Goal: Transaction & Acquisition: Purchase product/service

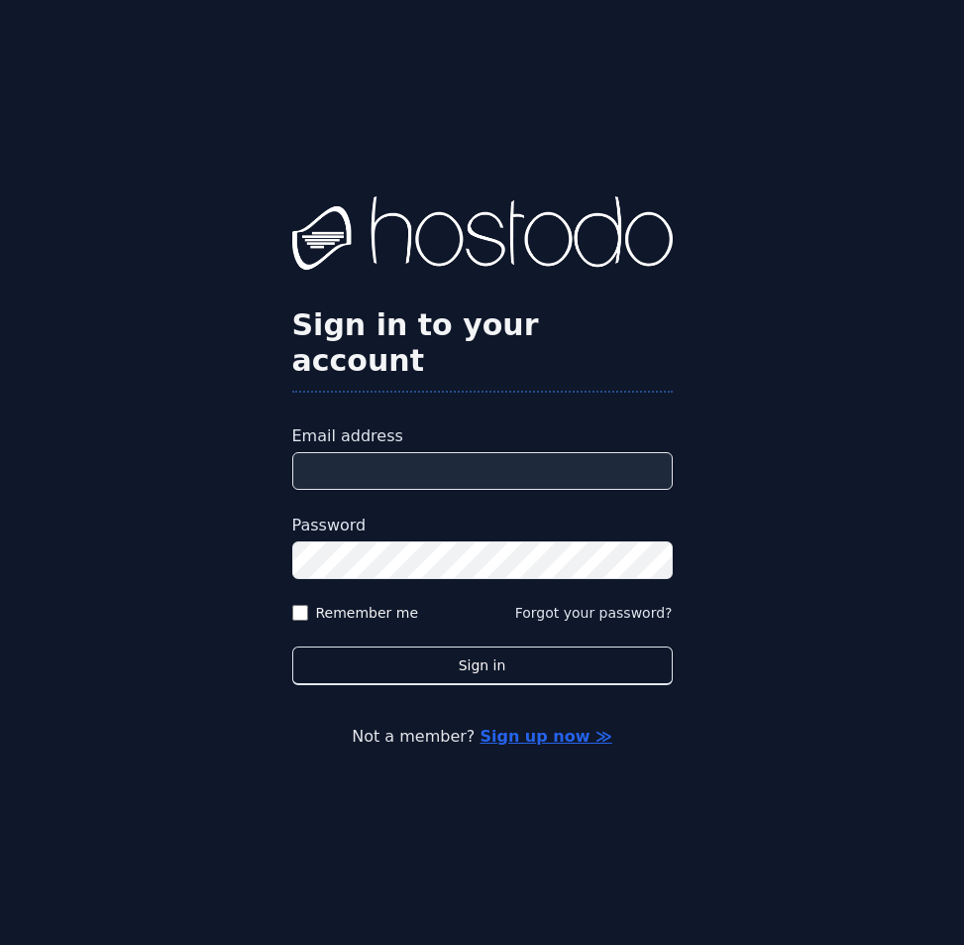
click at [479, 452] on input "Email address" at bounding box center [482, 471] width 381 height 38
click at [557, 459] on input "Email address" at bounding box center [482, 471] width 381 height 38
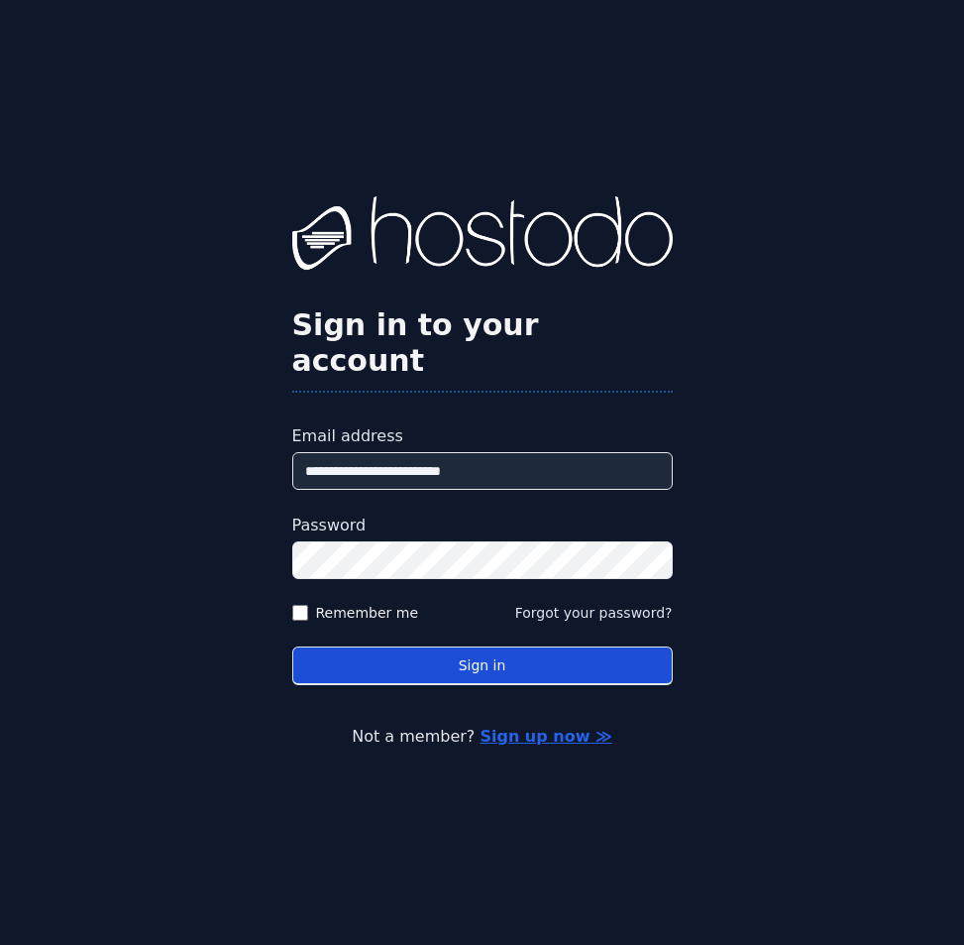
type input "**********"
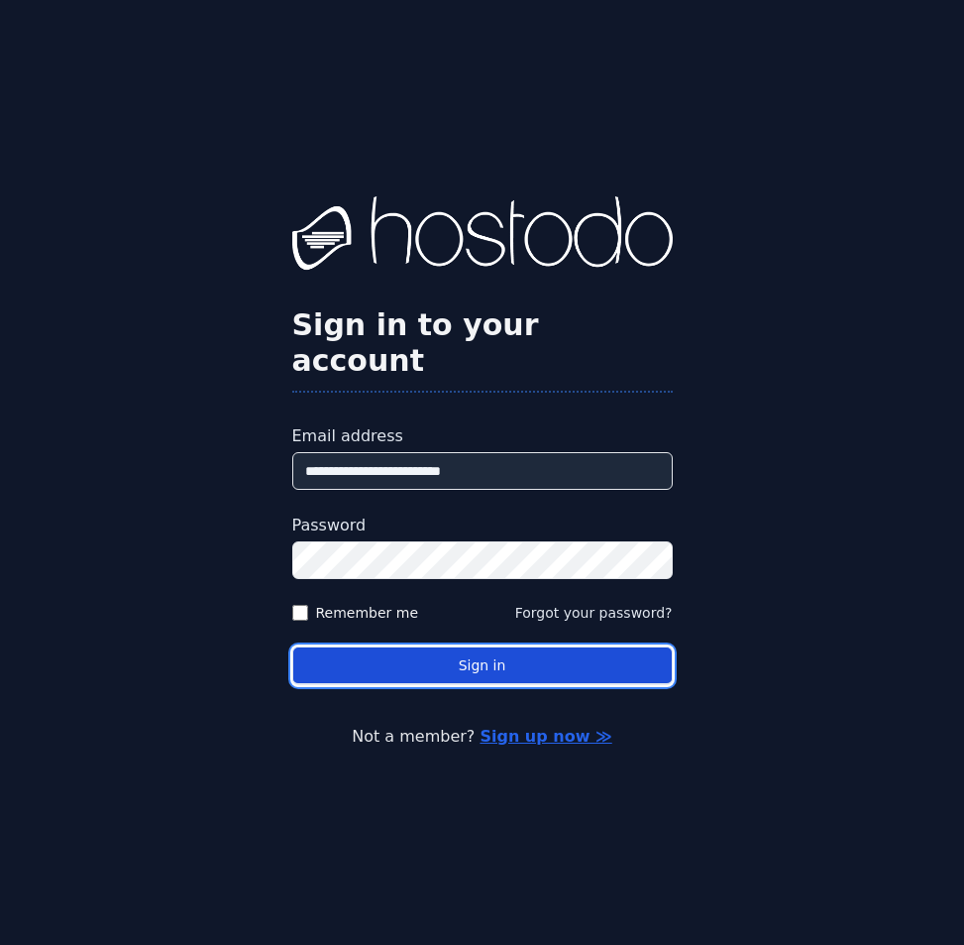
click at [590, 653] on button "Sign in" at bounding box center [482, 665] width 381 height 39
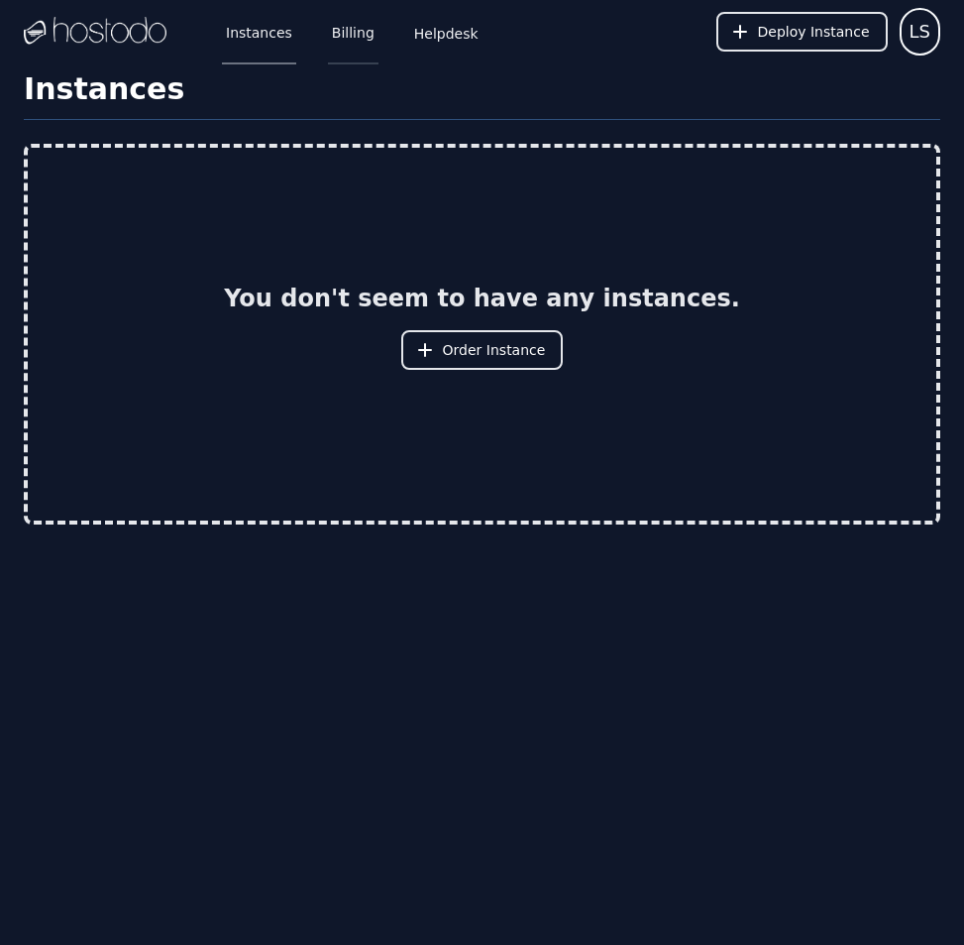
click at [345, 25] on link "Billing" at bounding box center [353, 31] width 51 height 65
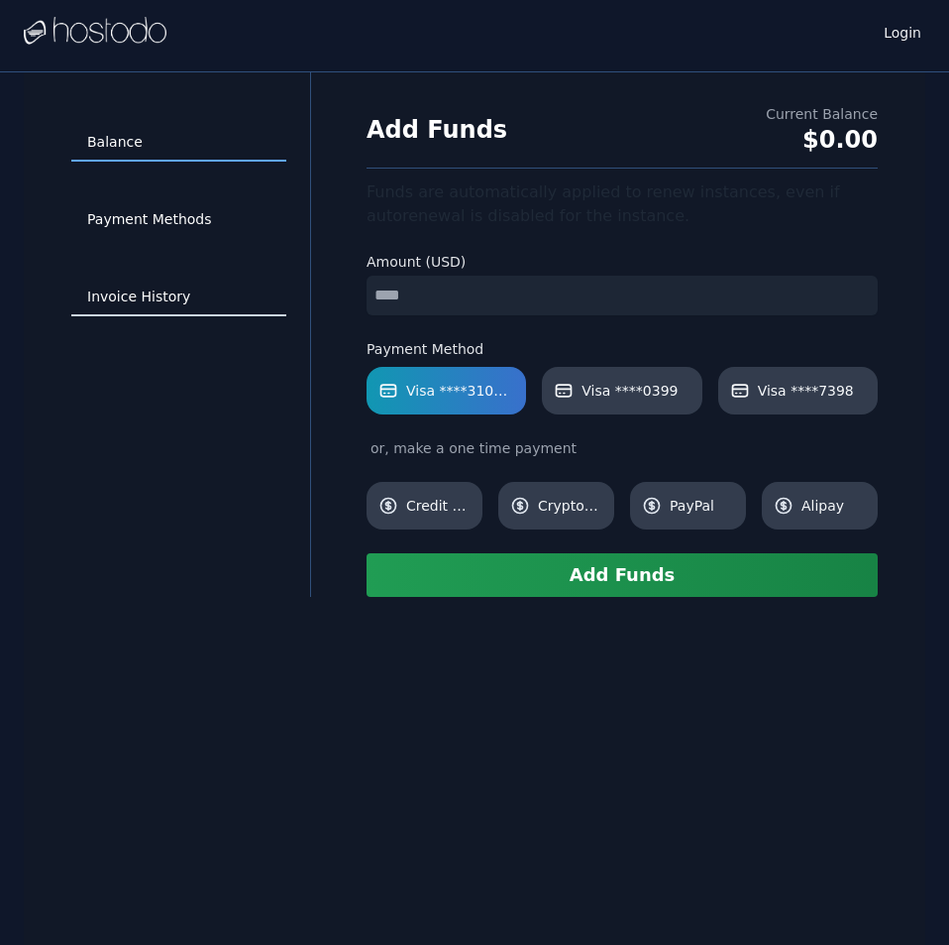
click at [168, 296] on link "Invoice History" at bounding box center [178, 297] width 215 height 38
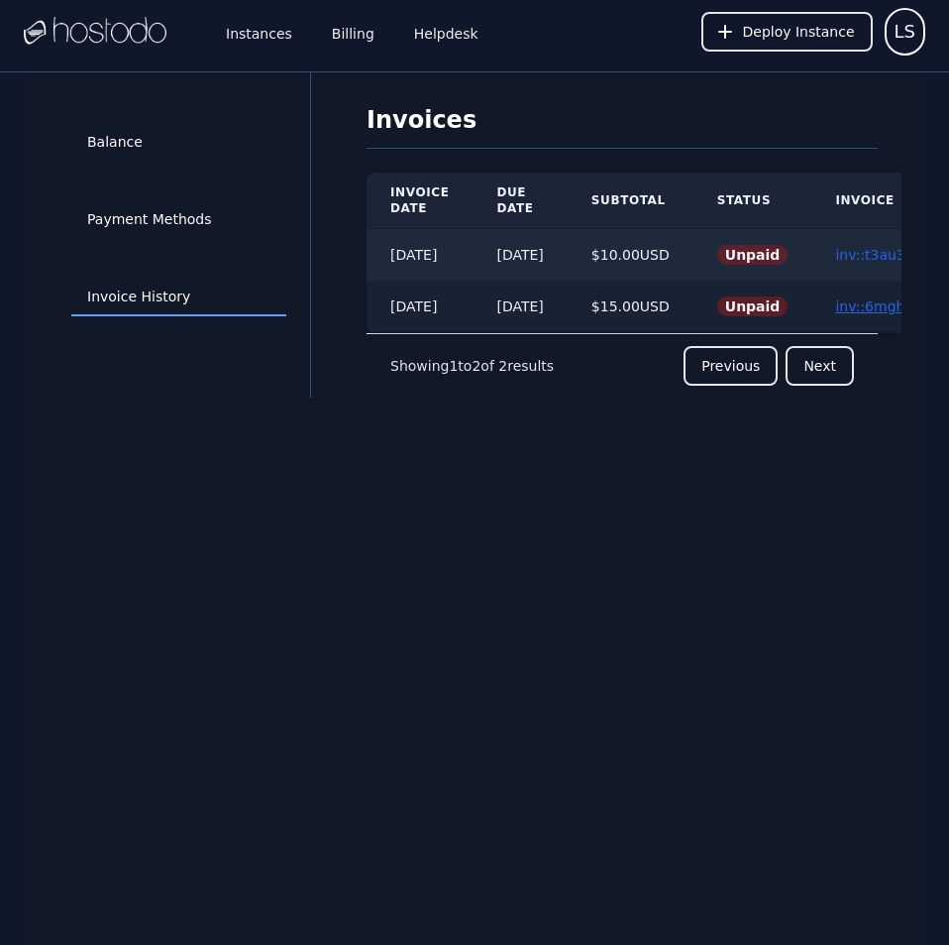
click at [873, 301] on link "inv::6mghcq55ka ≫" at bounding box center [902, 306] width 135 height 16
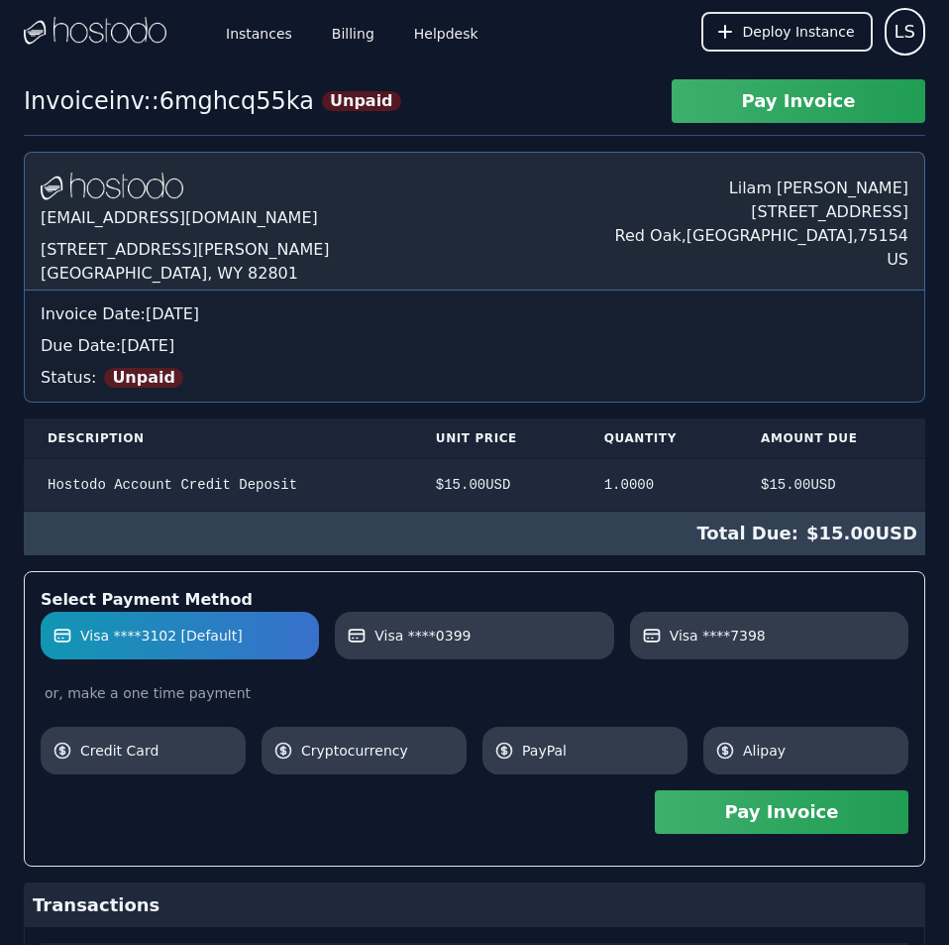
scroll to position [275, 0]
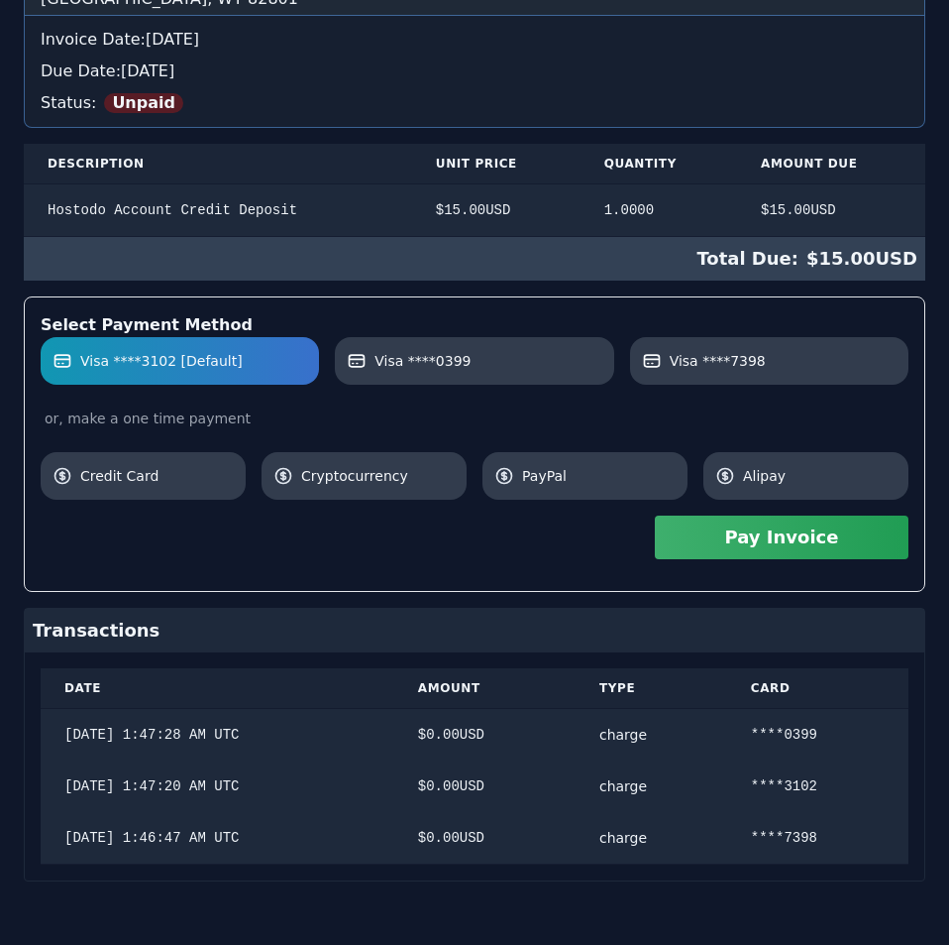
click at [873, 301] on div "Hostodo.com contact@hostodo.com 30 N Gould St, Ste N Sheridan, WY 82801 Lilam S…" at bounding box center [475, 379] width 902 height 1004
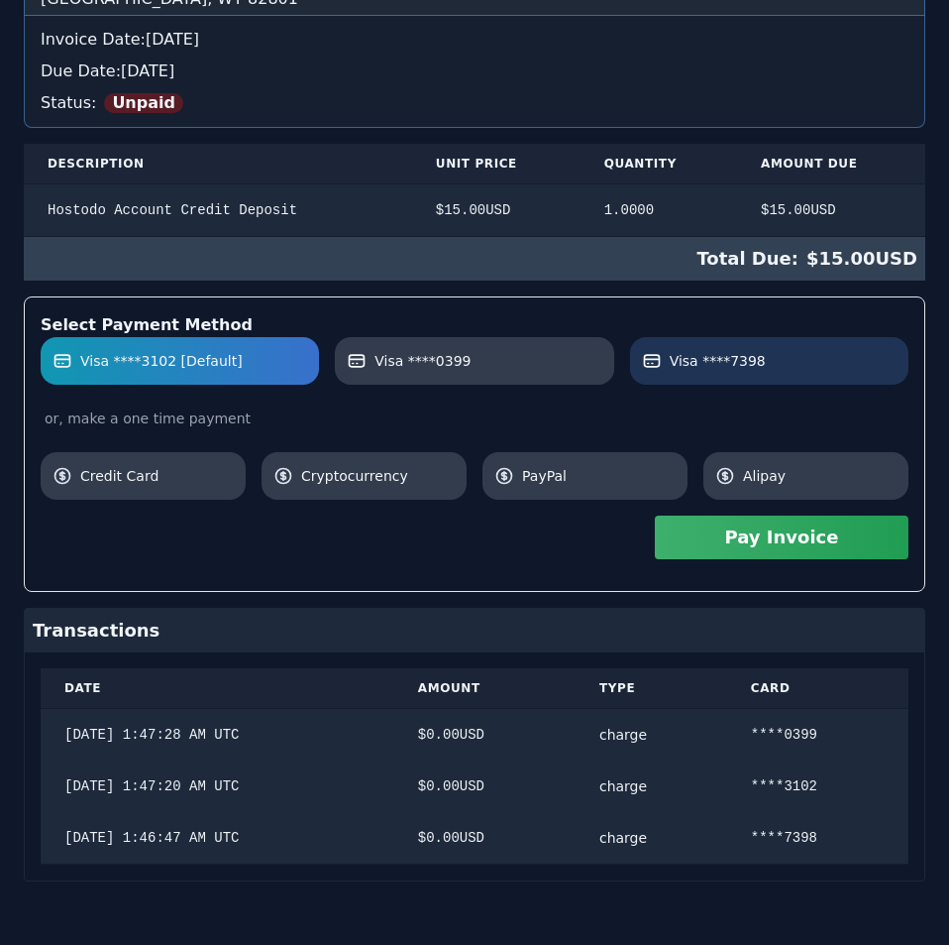
click at [789, 359] on label "Visa ****7398" at bounding box center [769, 361] width 255 height 20
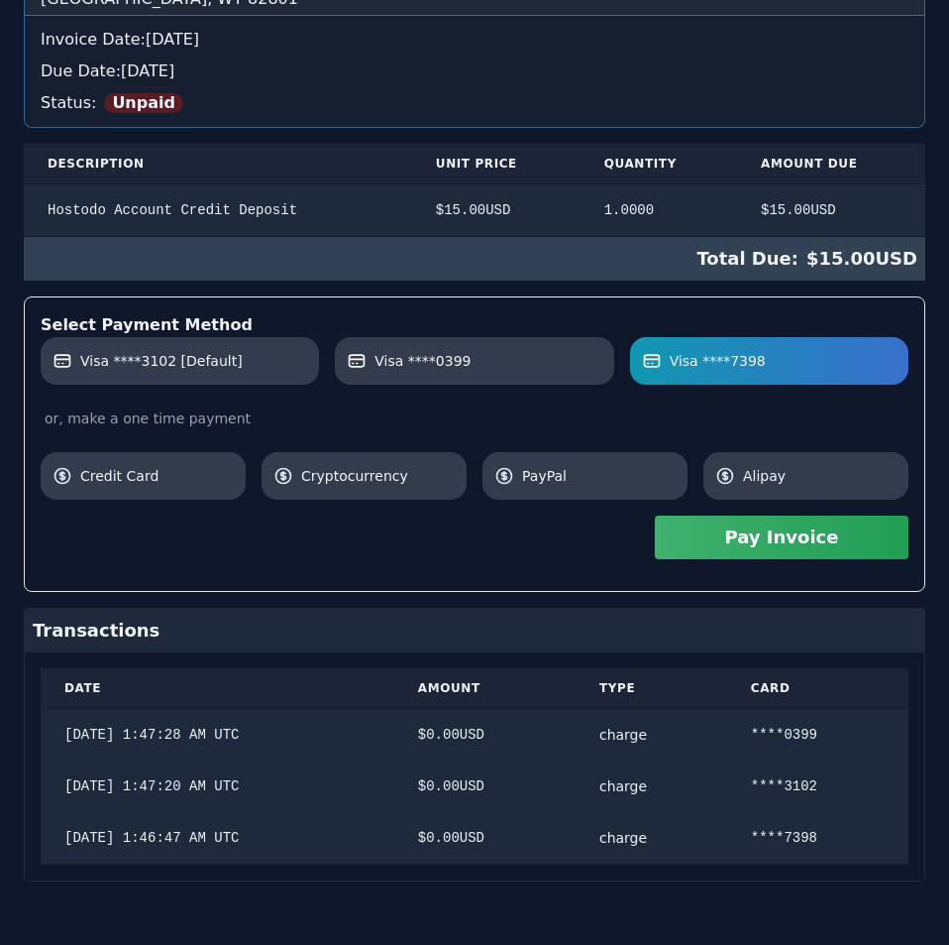
click at [859, 547] on button "Pay Invoice" at bounding box center [782, 537] width 254 height 44
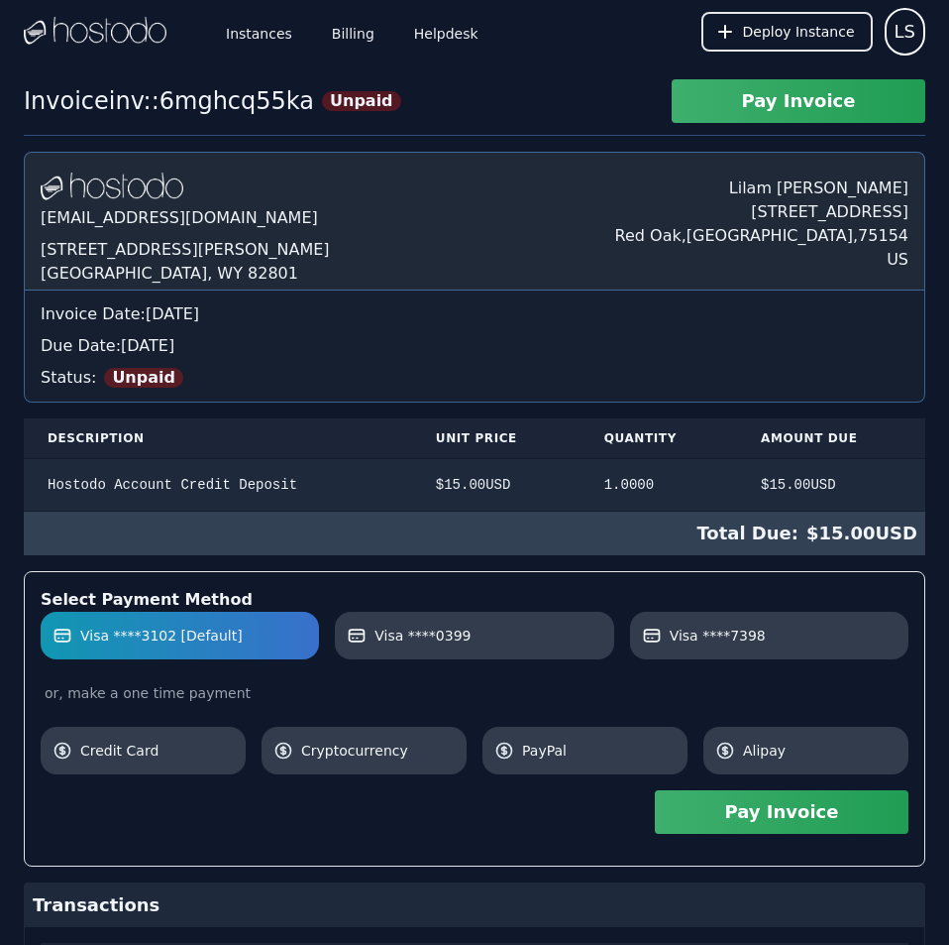
scroll to position [275, 0]
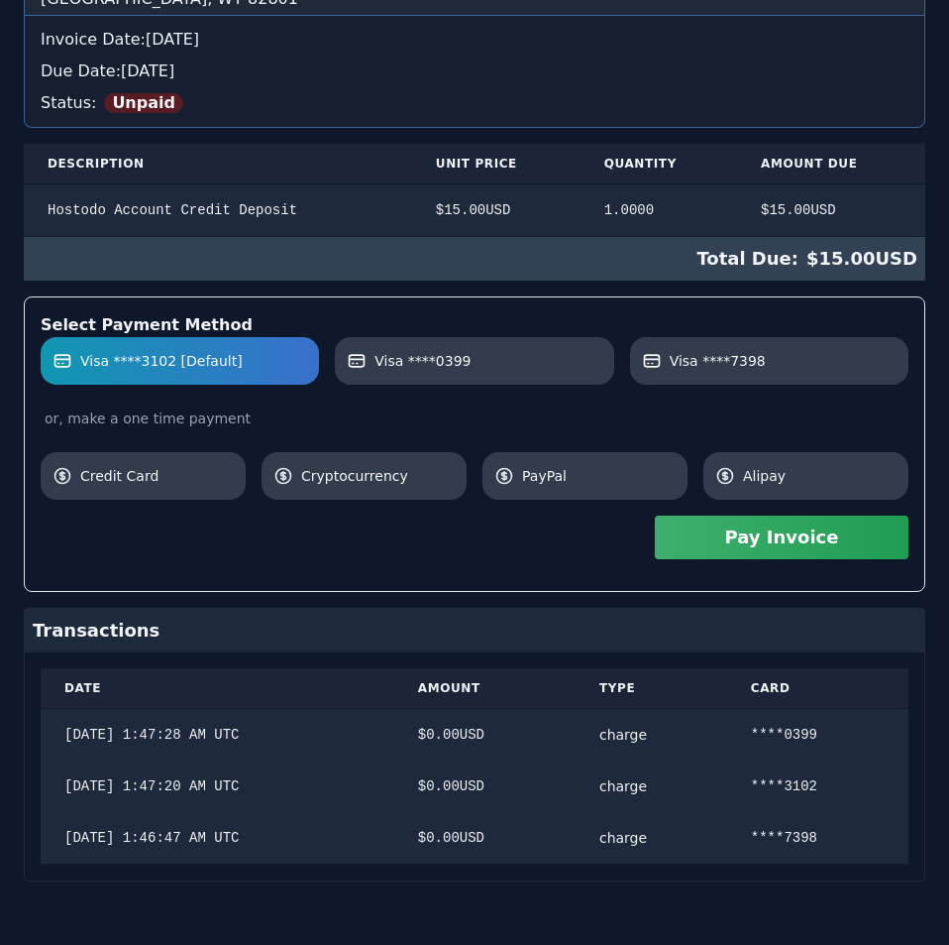
click at [391, 425] on div "Hostodo.com contact@hostodo.com 30 N Gould St, Ste N Sheridan, WY 82801 Lilam S…" at bounding box center [475, 379] width 902 height 1004
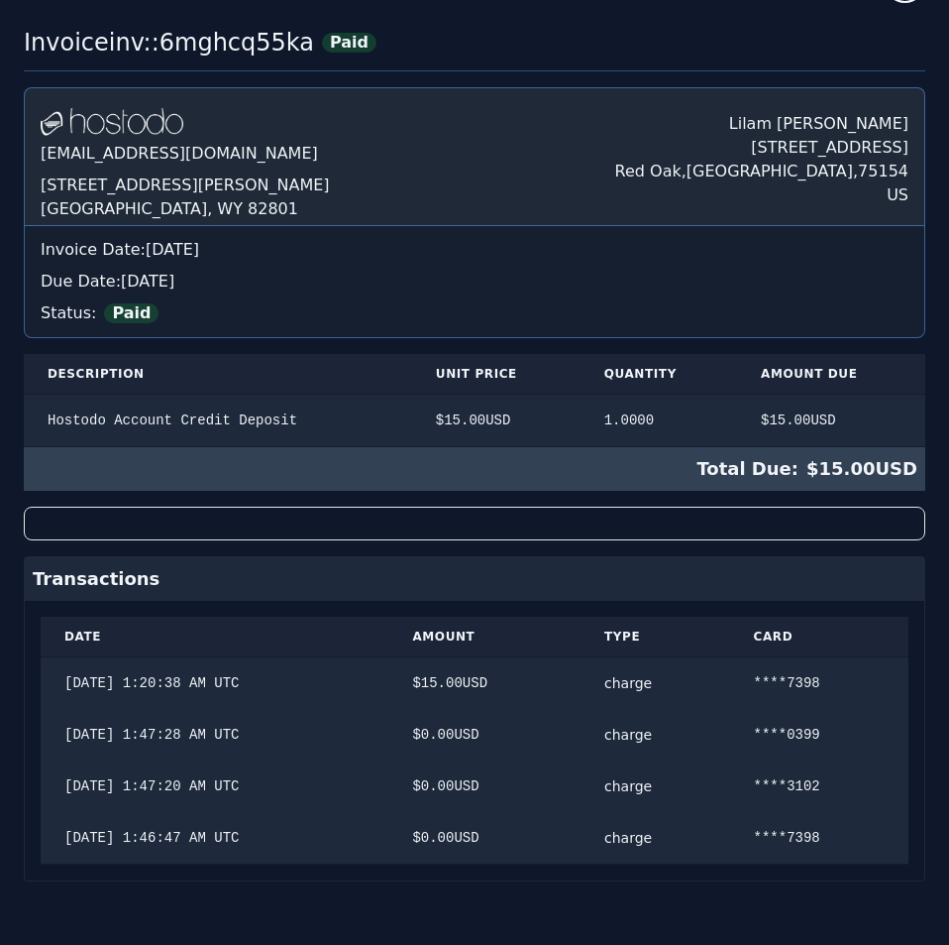
click at [391, 425] on table "Description Unit Price Quantity Amount Due Hostodo Account Credit Deposit $ 15.…" at bounding box center [475, 400] width 902 height 93
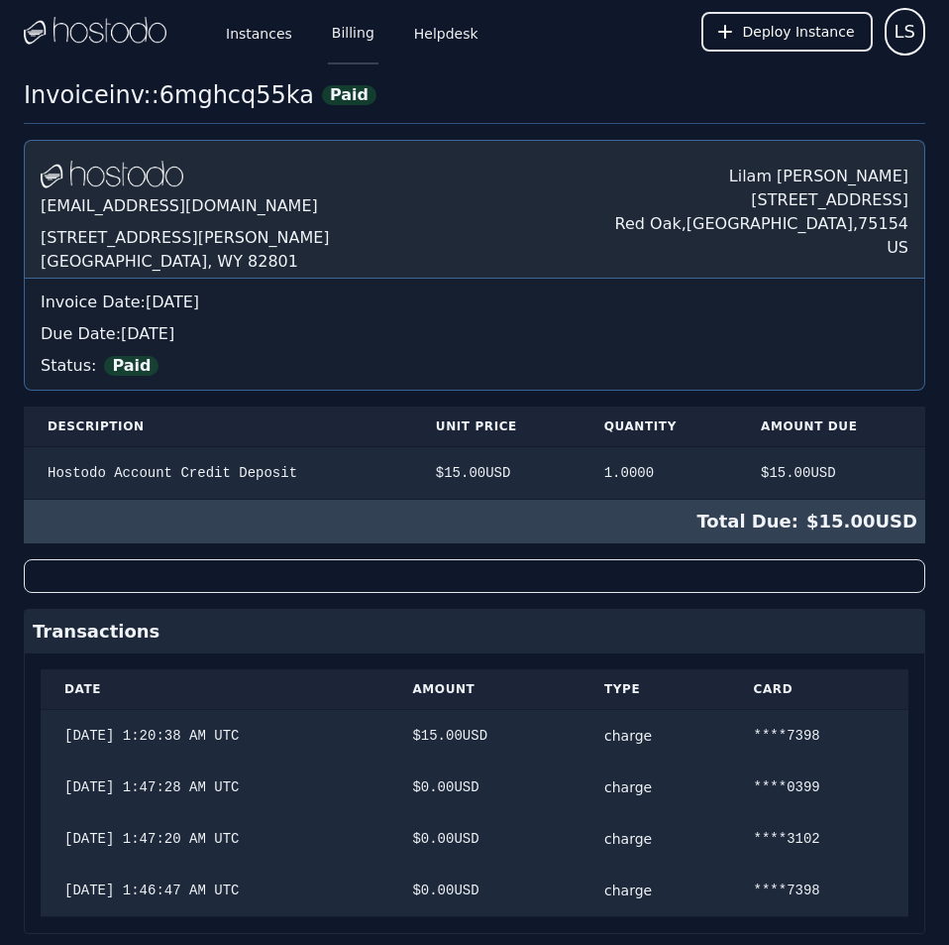
click at [340, 35] on link "Billing" at bounding box center [353, 31] width 51 height 65
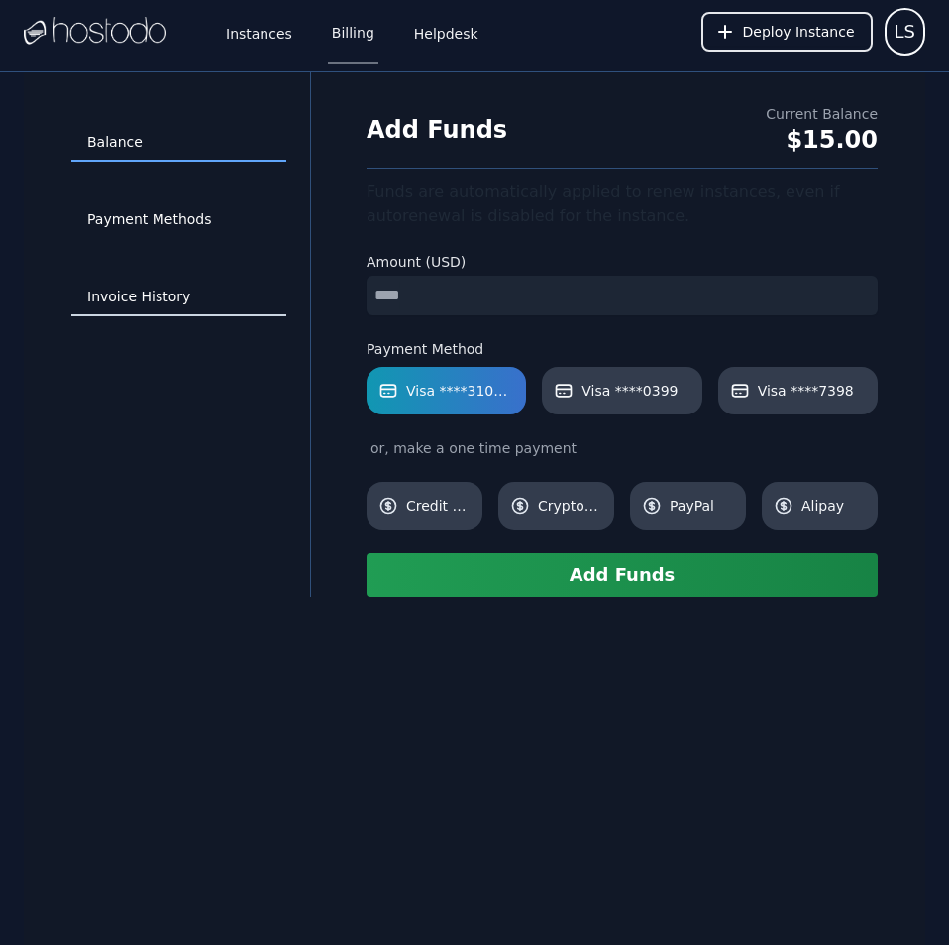
click at [170, 291] on link "Invoice History" at bounding box center [178, 297] width 215 height 38
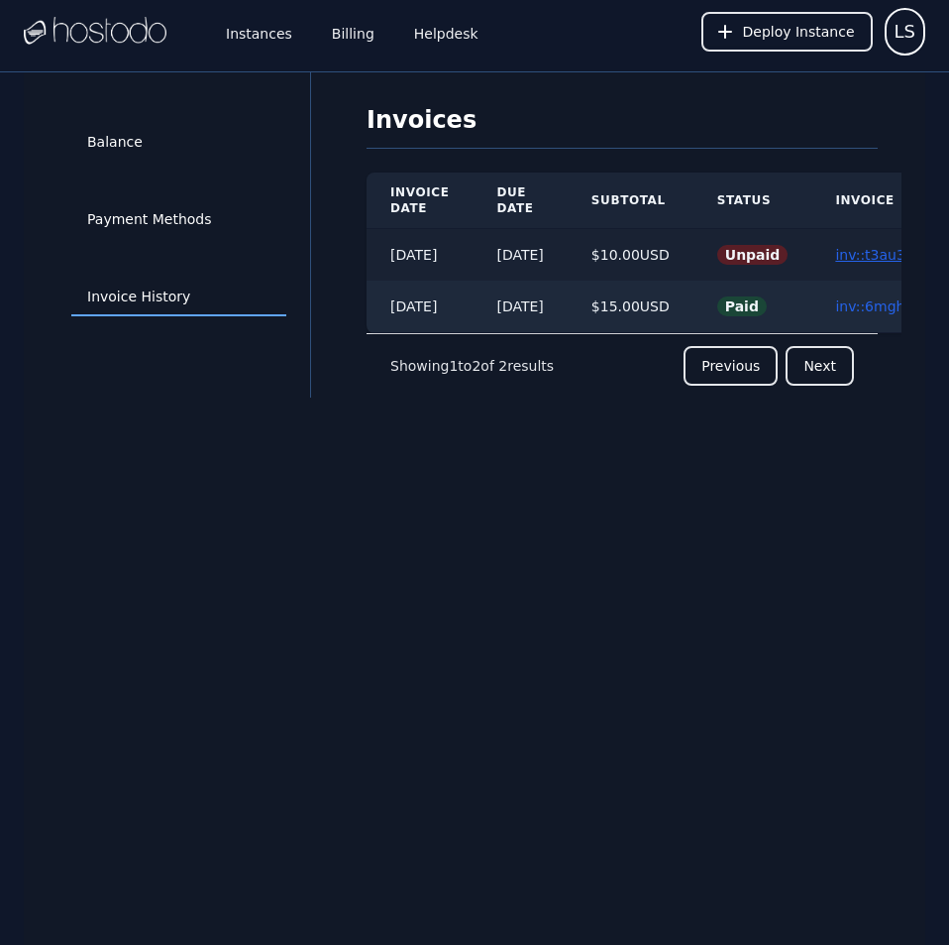
click at [892, 251] on link "inv::t3au3t36v7 ≫" at bounding box center [897, 255] width 125 height 16
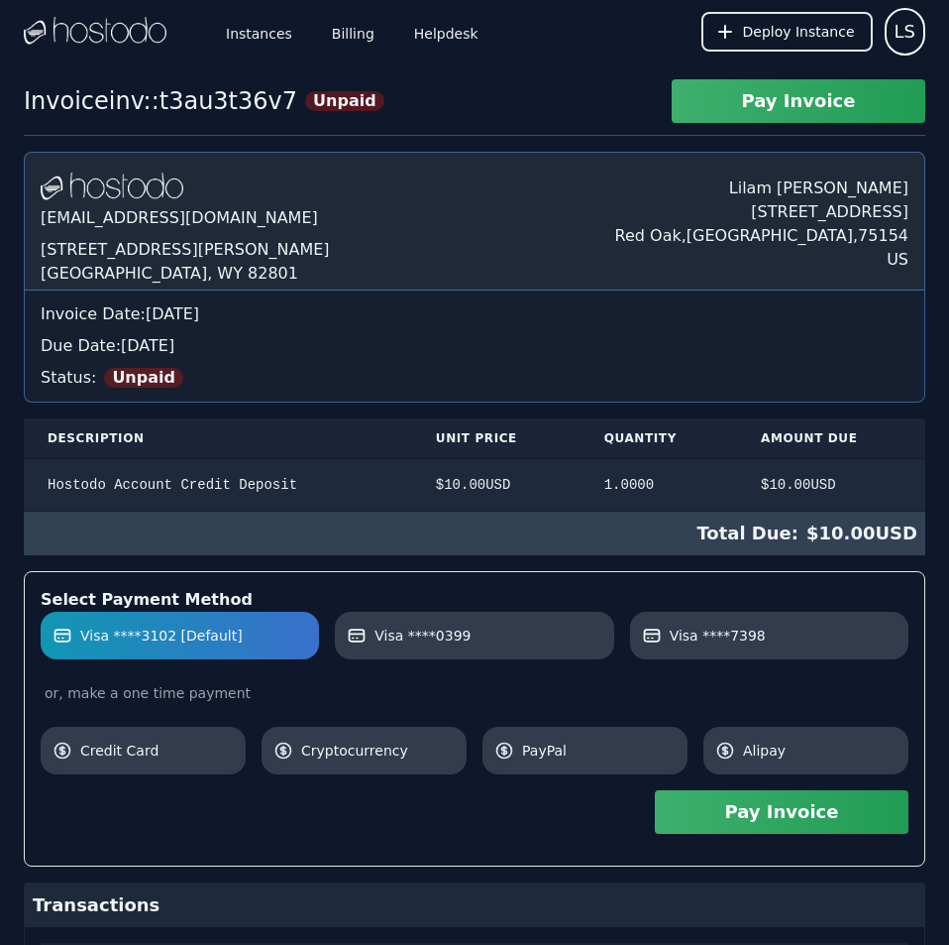
scroll to position [275, 0]
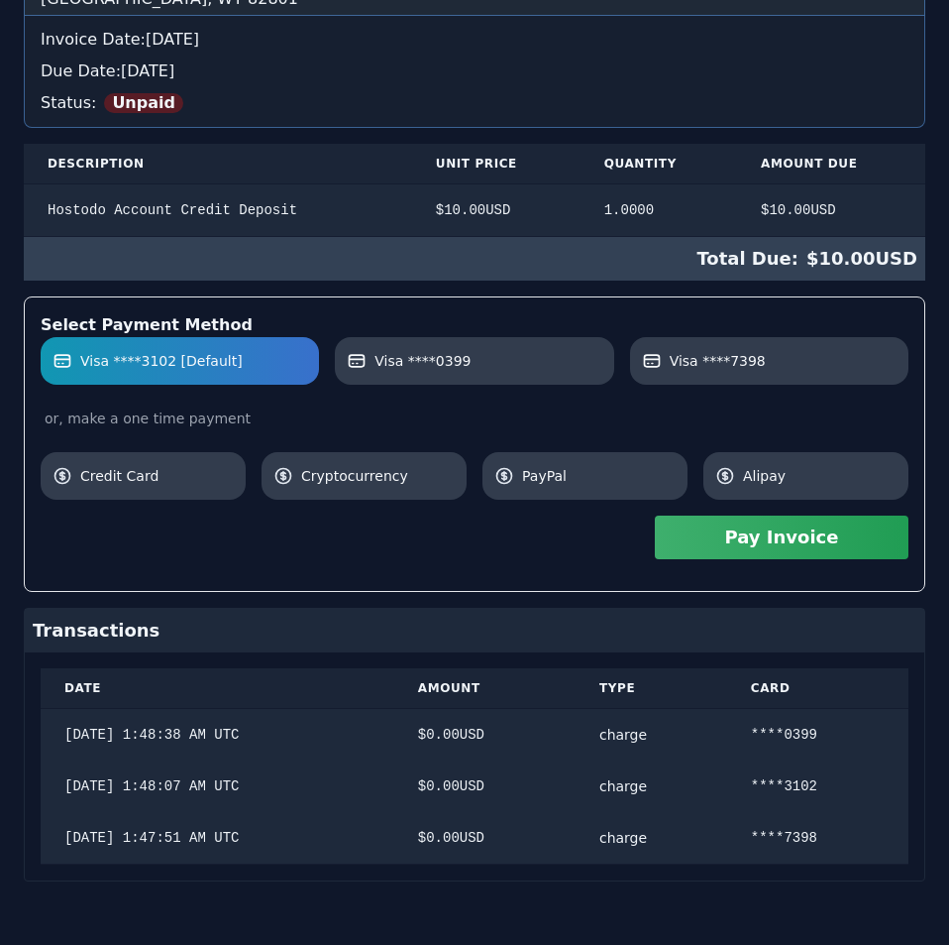
click at [692, 297] on div "[DOMAIN_NAME] [EMAIL_ADDRESS][DOMAIN_NAME] [STREET_ADDRESS][PERSON_NAME] [PERSO…" at bounding box center [475, 379] width 902 height 1004
click at [776, 539] on button "Pay Invoice" at bounding box center [782, 537] width 254 height 44
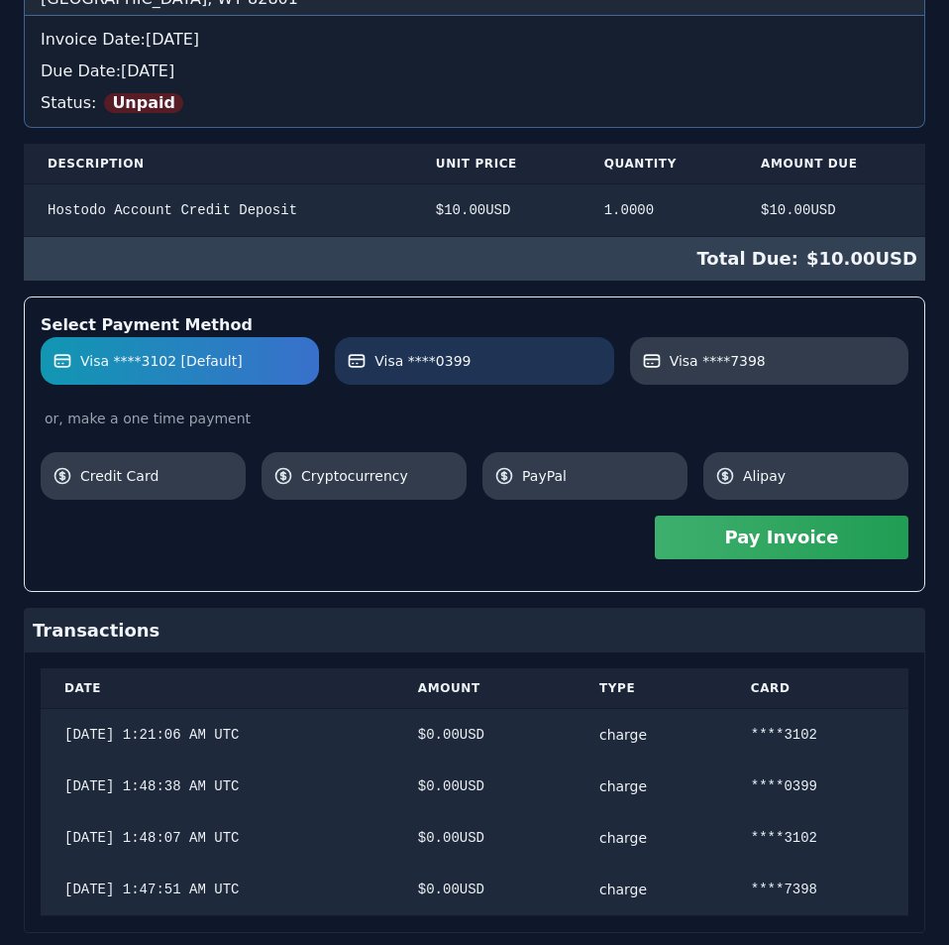
click at [467, 338] on link "Visa ****0399" at bounding box center [474, 361] width 278 height 48
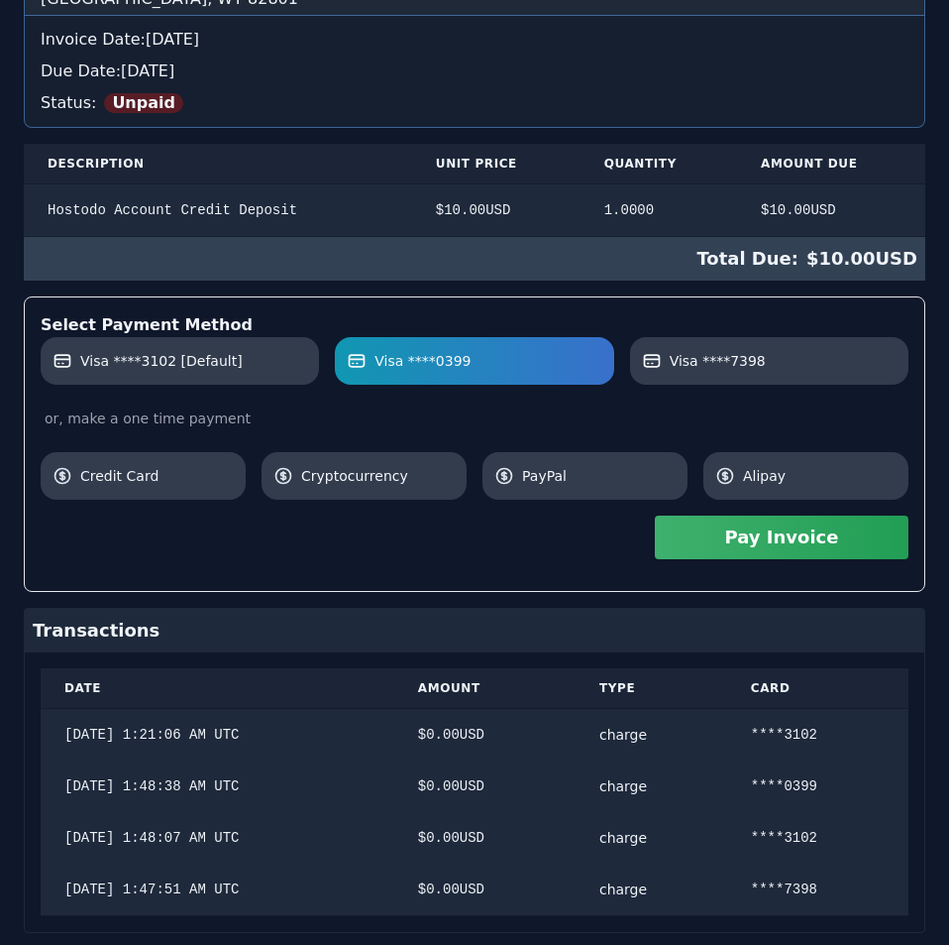
click at [721, 550] on button "Pay Invoice" at bounding box center [782, 537] width 254 height 44
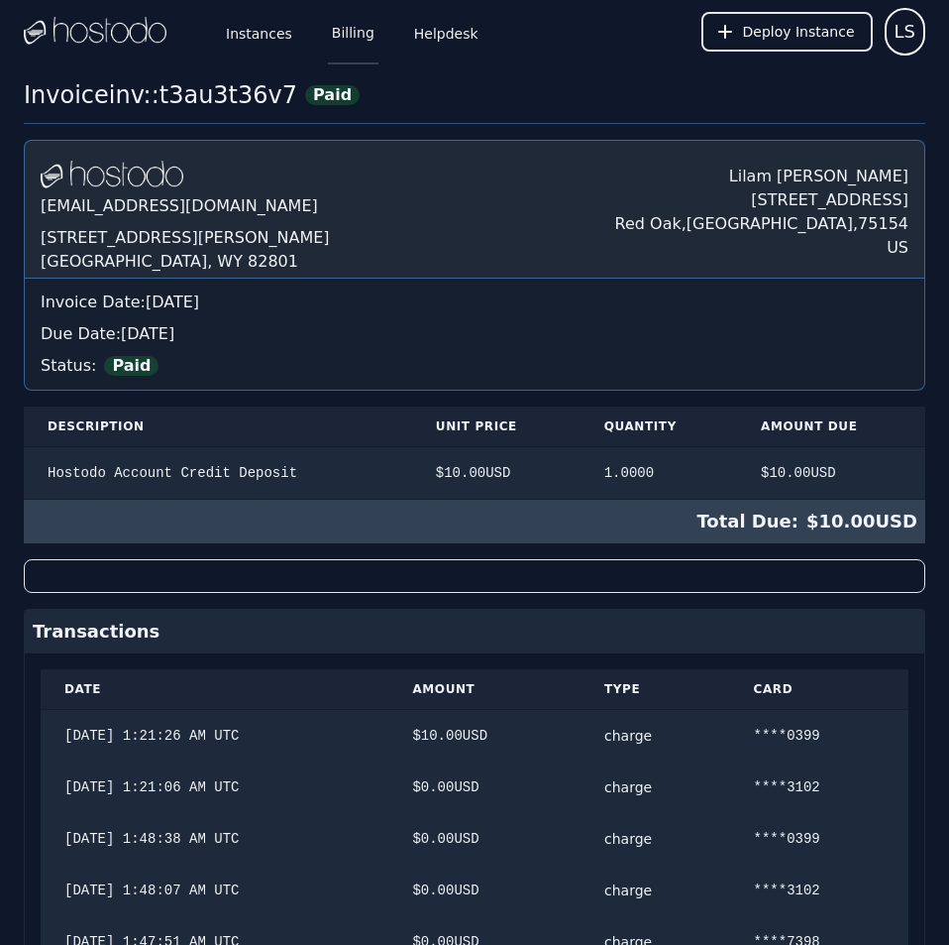
click at [336, 40] on link "Billing" at bounding box center [353, 31] width 51 height 65
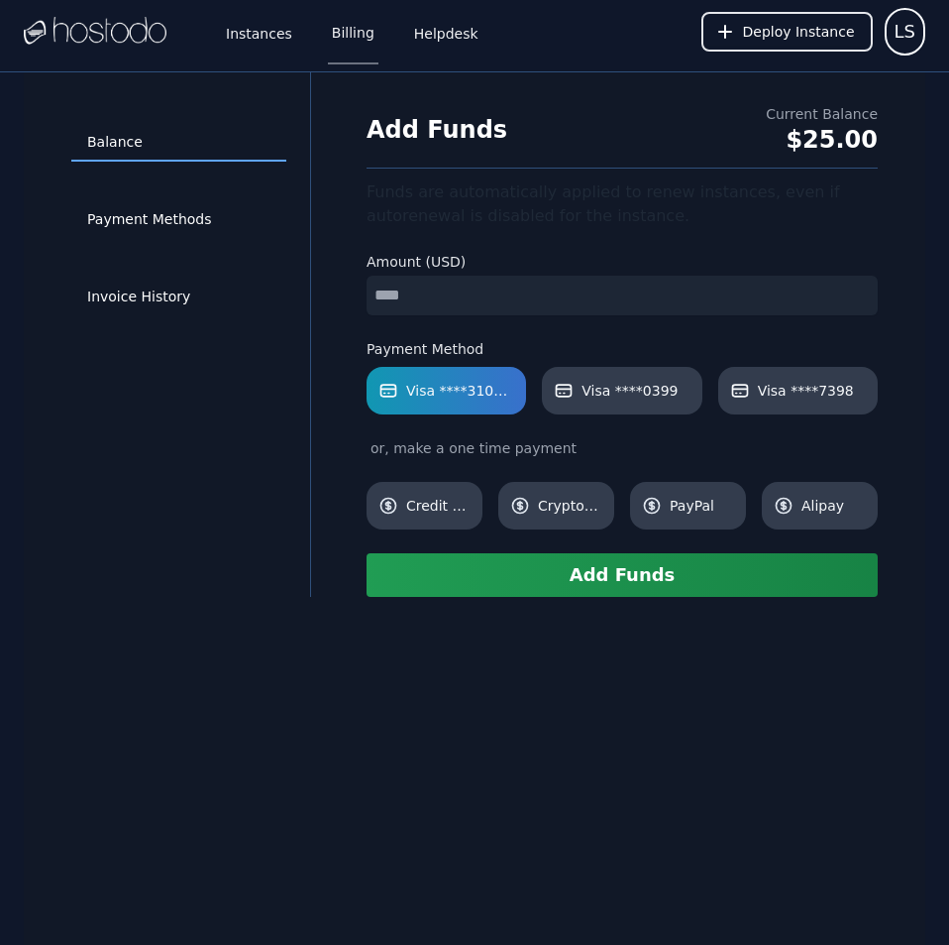
click at [472, 292] on input "number" at bounding box center [622, 296] width 511 height 40
click at [764, 387] on span "Visa ****7398" at bounding box center [806, 391] width 96 height 20
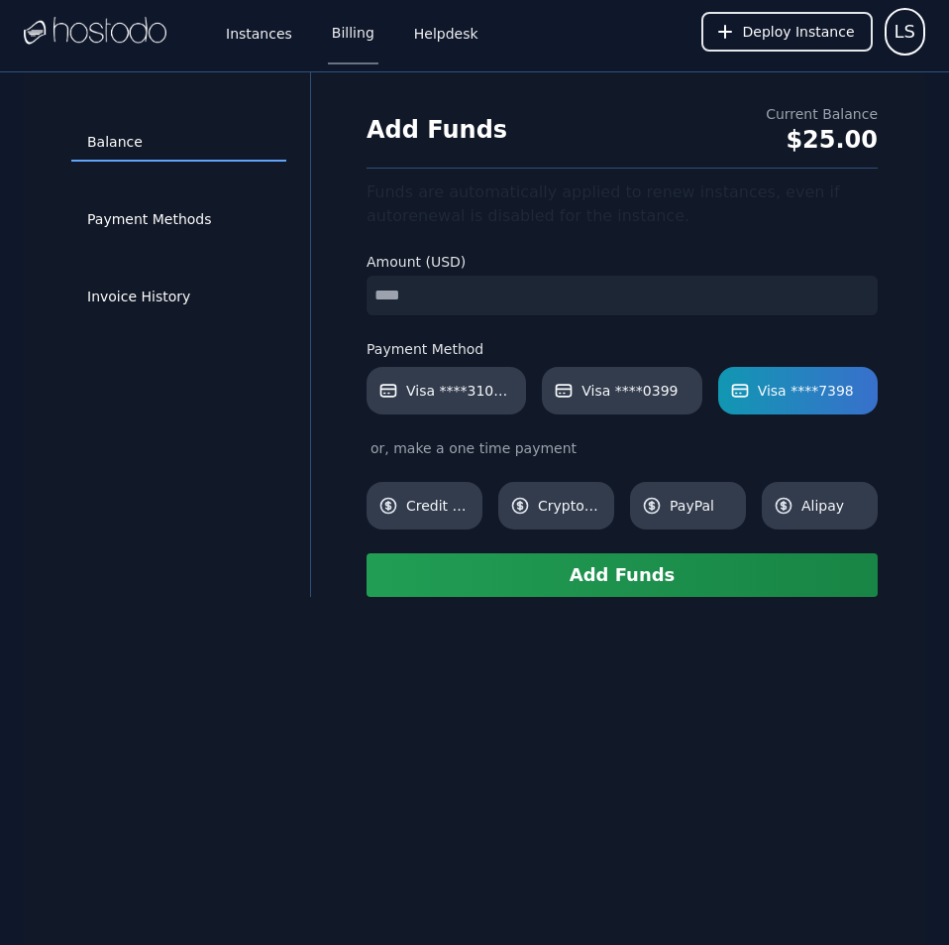
click at [665, 565] on button "Add Funds" at bounding box center [622, 575] width 511 height 44
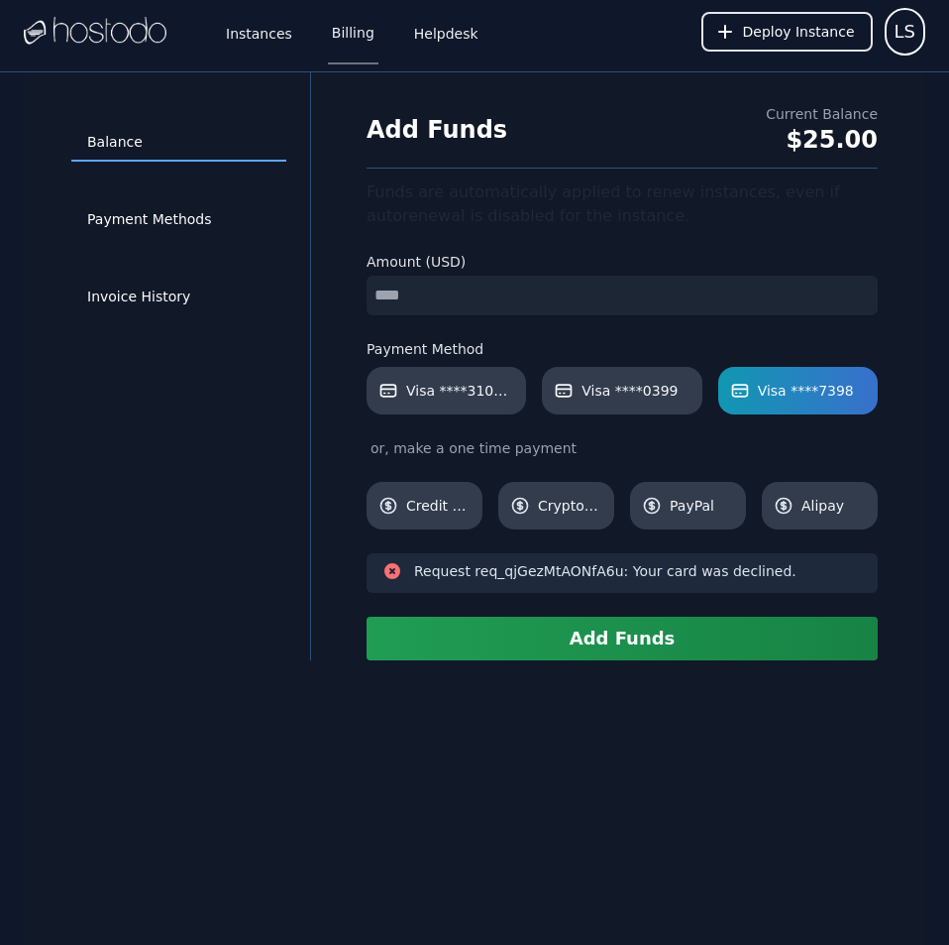
click at [502, 292] on input "**" at bounding box center [622, 296] width 511 height 40
type input "**"
click at [643, 627] on button "Add Funds" at bounding box center [622, 638] width 511 height 44
click at [166, 291] on link "Invoice History" at bounding box center [178, 297] width 215 height 38
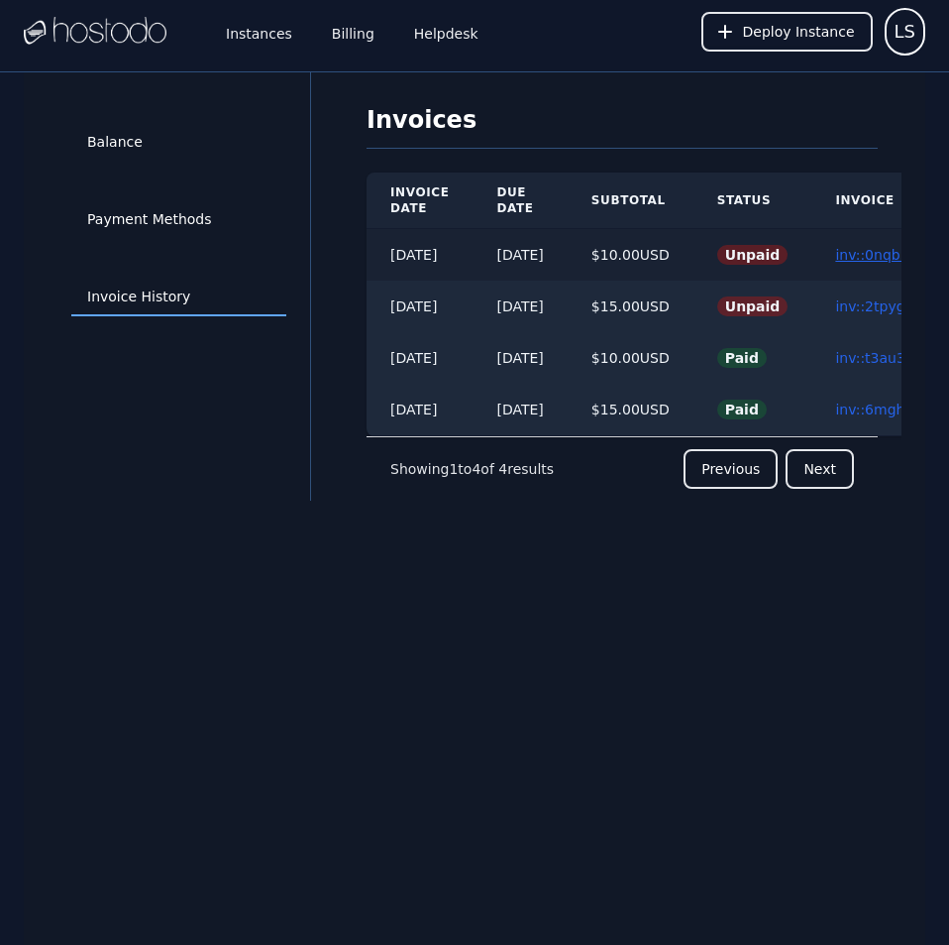
click at [871, 247] on link "inv::0nqbi09lmc ≫" at bounding box center [898, 255] width 126 height 16
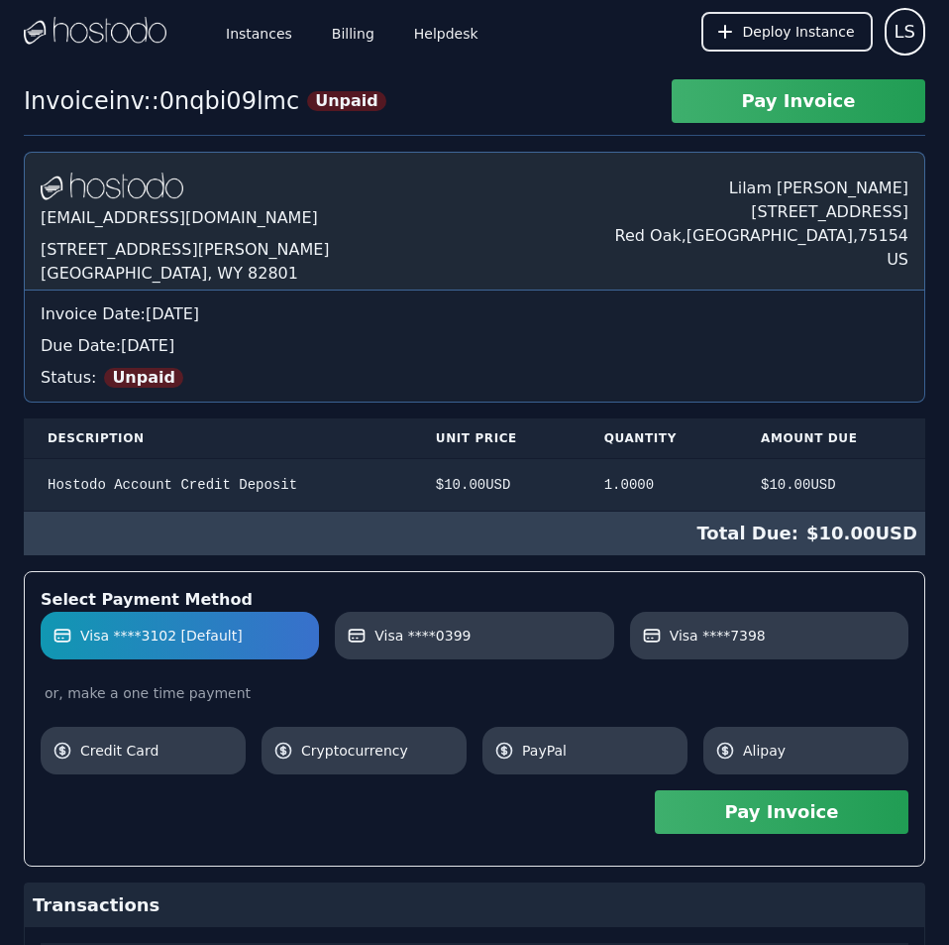
scroll to position [171, 0]
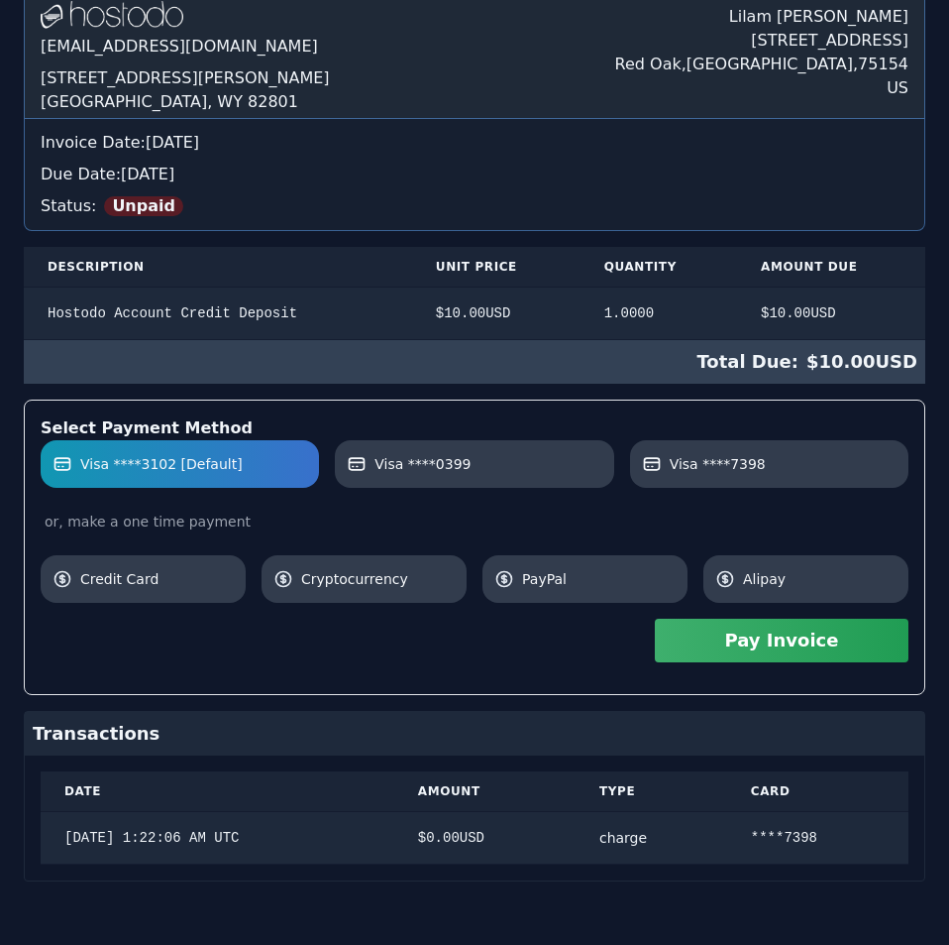
click at [611, 426] on div "Hostodo.com contact@hostodo.com 30 N Gould St, Ste N Sheridan, WY 82801 Lilam S…" at bounding box center [475, 430] width 902 height 901
click at [739, 647] on button "Pay Invoice" at bounding box center [782, 640] width 254 height 44
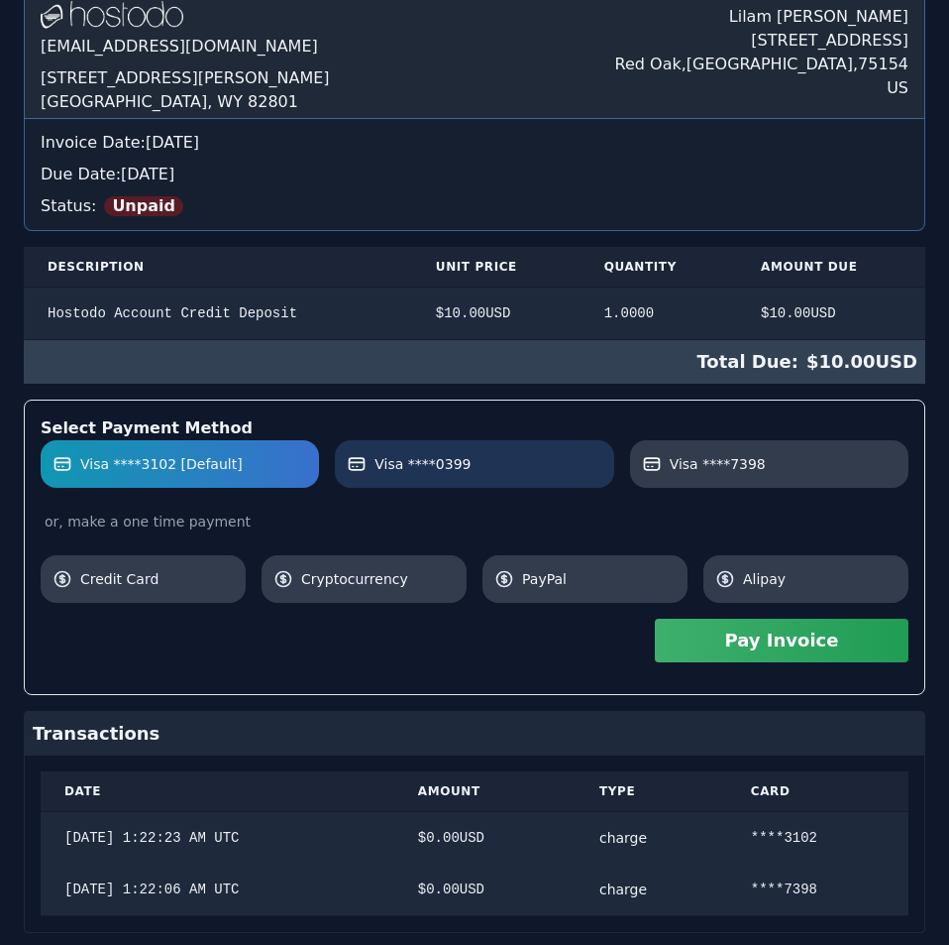
click at [440, 454] on span "Visa ****0399" at bounding box center [423, 464] width 96 height 20
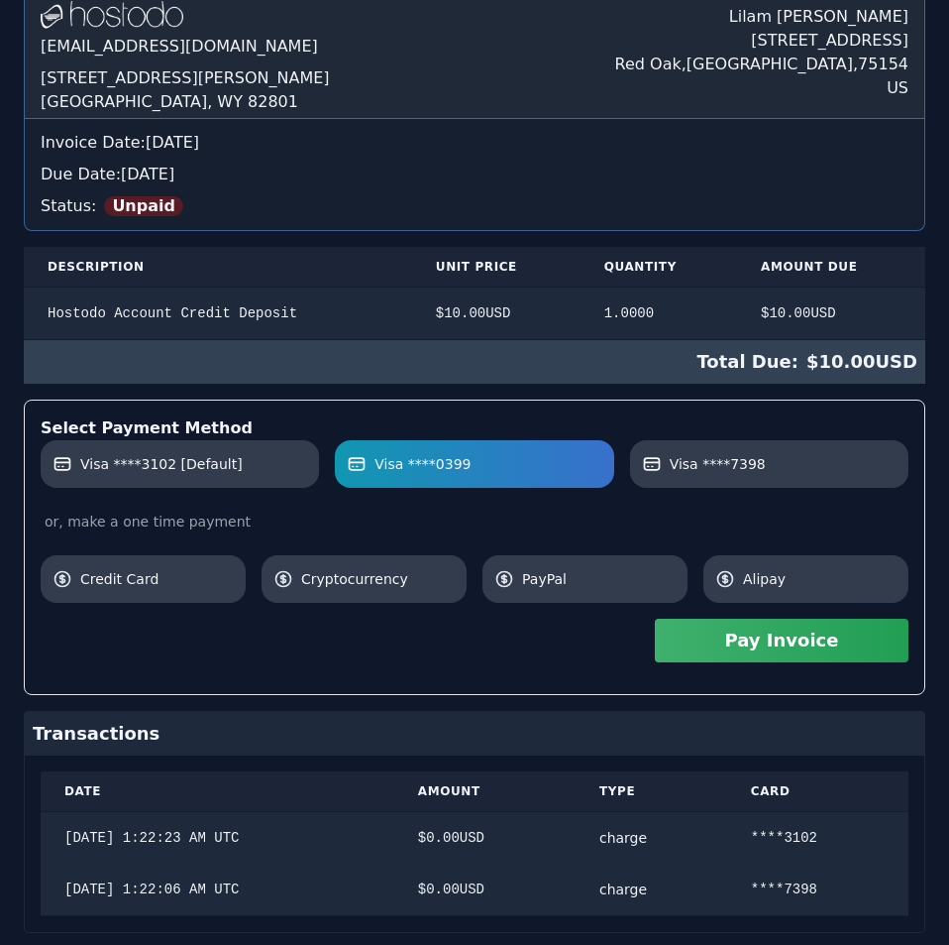
click at [730, 653] on button "Pay Invoice" at bounding box center [782, 640] width 254 height 44
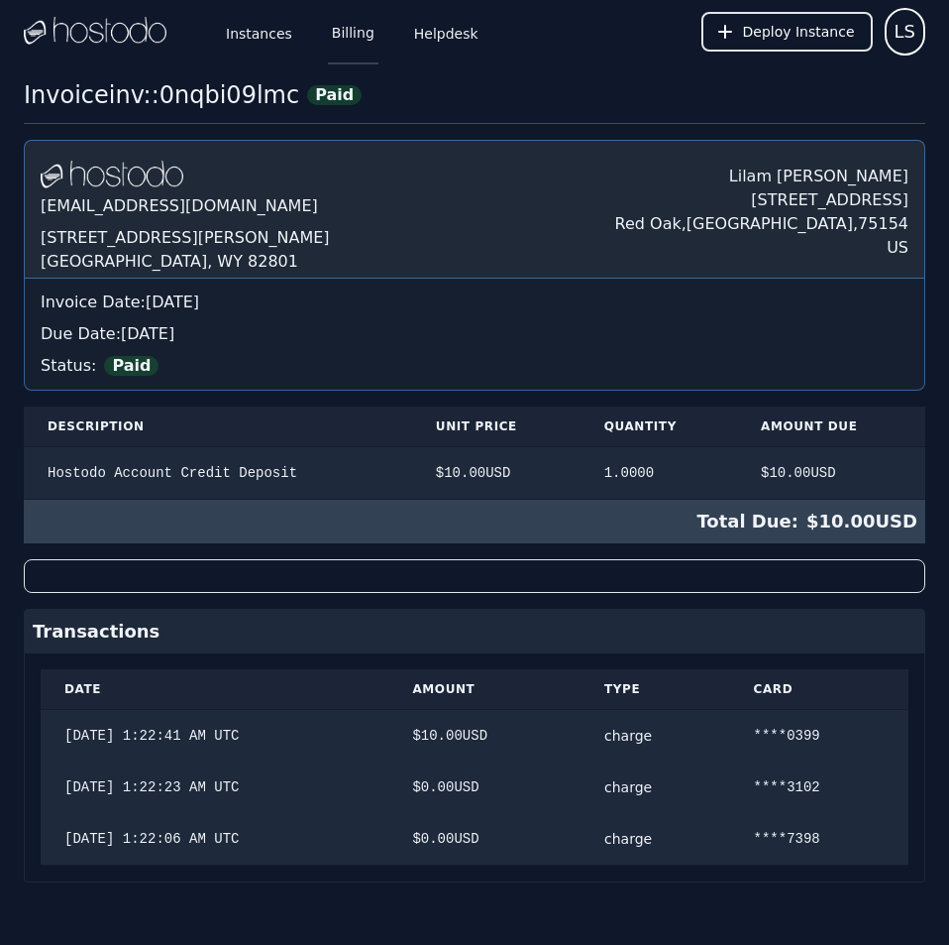
click at [338, 24] on link "Billing" at bounding box center [353, 31] width 51 height 65
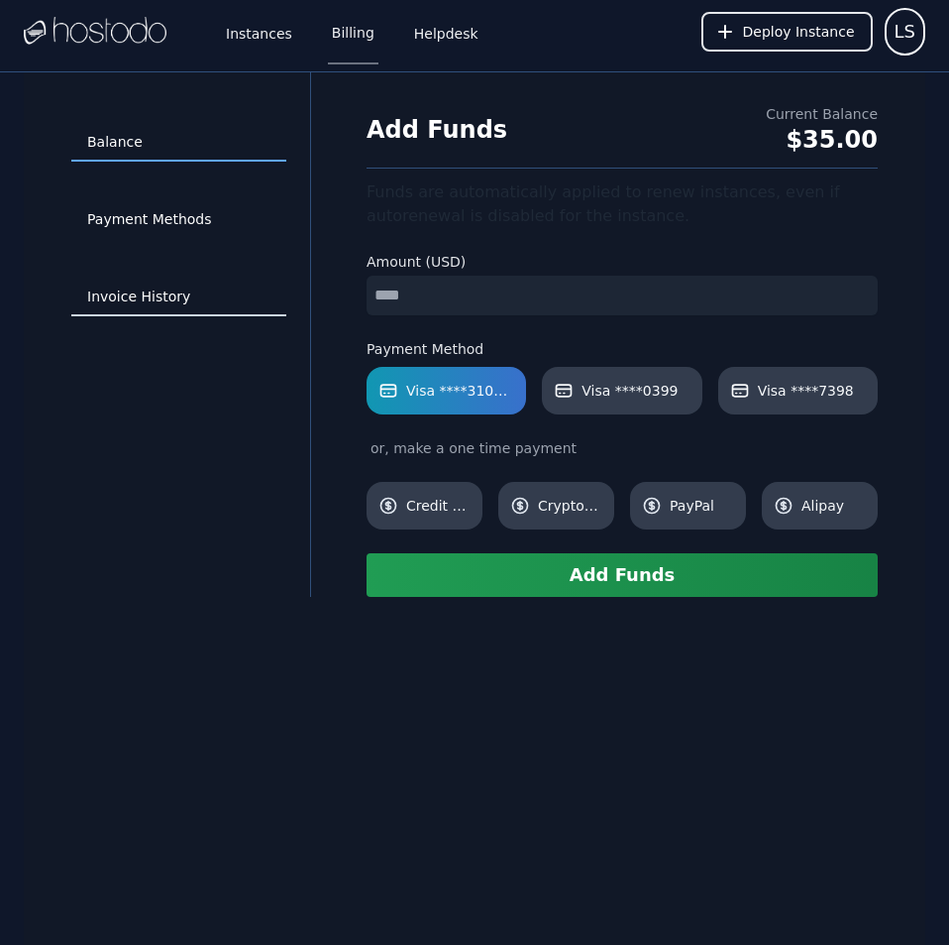
click at [138, 302] on link "Invoice History" at bounding box center [178, 297] width 215 height 38
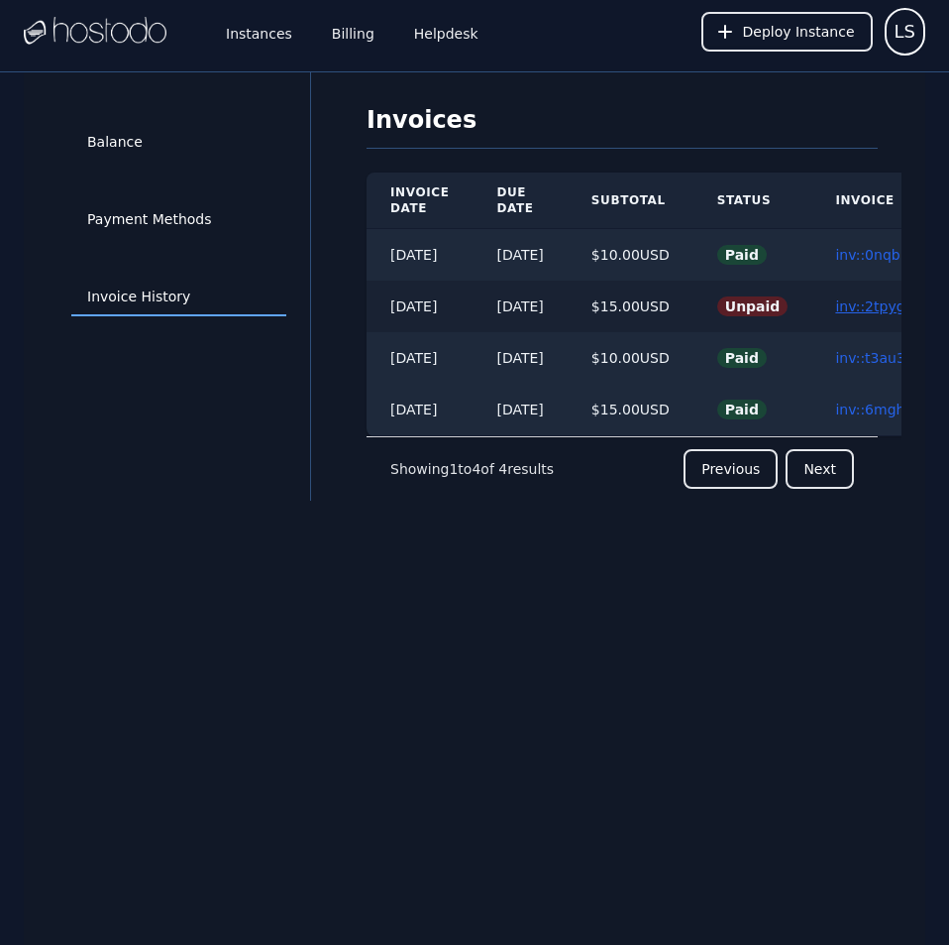
click at [866, 301] on link "inv::2tpyg2q9tu ≫" at bounding box center [897, 306] width 125 height 16
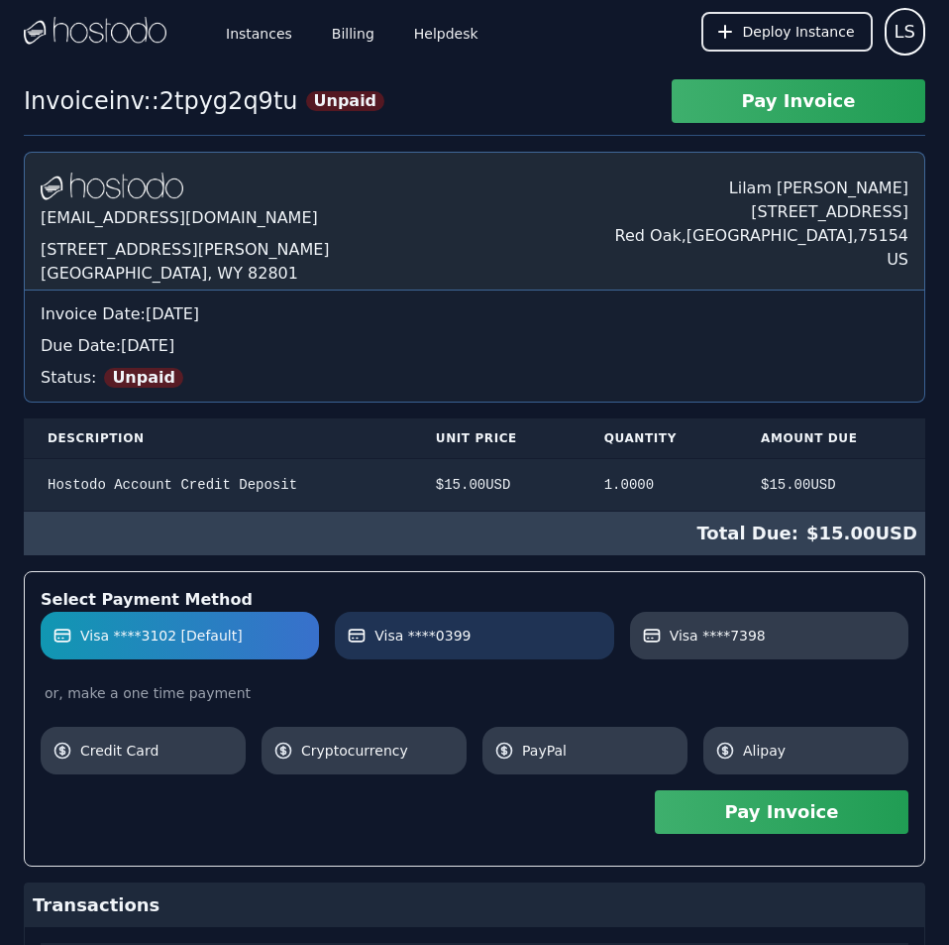
click at [515, 622] on link "Visa ****0399" at bounding box center [474, 635] width 278 height 48
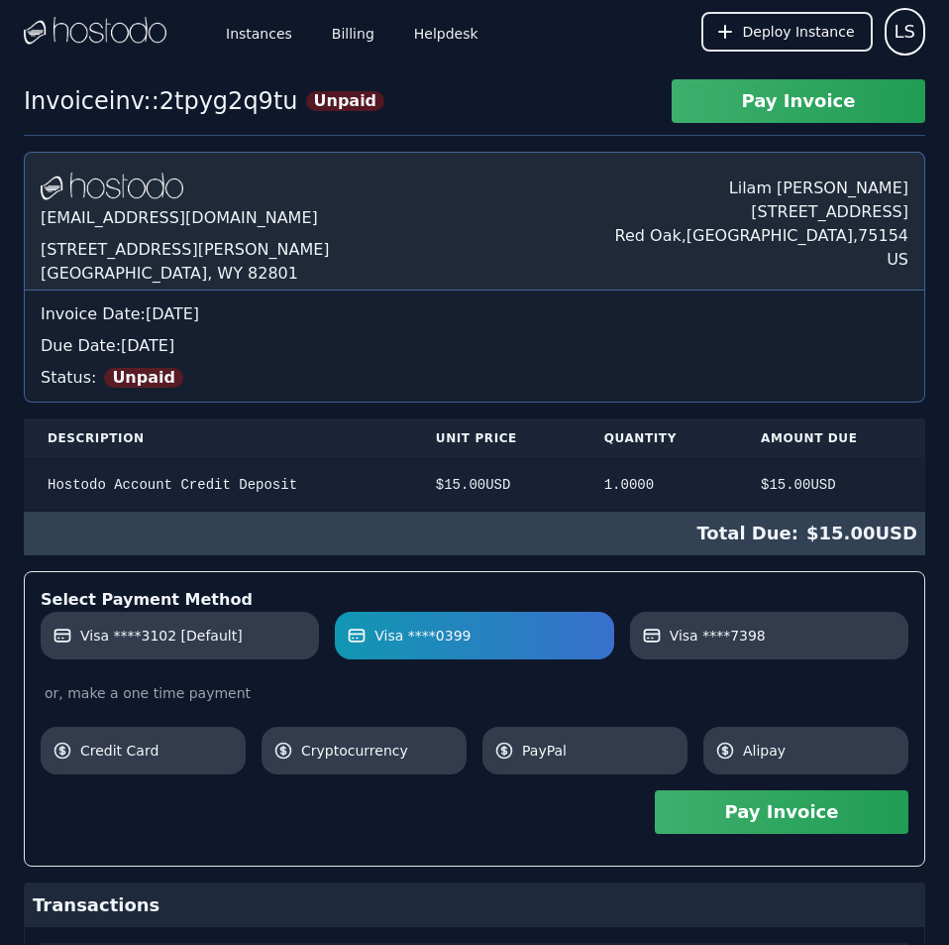
scroll to position [171, 0]
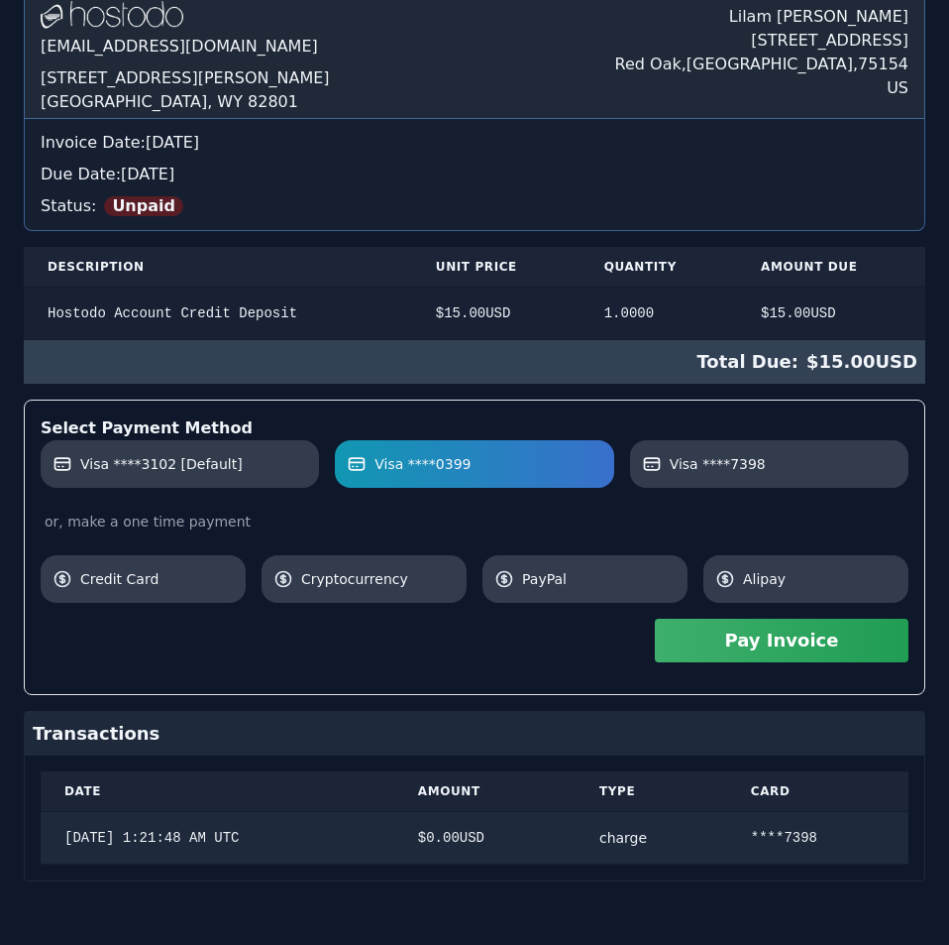
click at [617, 488] on div "Hostodo.com contact@hostodo.com 30 N Gould St, Ste N Sheridan, WY 82801 Lilam S…" at bounding box center [475, 430] width 902 height 901
click at [716, 644] on button "Pay Invoice" at bounding box center [782, 640] width 254 height 44
click at [556, 150] on div "Invoice inv::2tpyg2q9tu Unpaid Pay Invoice Hostodo.com contact@hostodo.com 30 N…" at bounding box center [474, 426] width 949 height 1037
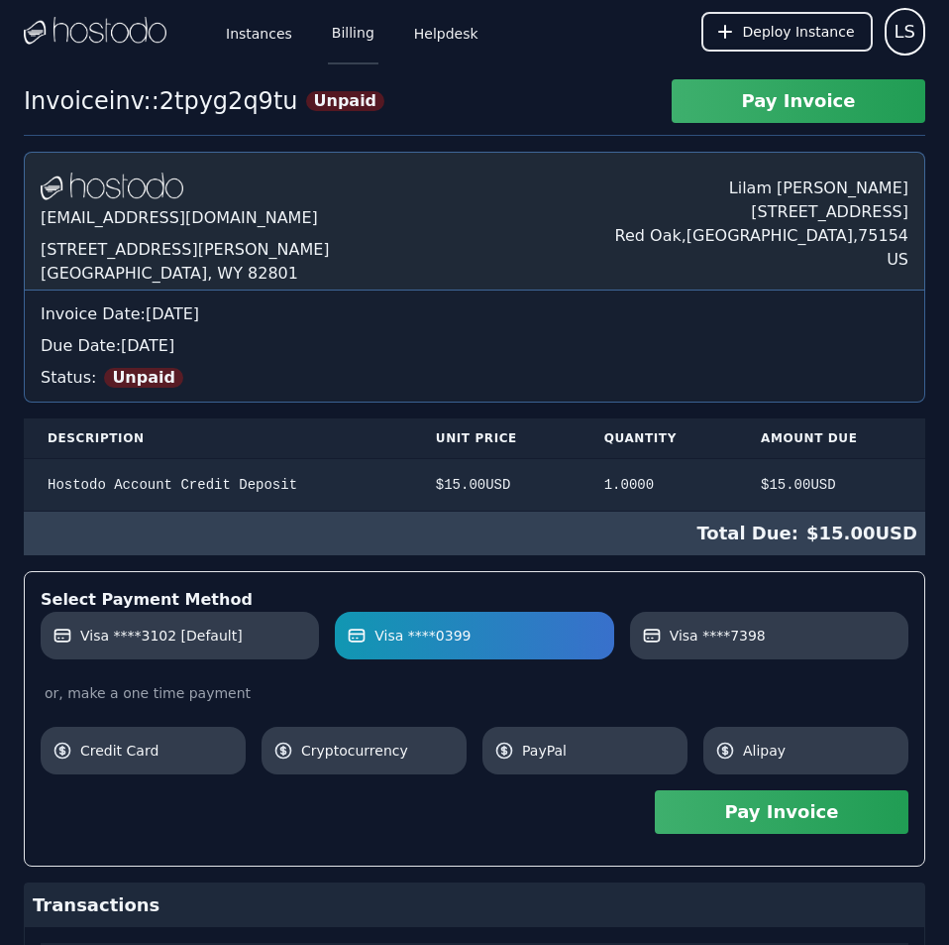
click at [341, 34] on link "Billing" at bounding box center [353, 31] width 51 height 65
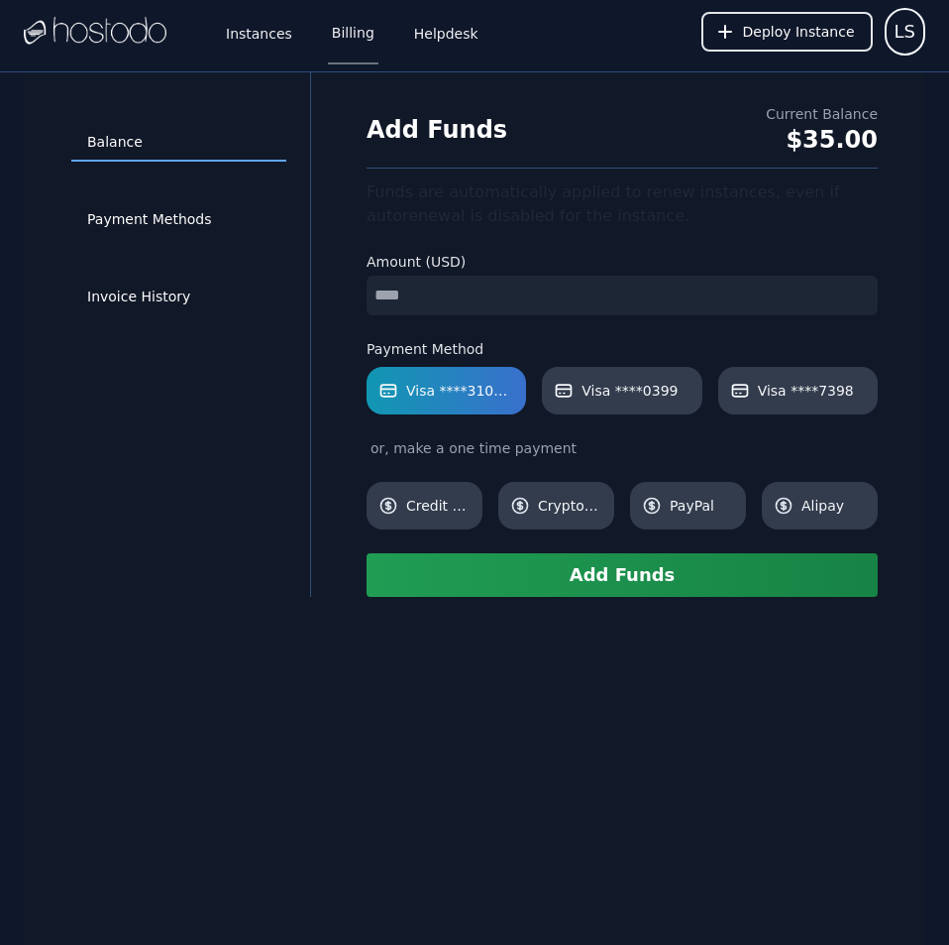
click at [477, 287] on input "number" at bounding box center [622, 296] width 511 height 40
type input "**"
click at [587, 575] on button "Add Funds" at bounding box center [622, 575] width 511 height 44
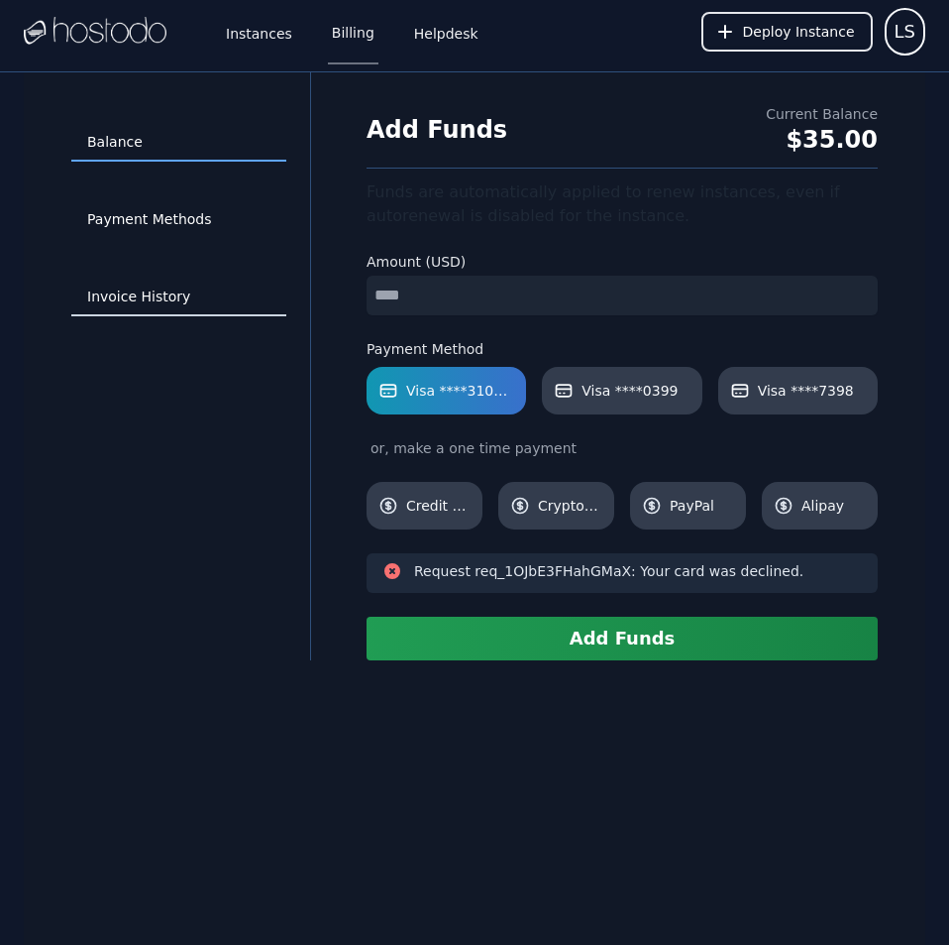
click at [141, 291] on link "Invoice History" at bounding box center [178, 297] width 215 height 38
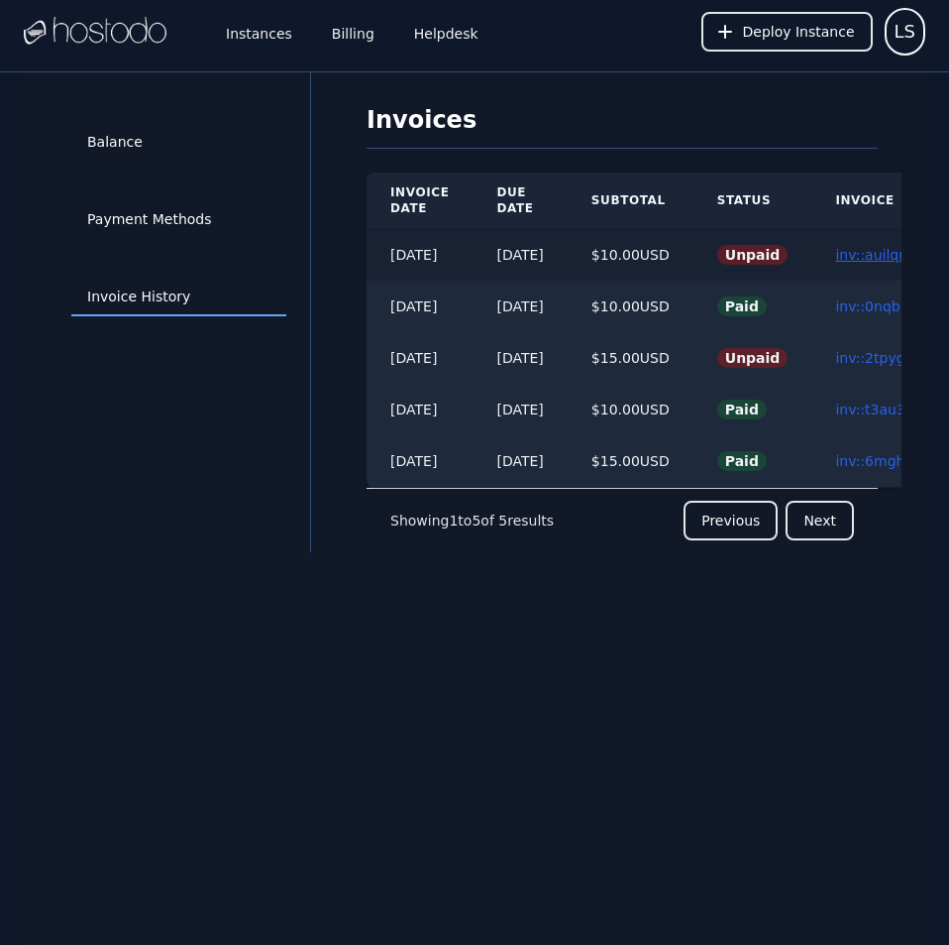
click at [893, 259] on link "inv::auilqrozhg ≫" at bounding box center [893, 255] width 117 height 16
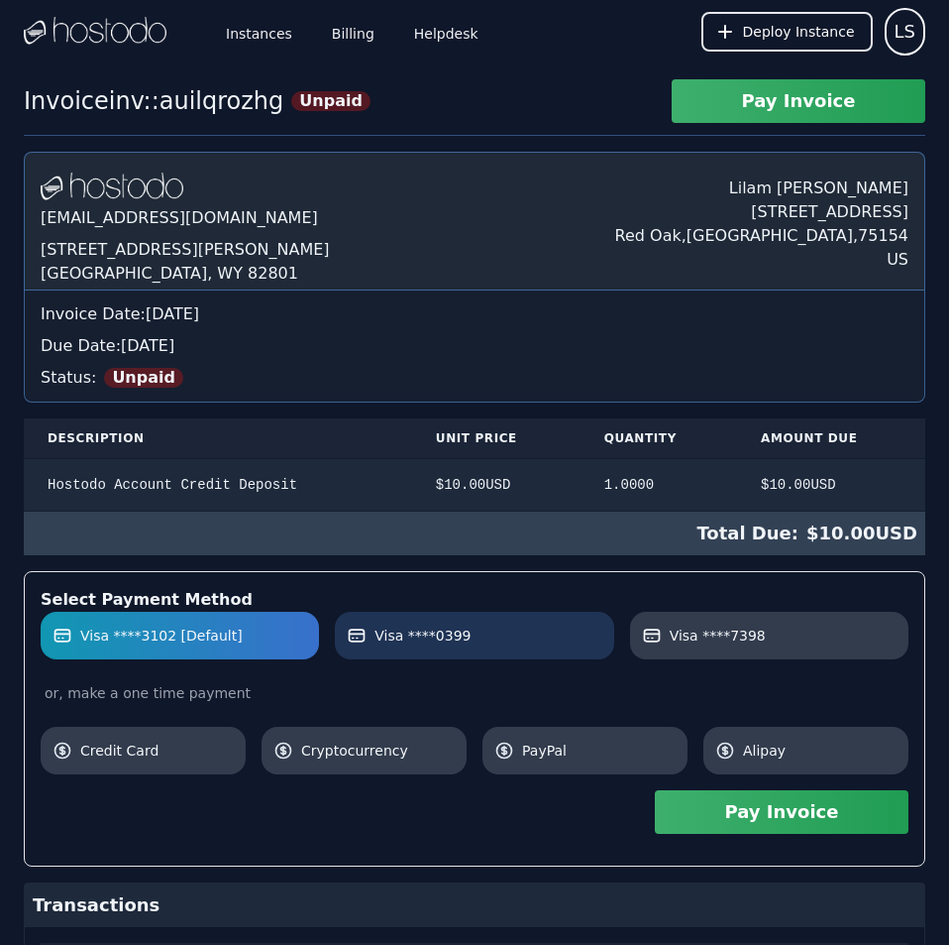
click at [483, 617] on link "Visa ****0399" at bounding box center [474, 635] width 278 height 48
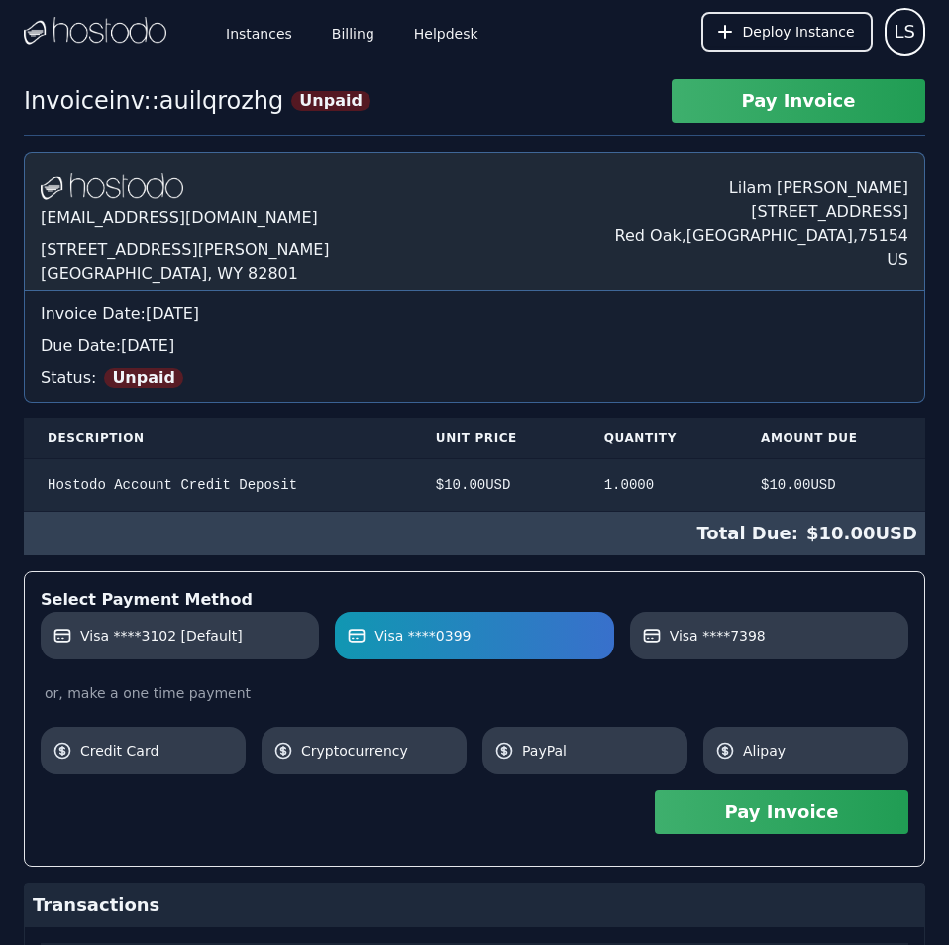
scroll to position [171, 0]
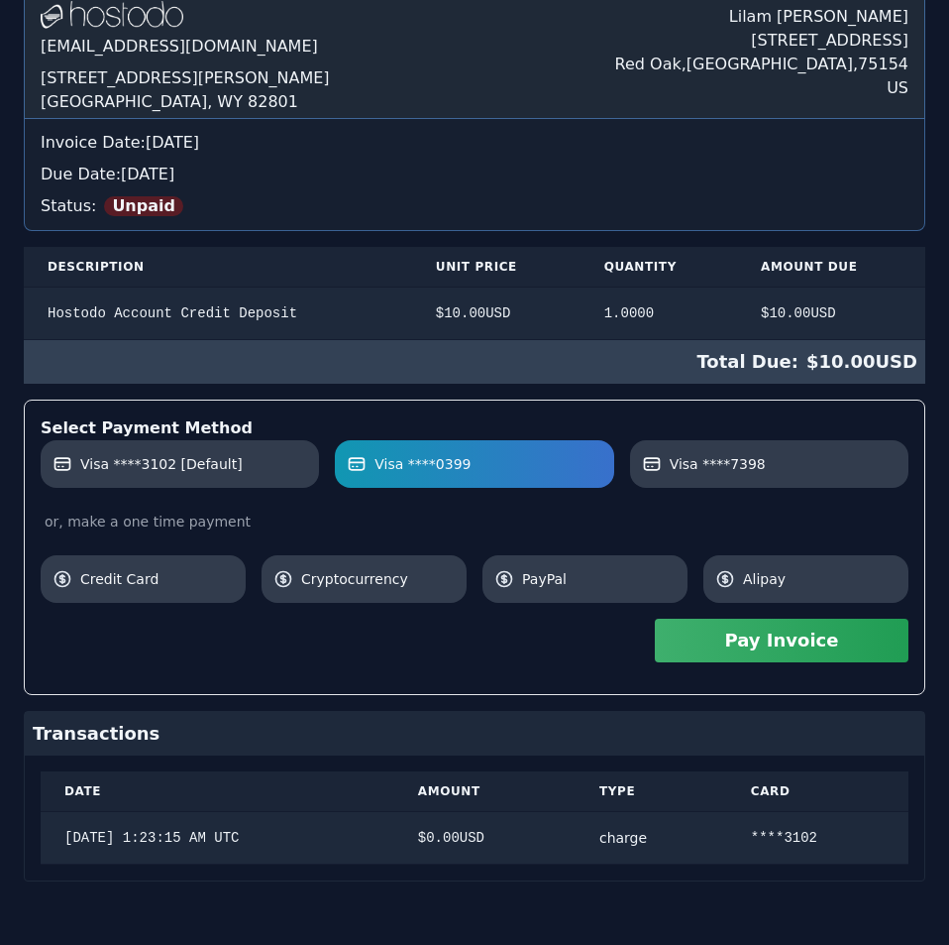
click at [640, 427] on div "Hostodo.com contact@hostodo.com 30 N Gould St, Ste N Sheridan, WY 82801 Lilam S…" at bounding box center [475, 430] width 902 height 901
click at [777, 652] on button "Pay Invoice" at bounding box center [782, 640] width 254 height 44
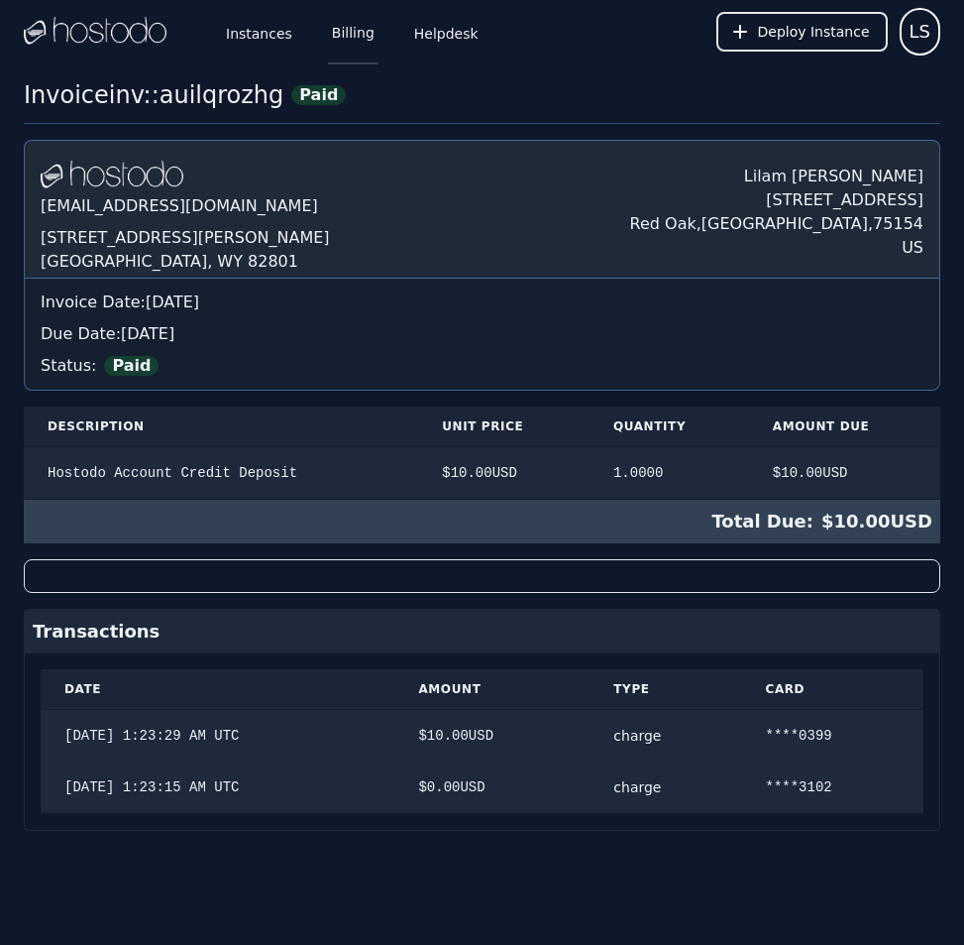
click at [350, 23] on link "Billing" at bounding box center [353, 31] width 51 height 65
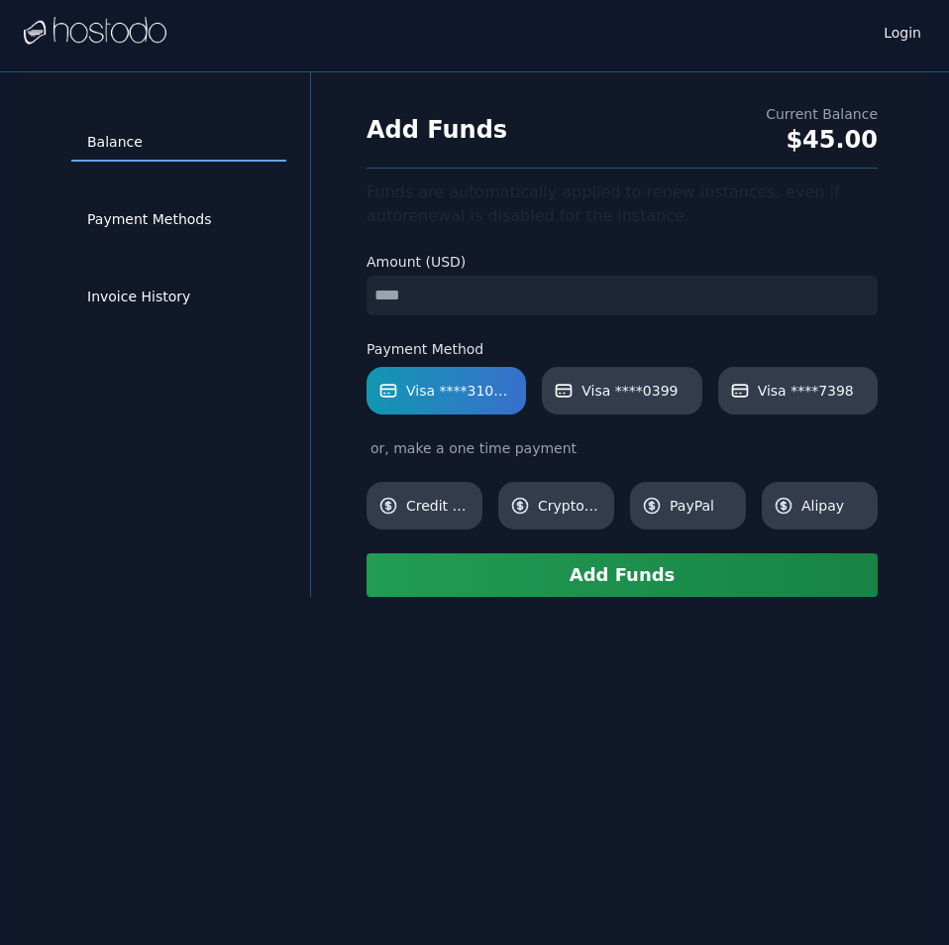
click at [460, 296] on input "number" at bounding box center [622, 296] width 511 height 40
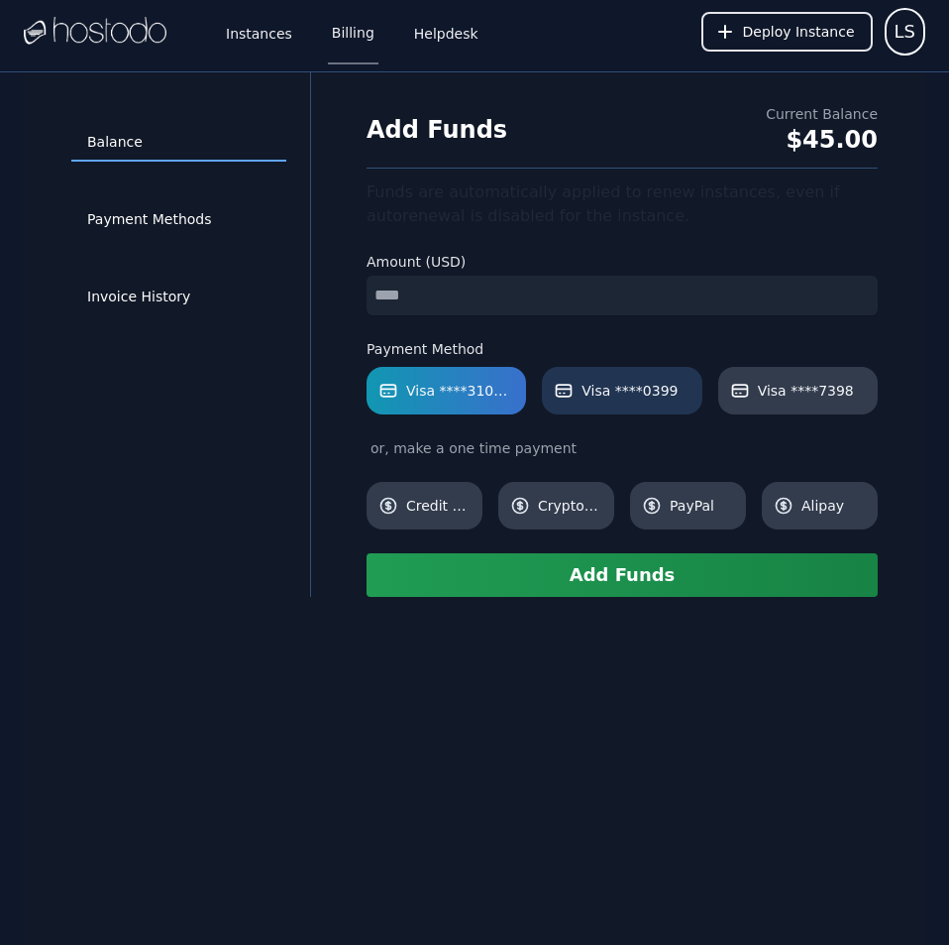
type input "**"
click at [609, 393] on span "Visa ****0399" at bounding box center [630, 391] width 96 height 20
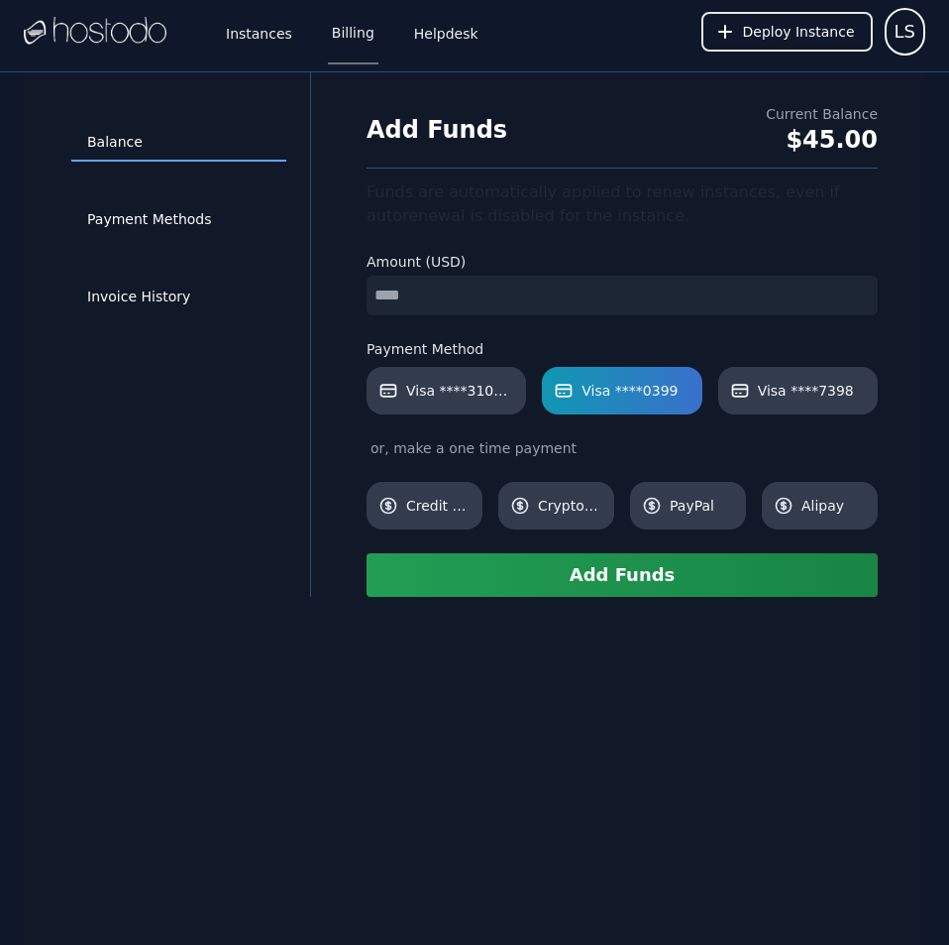
click at [625, 568] on button "Add Funds" at bounding box center [622, 575] width 511 height 44
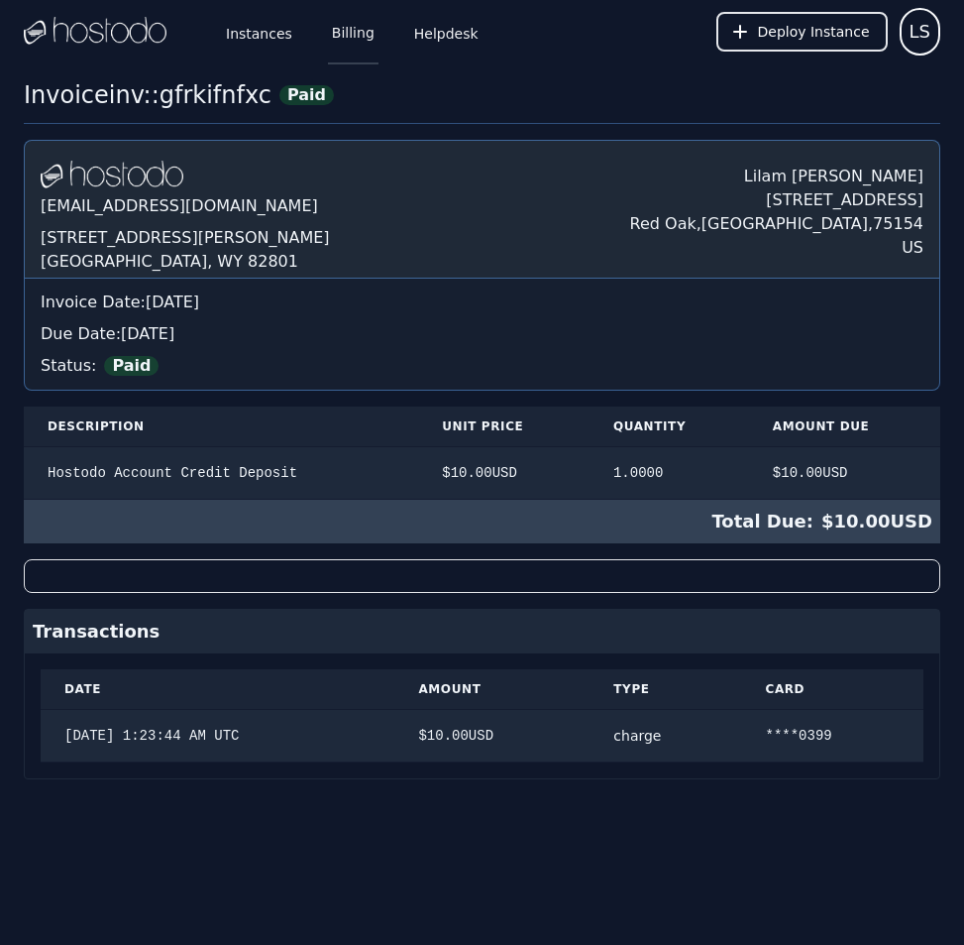
click at [341, 43] on link "Billing" at bounding box center [353, 31] width 51 height 65
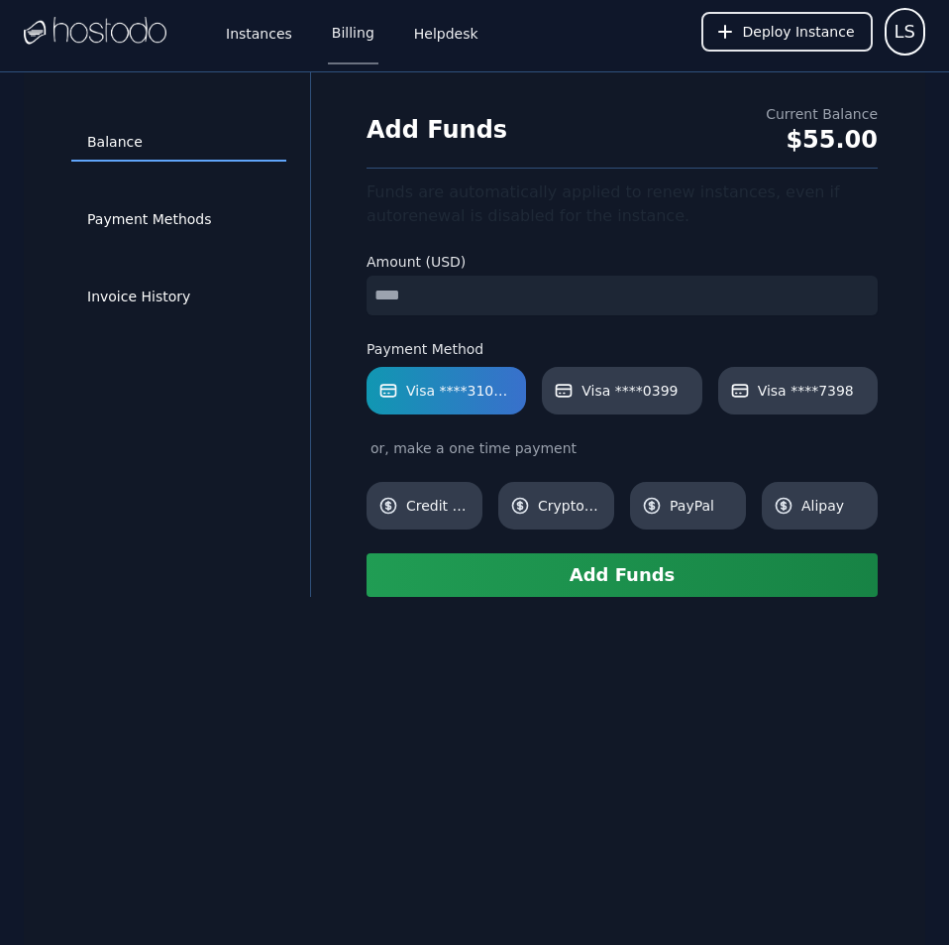
click at [552, 288] on input "number" at bounding box center [622, 296] width 511 height 40
type input "**"
click at [614, 401] on link "Visa ****0399" at bounding box center [622, 391] width 160 height 48
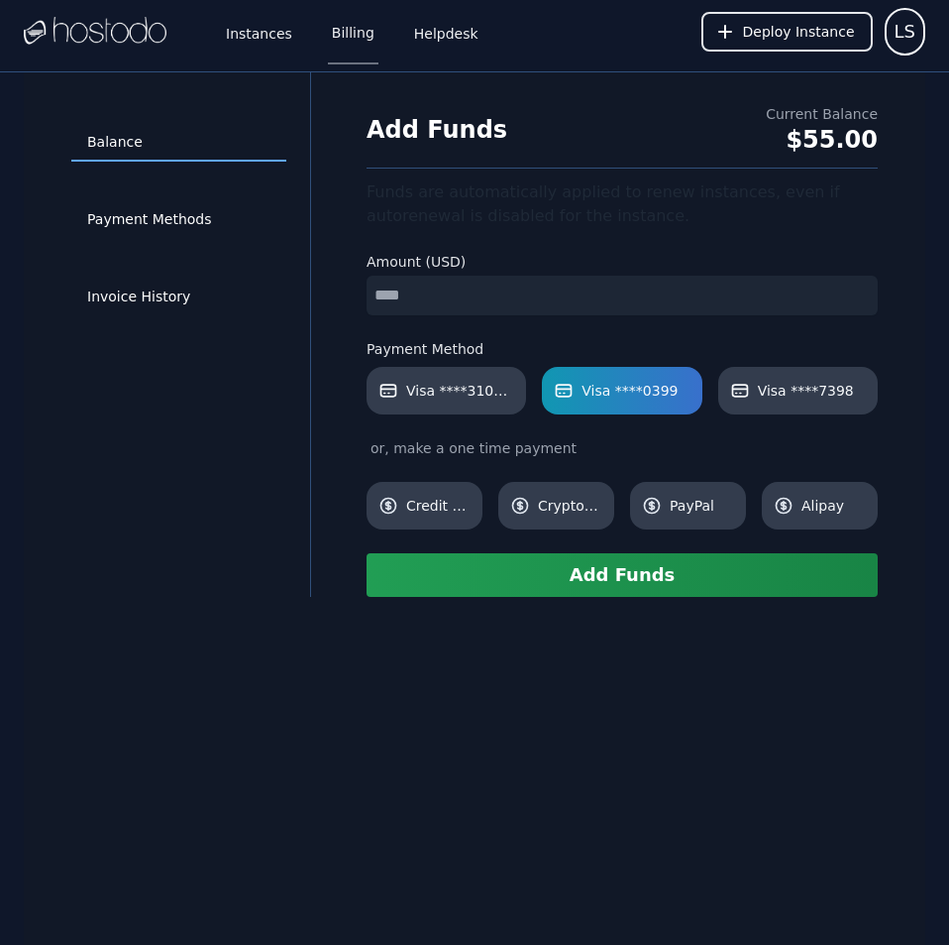
click at [636, 581] on button "Add Funds" at bounding box center [622, 575] width 511 height 44
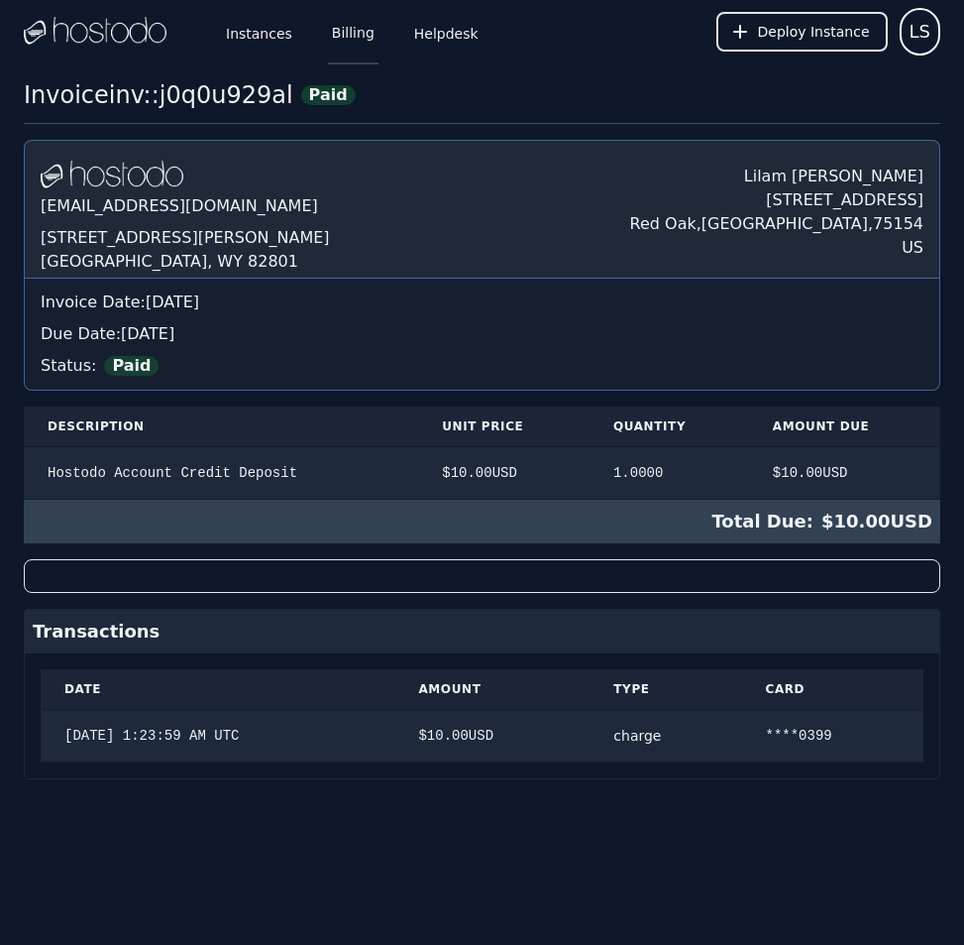
click at [341, 40] on link "Billing" at bounding box center [353, 31] width 51 height 65
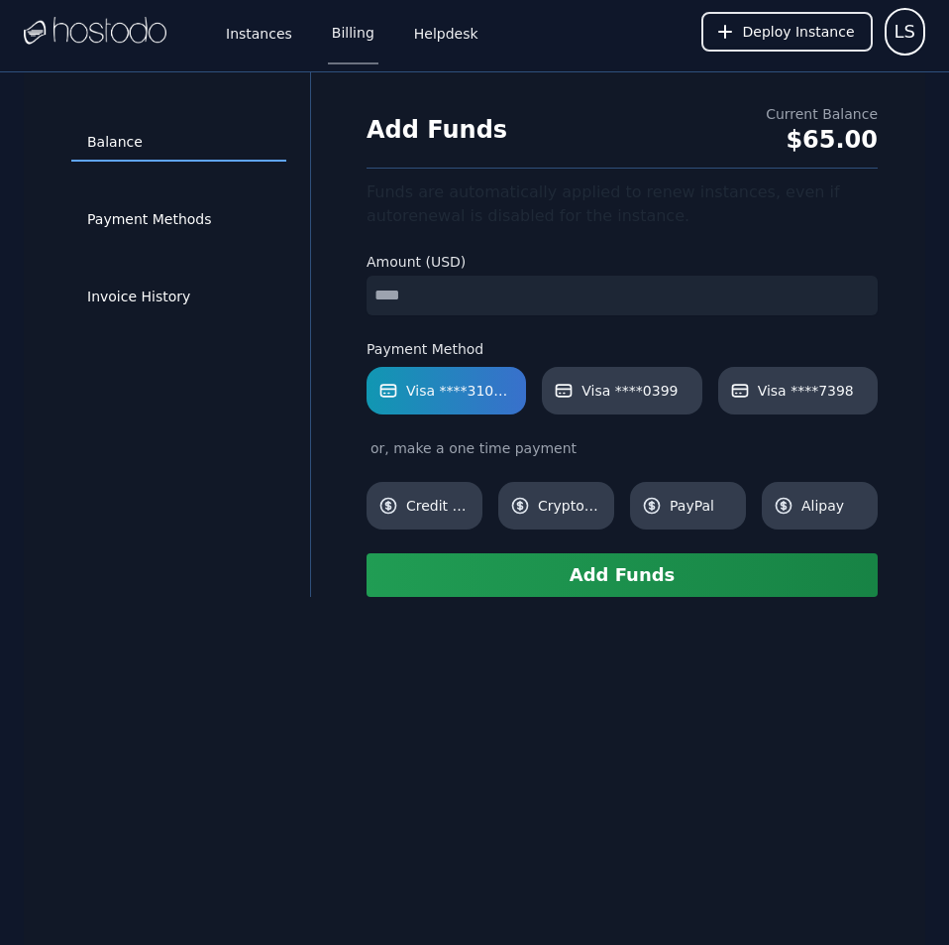
click at [518, 292] on input "number" at bounding box center [622, 296] width 511 height 40
type input "**"
click at [599, 386] on span "Visa ****0399" at bounding box center [630, 391] width 96 height 20
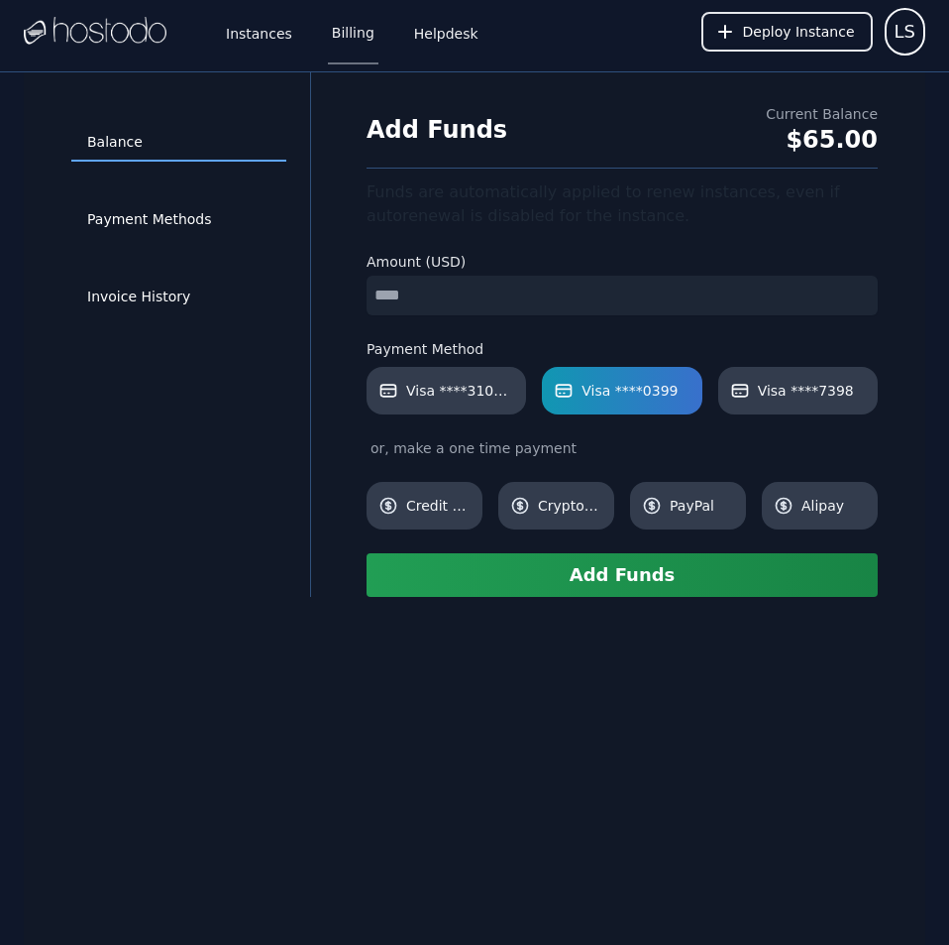
click at [623, 576] on button "Add Funds" at bounding box center [622, 575] width 511 height 44
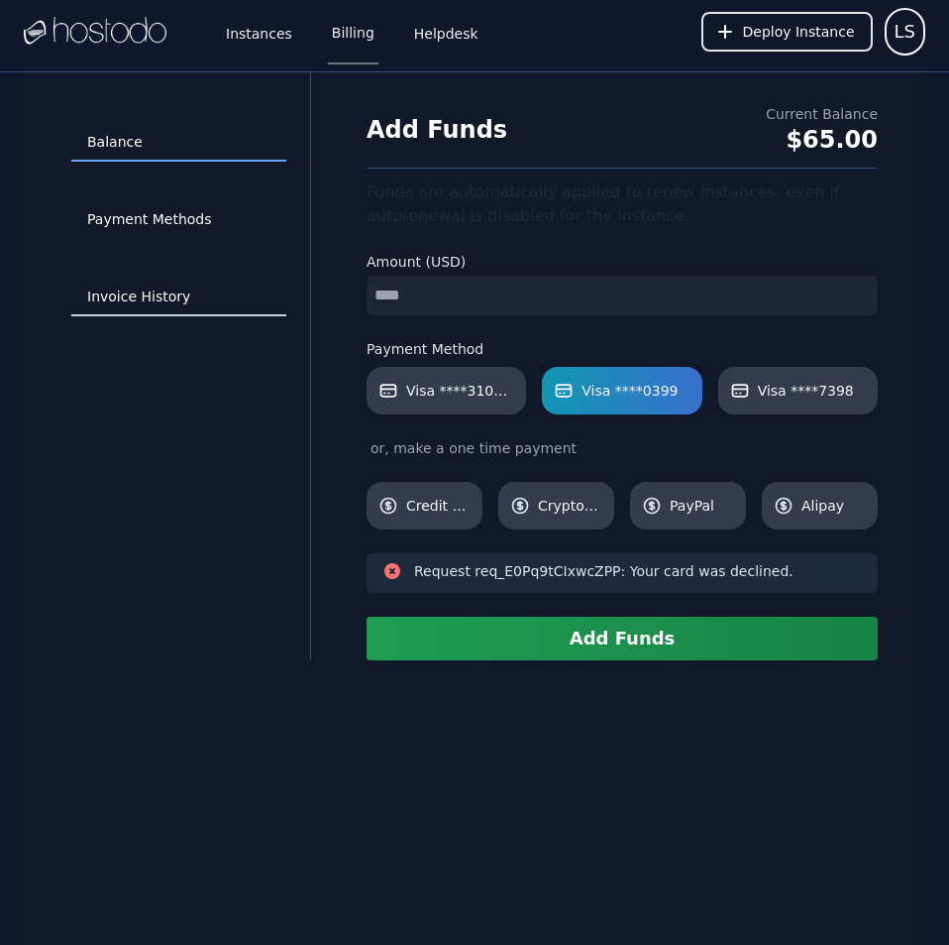
click at [162, 299] on link "Invoice History" at bounding box center [178, 297] width 215 height 38
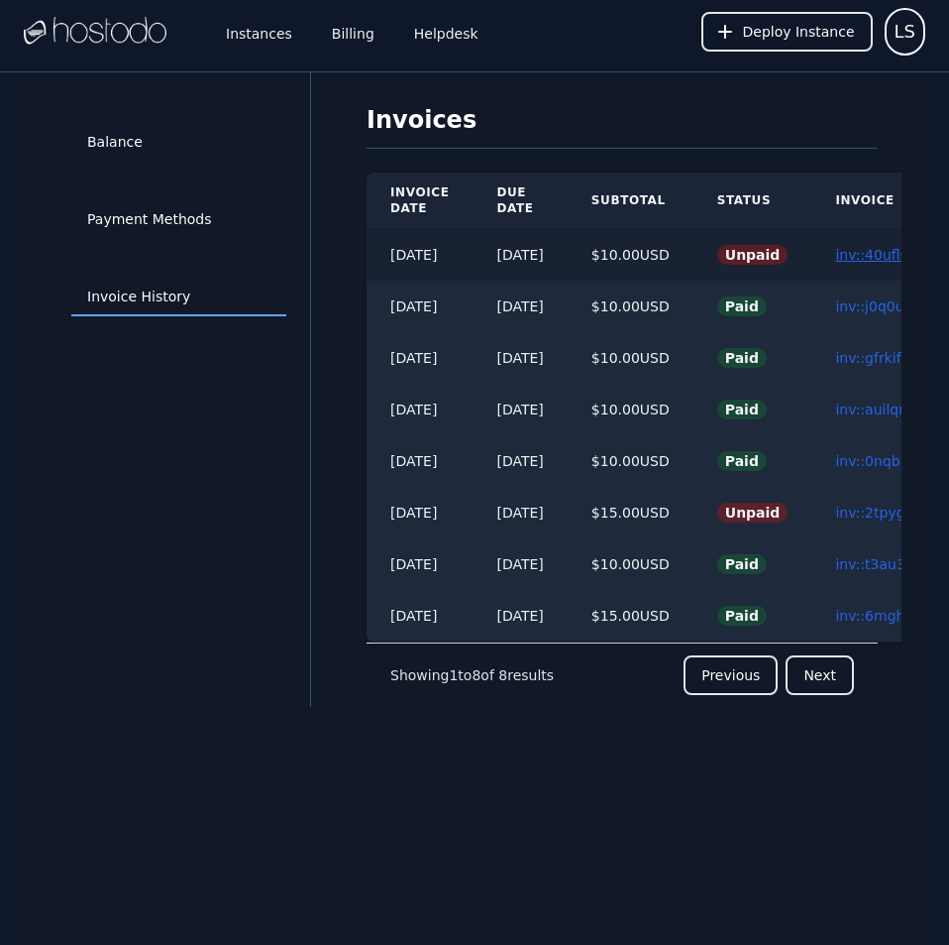
click at [880, 248] on link "inv::40uflsy47k ≫" at bounding box center [895, 255] width 120 height 16
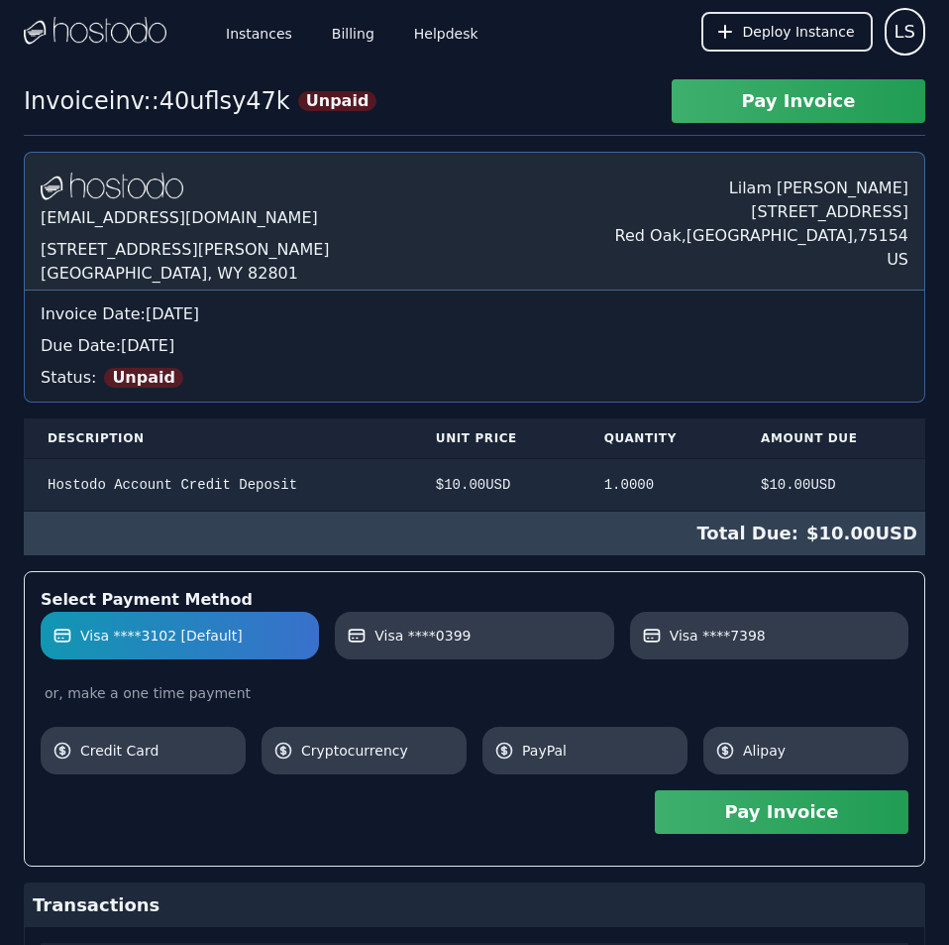
scroll to position [171, 0]
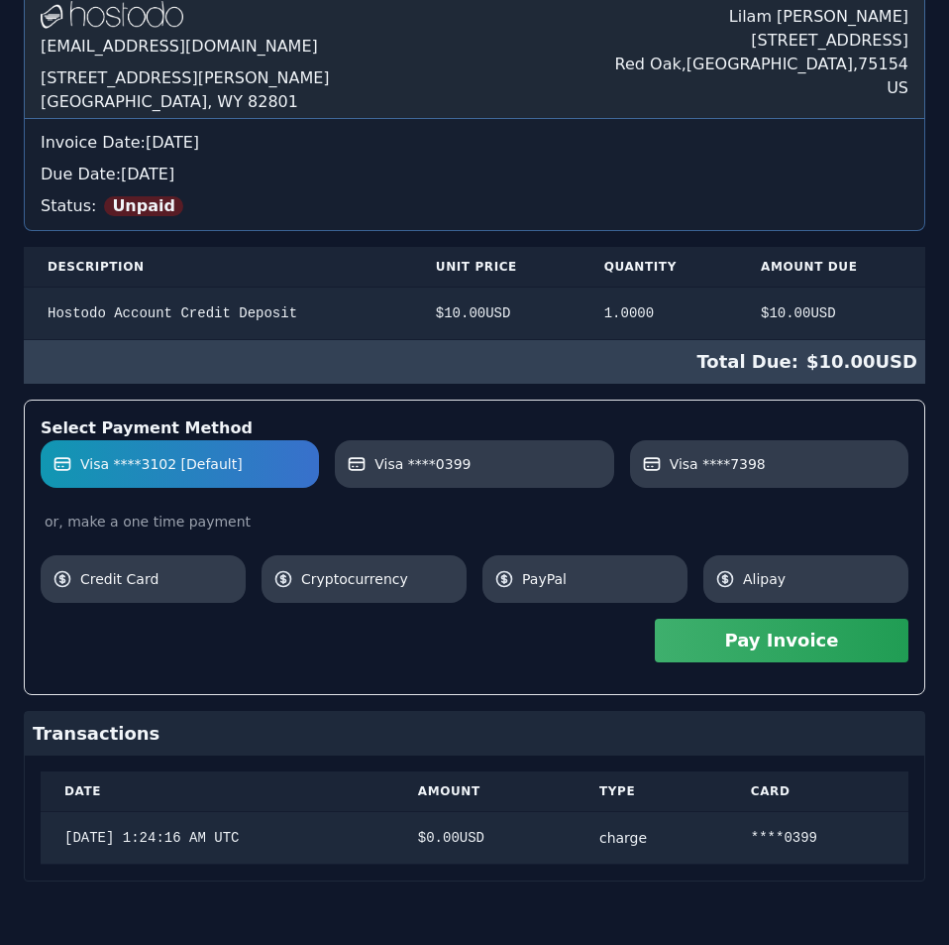
click at [880, 248] on div "Hostodo.com contact@hostodo.com 30 N Gould St, Ste N Sheridan, WY 82801 Lilam S…" at bounding box center [475, 430] width 902 height 901
click at [837, 477] on link "Visa ****7398" at bounding box center [769, 464] width 278 height 48
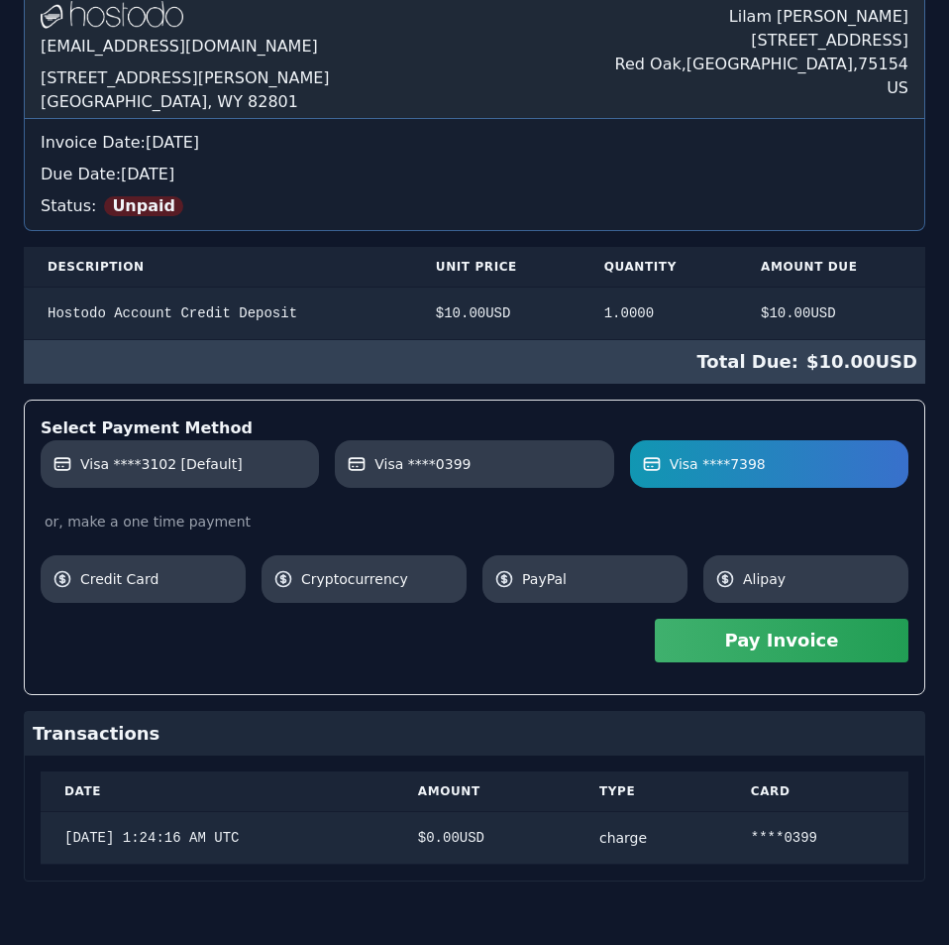
click at [798, 645] on button "Pay Invoice" at bounding box center [782, 640] width 254 height 44
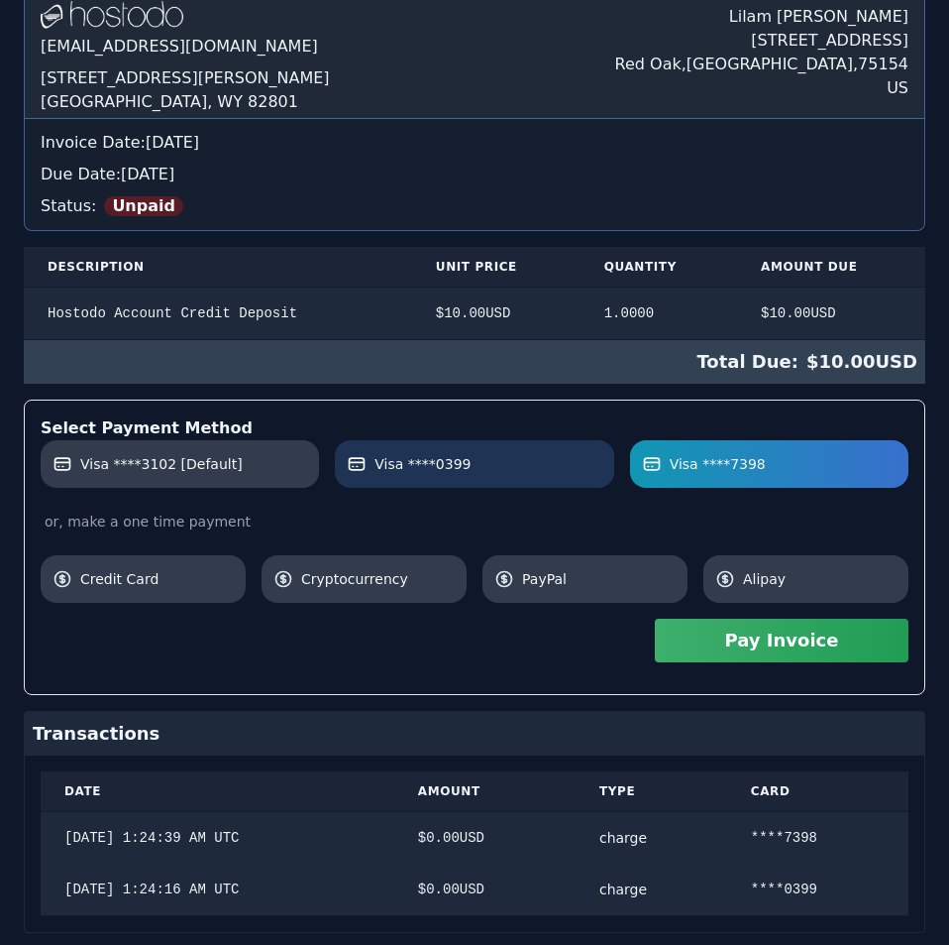
click at [475, 458] on label "Visa ****0399" at bounding box center [474, 464] width 255 height 20
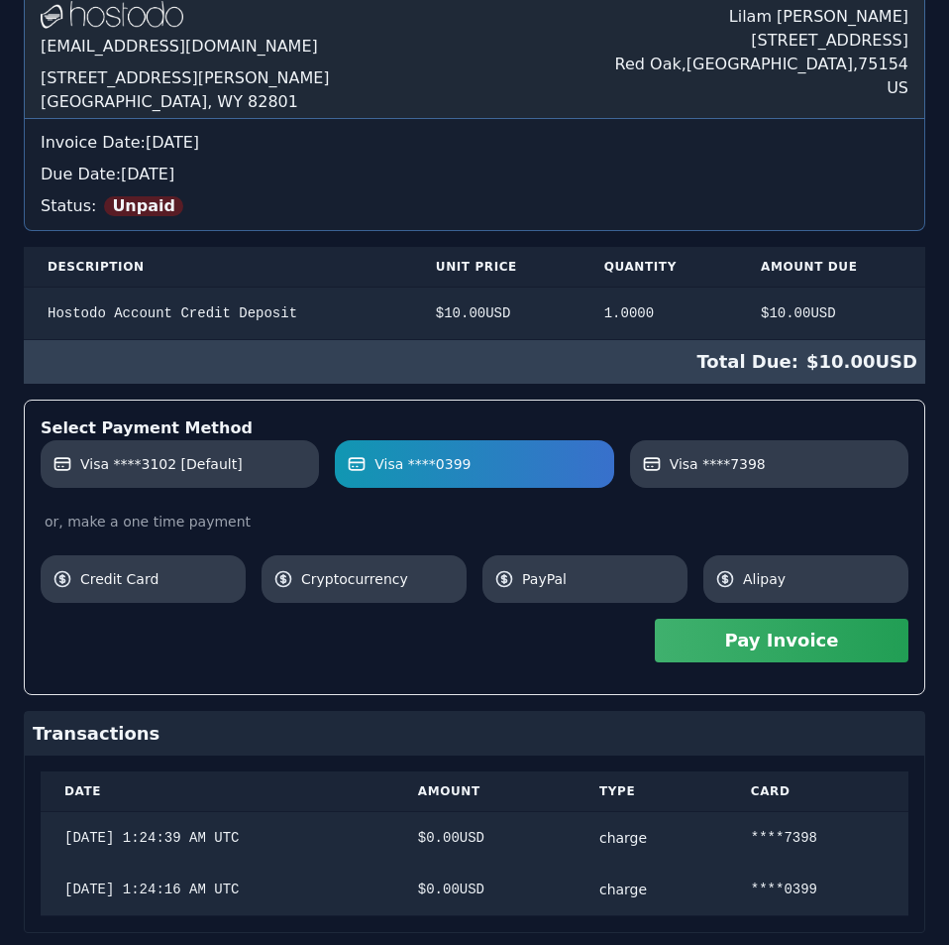
click at [725, 644] on button "Pay Invoice" at bounding box center [782, 640] width 254 height 44
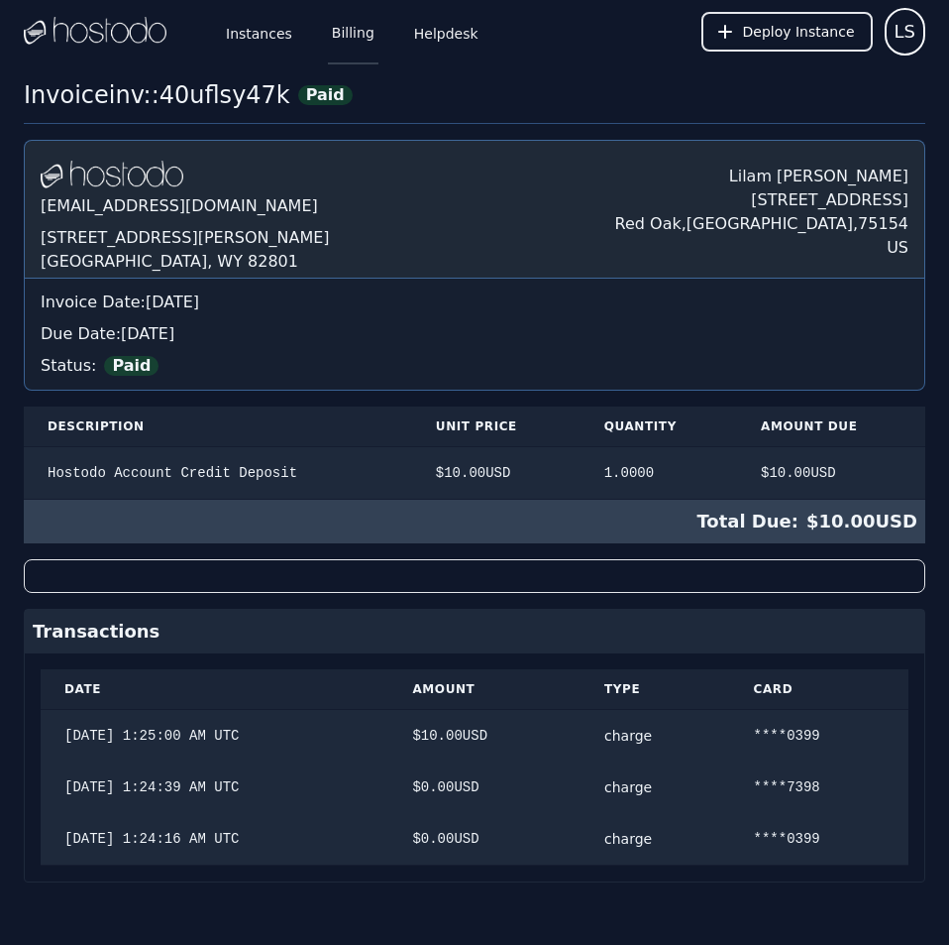
click at [352, 39] on link "Billing" at bounding box center [353, 31] width 51 height 65
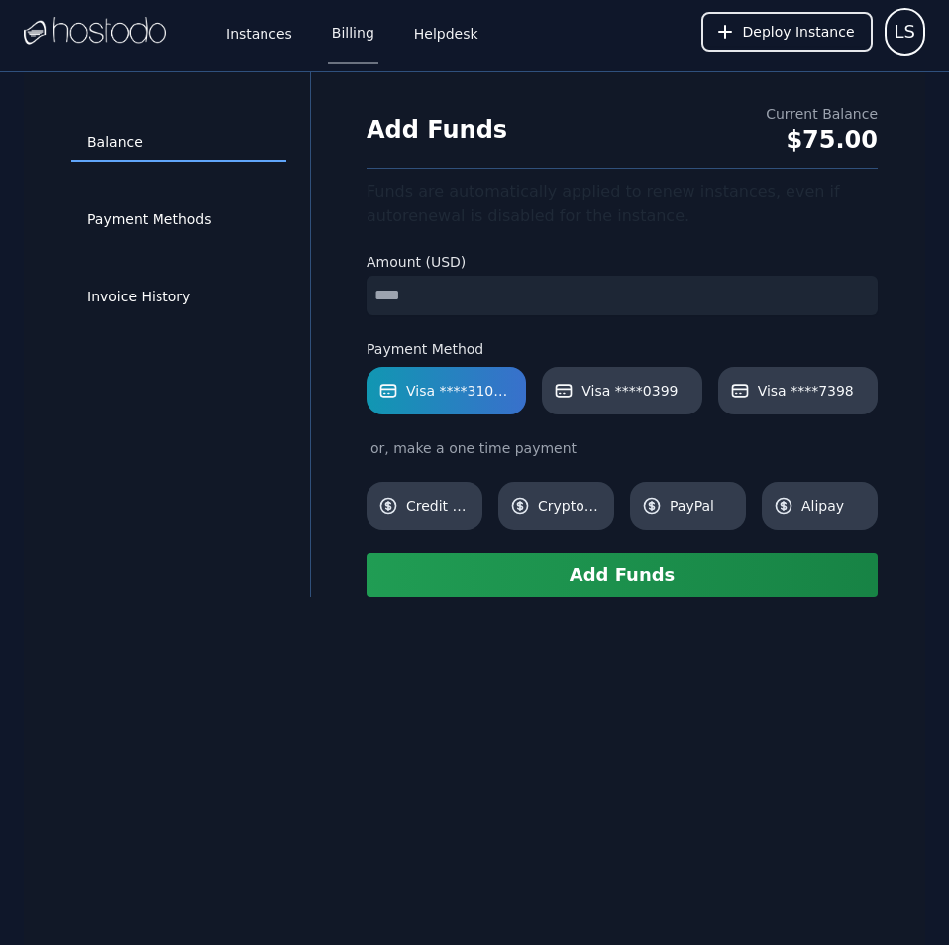
click at [464, 296] on input "number" at bounding box center [622, 296] width 511 height 40
type input "**"
click at [604, 388] on span "Visa ****0399" at bounding box center [630, 391] width 96 height 20
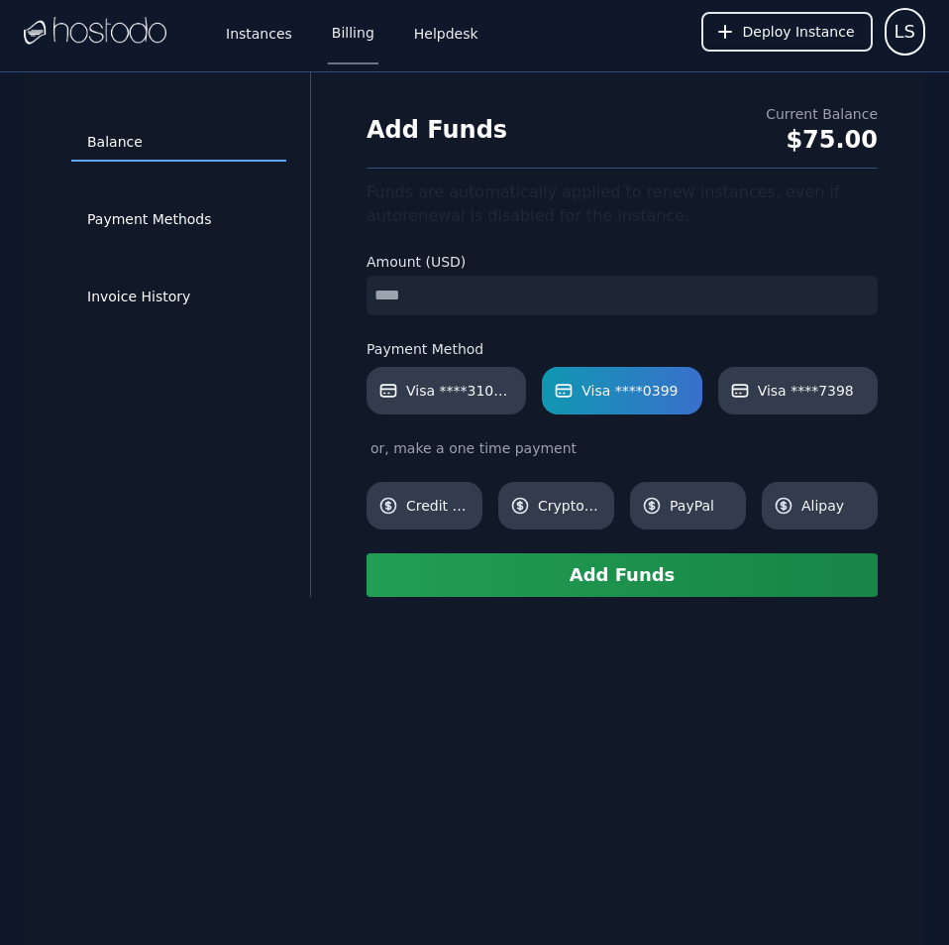
click at [620, 586] on button "Add Funds" at bounding box center [622, 575] width 511 height 44
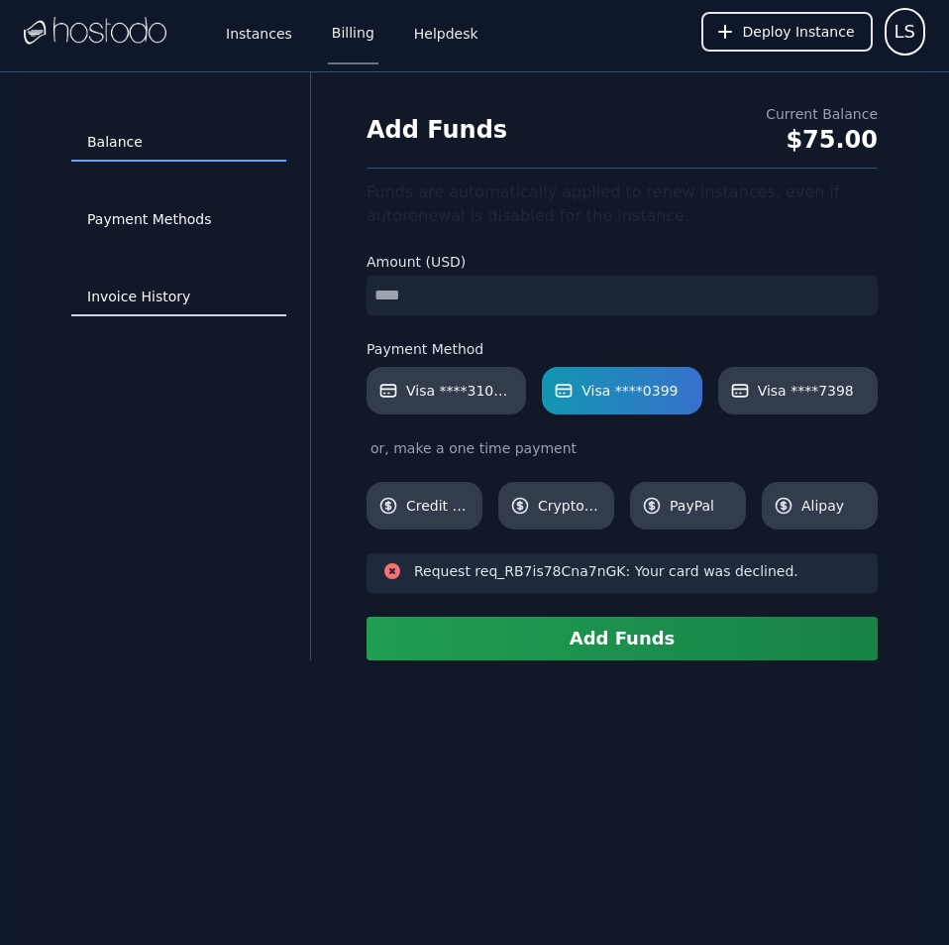
click at [159, 302] on link "Invoice History" at bounding box center [178, 297] width 215 height 38
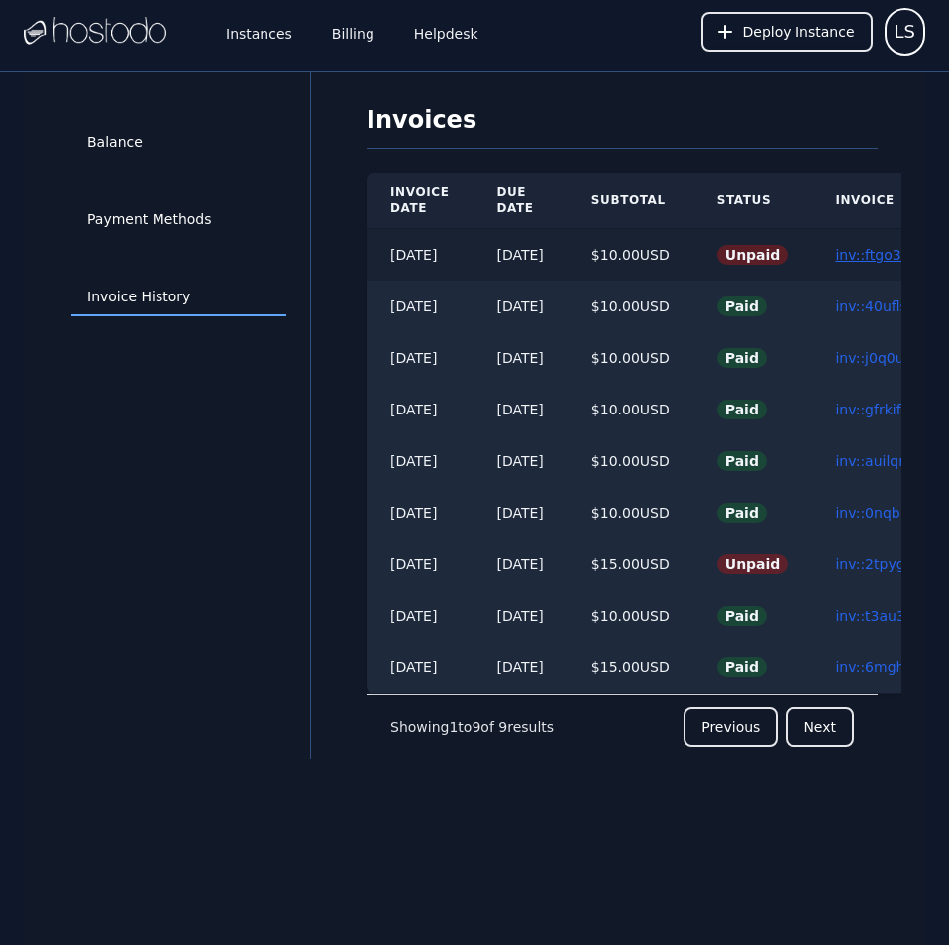
click at [875, 248] on link "inv::ftgo3m42e3 ≫" at bounding box center [899, 255] width 129 height 16
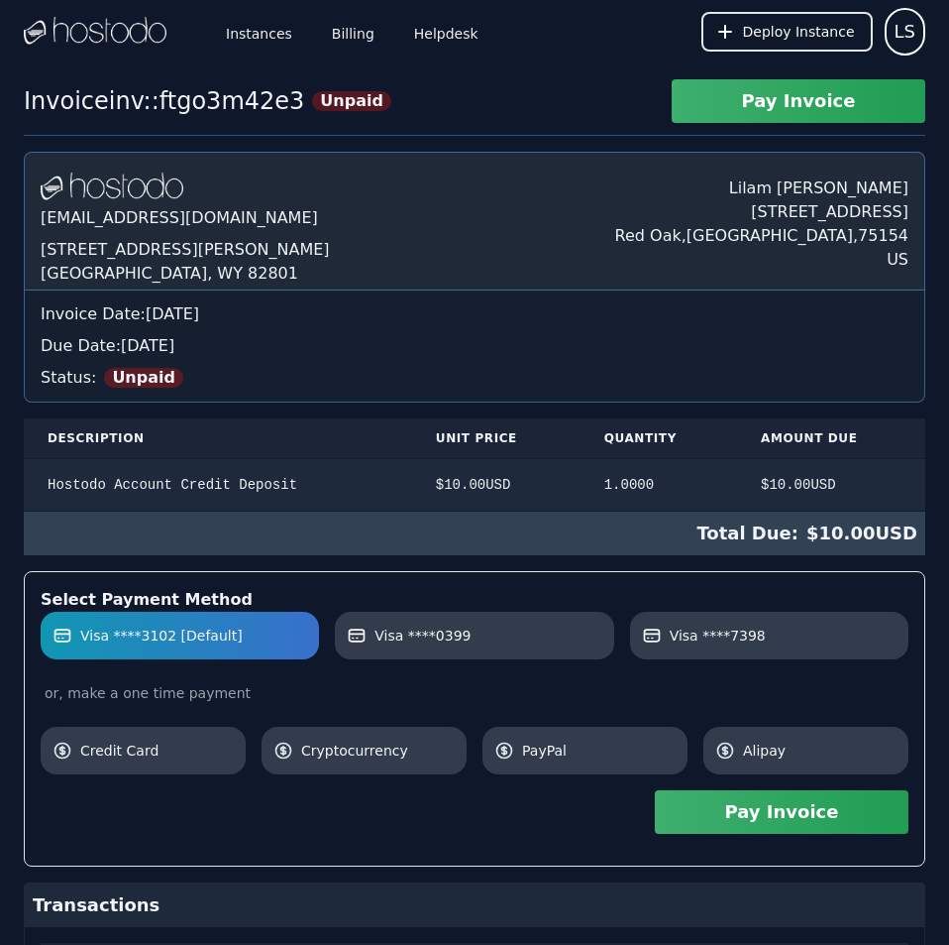
scroll to position [171, 0]
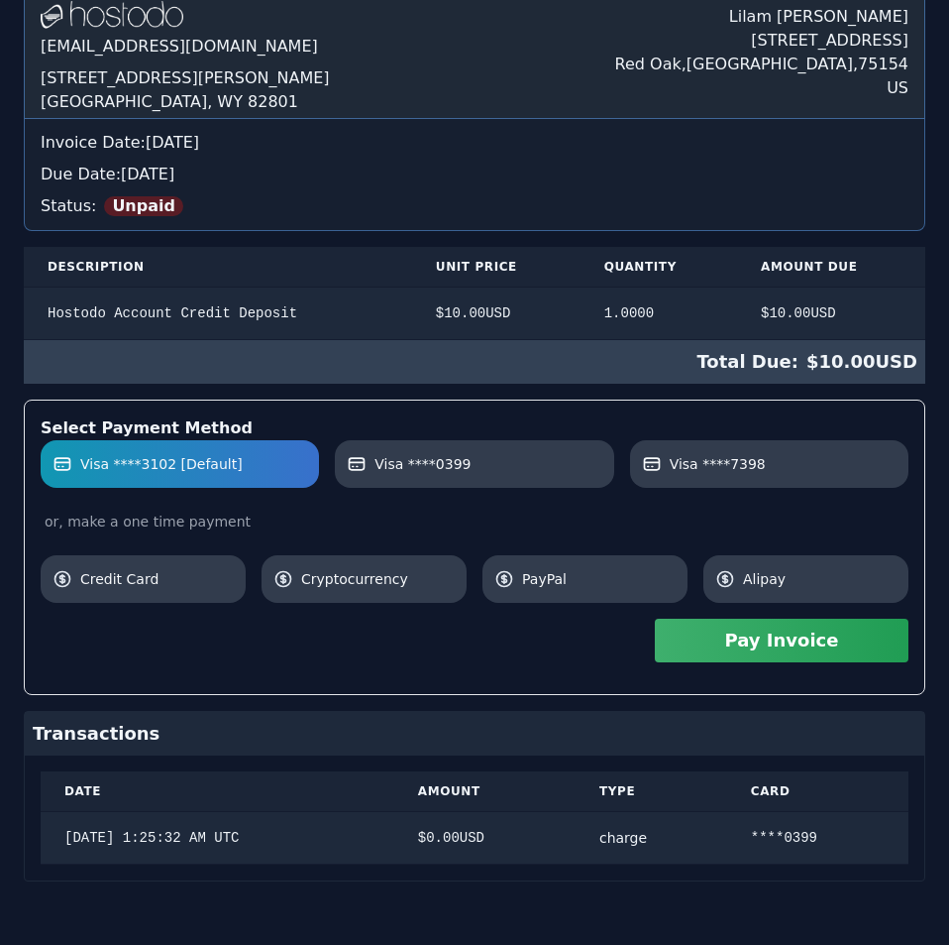
click at [607, 440] on div "[DOMAIN_NAME] [EMAIL_ADDRESS][DOMAIN_NAME] [STREET_ADDRESS][PERSON_NAME] [PERSO…" at bounding box center [475, 430] width 902 height 901
click at [732, 654] on button "Pay Invoice" at bounding box center [782, 640] width 254 height 44
click at [476, 463] on label "Visa ****0399" at bounding box center [474, 464] width 255 height 20
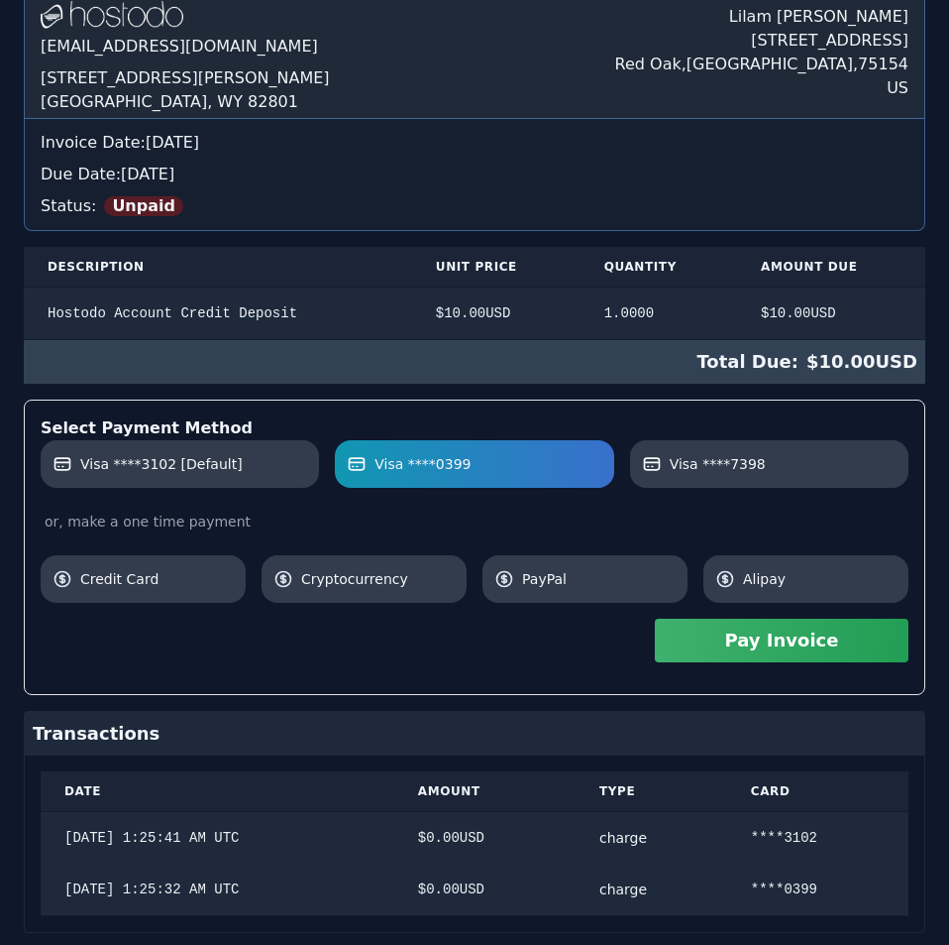
click at [715, 640] on button "Pay Invoice" at bounding box center [782, 640] width 254 height 44
click at [854, 453] on link "Visa ****7398" at bounding box center [769, 464] width 278 height 48
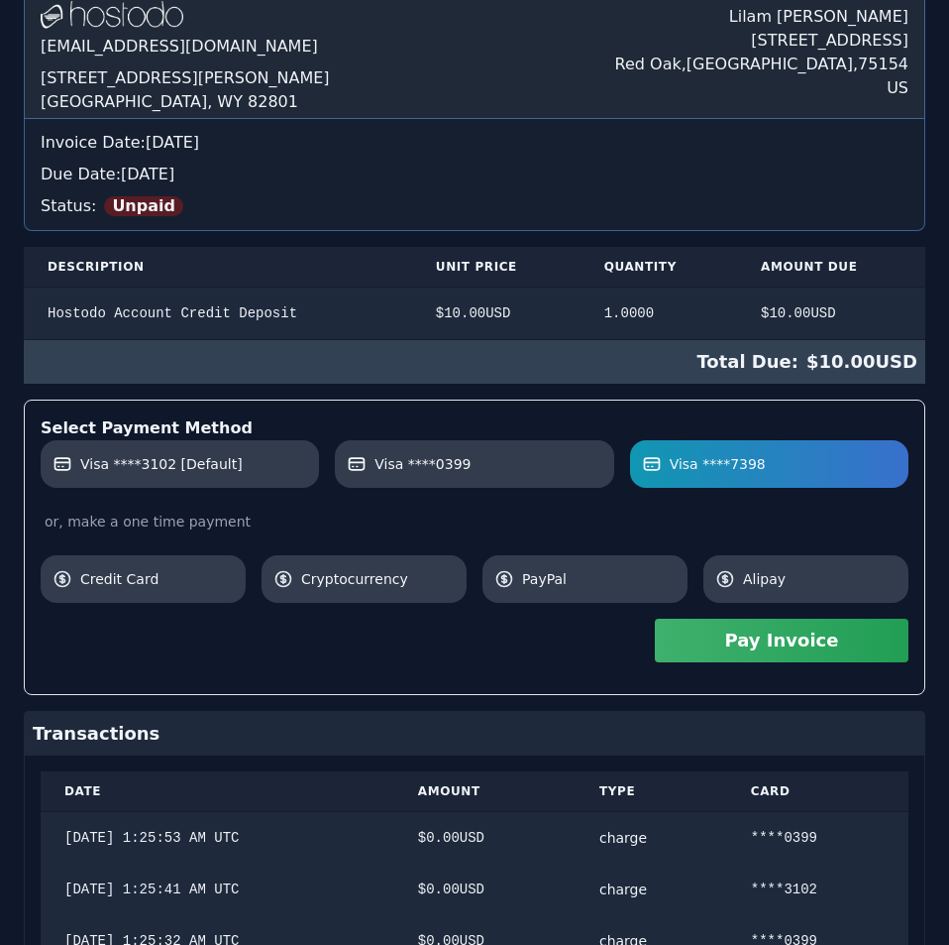
click at [821, 636] on button "Pay Invoice" at bounding box center [782, 640] width 254 height 44
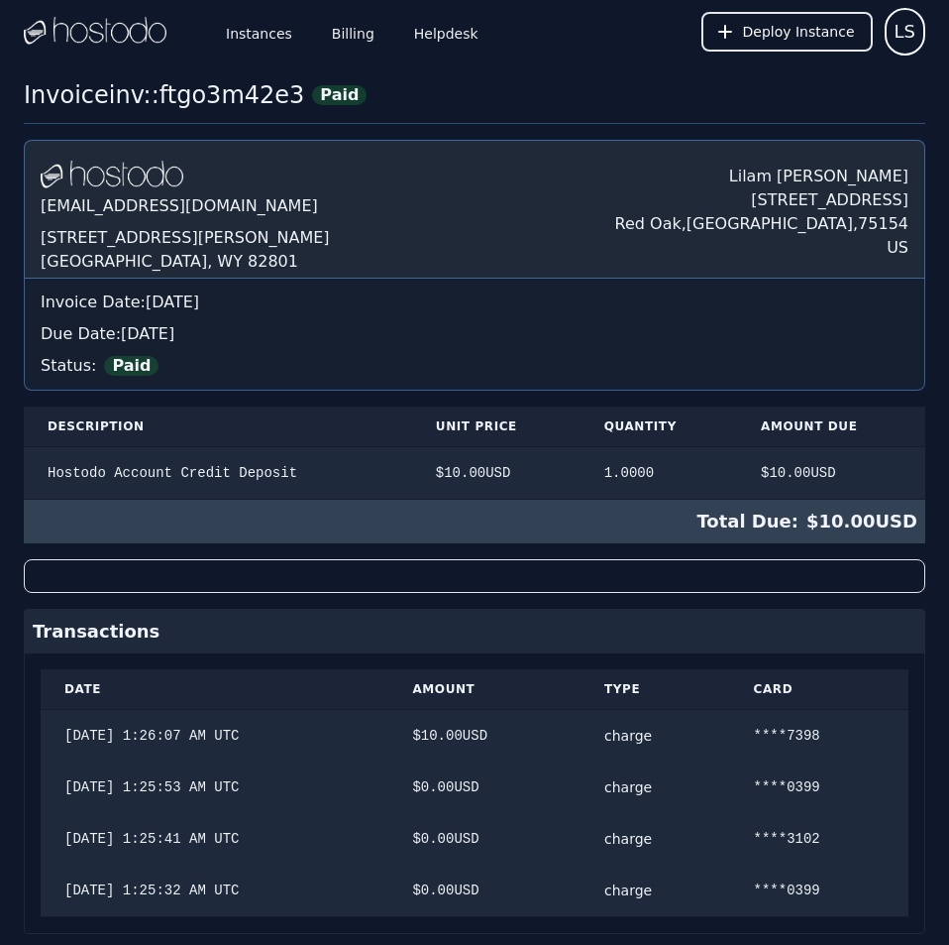
scroll to position [53, 0]
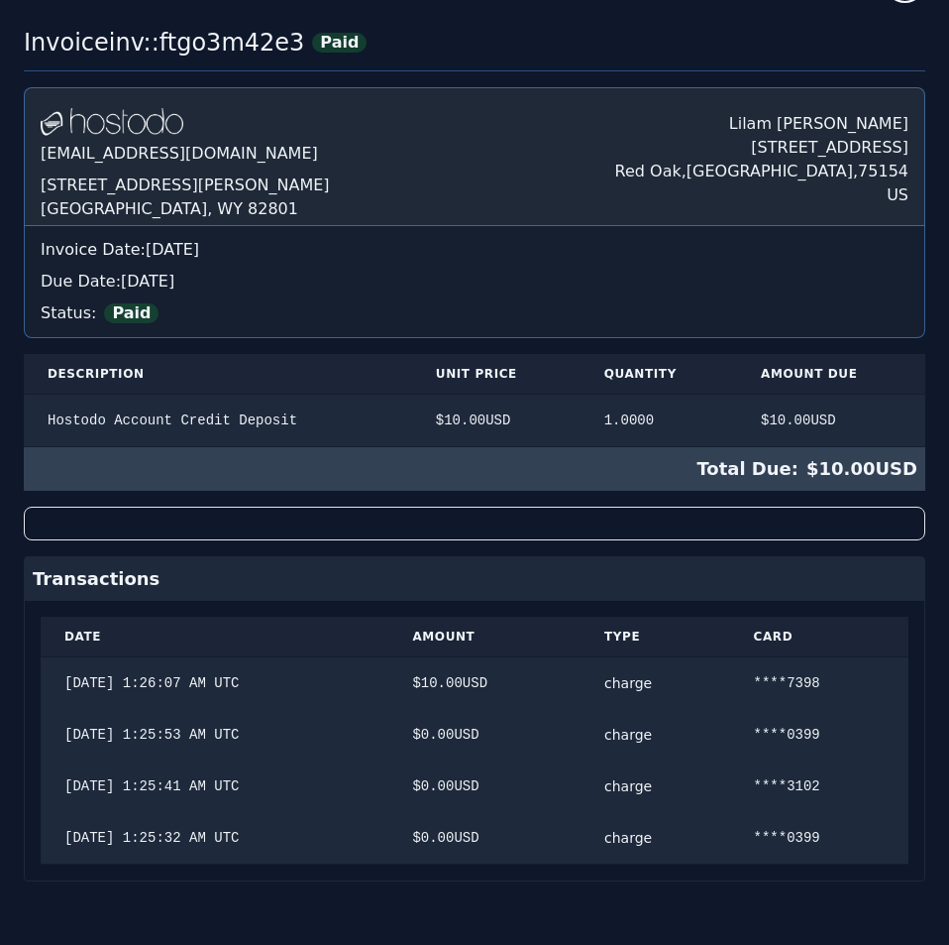
click at [611, 286] on div "Invoice Date: [DATE] Due Date: [DATE] Status: Paid" at bounding box center [475, 281] width 900 height 111
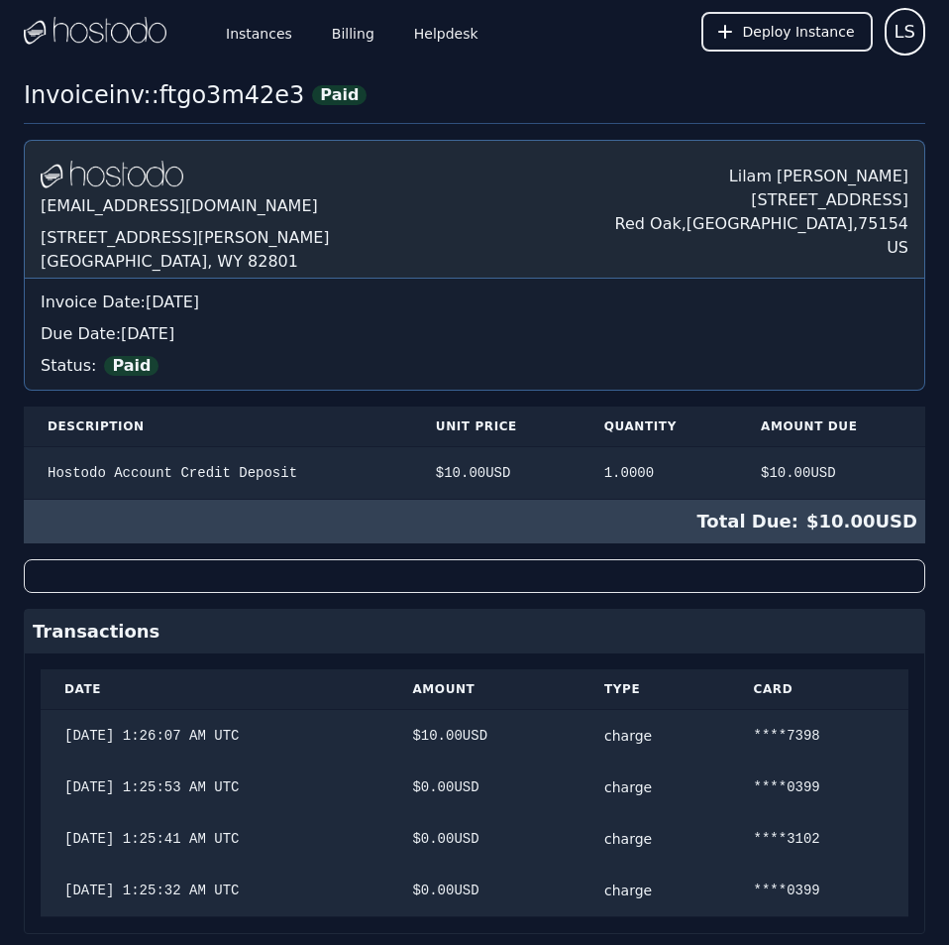
click at [611, 286] on div "Invoice Date: [DATE] Due Date: [DATE] Status: Paid" at bounding box center [475, 333] width 900 height 111
click at [343, 29] on link "Billing" at bounding box center [353, 31] width 51 height 65
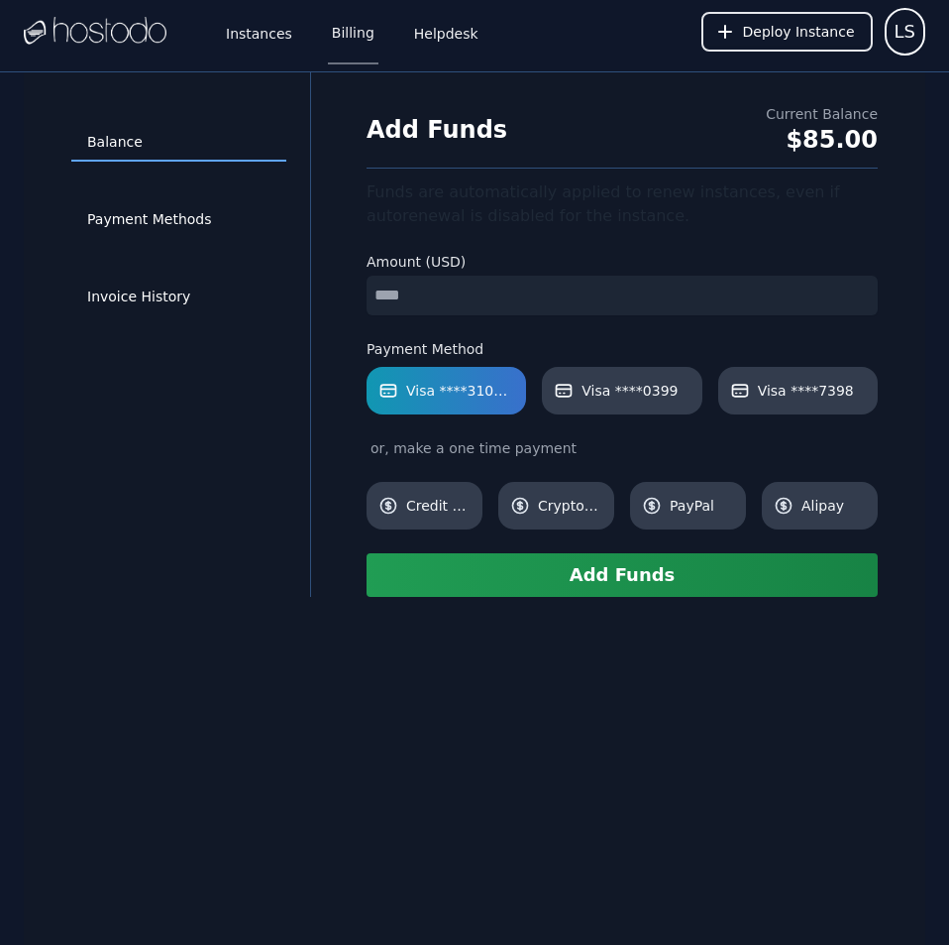
click at [515, 294] on input "number" at bounding box center [622, 296] width 511 height 40
type input "**"
click at [568, 581] on button "Add Funds" at bounding box center [622, 575] width 511 height 44
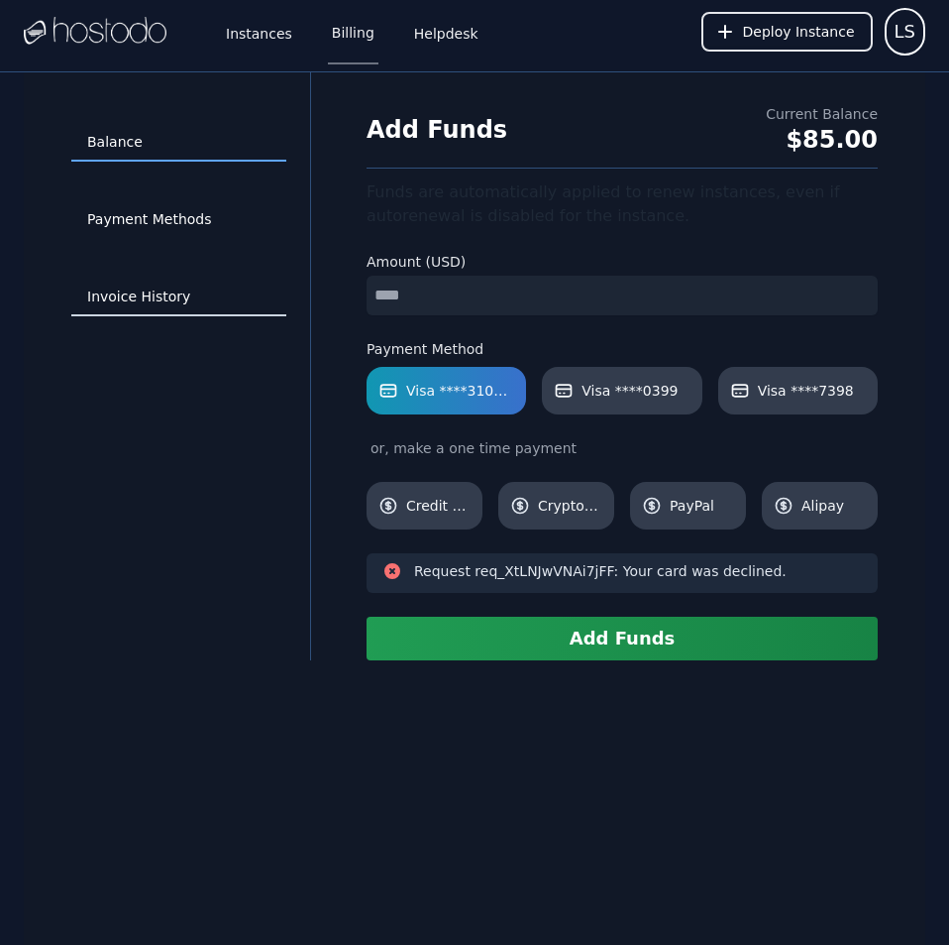
click at [154, 285] on link "Invoice History" at bounding box center [178, 297] width 215 height 38
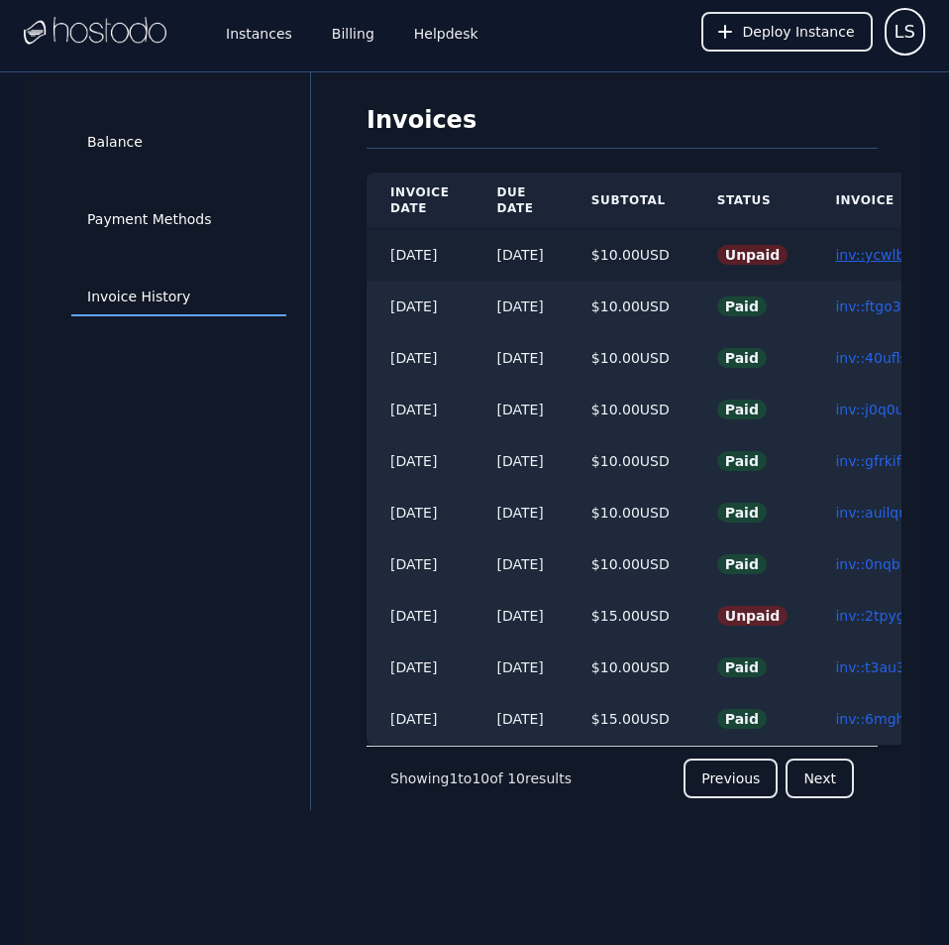
click at [866, 252] on link "inv::ycwlbxl5mf ≫" at bounding box center [896, 255] width 123 height 16
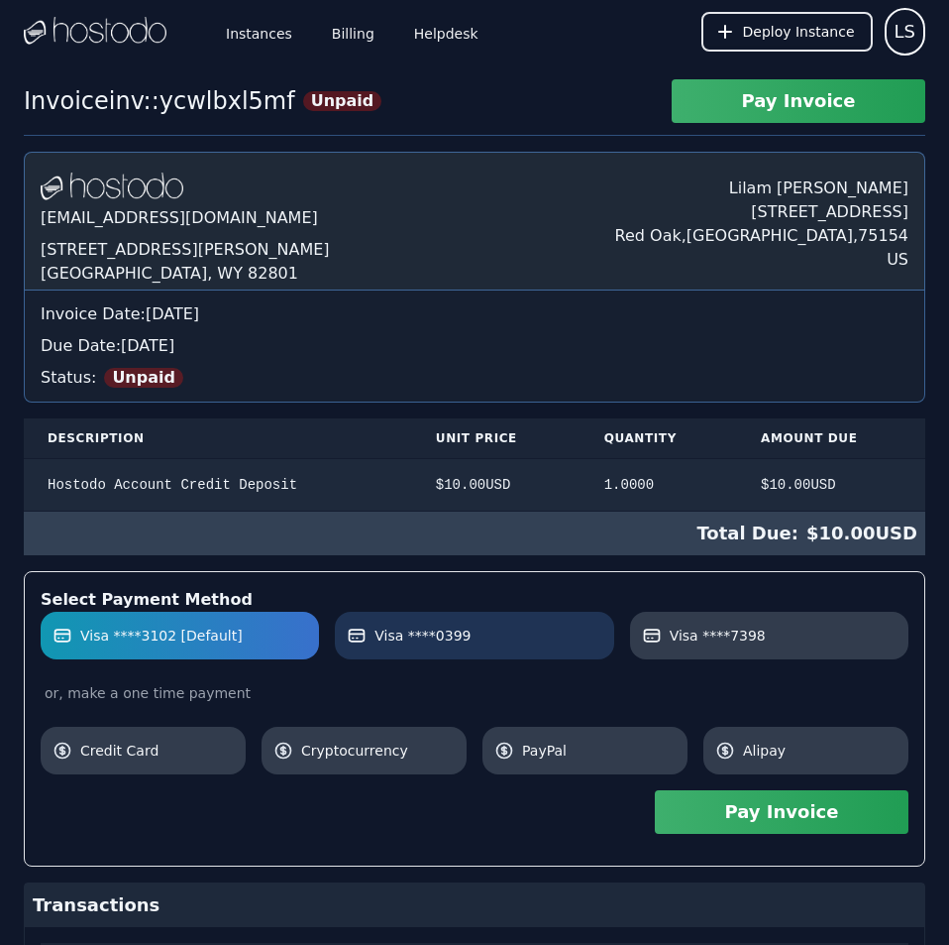
click at [500, 644] on label "Visa ****0399" at bounding box center [474, 635] width 255 height 20
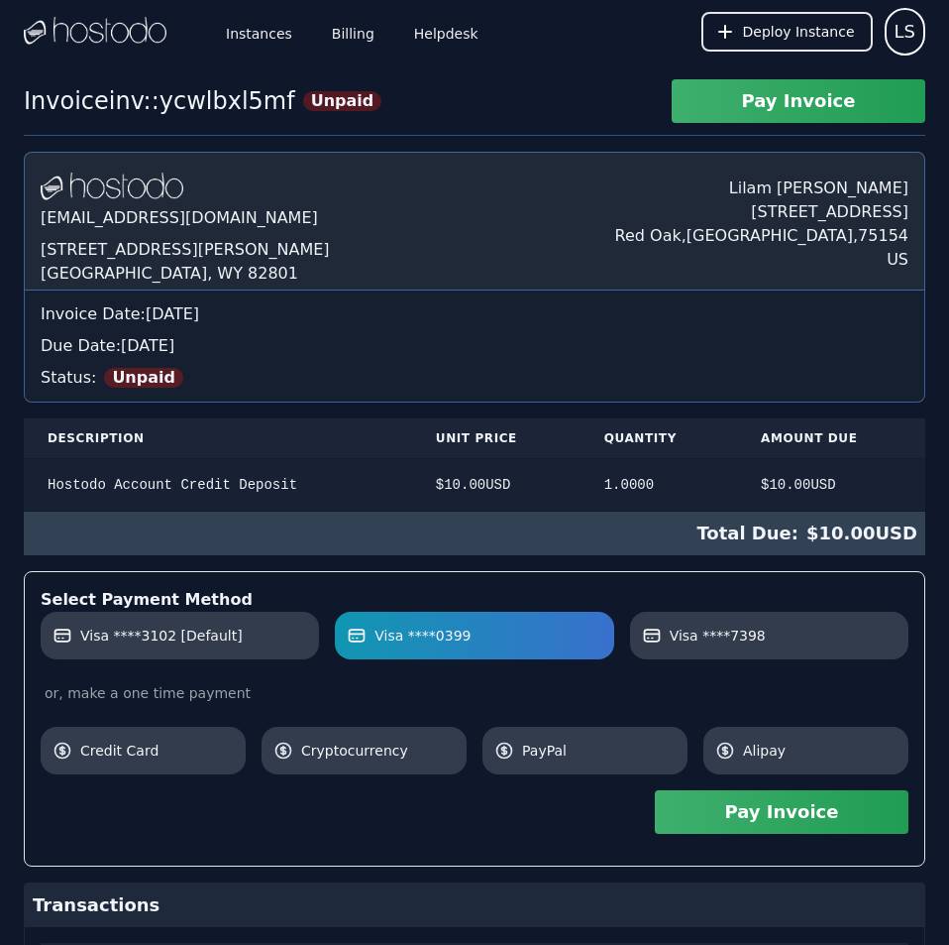
scroll to position [171, 0]
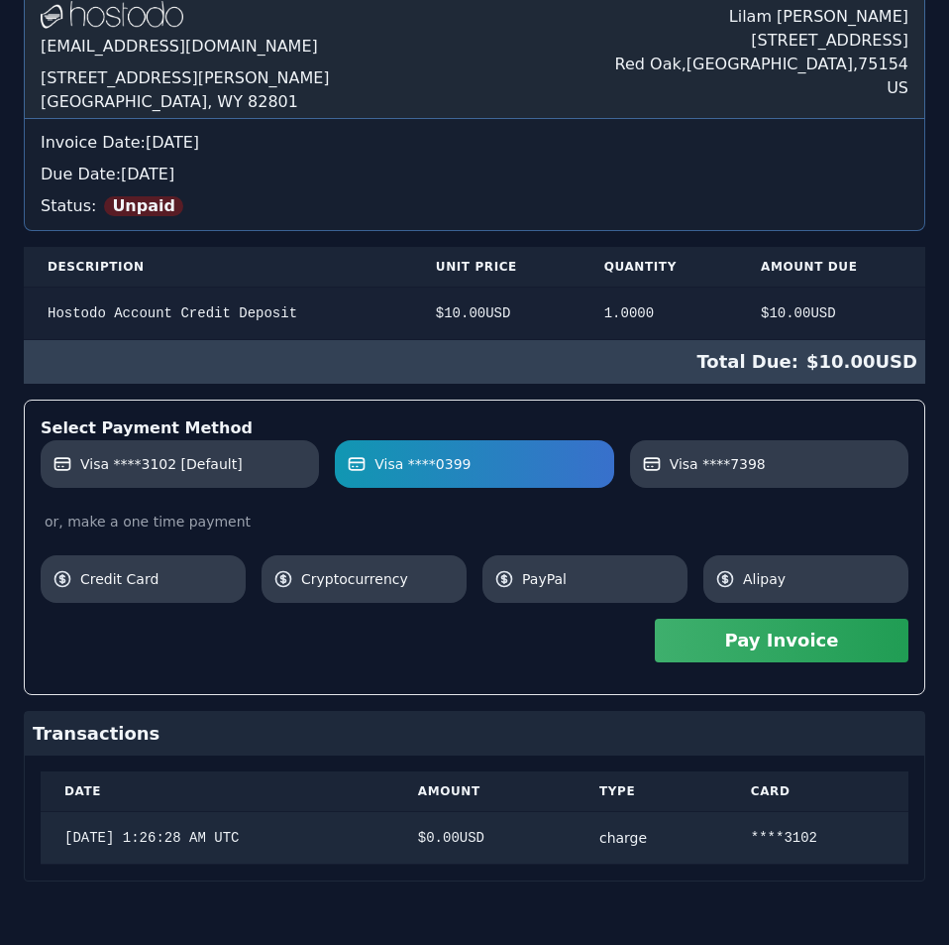
click at [563, 470] on div "Hostodo.com contact@hostodo.com 30 N Gould St, Ste N Sheridan, WY 82801 Lilam S…" at bounding box center [475, 430] width 902 height 901
click at [719, 629] on button "Pay Invoice" at bounding box center [782, 640] width 254 height 44
click at [829, 469] on label "Visa ****7398" at bounding box center [769, 464] width 255 height 20
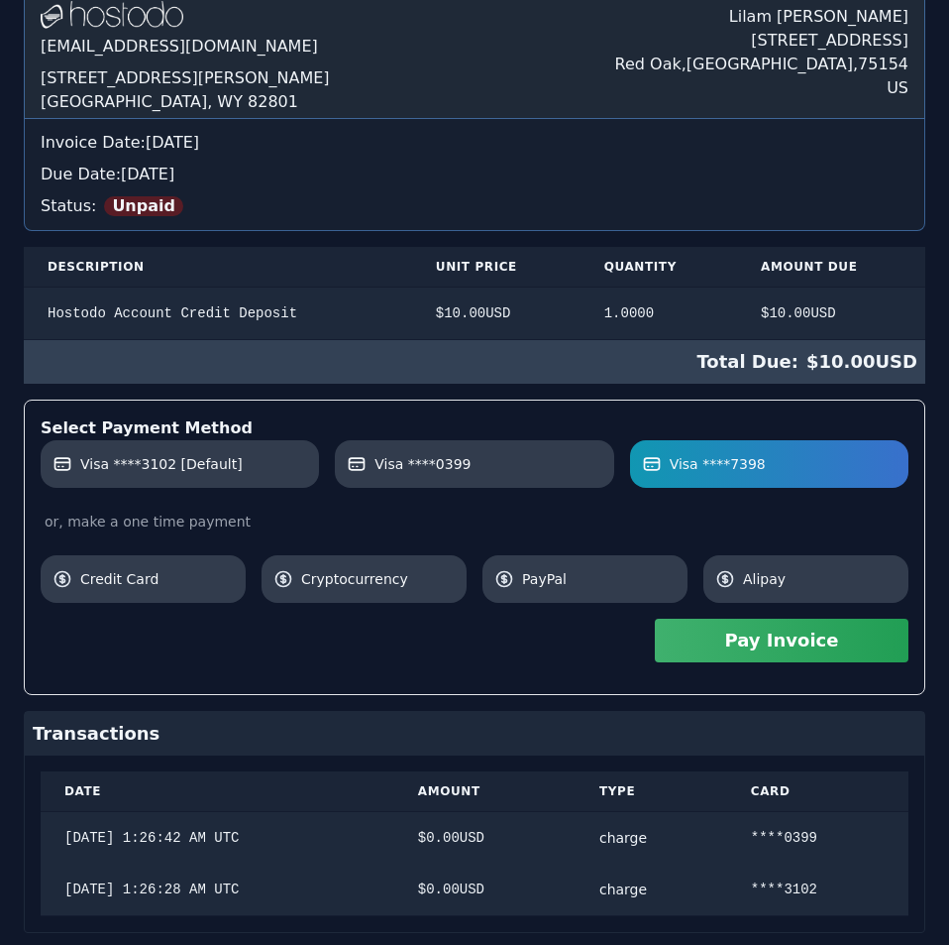
click at [807, 642] on button "Pay Invoice" at bounding box center [782, 640] width 254 height 44
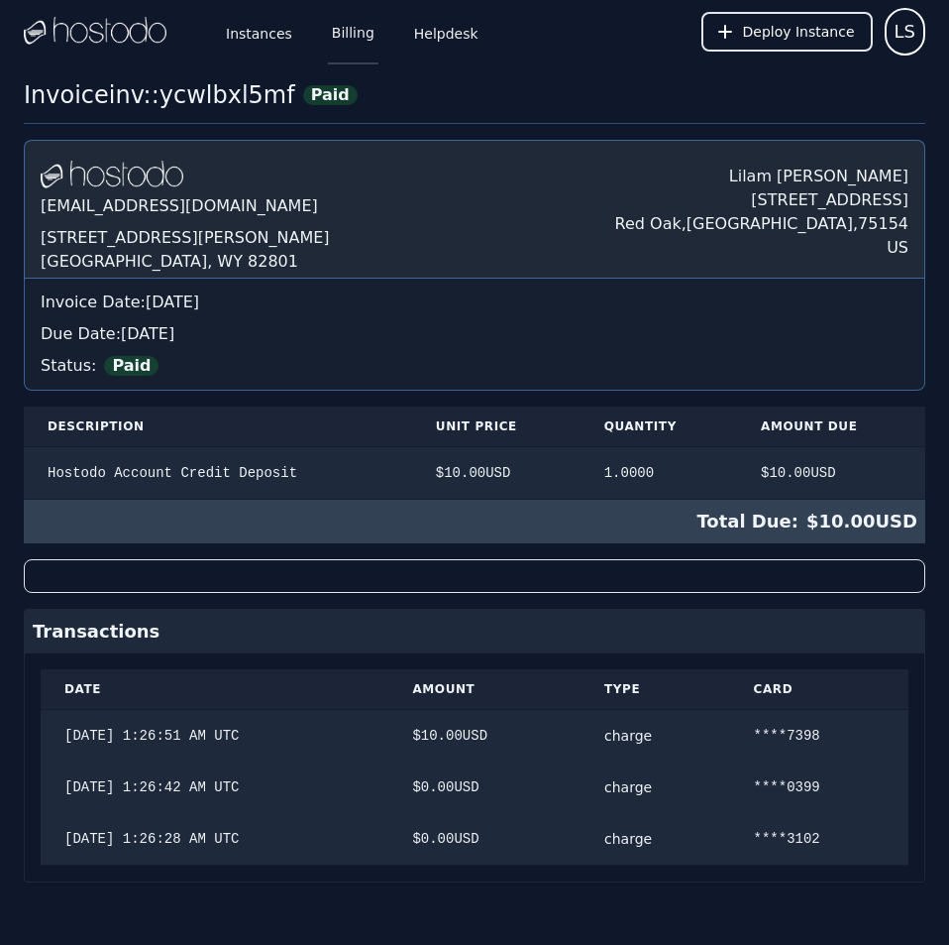
click at [344, 43] on link "Billing" at bounding box center [353, 31] width 51 height 65
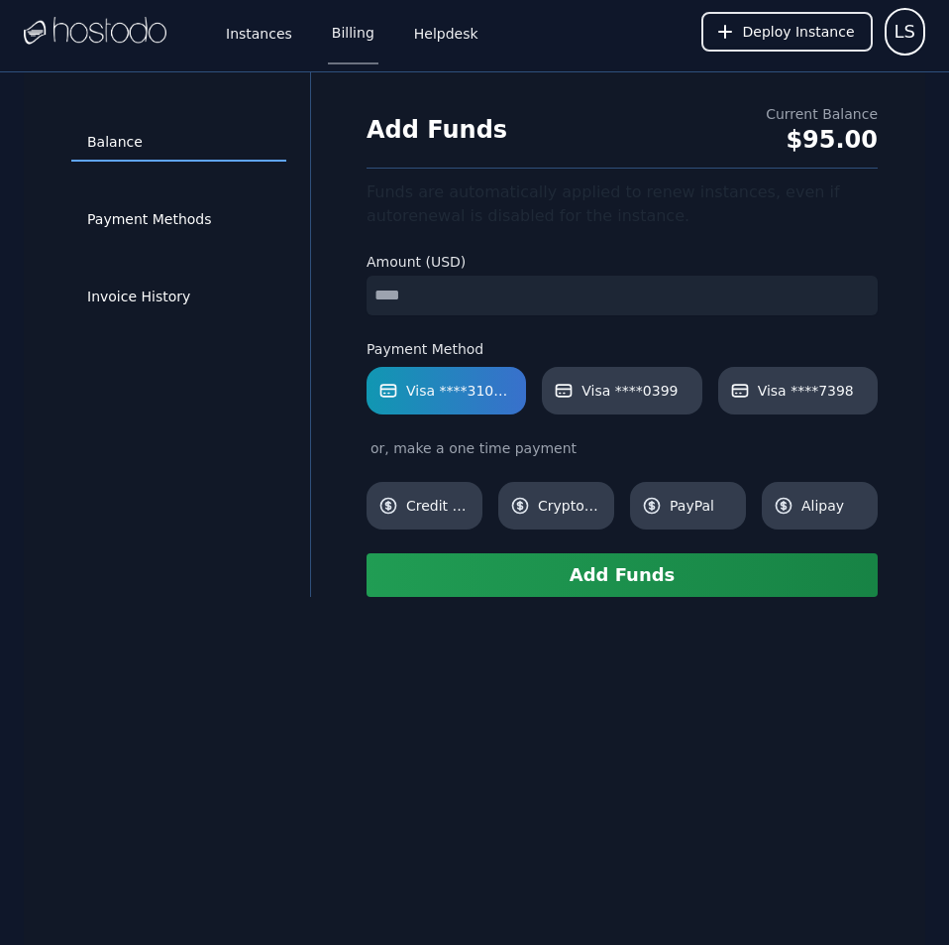
click at [522, 301] on input "number" at bounding box center [622, 296] width 511 height 40
type input "**"
click at [631, 392] on span "Visa ****0399" at bounding box center [630, 391] width 96 height 20
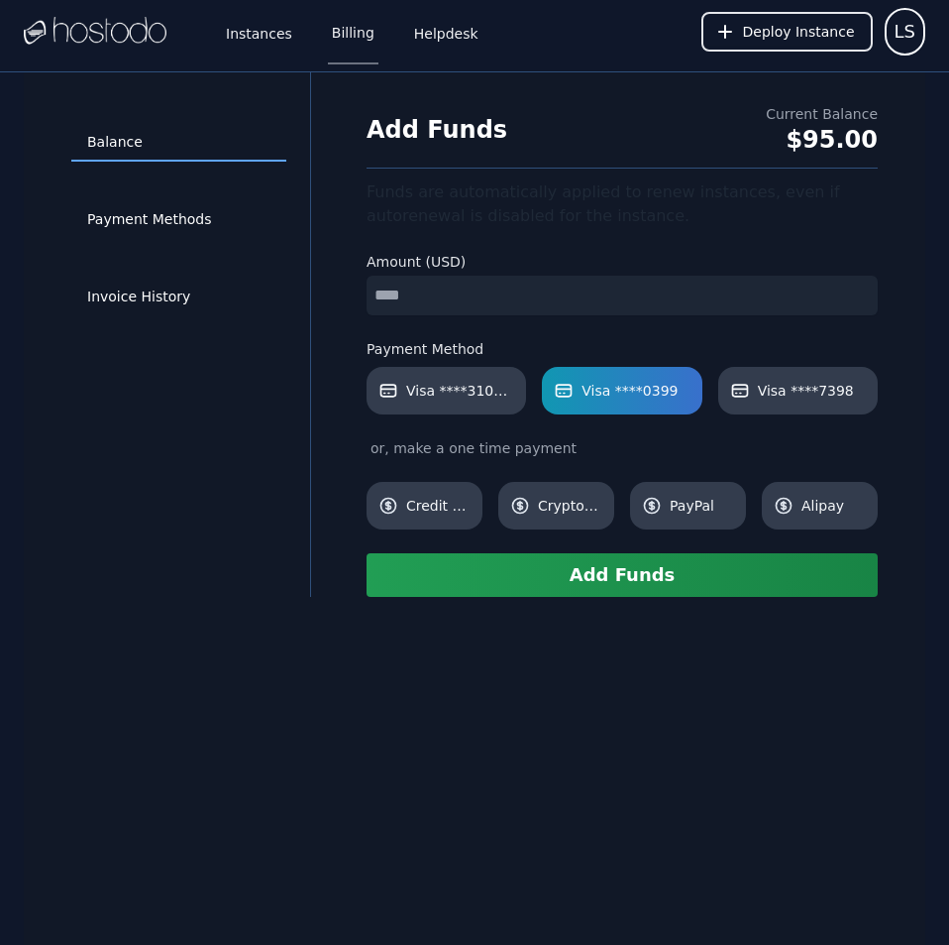
click at [599, 583] on button "Add Funds" at bounding box center [622, 575] width 511 height 44
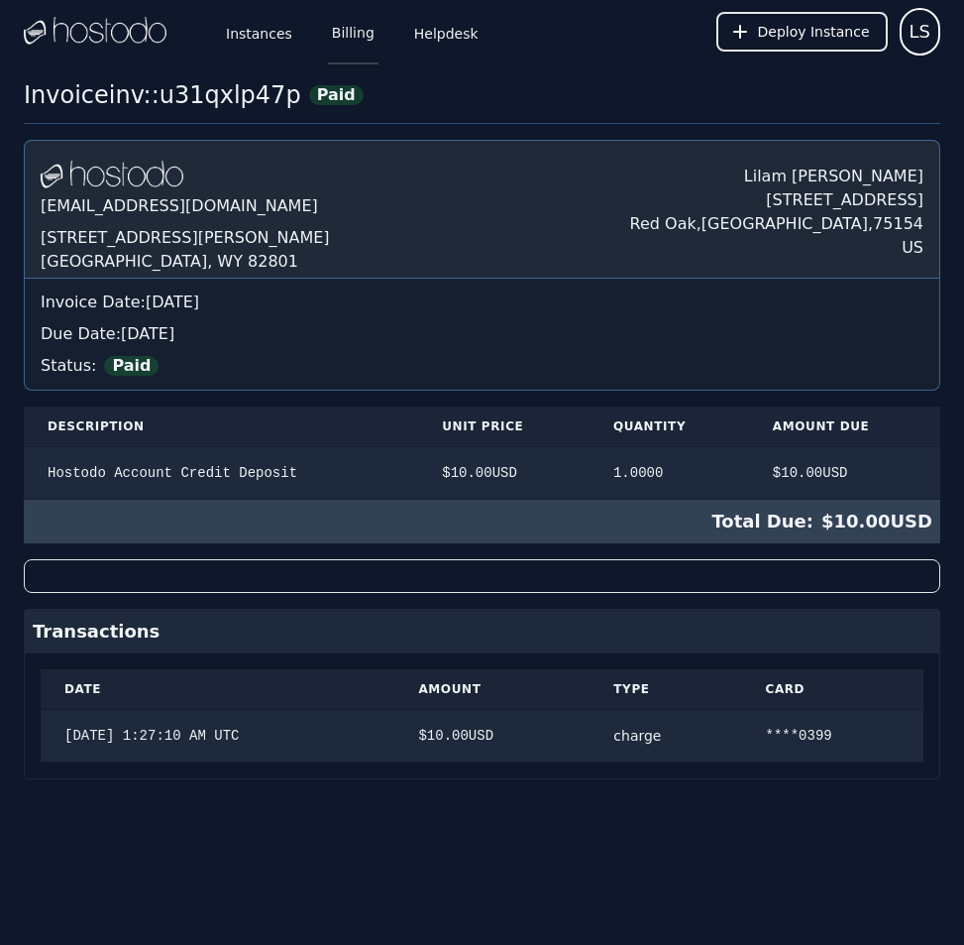
click at [346, 29] on link "Billing" at bounding box center [353, 31] width 51 height 65
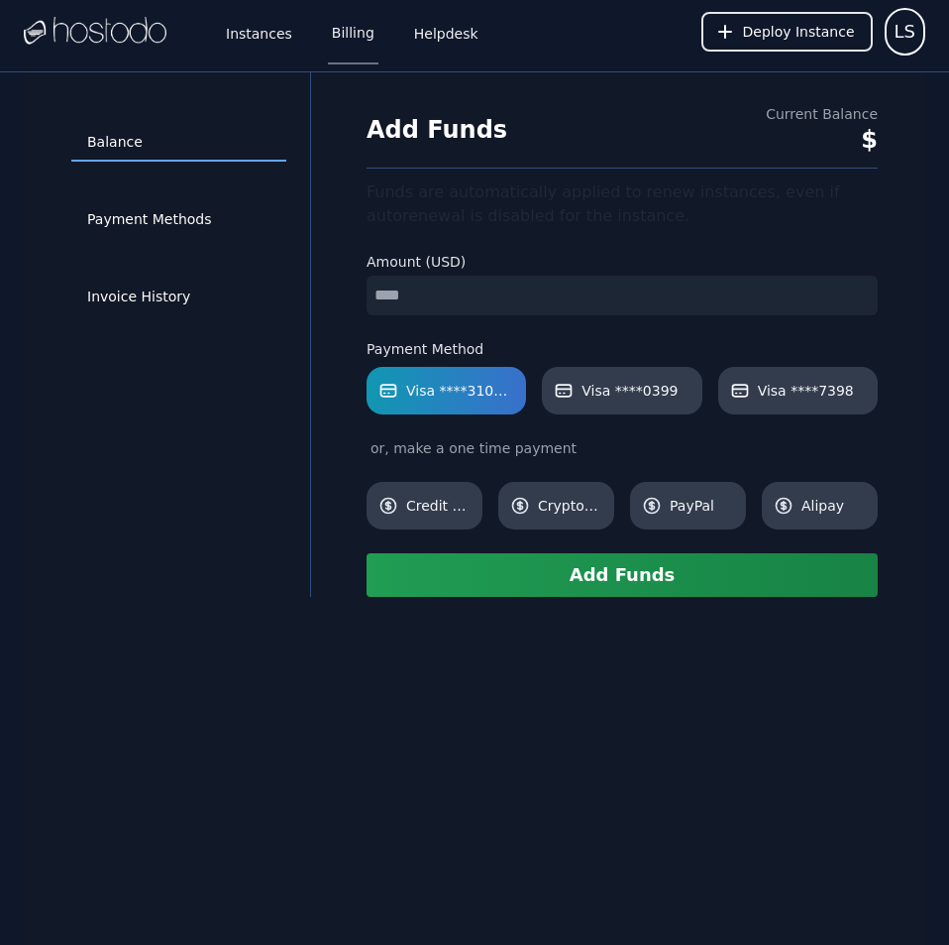
click at [500, 293] on input "number" at bounding box center [622, 296] width 511 height 40
type input "**"
click at [763, 404] on link "Visa ****7398" at bounding box center [799, 391] width 160 height 48
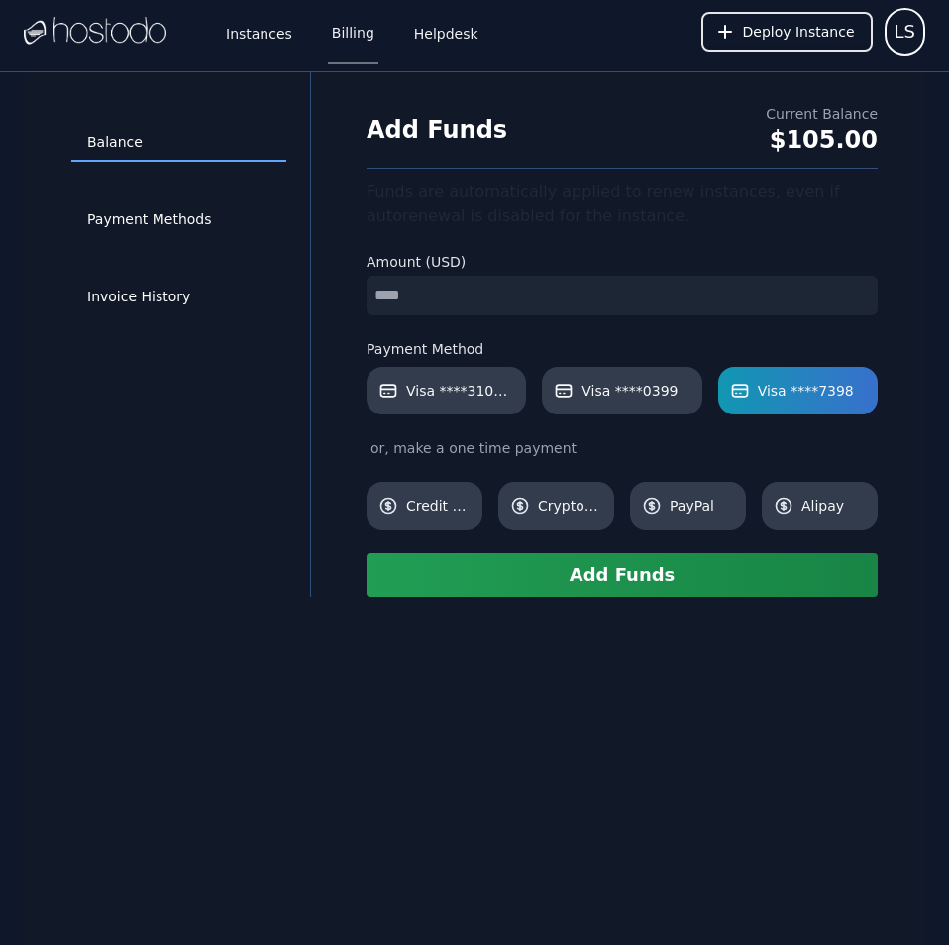
click at [609, 576] on button "Add Funds" at bounding box center [622, 575] width 511 height 44
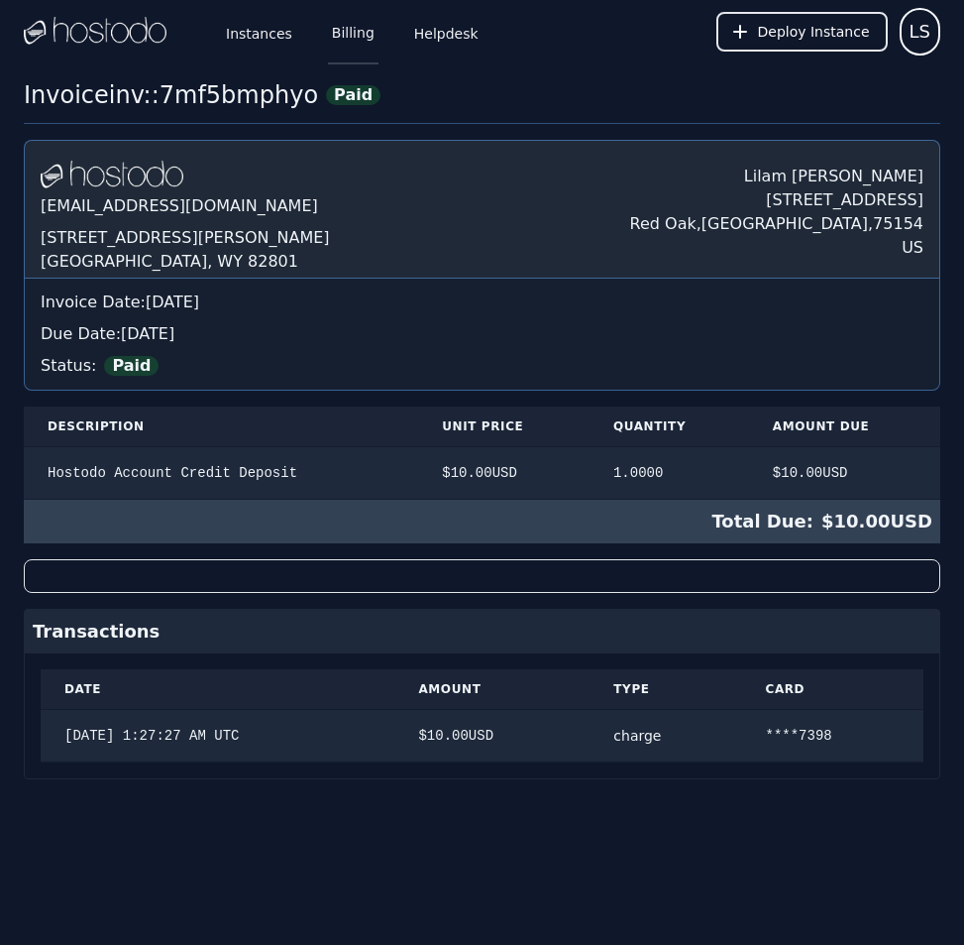
click at [348, 26] on link "Billing" at bounding box center [353, 31] width 51 height 65
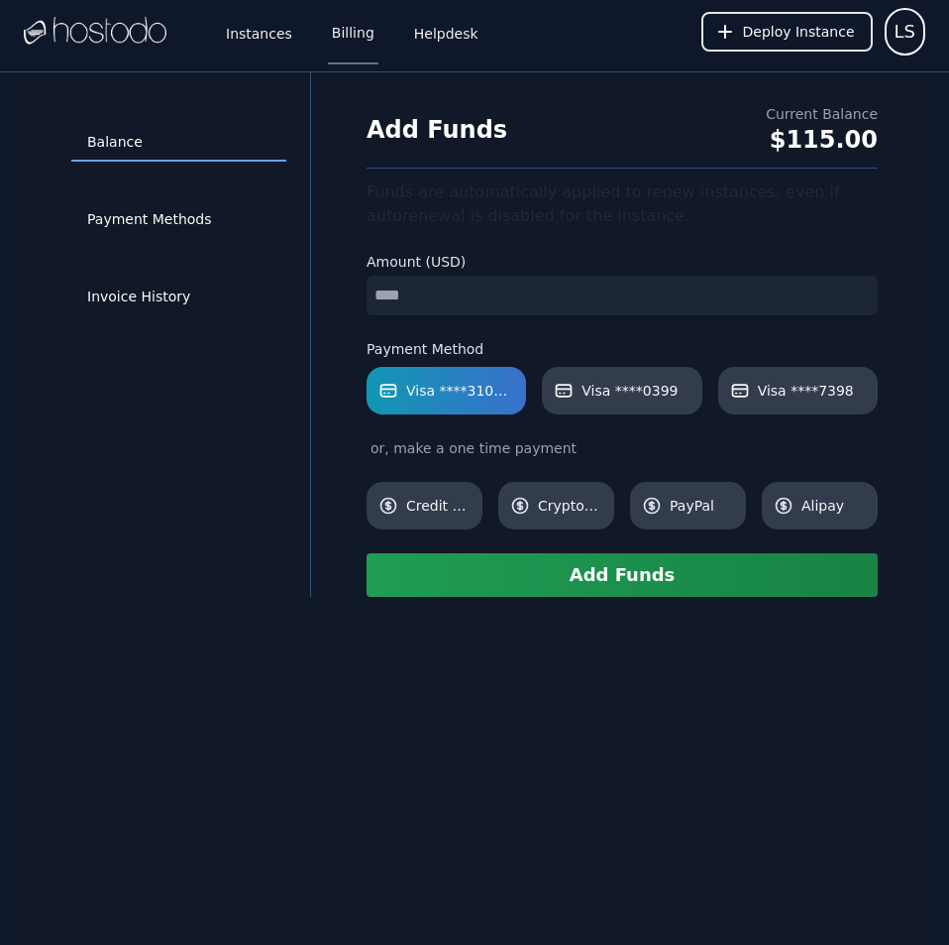
click at [500, 295] on input "number" at bounding box center [622, 296] width 511 height 40
type input "**"
click at [610, 392] on span "Visa ****0399" at bounding box center [630, 391] width 96 height 20
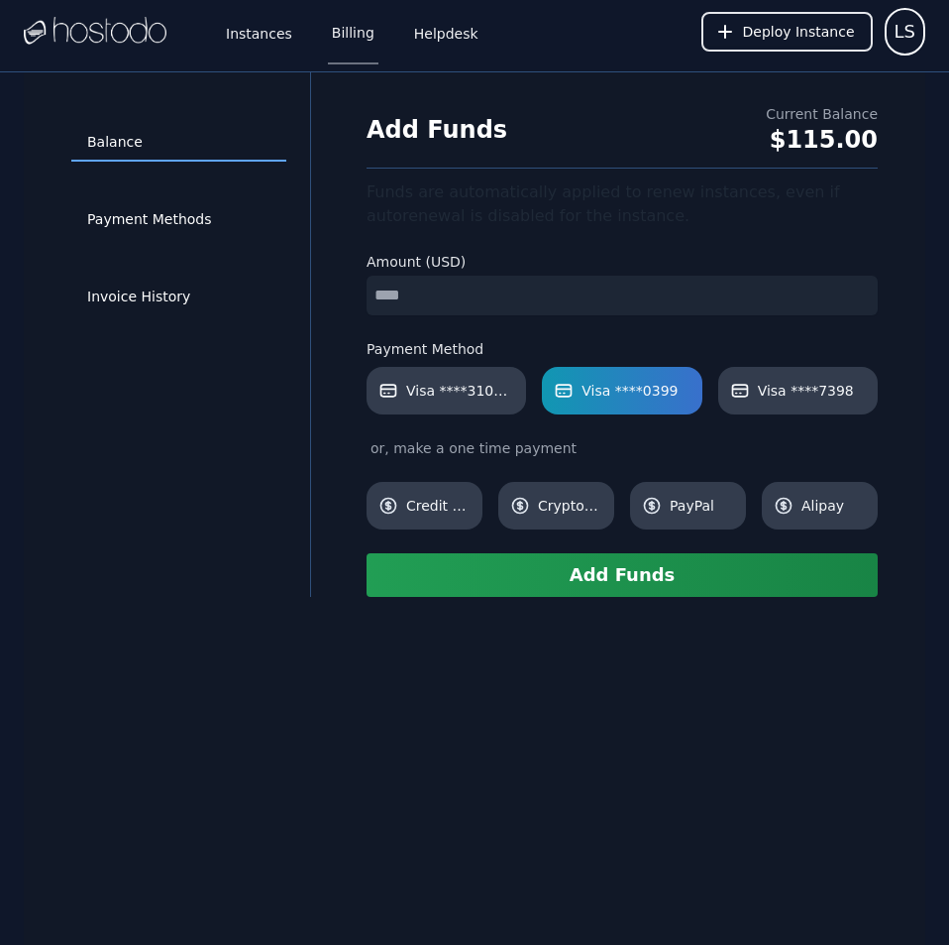
click at [639, 579] on button "Add Funds" at bounding box center [622, 575] width 511 height 44
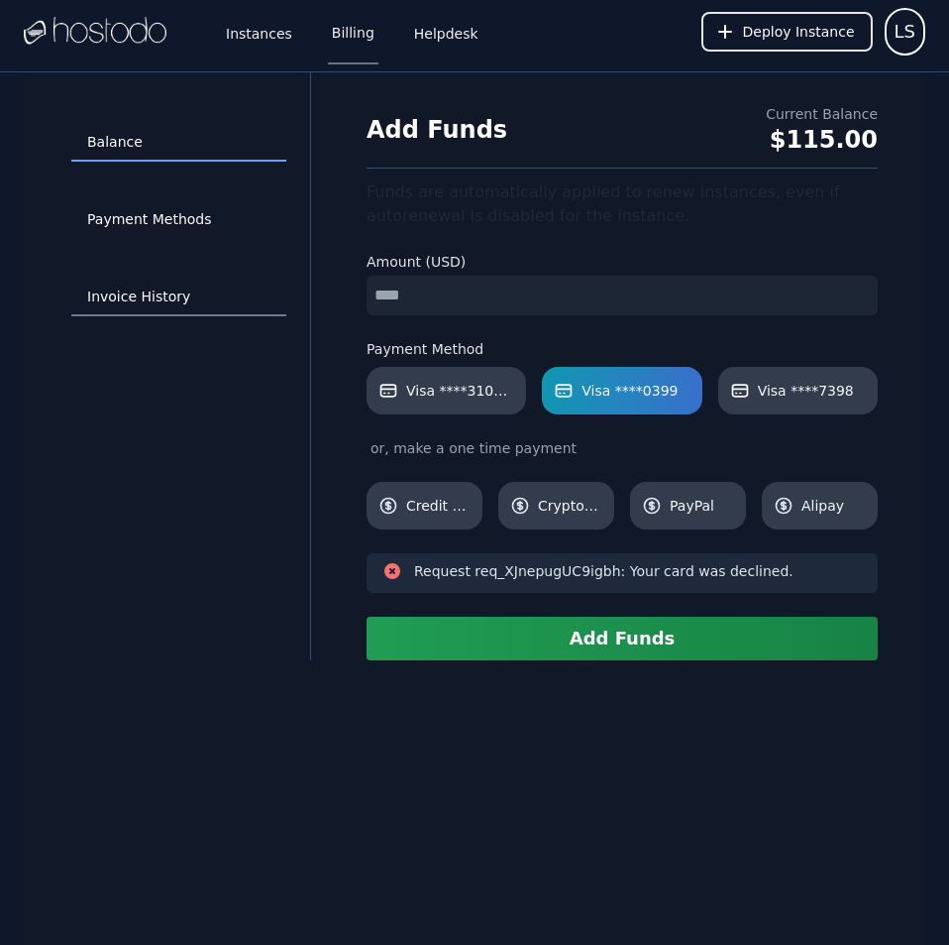
click at [149, 283] on link "Invoice History" at bounding box center [178, 297] width 215 height 38
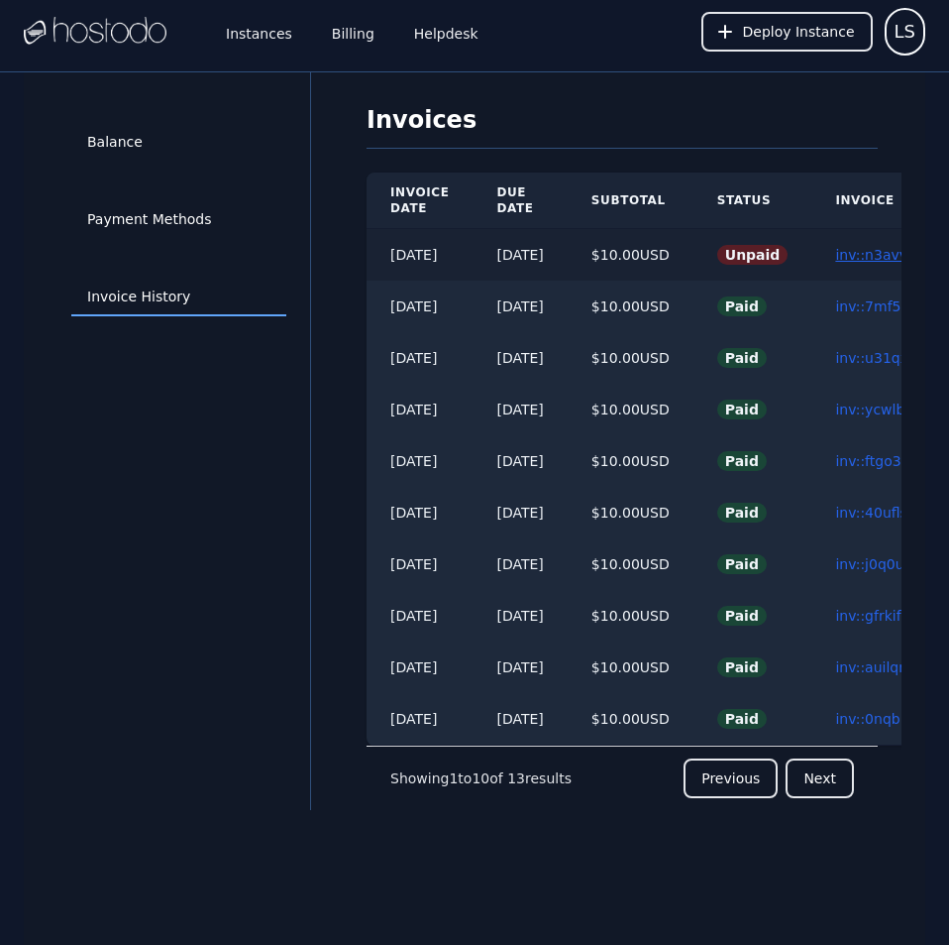
click at [868, 259] on link "inv::n3avv4kcse ≫" at bounding box center [898, 255] width 127 height 16
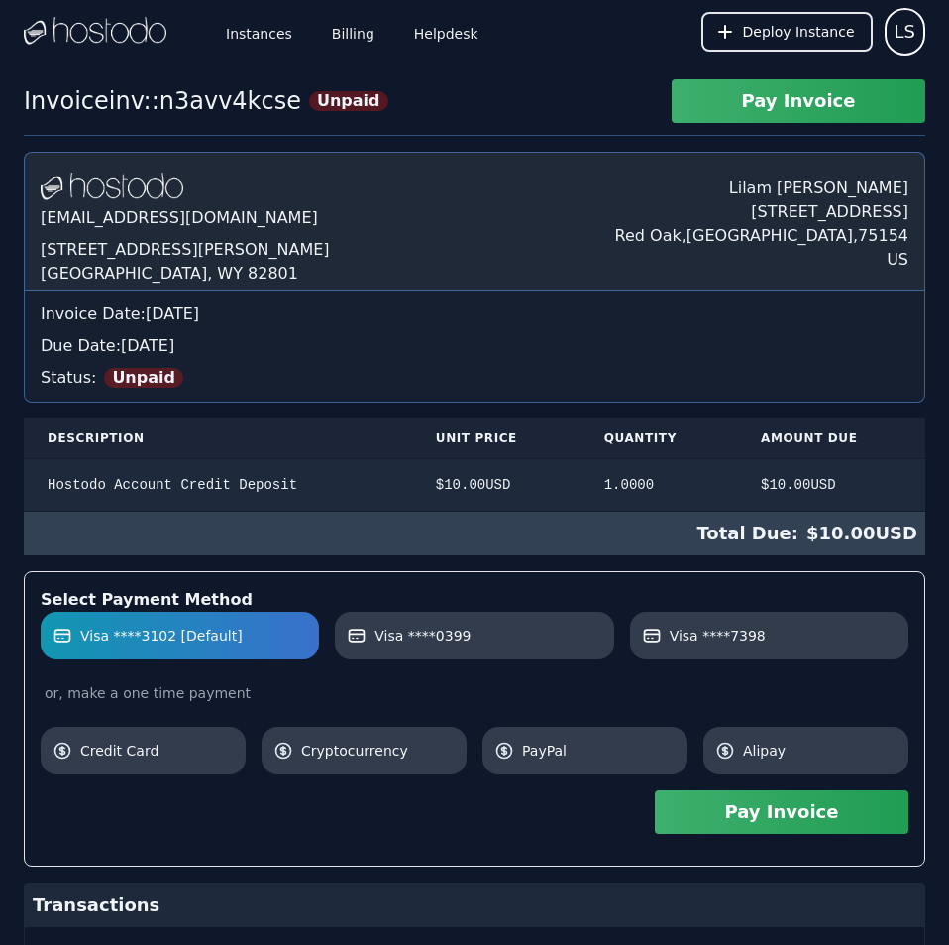
scroll to position [150, 0]
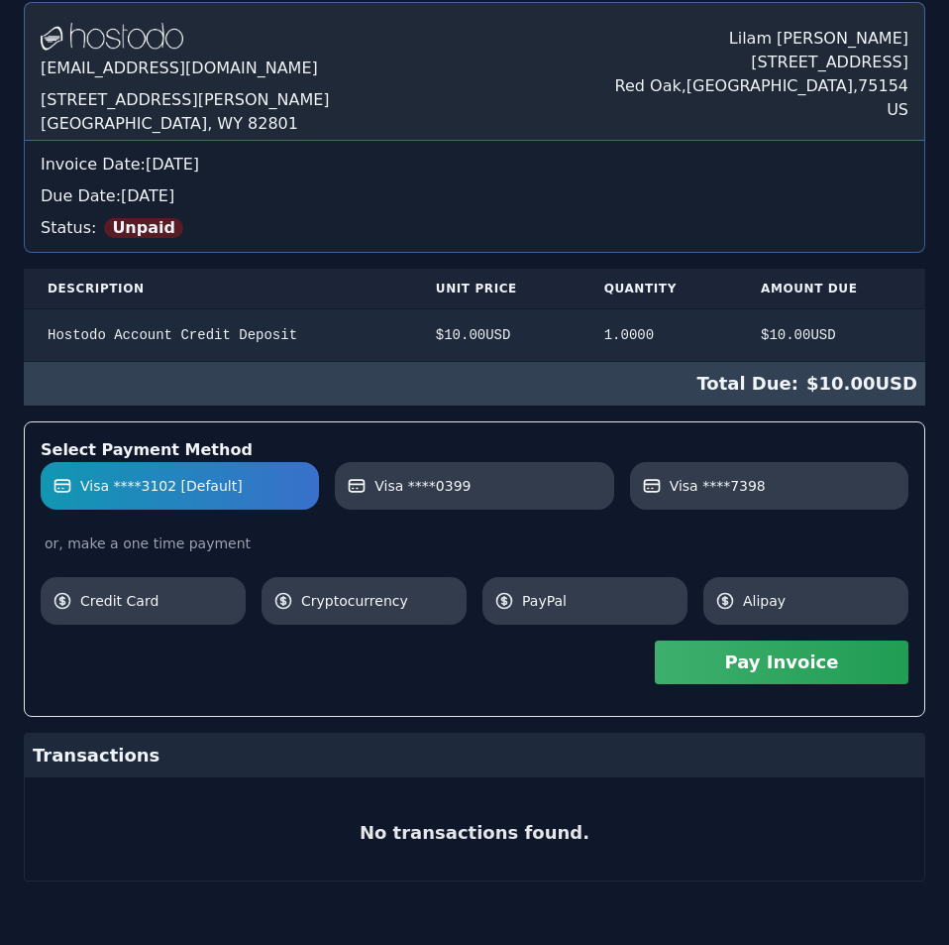
click at [403, 457] on div "Hostodo.com contact@hostodo.com 30 N Gould St, Ste N Sheridan, WY 82801 Lilam S…" at bounding box center [475, 441] width 902 height 879
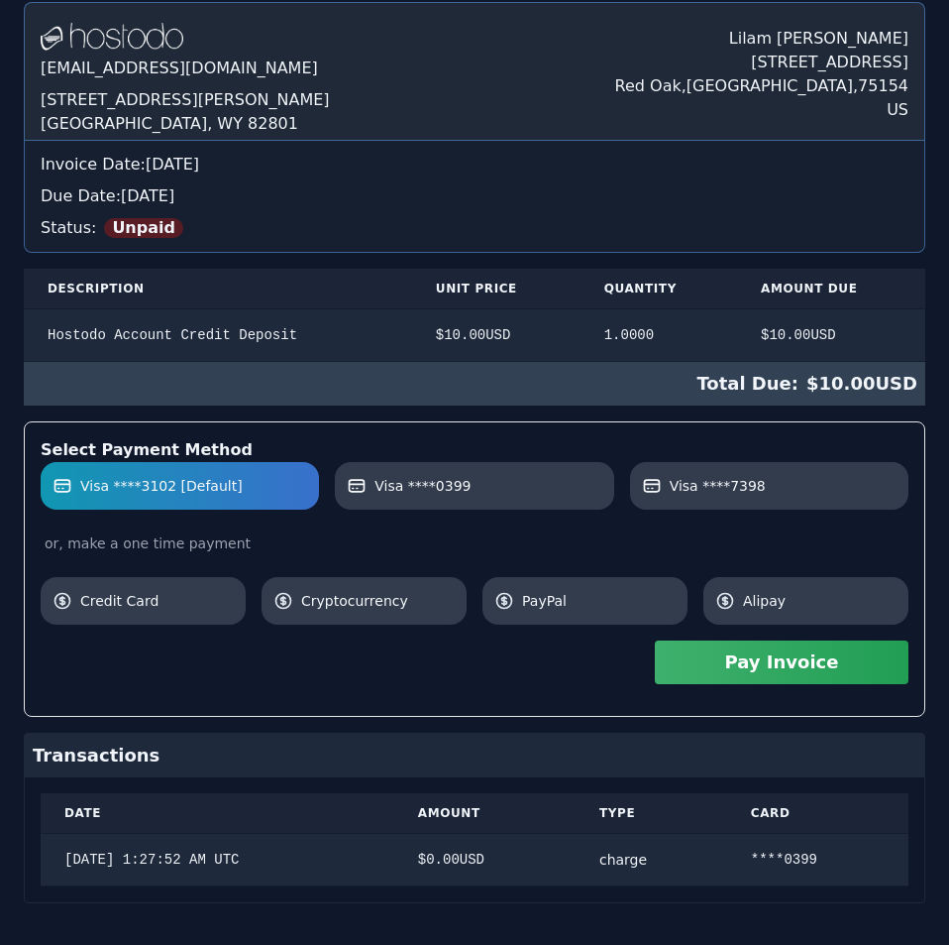
click at [734, 680] on button "Pay Invoice" at bounding box center [782, 662] width 254 height 44
click at [683, 502] on link "Visa ****7398" at bounding box center [769, 486] width 278 height 48
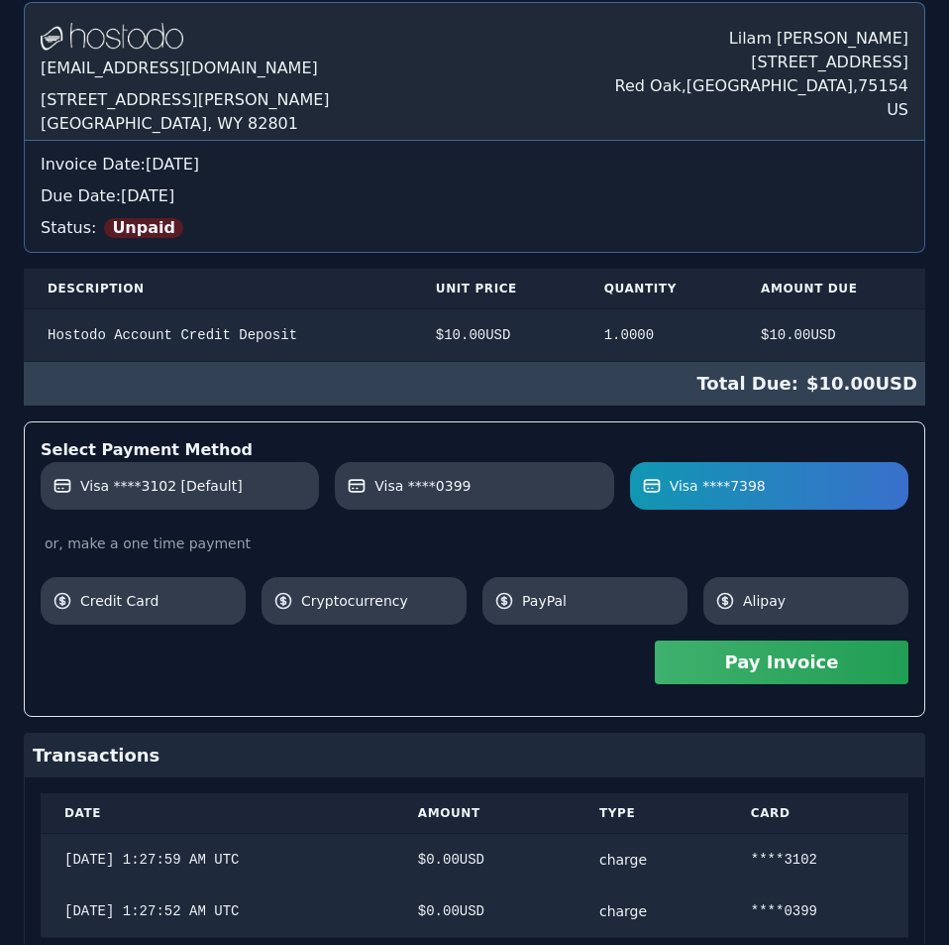
click at [722, 667] on button "Pay Invoice" at bounding box center [782, 662] width 254 height 44
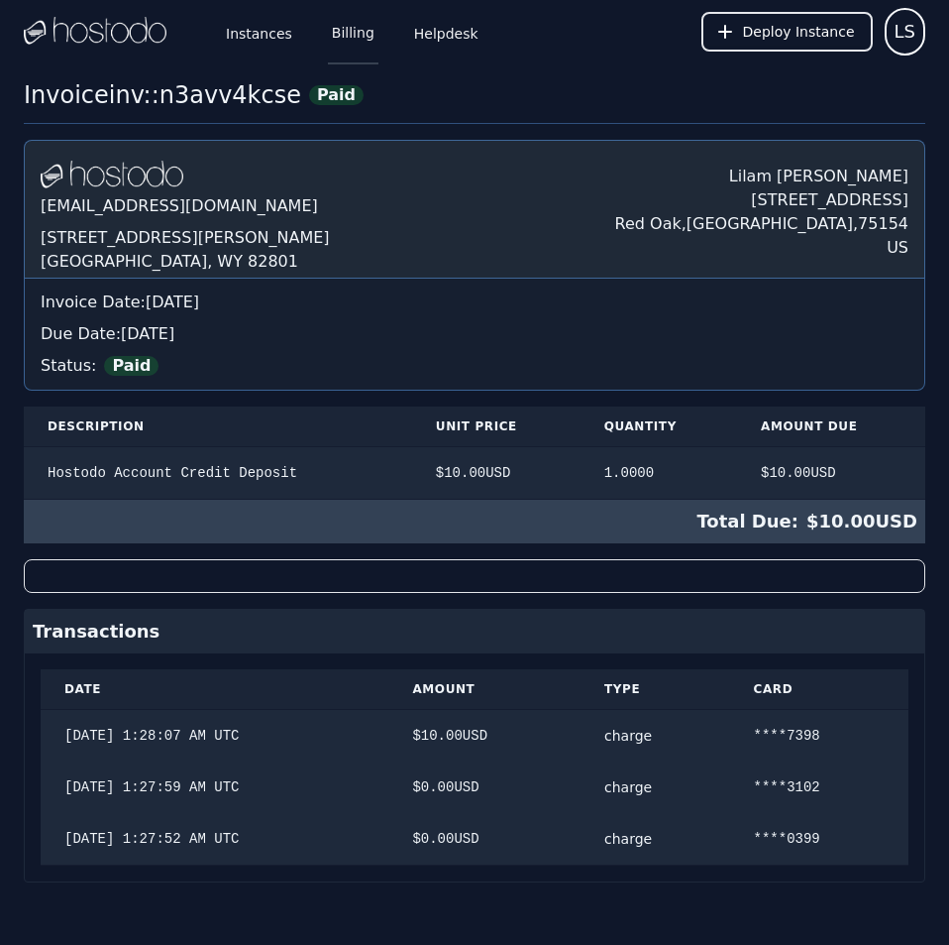
click at [349, 44] on link "Billing" at bounding box center [353, 31] width 51 height 65
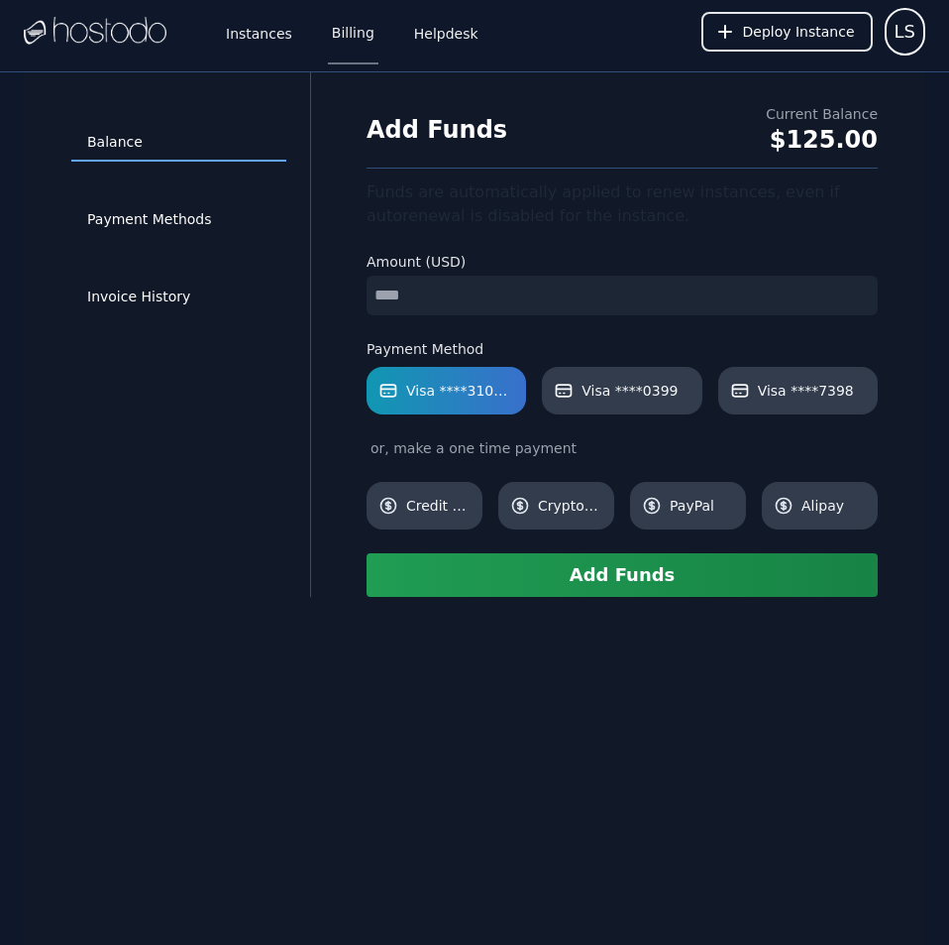
click at [516, 292] on input "number" at bounding box center [622, 296] width 511 height 40
type input "**"
click at [623, 384] on span "Visa ****0399" at bounding box center [630, 391] width 96 height 20
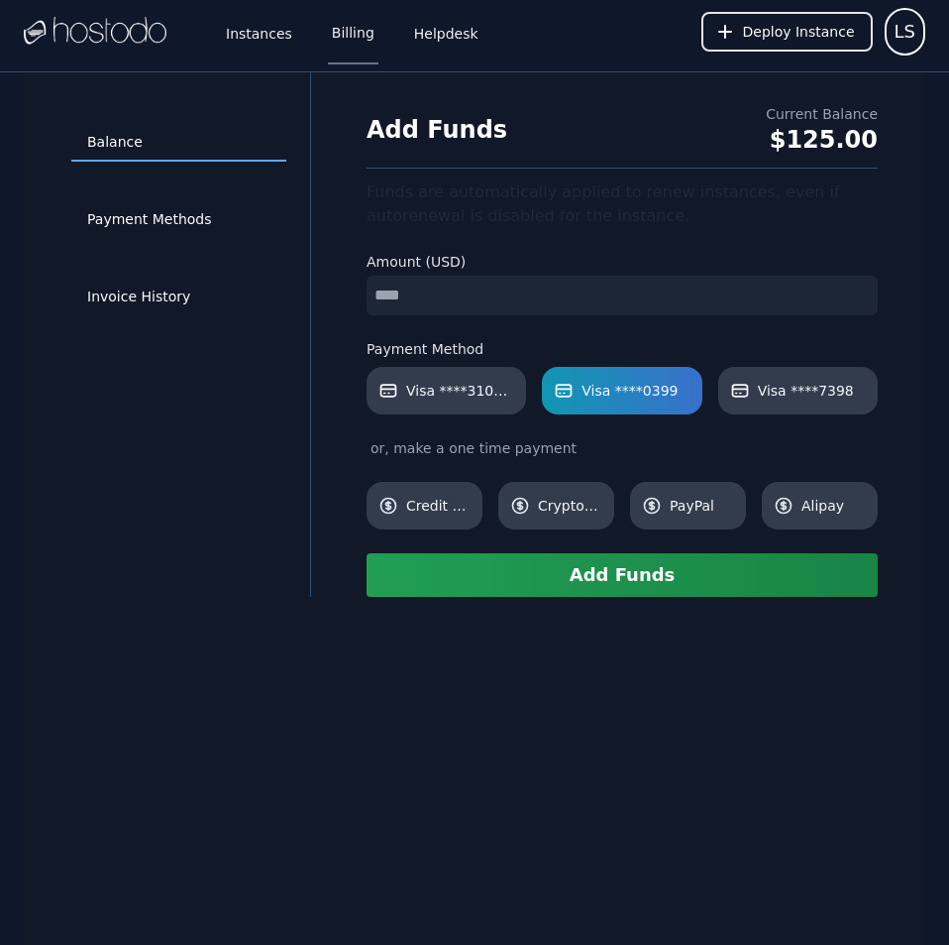
click at [657, 570] on button "Add Funds" at bounding box center [622, 575] width 511 height 44
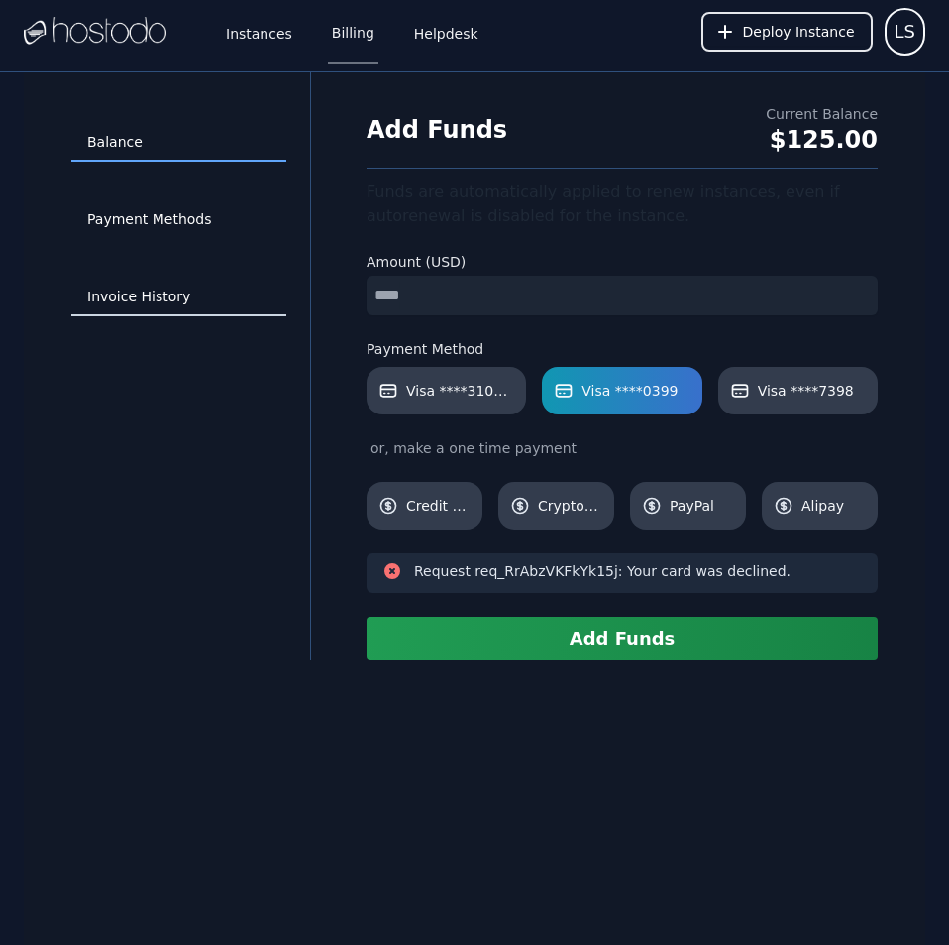
click at [100, 290] on link "Invoice History" at bounding box center [178, 297] width 215 height 38
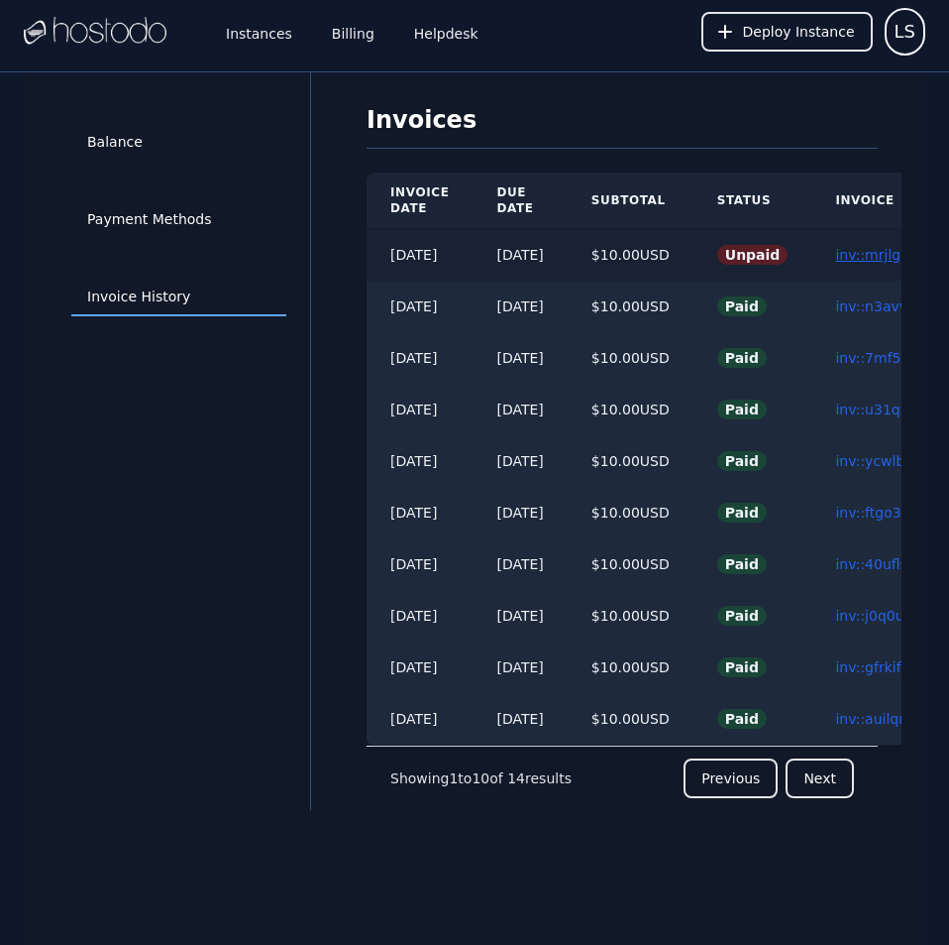
click at [868, 255] on link "inv::mrjlgpurdf ≫" at bounding box center [893, 255] width 117 height 16
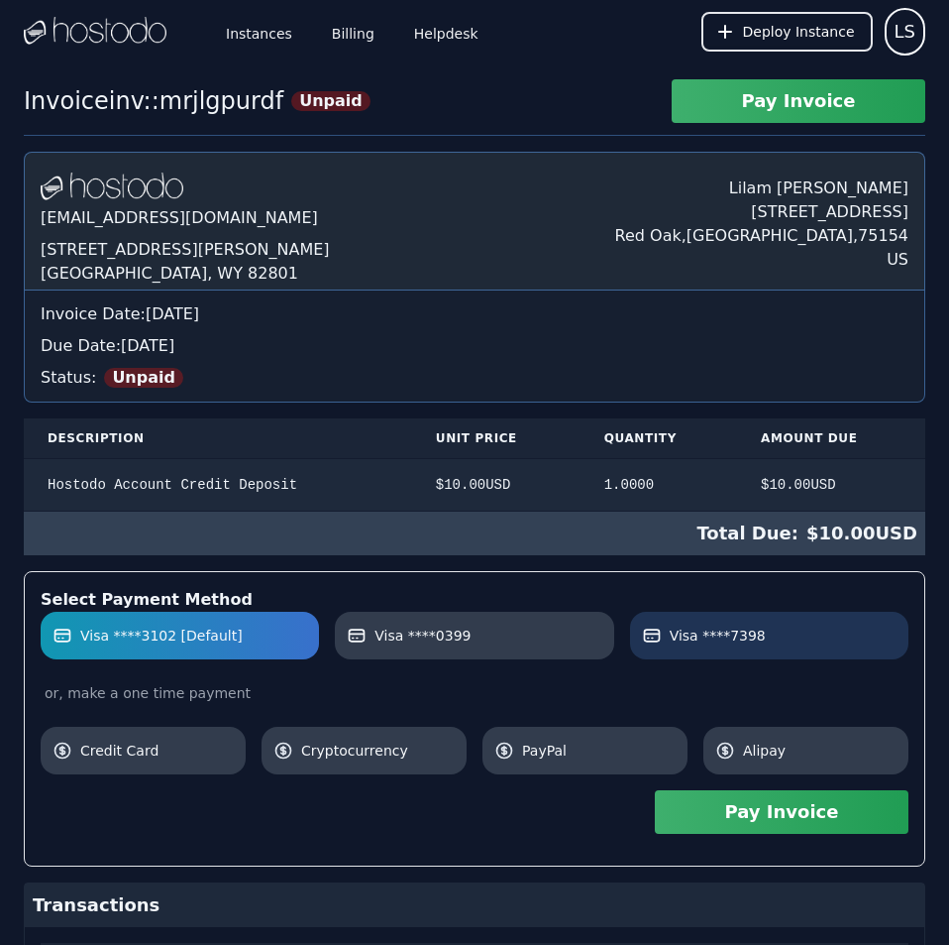
click at [689, 640] on span "Visa ****7398" at bounding box center [718, 635] width 96 height 20
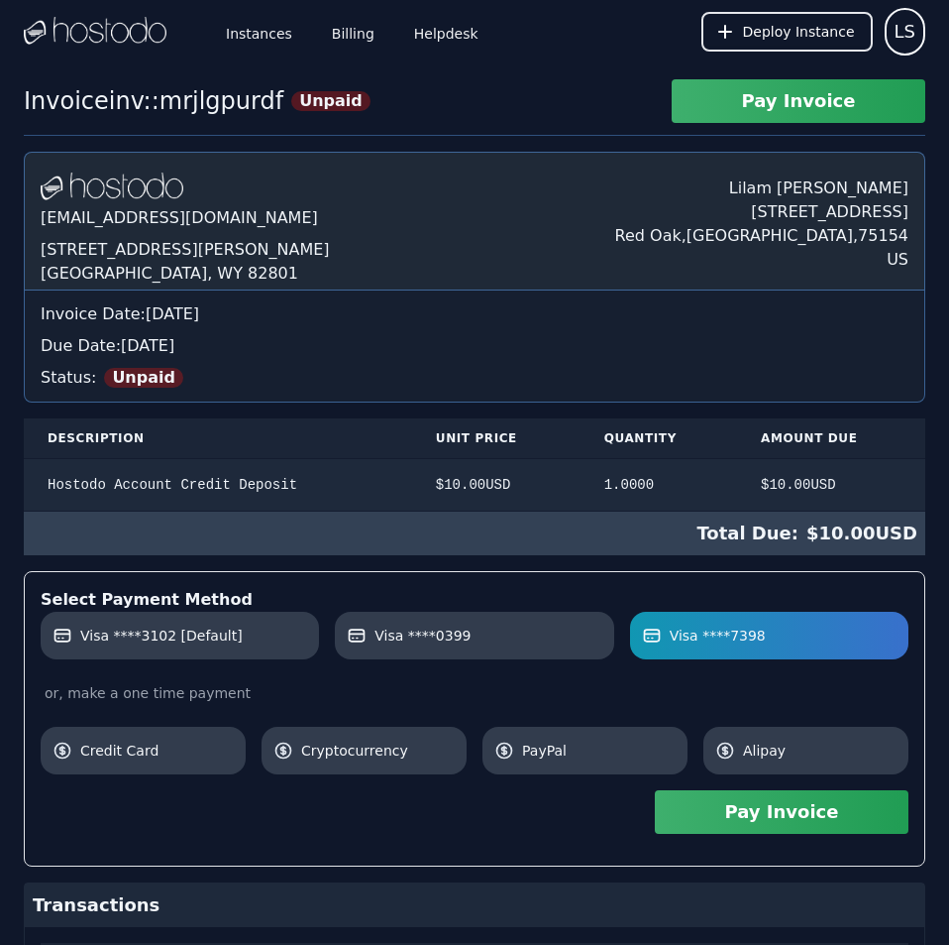
scroll to position [171, 0]
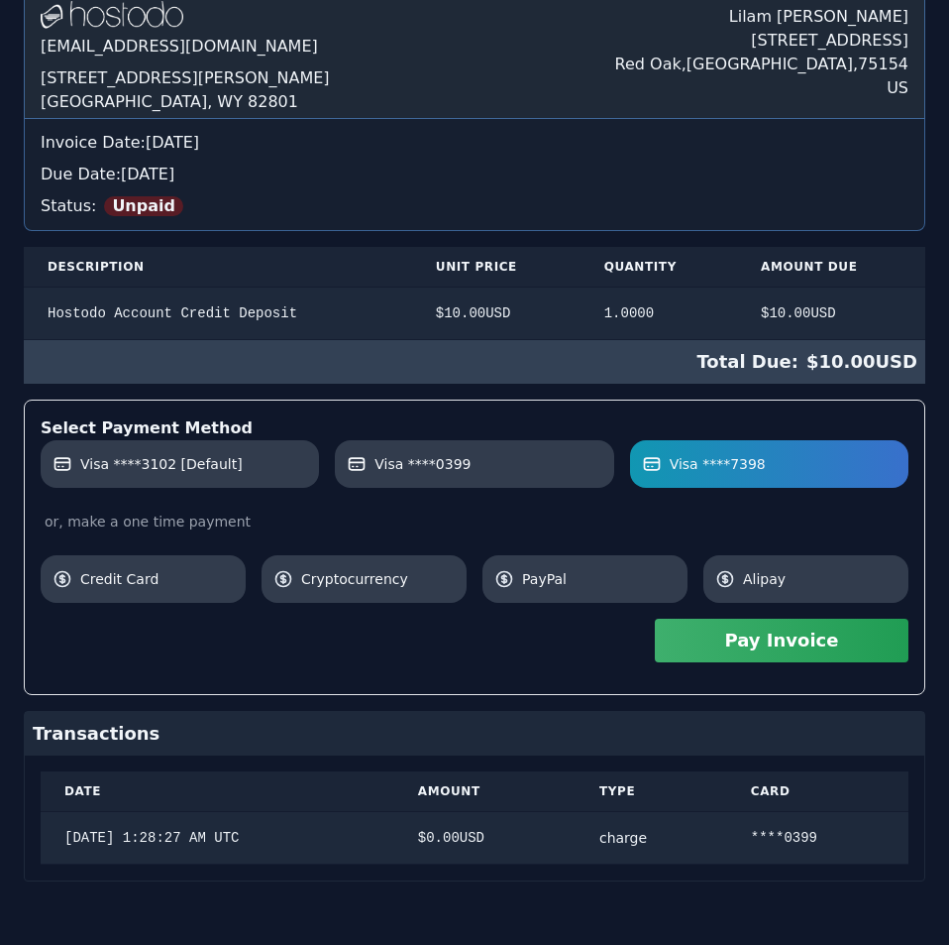
click at [501, 457] on div "[DOMAIN_NAME] [EMAIL_ADDRESS][DOMAIN_NAME] [STREET_ADDRESS][PERSON_NAME] [PERSO…" at bounding box center [475, 430] width 902 height 901
click at [687, 646] on button "Pay Invoice" at bounding box center [782, 640] width 254 height 44
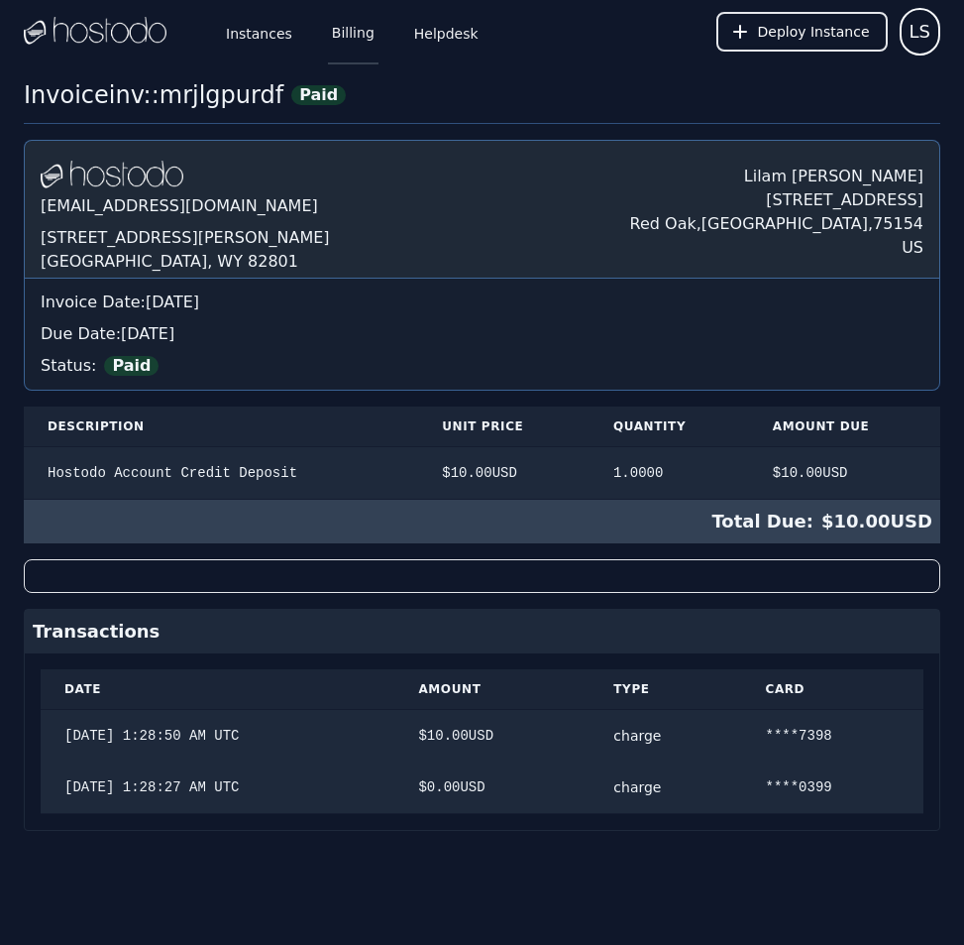
click at [348, 35] on link "Billing" at bounding box center [353, 31] width 51 height 65
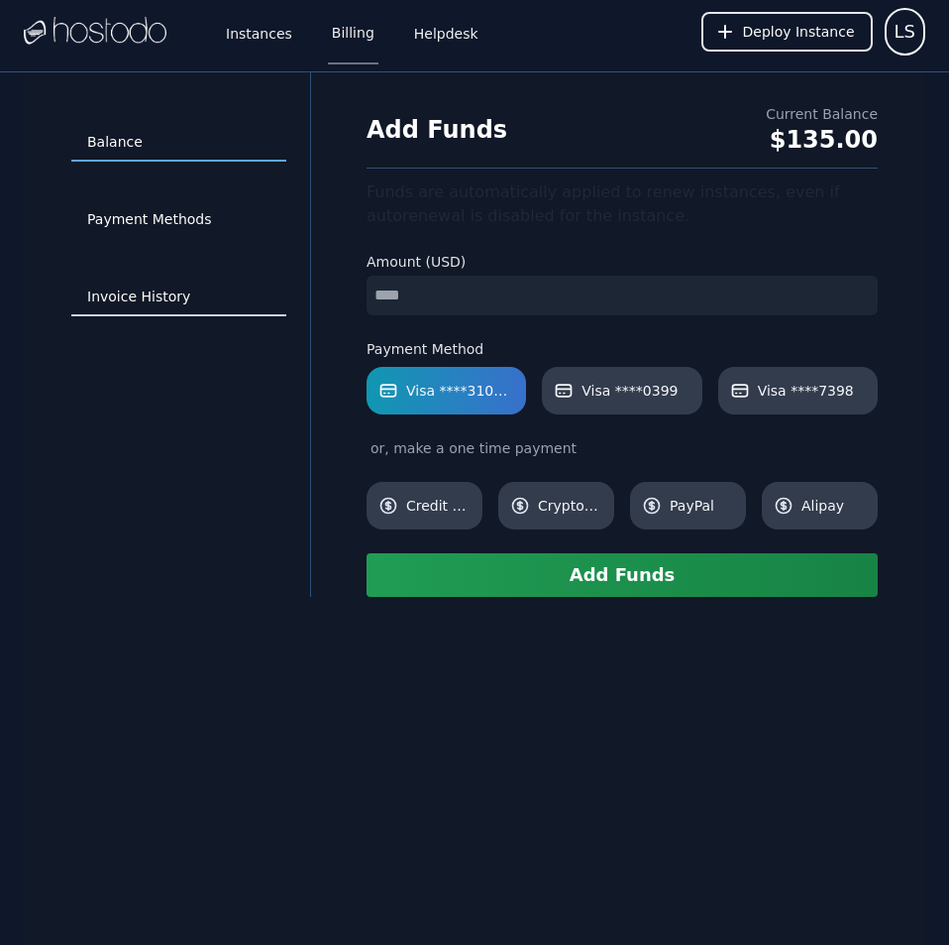
click at [178, 296] on link "Invoice History" at bounding box center [178, 297] width 215 height 38
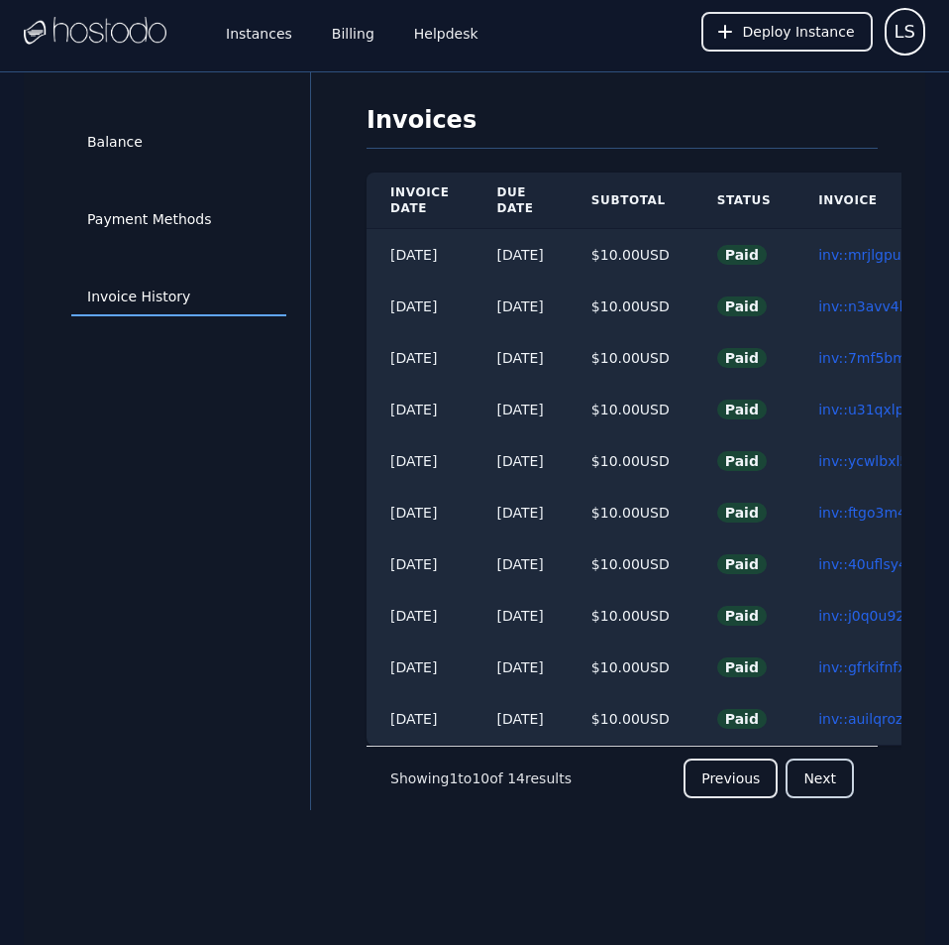
click at [816, 798] on button "Next" at bounding box center [820, 778] width 68 height 40
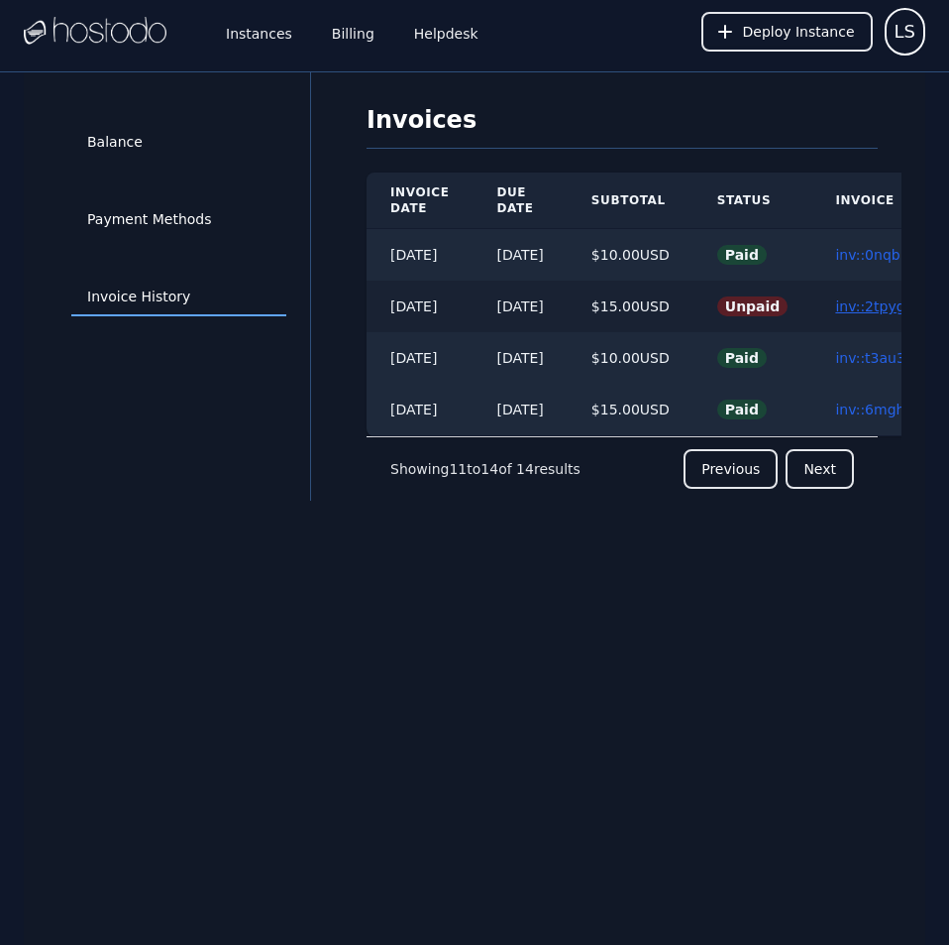
click at [889, 300] on link "inv::2tpyg2q9tu ≫" at bounding box center [897, 306] width 125 height 16
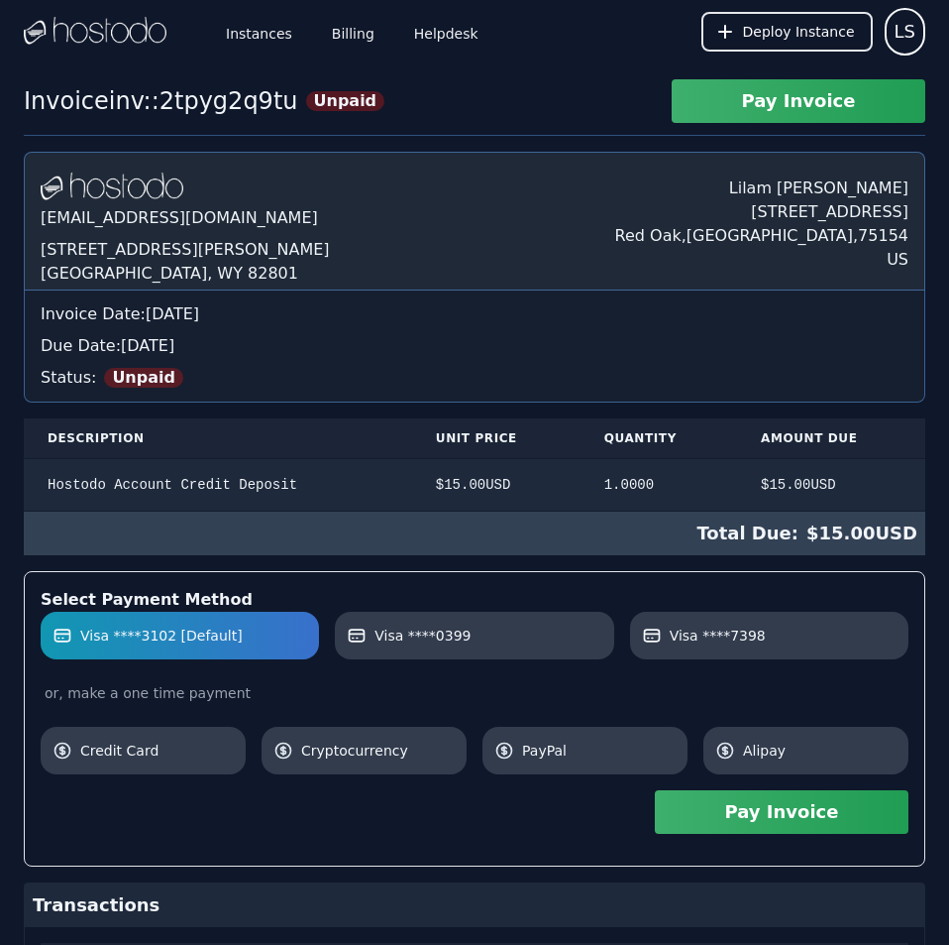
scroll to position [223, 0]
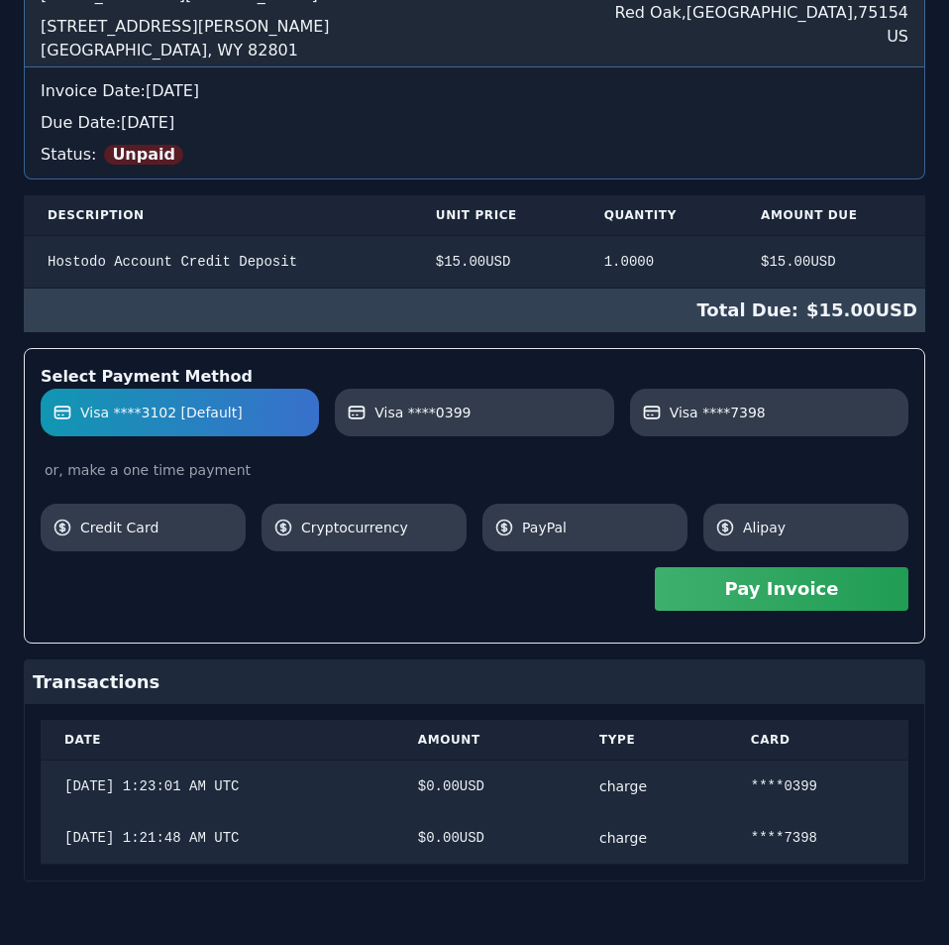
click at [889, 300] on div "[DOMAIN_NAME] [EMAIL_ADDRESS][DOMAIN_NAME] [STREET_ADDRESS][PERSON_NAME] [PERSO…" at bounding box center [475, 405] width 902 height 952
click at [861, 421] on label "Visa ****7398" at bounding box center [769, 412] width 255 height 20
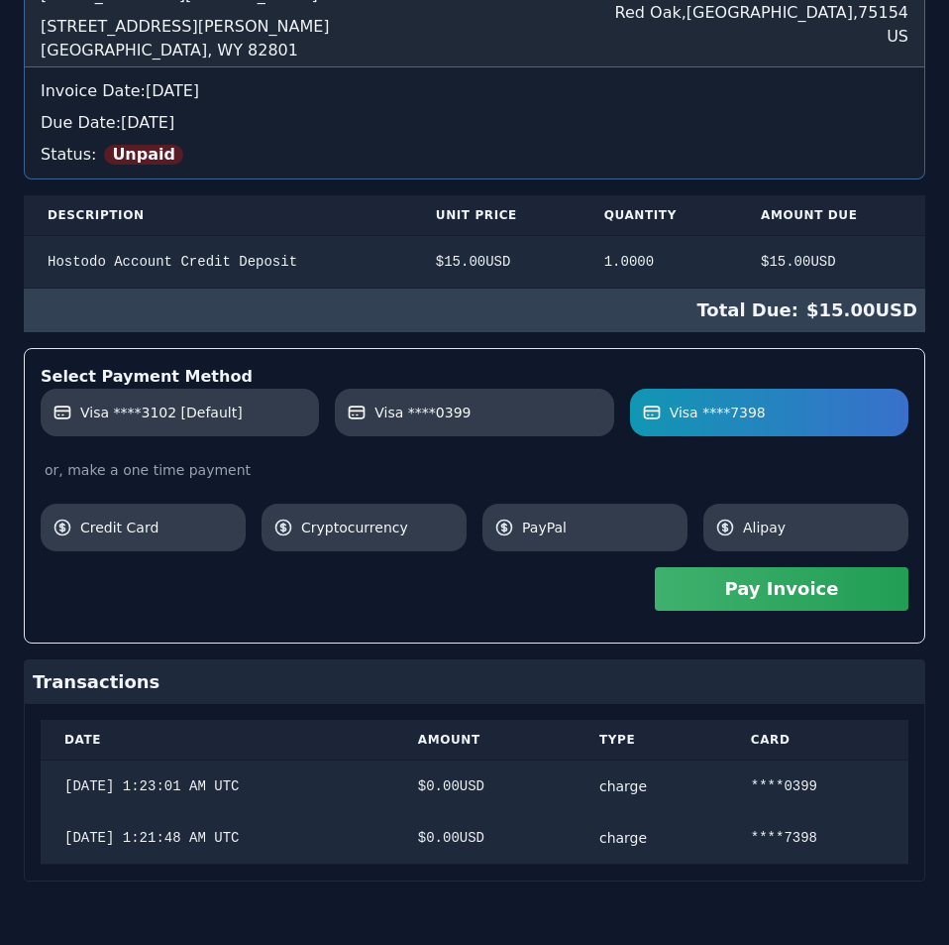
click at [802, 594] on button "Pay Invoice" at bounding box center [782, 589] width 254 height 44
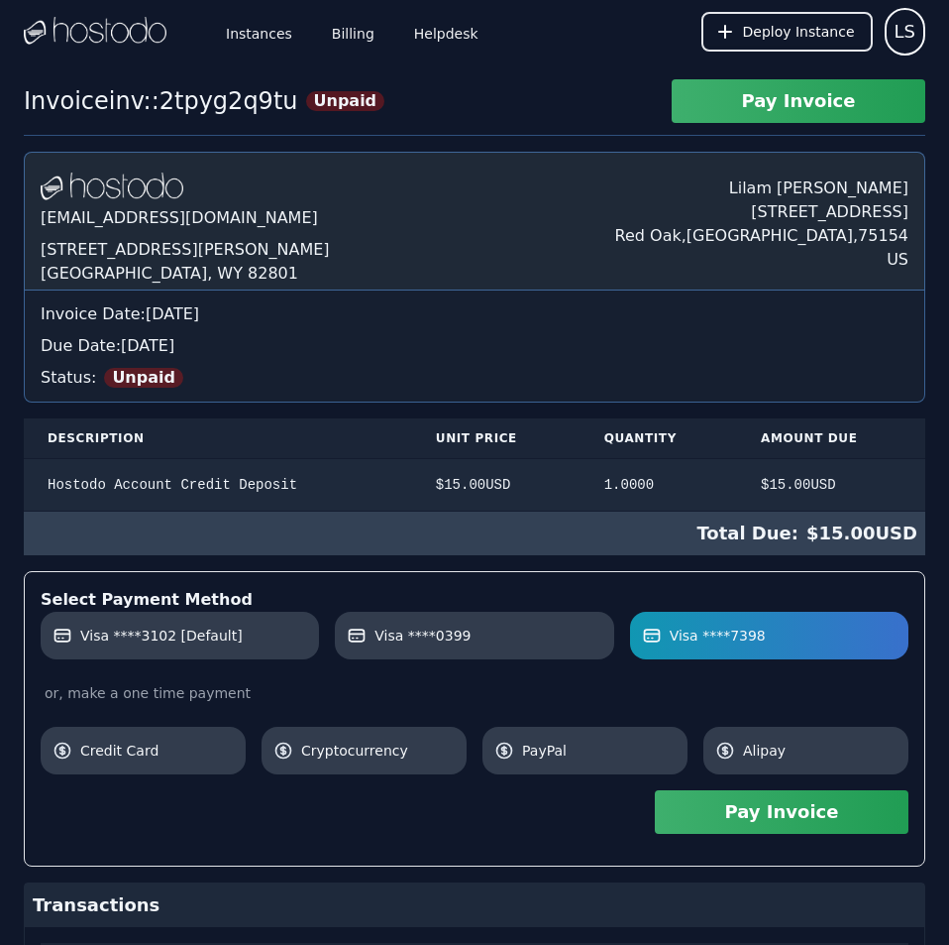
click at [519, 35] on div "Instances Billing Helpdesk Deploy Instance LS Instances SSH Keys Billing Helpde…" at bounding box center [474, 583] width 949 height 1167
click at [354, 35] on link "Billing" at bounding box center [353, 31] width 51 height 65
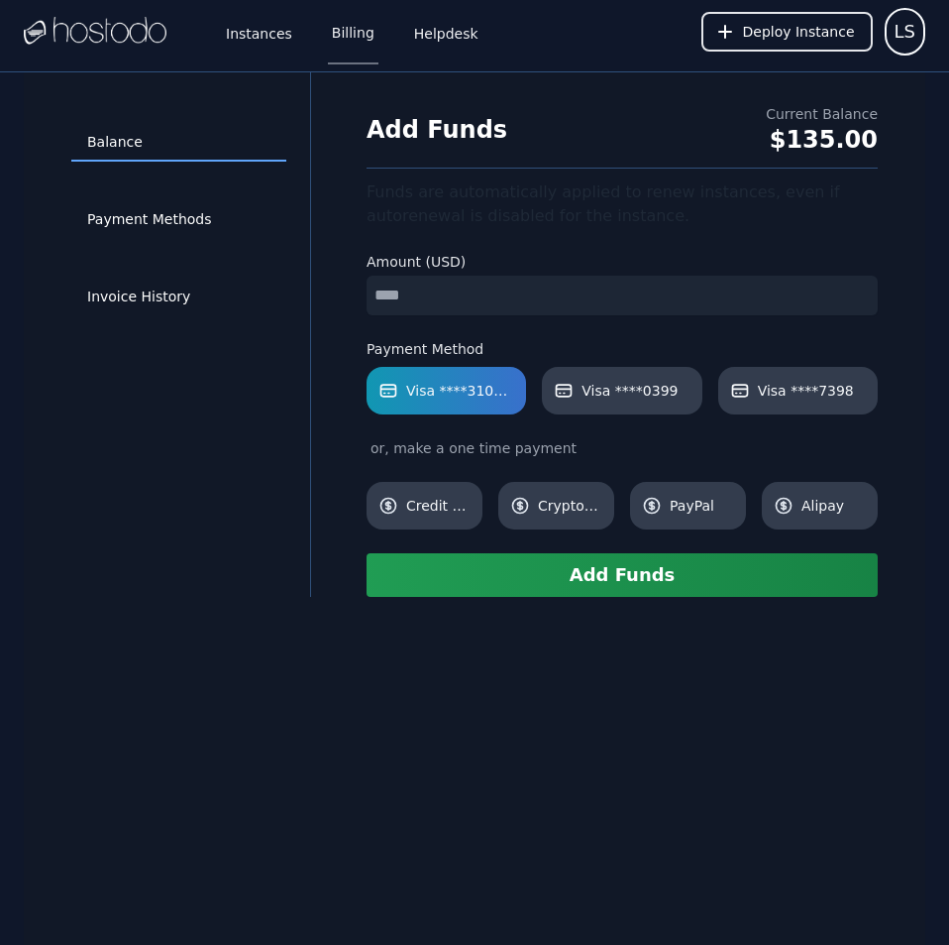
click at [547, 296] on input "number" at bounding box center [622, 296] width 511 height 40
type input "**"
click at [610, 389] on span "Visa ****0399" at bounding box center [630, 391] width 96 height 20
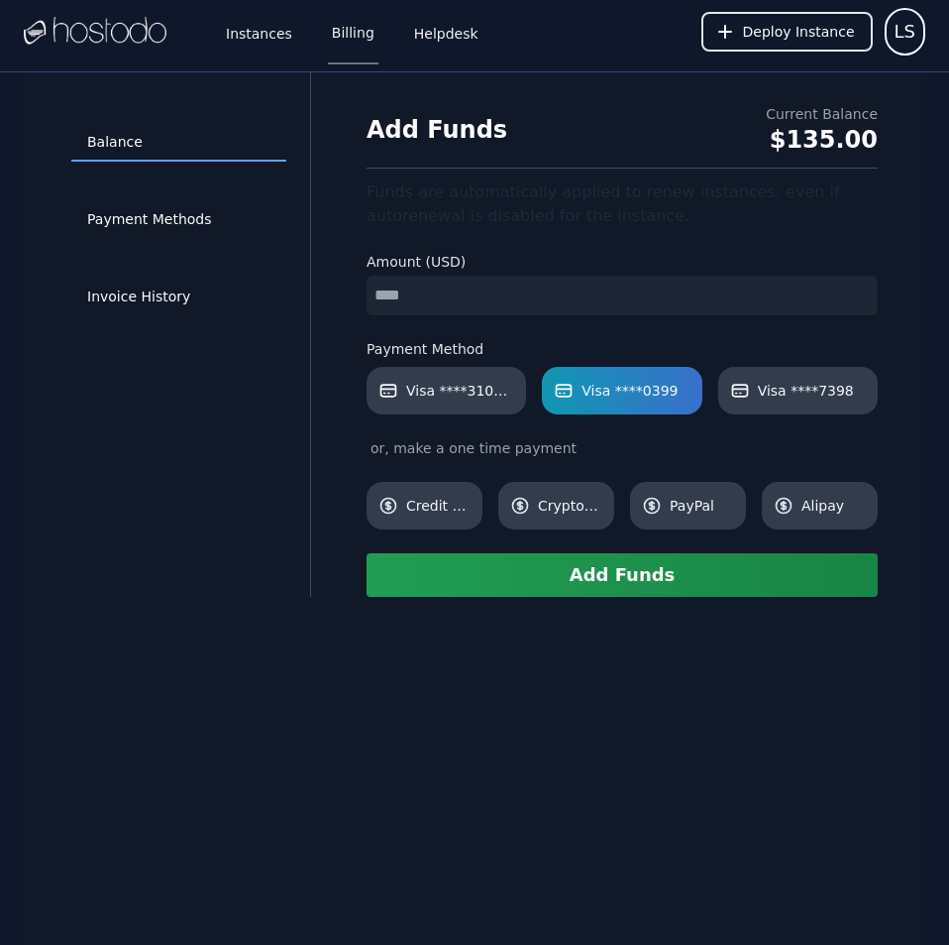
click at [579, 569] on button "Add Funds" at bounding box center [622, 575] width 511 height 44
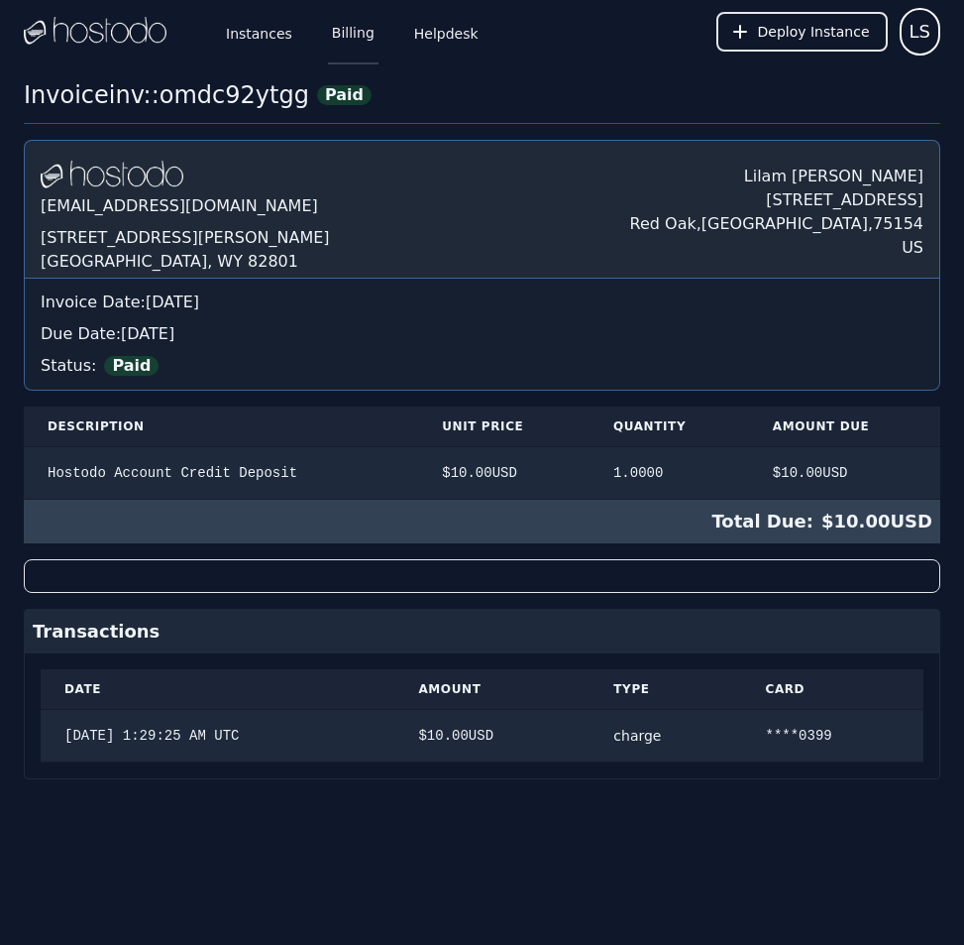
click at [350, 38] on link "Billing" at bounding box center [353, 31] width 51 height 65
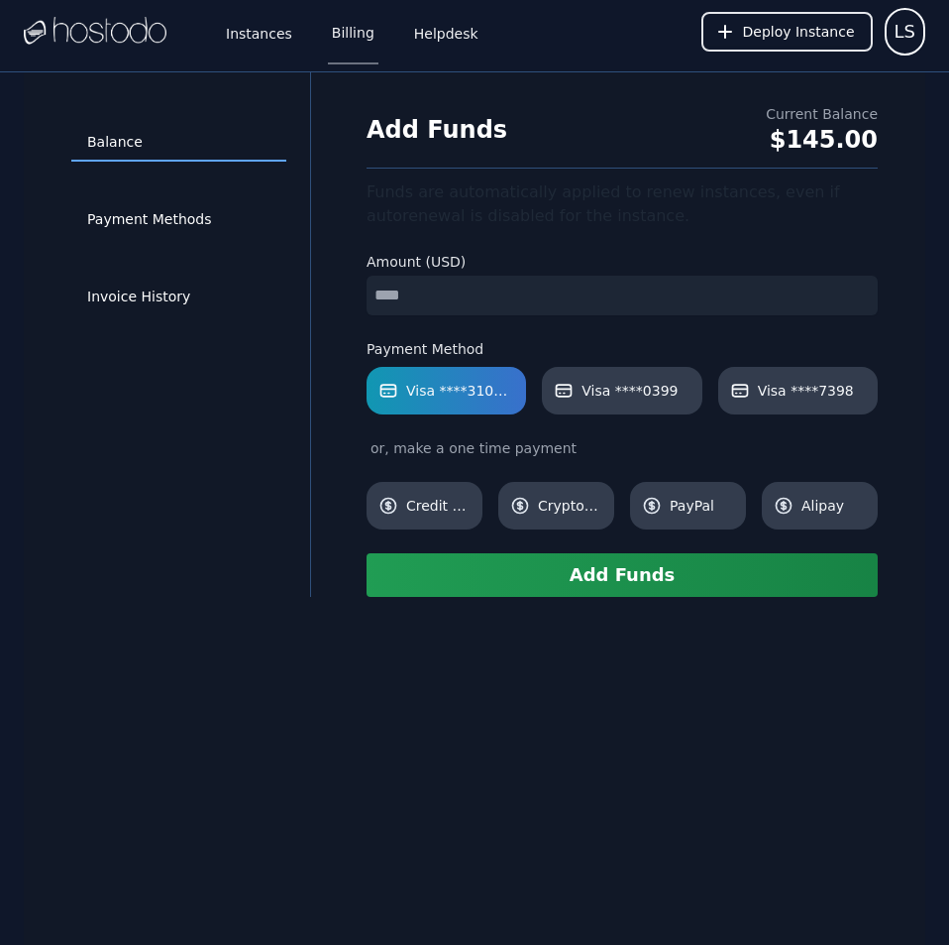
click at [537, 304] on input "number" at bounding box center [622, 296] width 511 height 40
type input "**"
click at [783, 375] on link "Visa ****7398" at bounding box center [799, 391] width 160 height 48
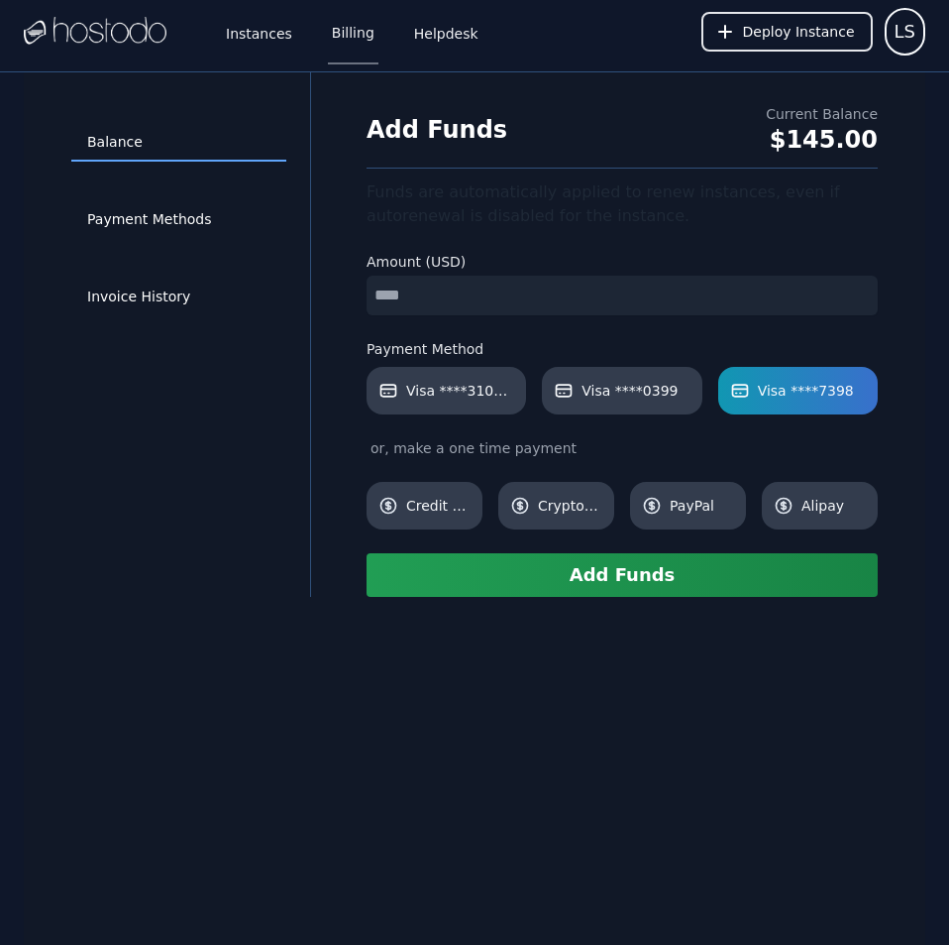
click at [629, 575] on button "Add Funds" at bounding box center [622, 575] width 511 height 44
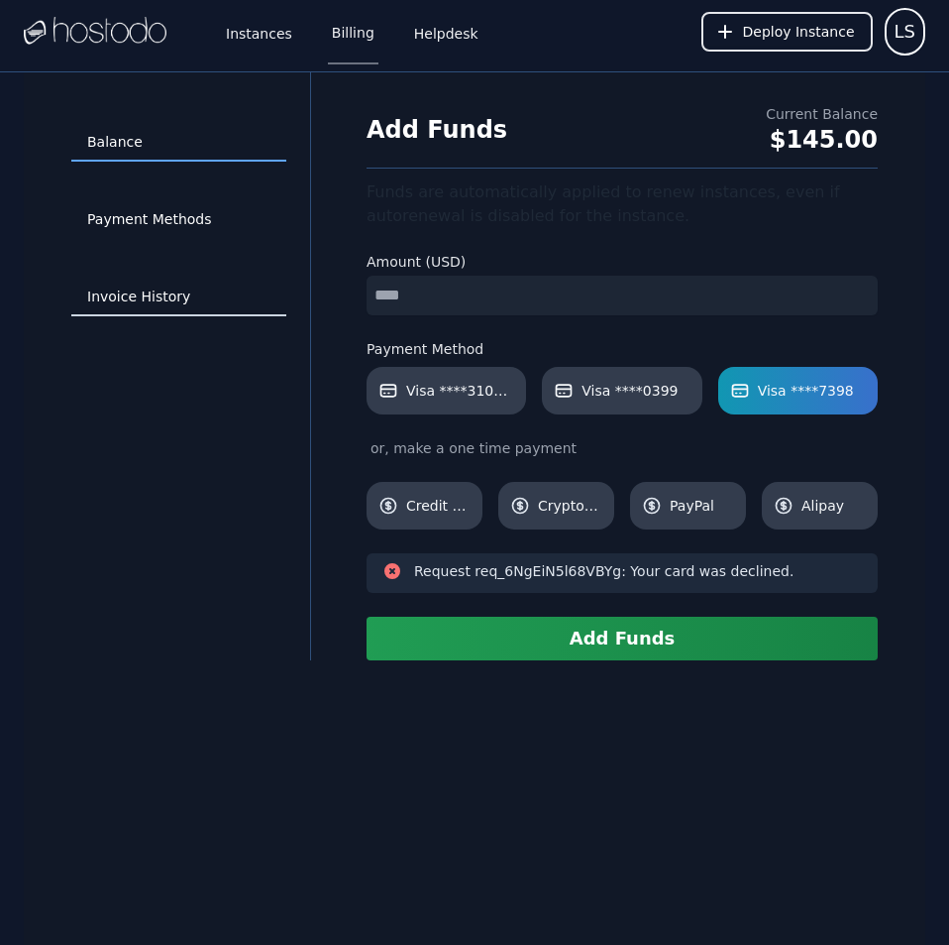
click at [149, 299] on link "Invoice History" at bounding box center [178, 297] width 215 height 38
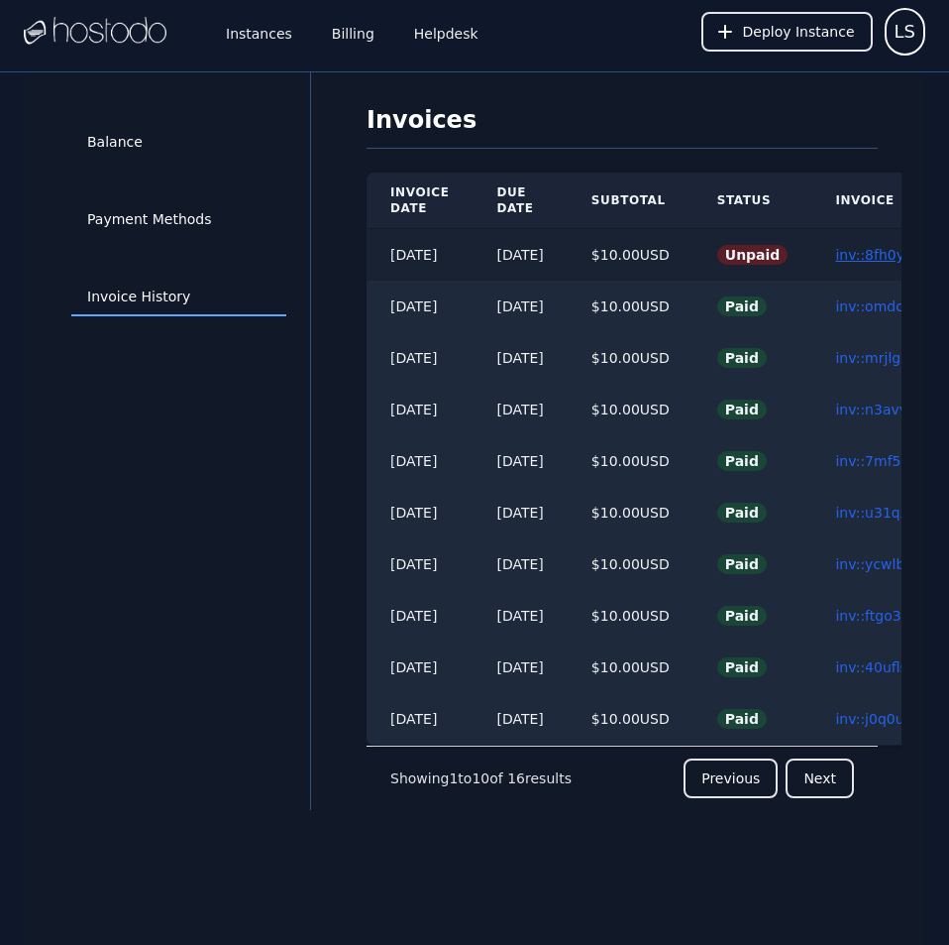
click at [868, 250] on link "inv::8fh0y7gb3n ≫" at bounding box center [899, 255] width 128 height 16
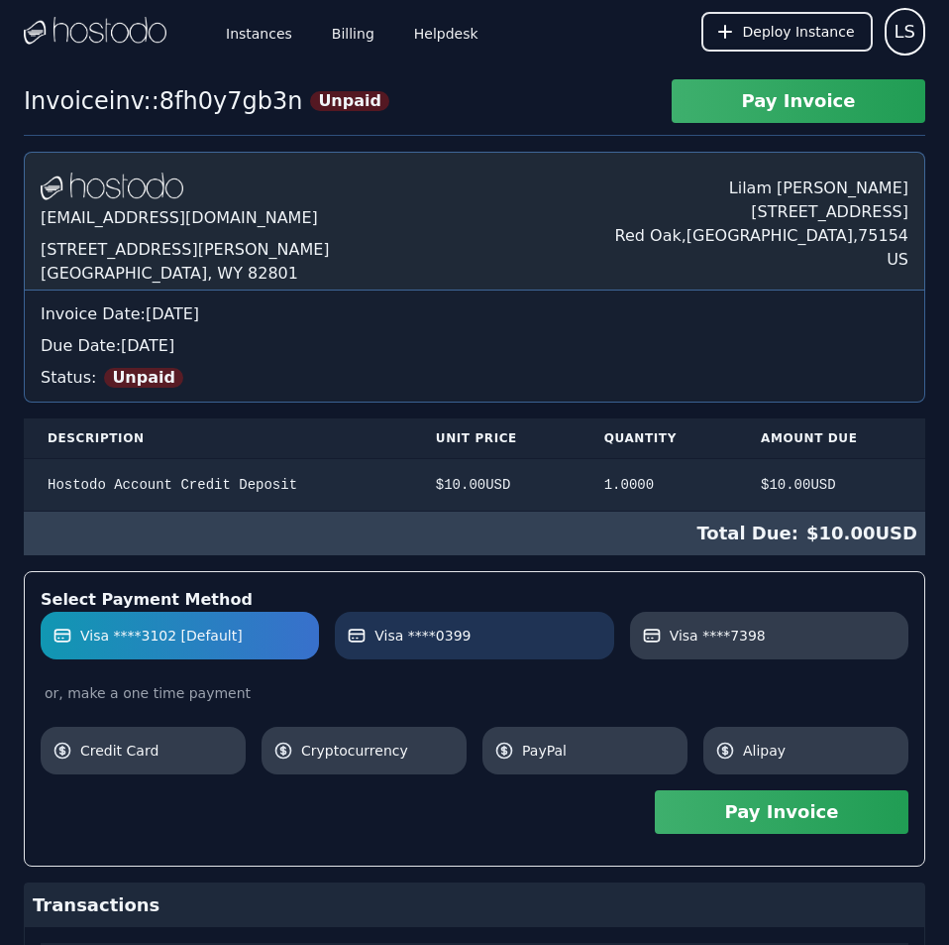
click at [528, 637] on label "Visa ****0399" at bounding box center [474, 635] width 255 height 20
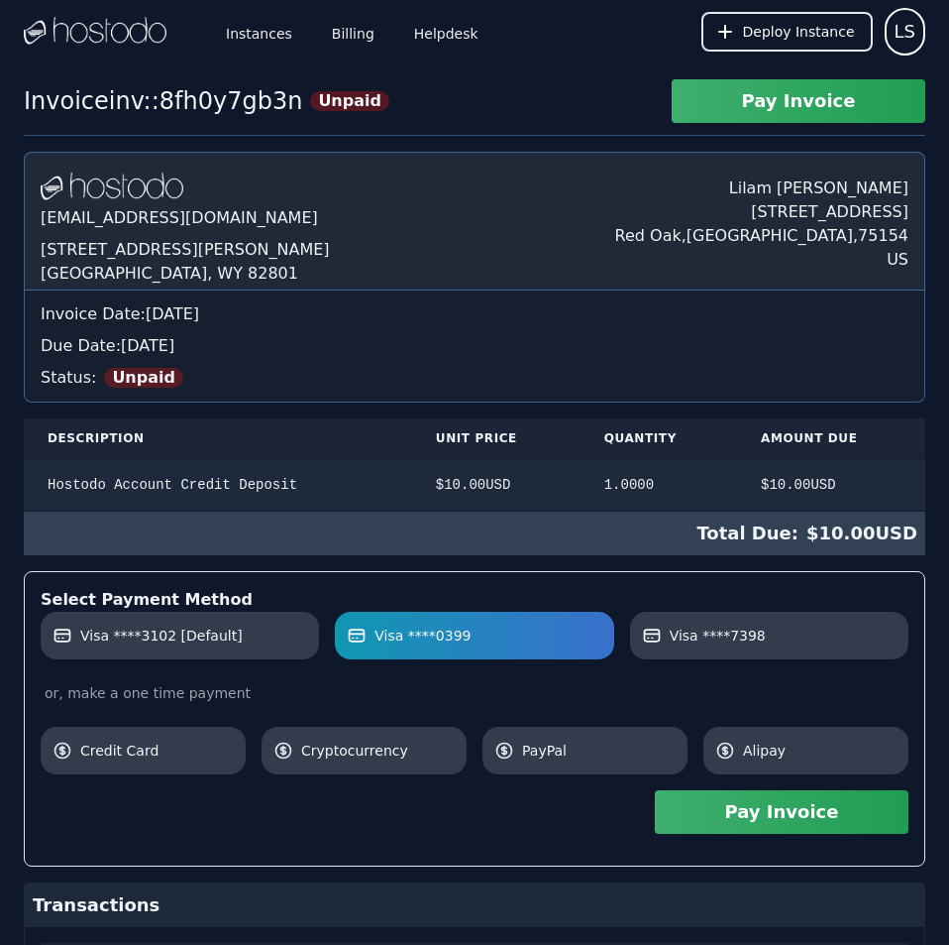
scroll to position [171, 0]
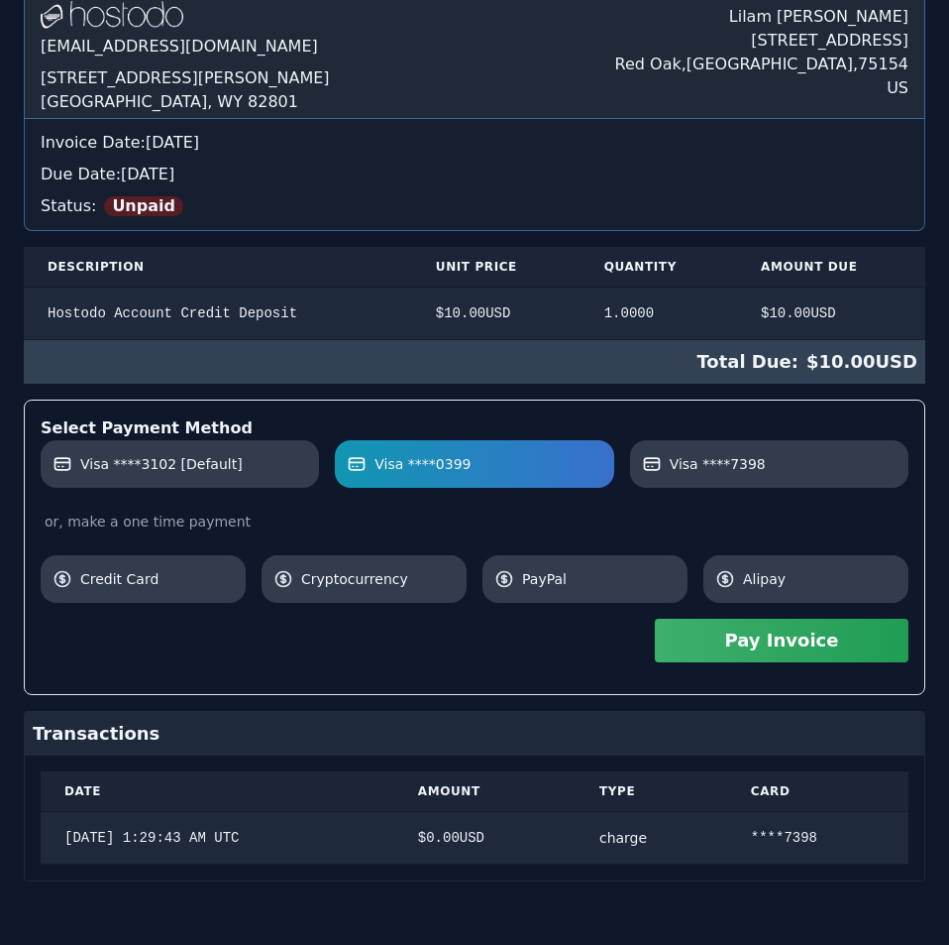
click at [676, 378] on div "Hostodo.com contact@hostodo.com 30 N Gould St, Ste N Sheridan, WY 82801 Lilam S…" at bounding box center [475, 430] width 902 height 901
click at [753, 648] on button "Pay Invoice" at bounding box center [782, 640] width 254 height 44
click at [234, 455] on label "Visa ****3102 [Default]" at bounding box center [180, 464] width 255 height 20
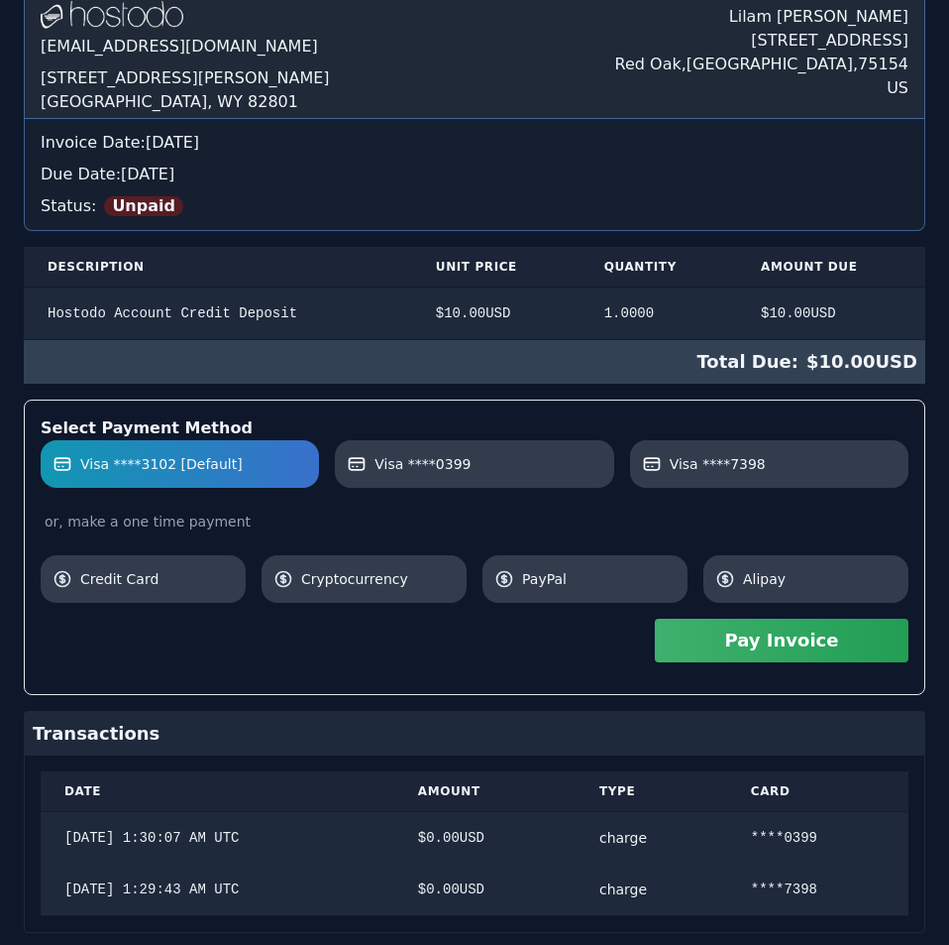
click at [727, 641] on button "Pay Invoice" at bounding box center [782, 640] width 254 height 44
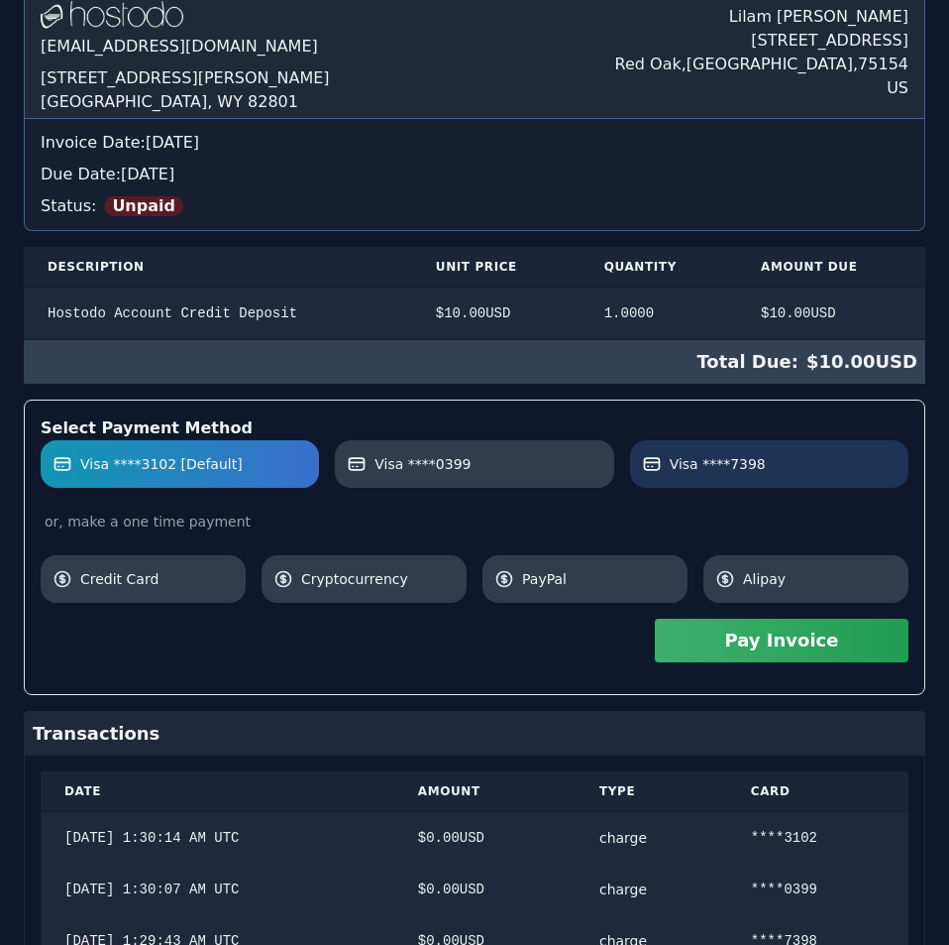
click at [849, 472] on label "Visa ****7398" at bounding box center [769, 464] width 255 height 20
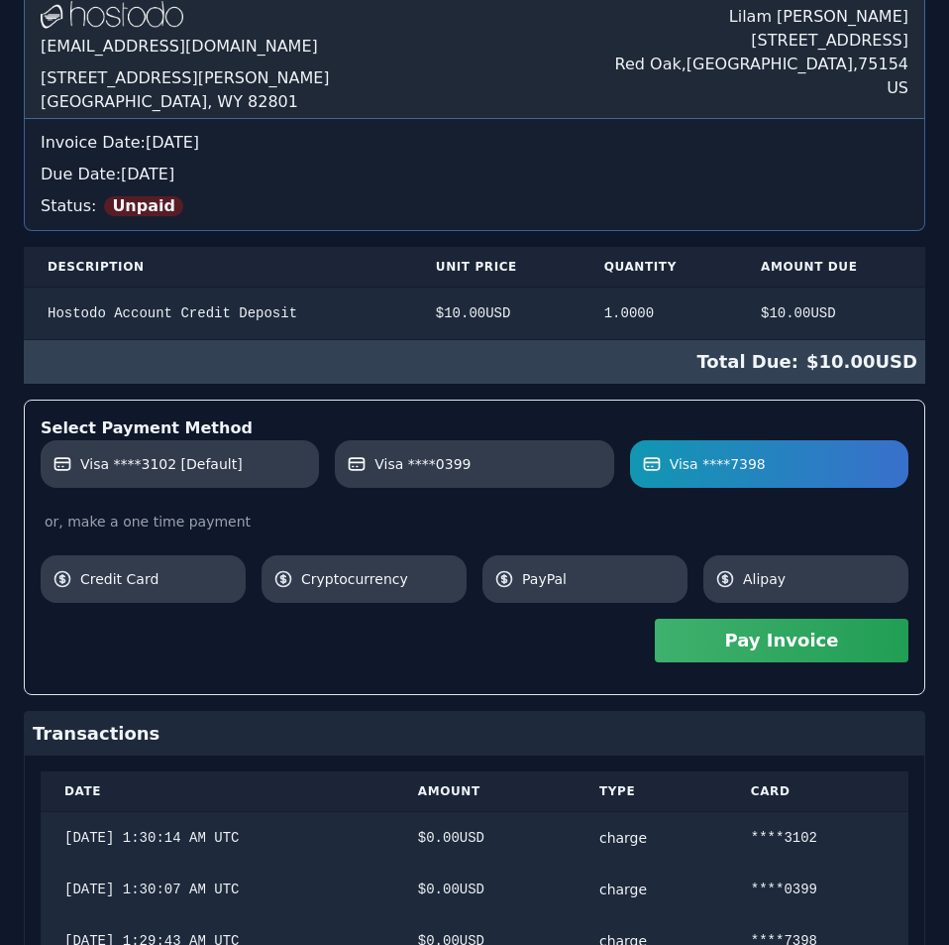
click at [773, 639] on button "Pay Invoice" at bounding box center [782, 640] width 254 height 44
click at [351, 145] on div "Invoice inv::8fh0y7gb3n Unpaid Pay Invoice Hostodo.com contact@hostodo.com 30 N…" at bounding box center [474, 503] width 949 height 1191
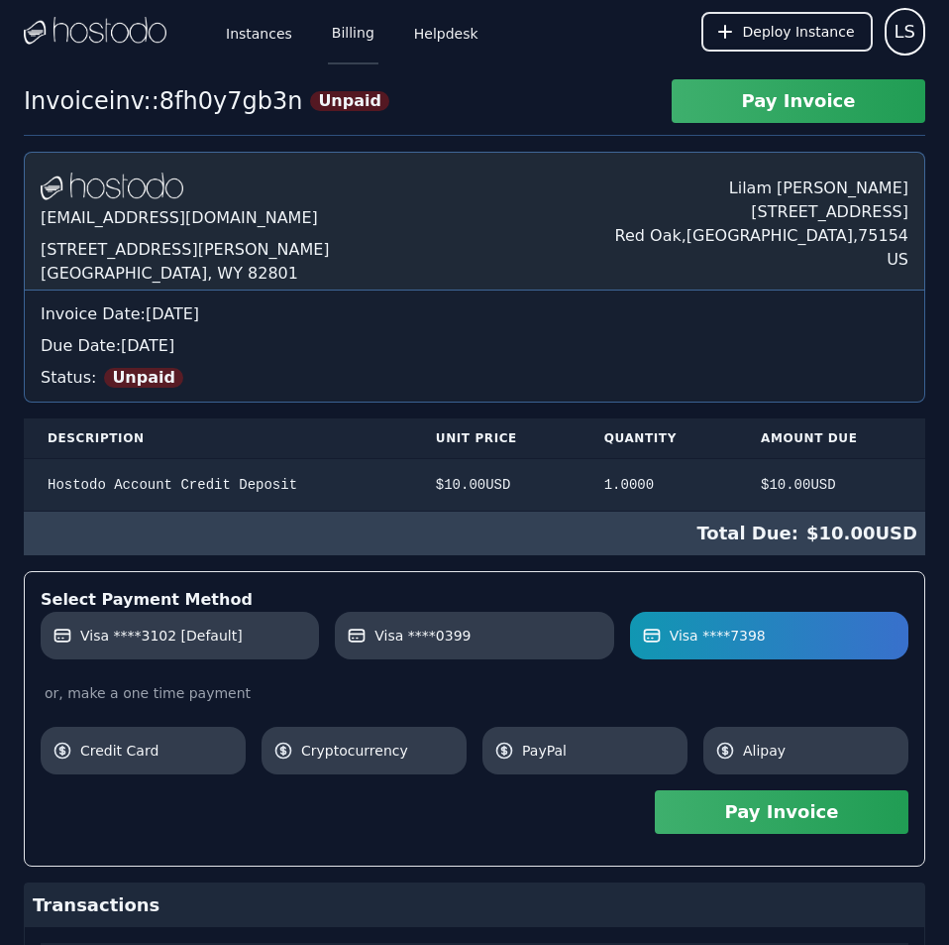
click at [339, 39] on link "Billing" at bounding box center [353, 31] width 51 height 65
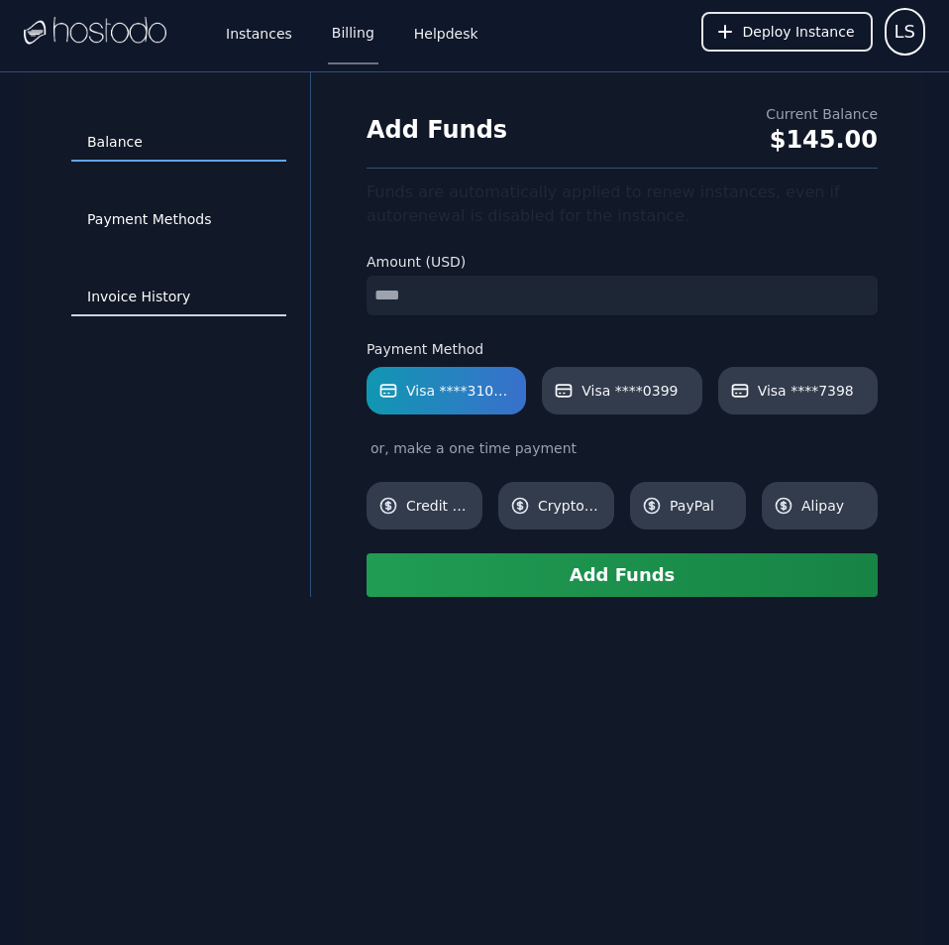
click at [168, 292] on link "Invoice History" at bounding box center [178, 297] width 215 height 38
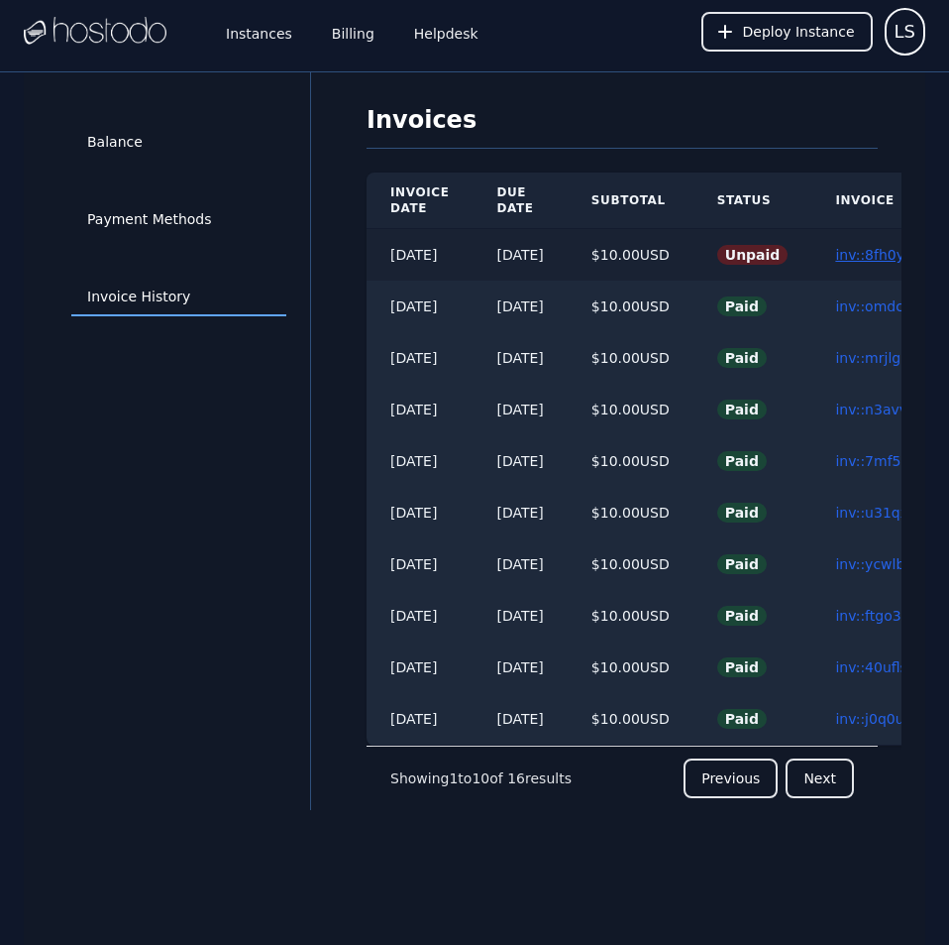
click at [876, 255] on link "inv::8fh0y7gb3n ≫" at bounding box center [899, 255] width 128 height 16
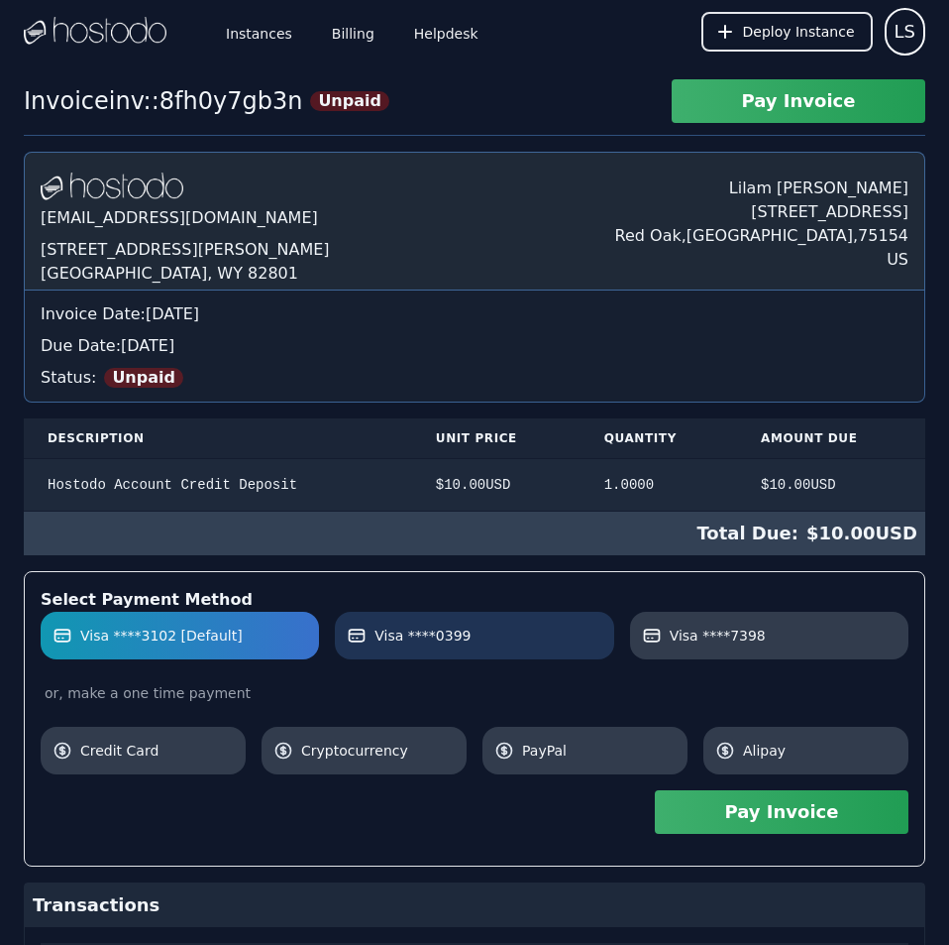
click at [461, 623] on link "Visa ****0399" at bounding box center [474, 635] width 278 height 48
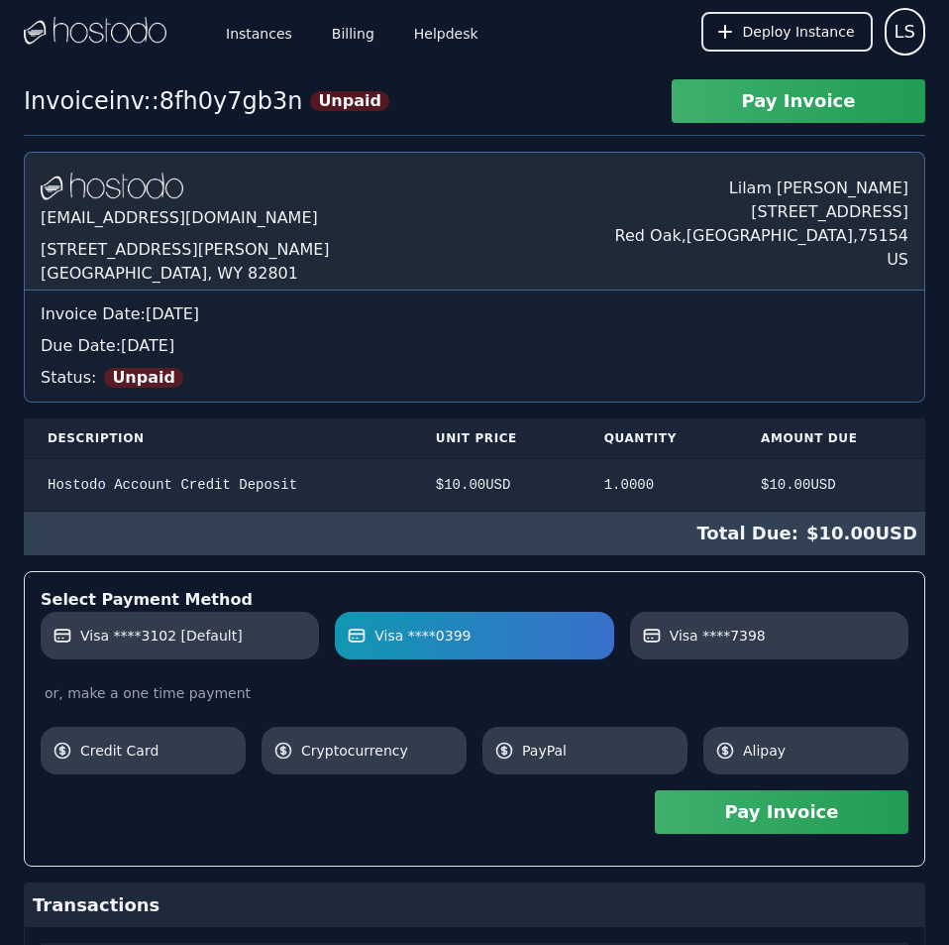
scroll to position [326, 0]
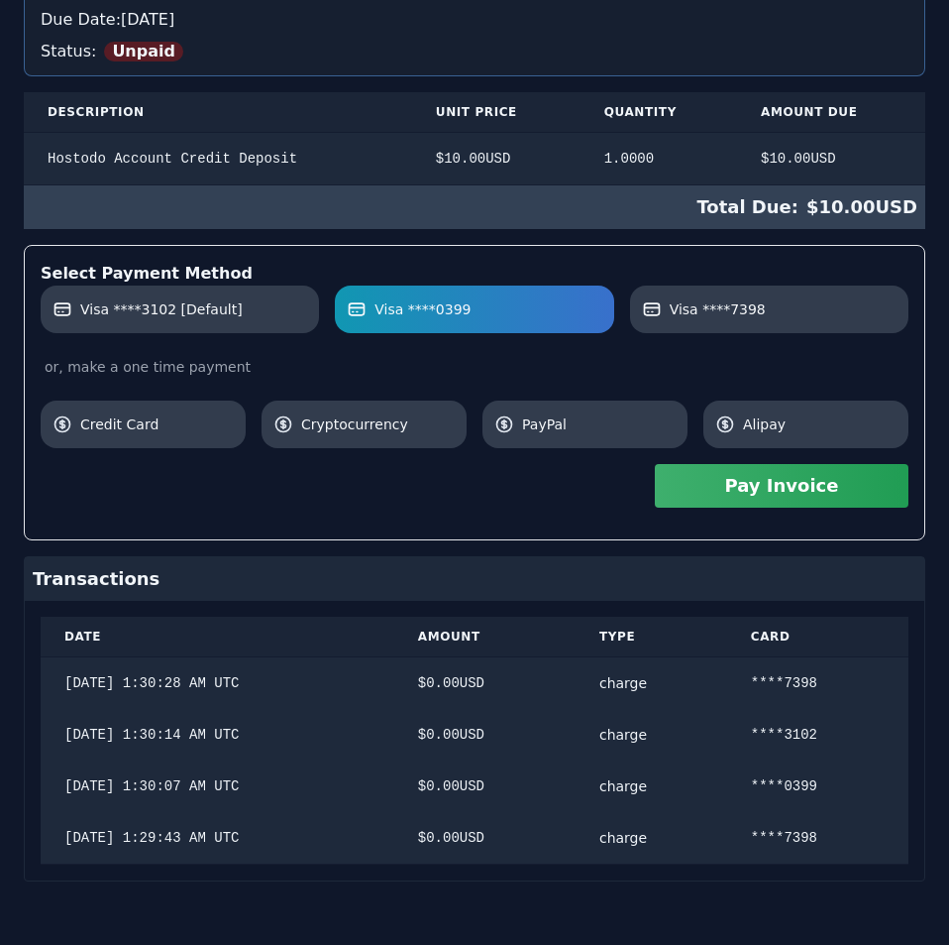
click at [622, 433] on div "Hostodo.com contact@hostodo.com 30 N Gould St, Ste N Sheridan, WY 82801 Lilam S…" at bounding box center [475, 354] width 902 height 1056
click at [671, 491] on button "Pay Invoice" at bounding box center [782, 486] width 254 height 44
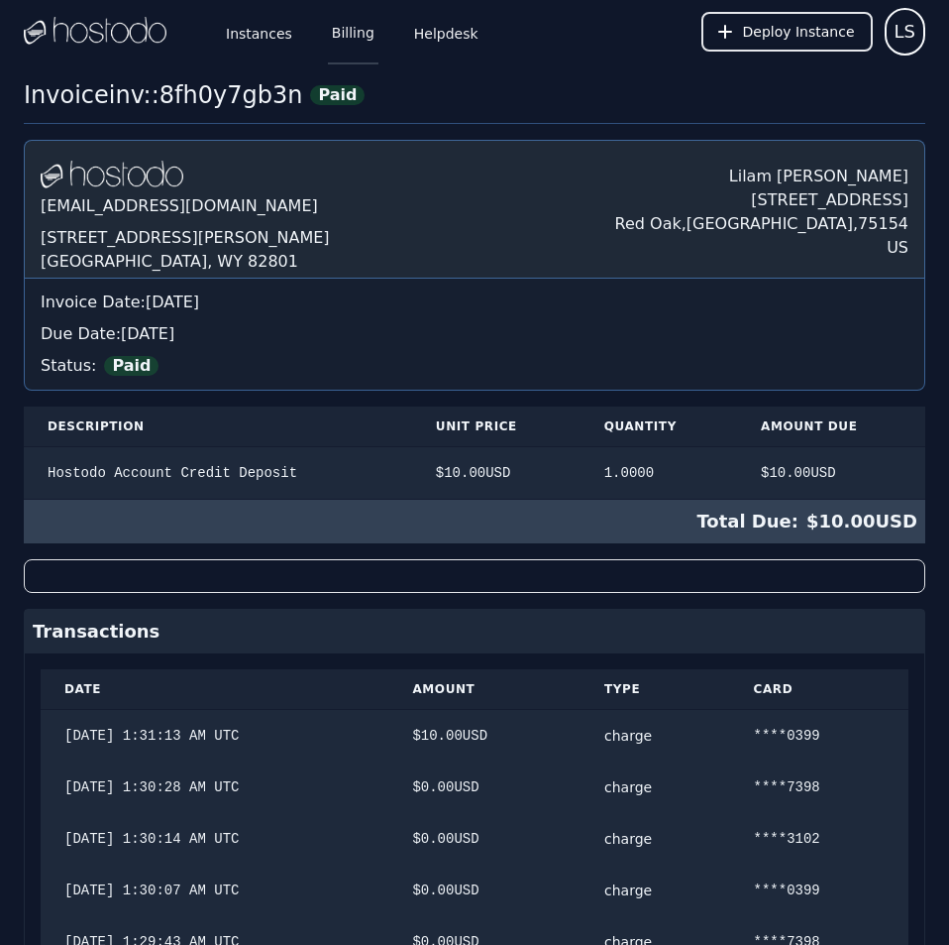
click at [329, 33] on link "Billing" at bounding box center [353, 31] width 51 height 65
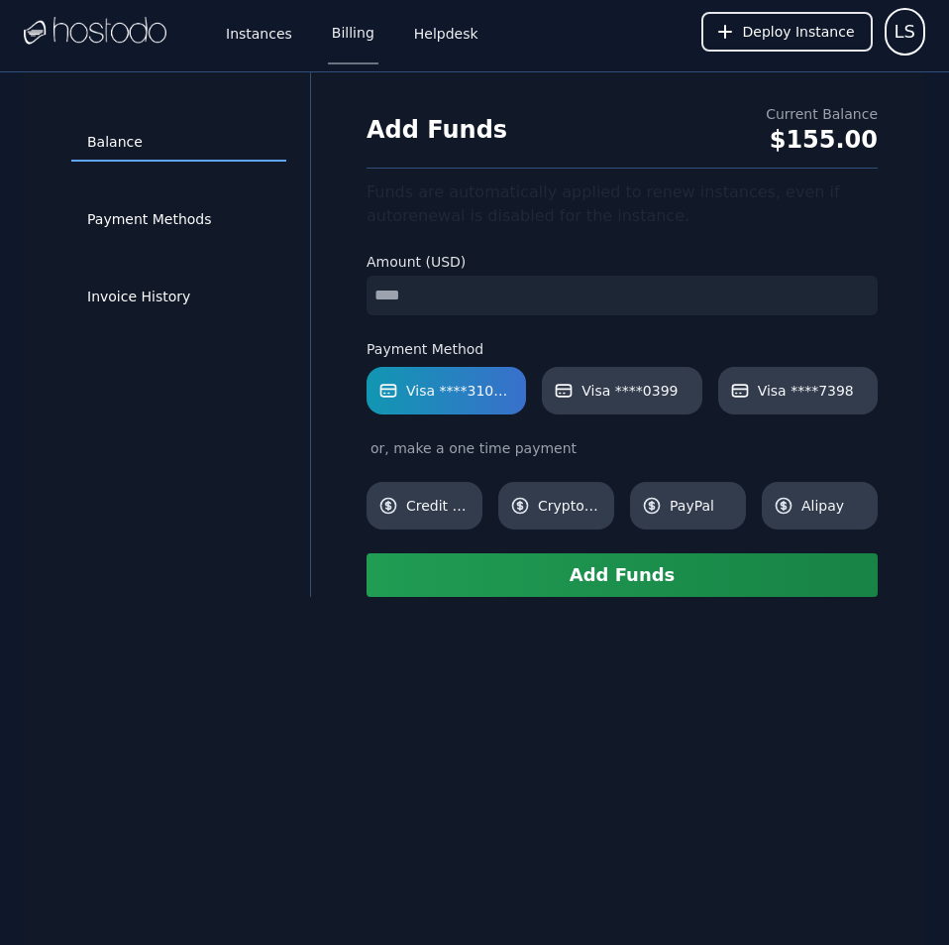
click at [540, 286] on input "number" at bounding box center [622, 296] width 511 height 40
click at [147, 282] on link "Invoice History" at bounding box center [178, 297] width 215 height 38
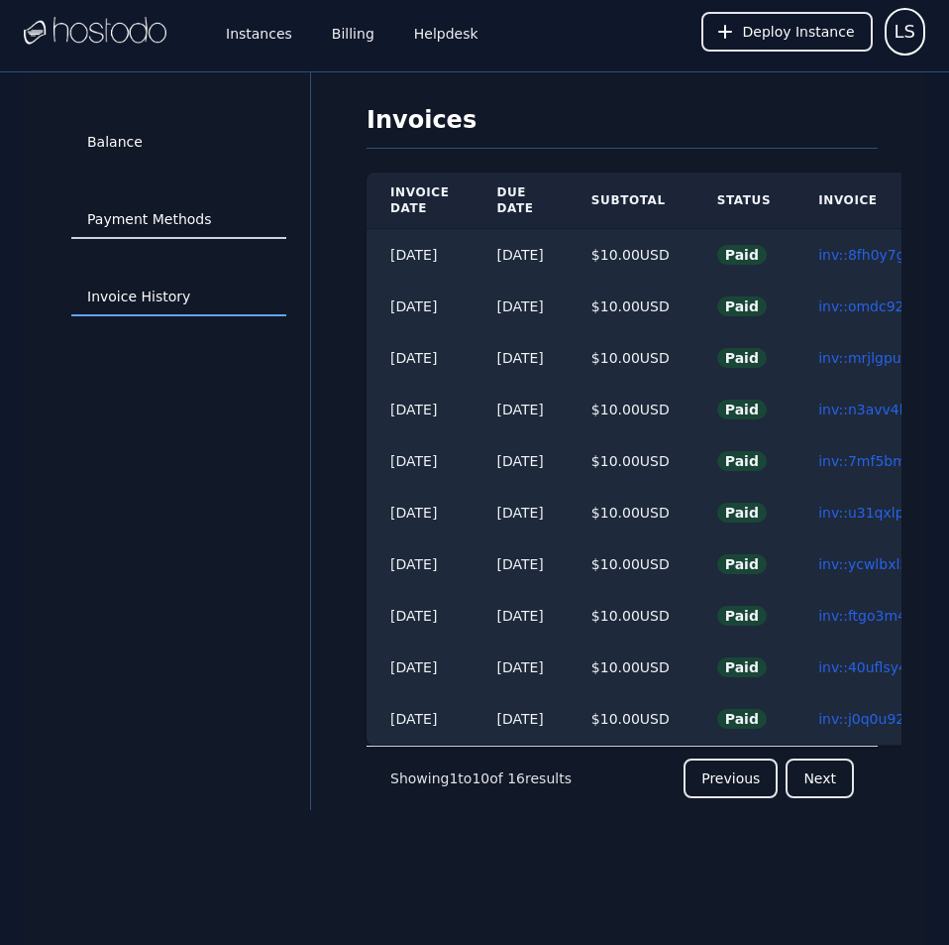
click at [156, 213] on link "Payment Methods" at bounding box center [178, 220] width 215 height 38
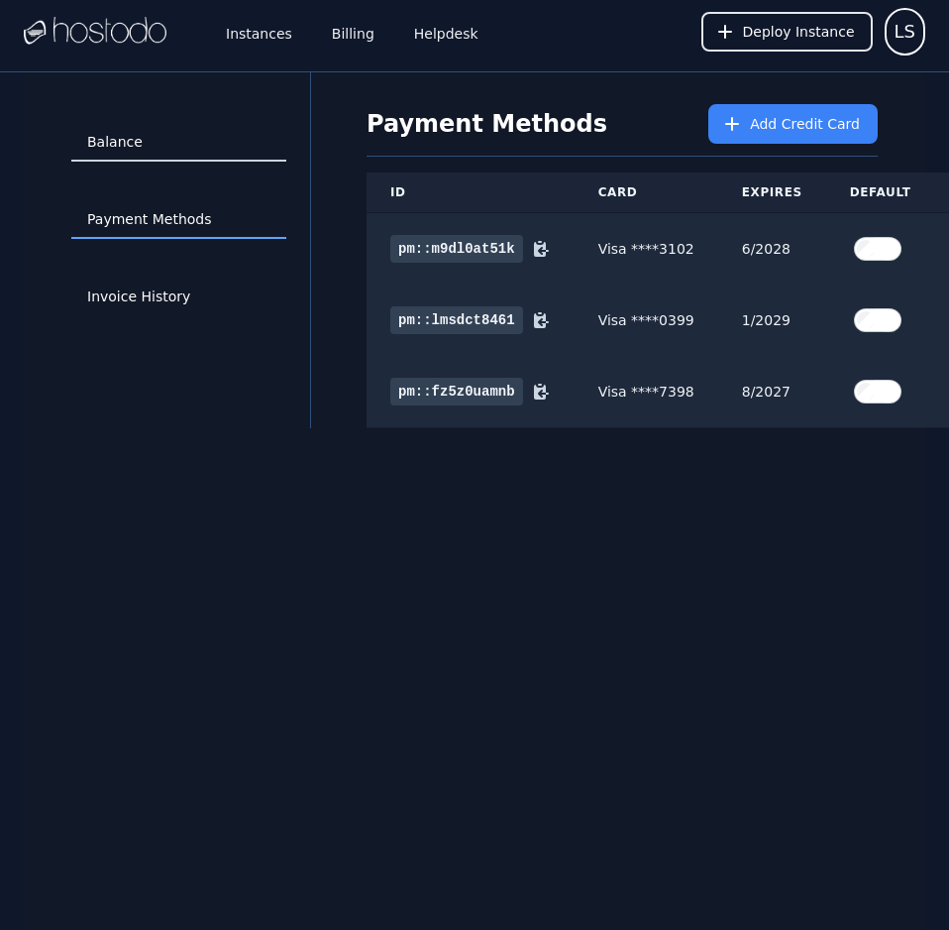
click at [128, 138] on link "Balance" at bounding box center [178, 143] width 215 height 38
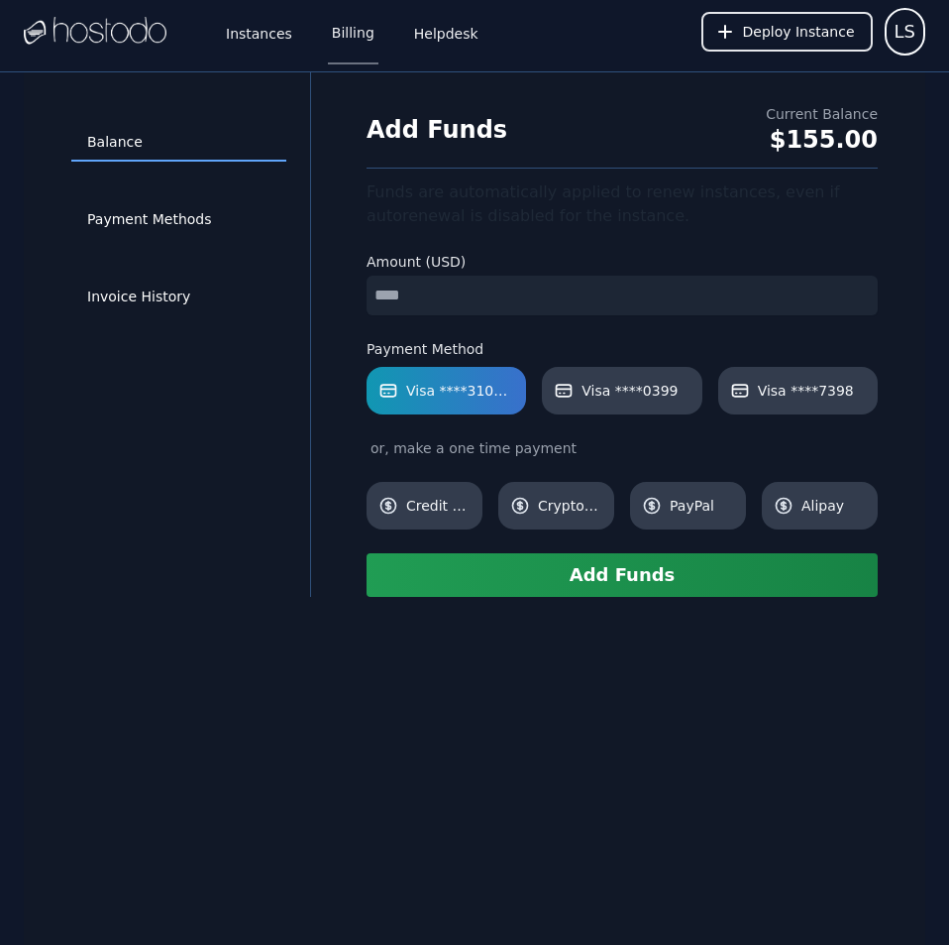
click at [406, 296] on input "number" at bounding box center [622, 296] width 511 height 40
type input "**"
click at [836, 398] on span "Visa ****7398" at bounding box center [806, 391] width 96 height 20
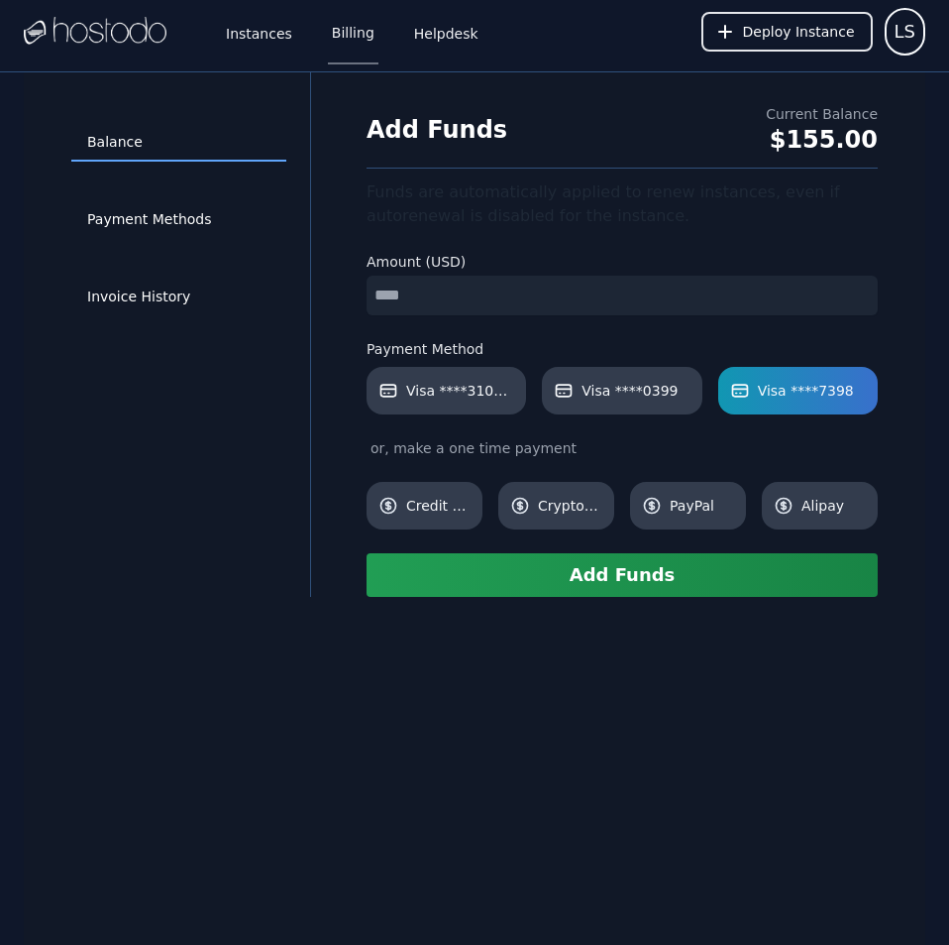
click at [762, 580] on button "Add Funds" at bounding box center [622, 575] width 511 height 44
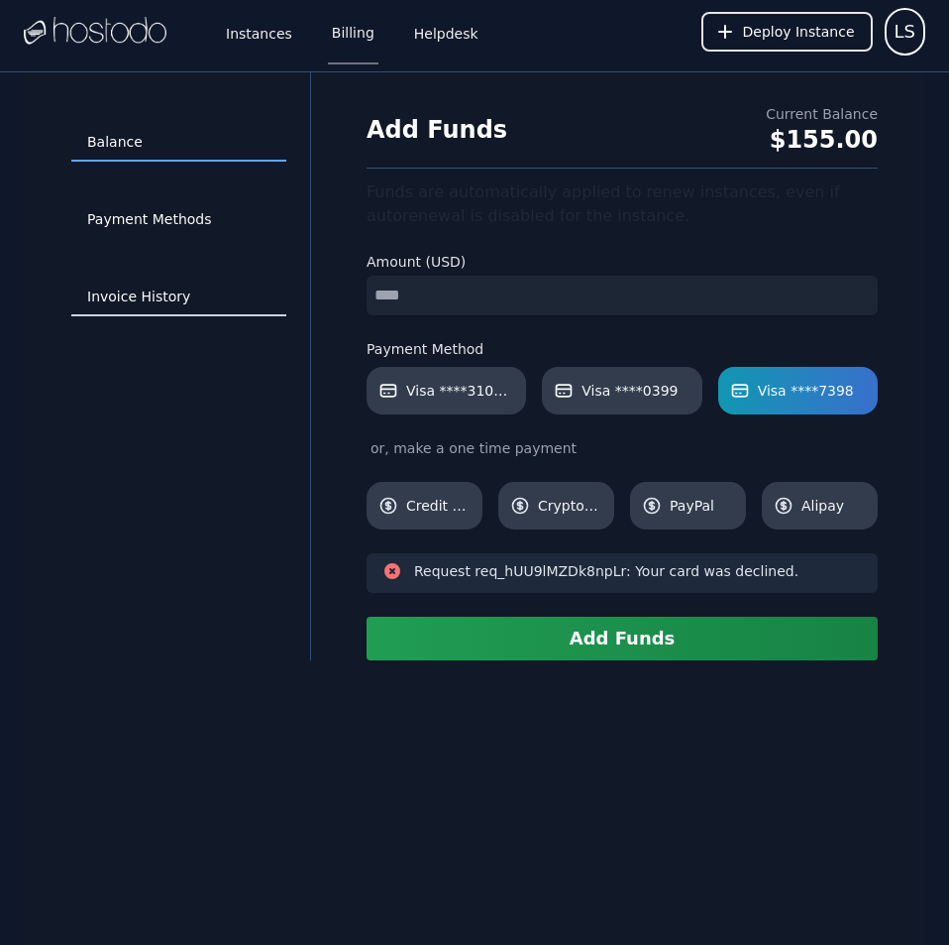
click at [183, 291] on link "Invoice History" at bounding box center [178, 297] width 215 height 38
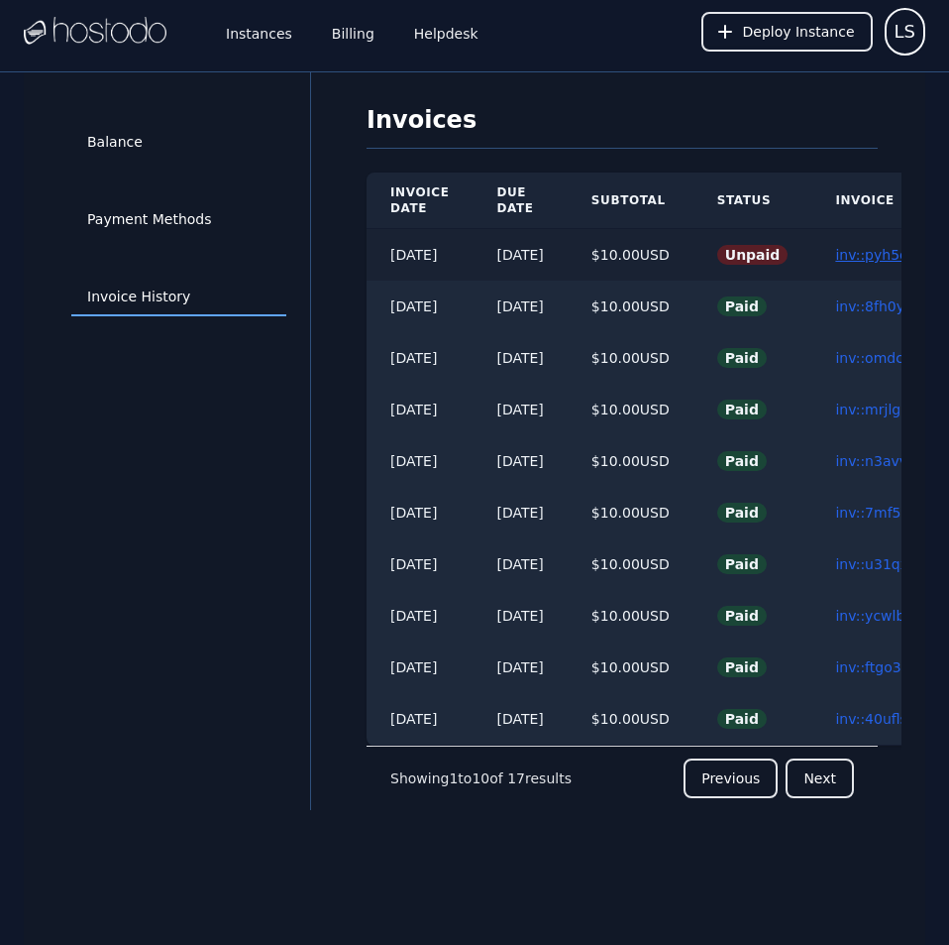
click at [871, 253] on link "inv::pyh5d9cd23 ≫" at bounding box center [900, 255] width 131 height 16
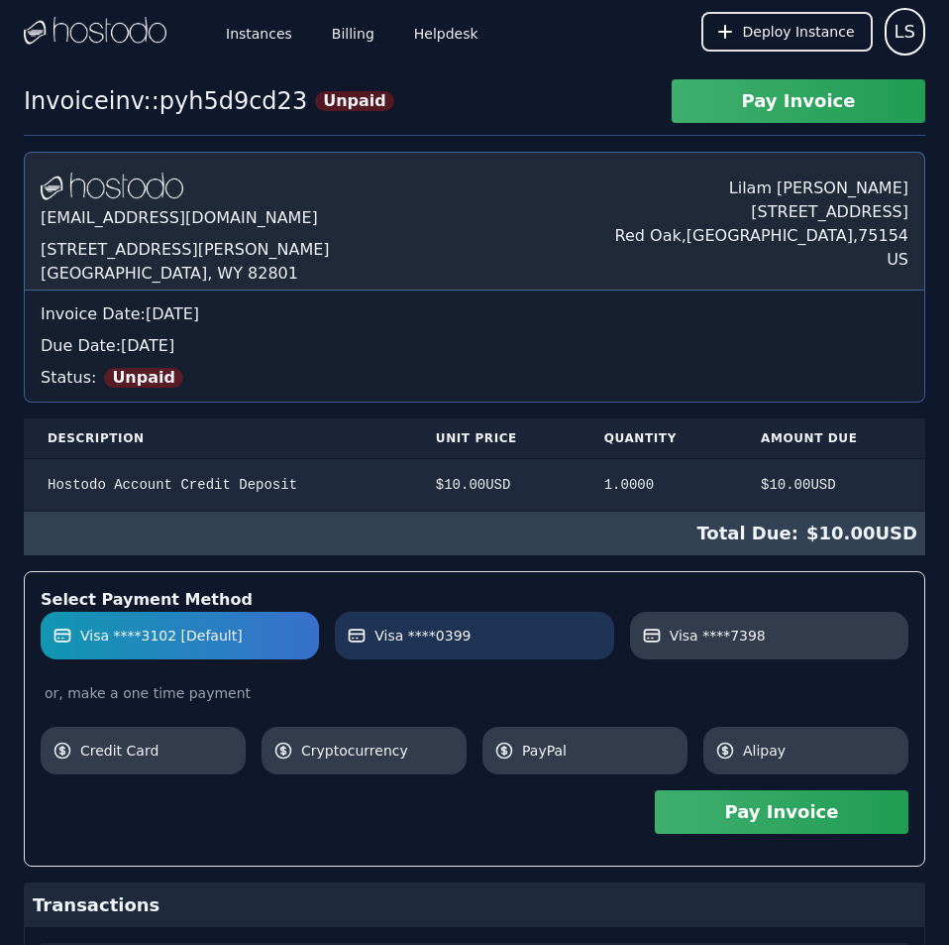
click at [515, 633] on label "Visa ****0399" at bounding box center [474, 635] width 255 height 20
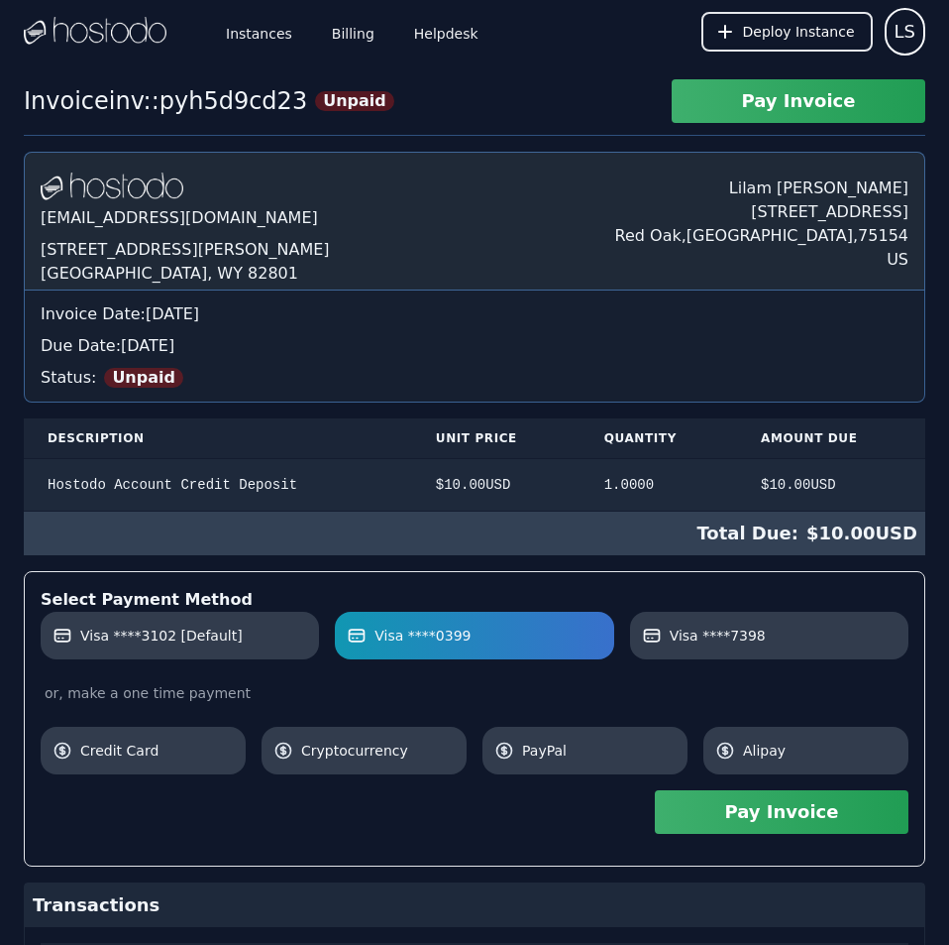
scroll to position [171, 0]
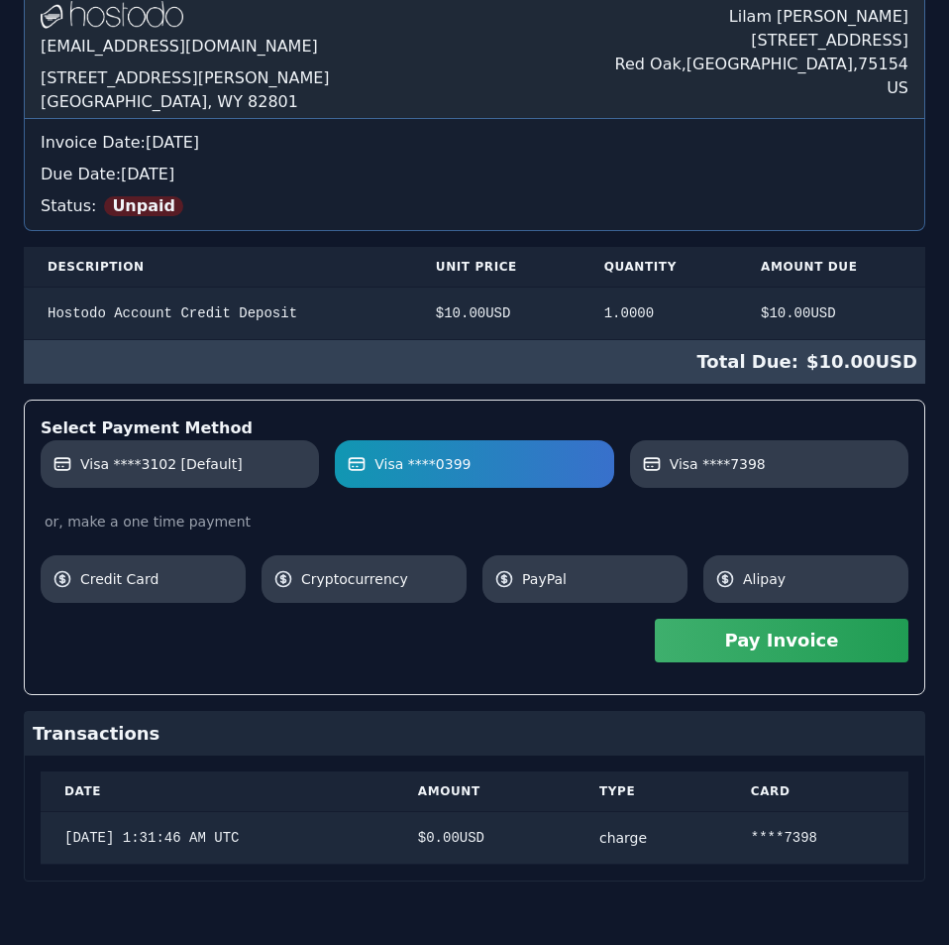
click at [583, 411] on div "Hostodo.com contact@hostodo.com 30 N Gould St, Ste N Sheridan, WY 82801 Lilam S…" at bounding box center [475, 430] width 902 height 901
click at [722, 653] on button "Pay Invoice" at bounding box center [782, 640] width 254 height 44
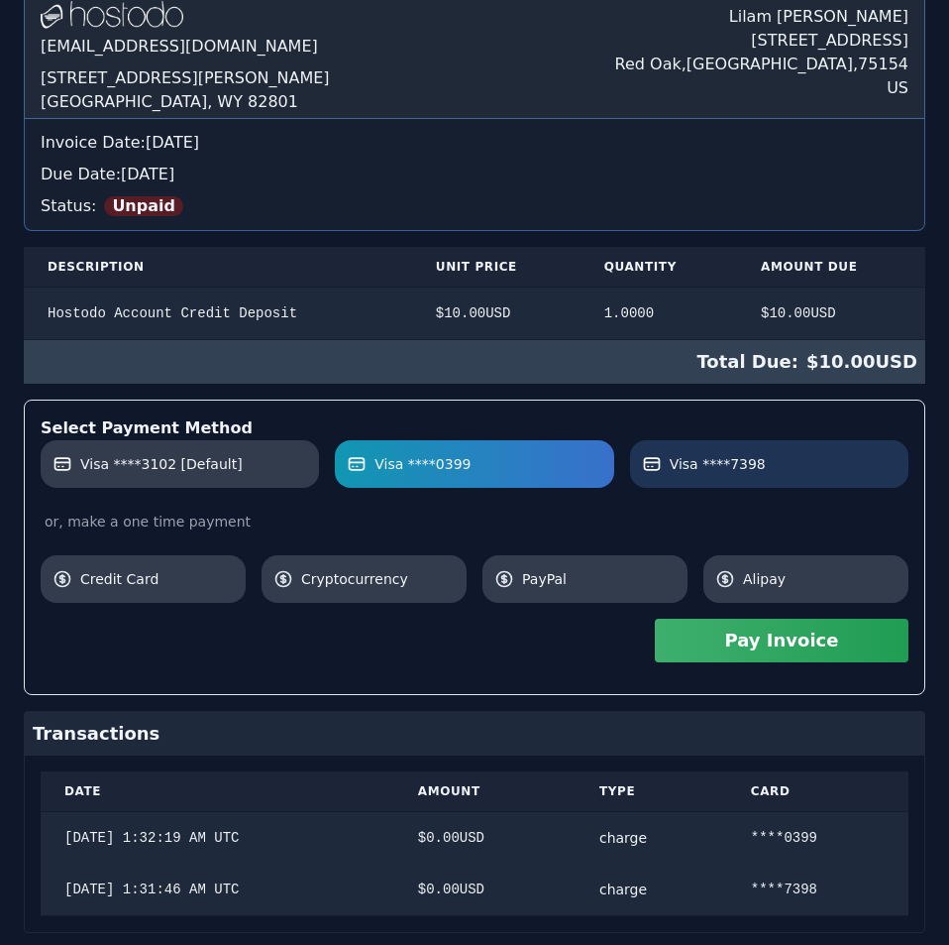
click at [673, 460] on span "Visa ****7398" at bounding box center [718, 464] width 96 height 20
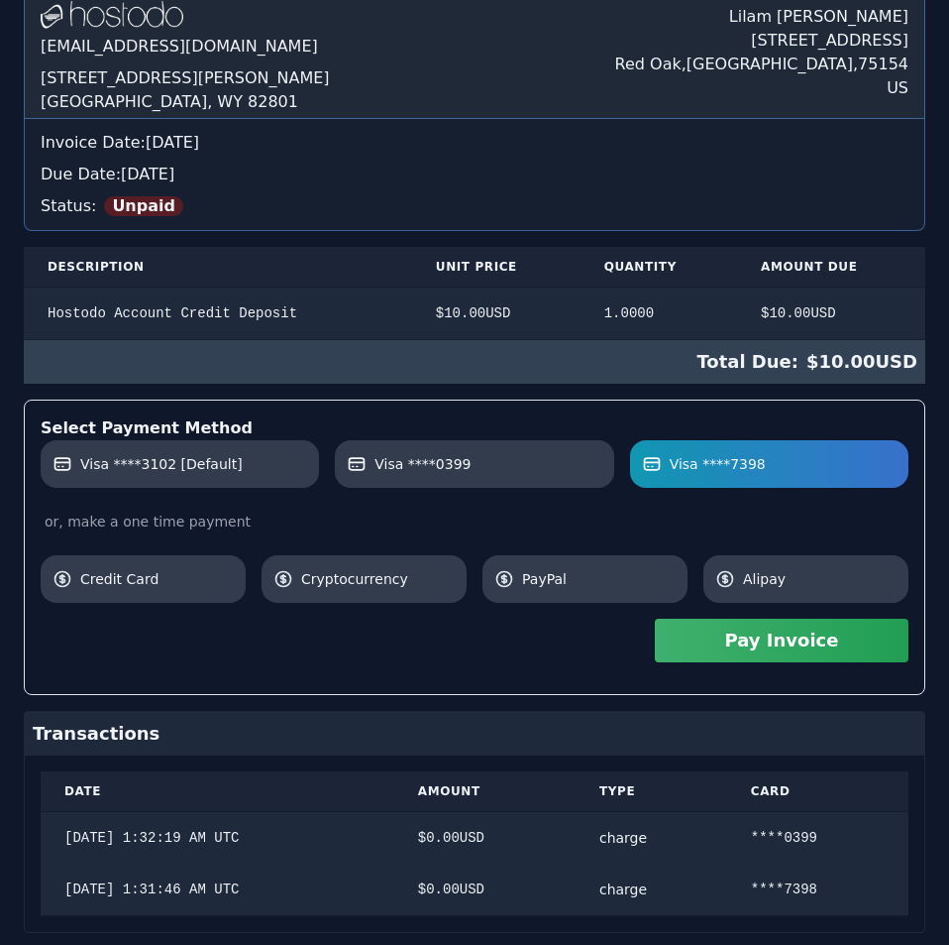
click at [720, 649] on button "Pay Invoice" at bounding box center [782, 640] width 254 height 44
click at [378, 160] on div "Hostodo.com contact@hostodo.com 30 N Gould St, Ste N Sheridan, WY 82801 Lilam S…" at bounding box center [475, 456] width 902 height 952
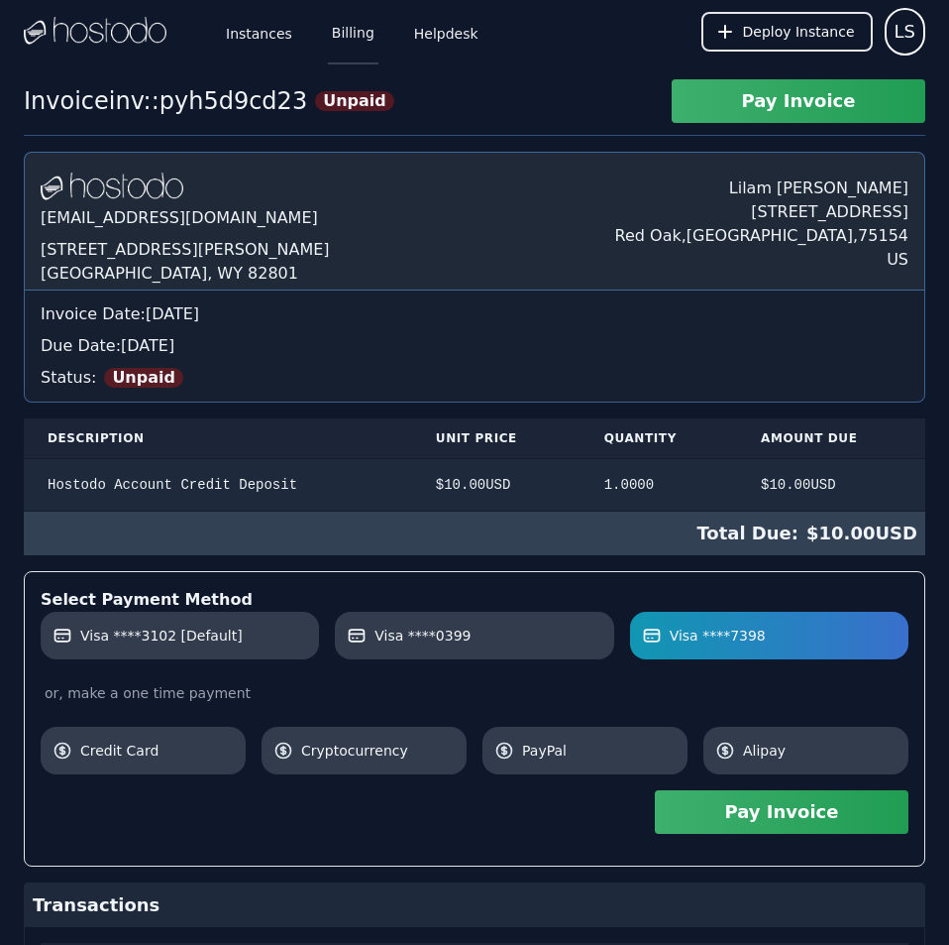
click at [343, 36] on link "Billing" at bounding box center [353, 31] width 51 height 65
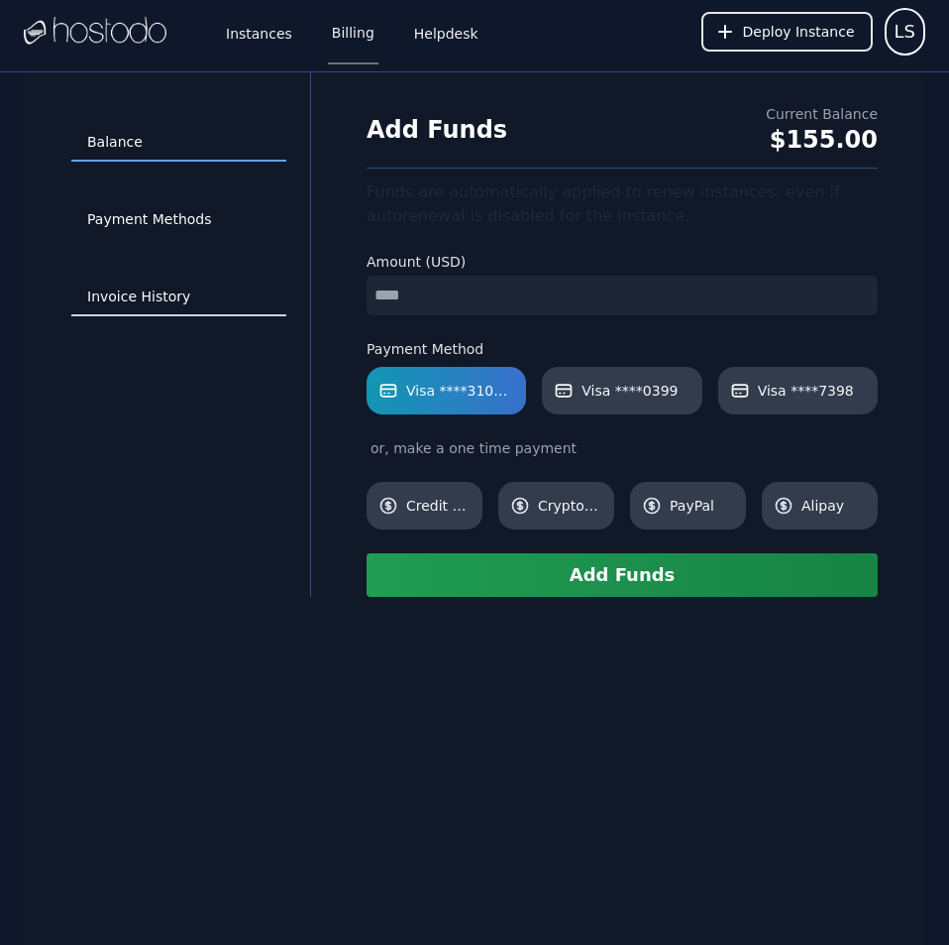
click at [152, 295] on link "Invoice History" at bounding box center [178, 297] width 215 height 38
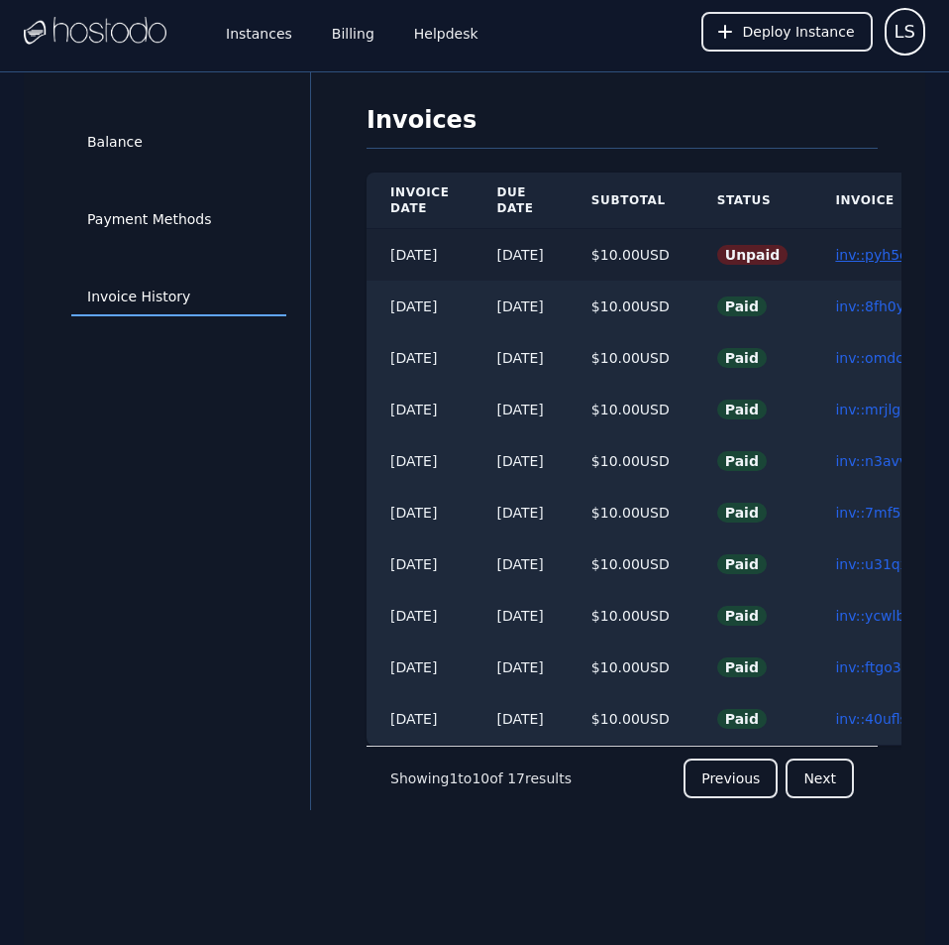
click at [879, 256] on link "inv::pyh5d9cd23 ≫" at bounding box center [900, 255] width 131 height 16
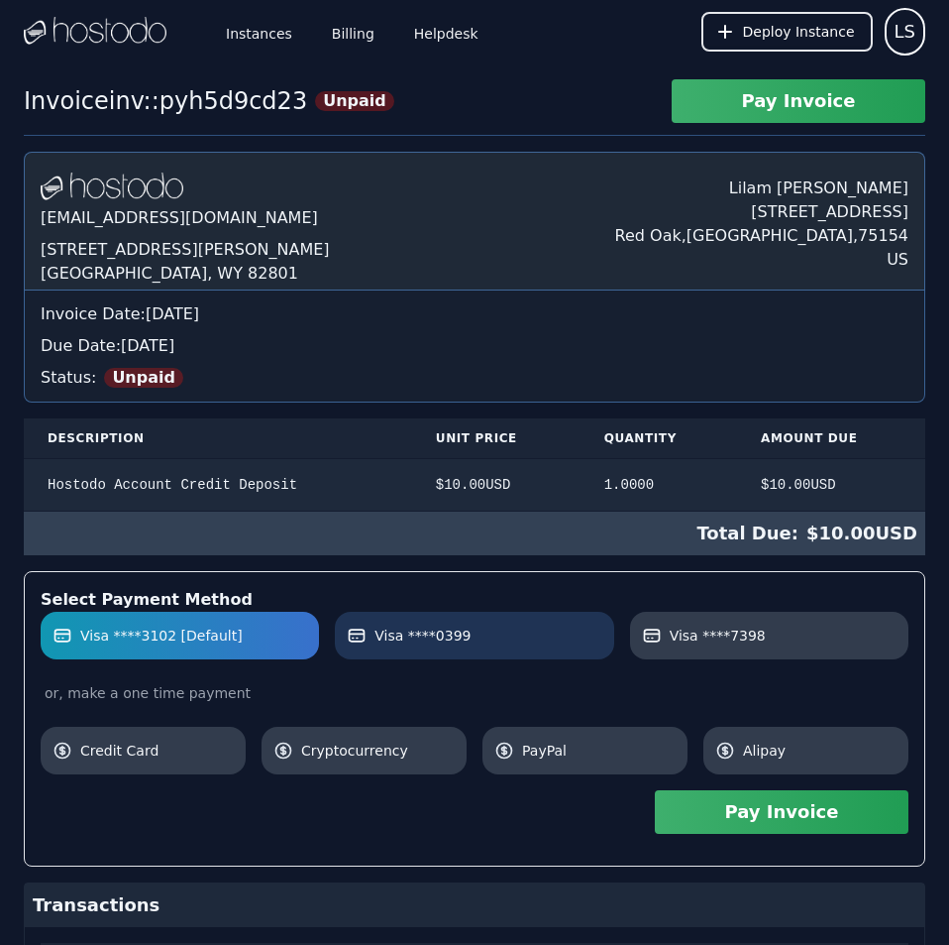
click at [447, 635] on span "Visa ****0399" at bounding box center [423, 635] width 96 height 20
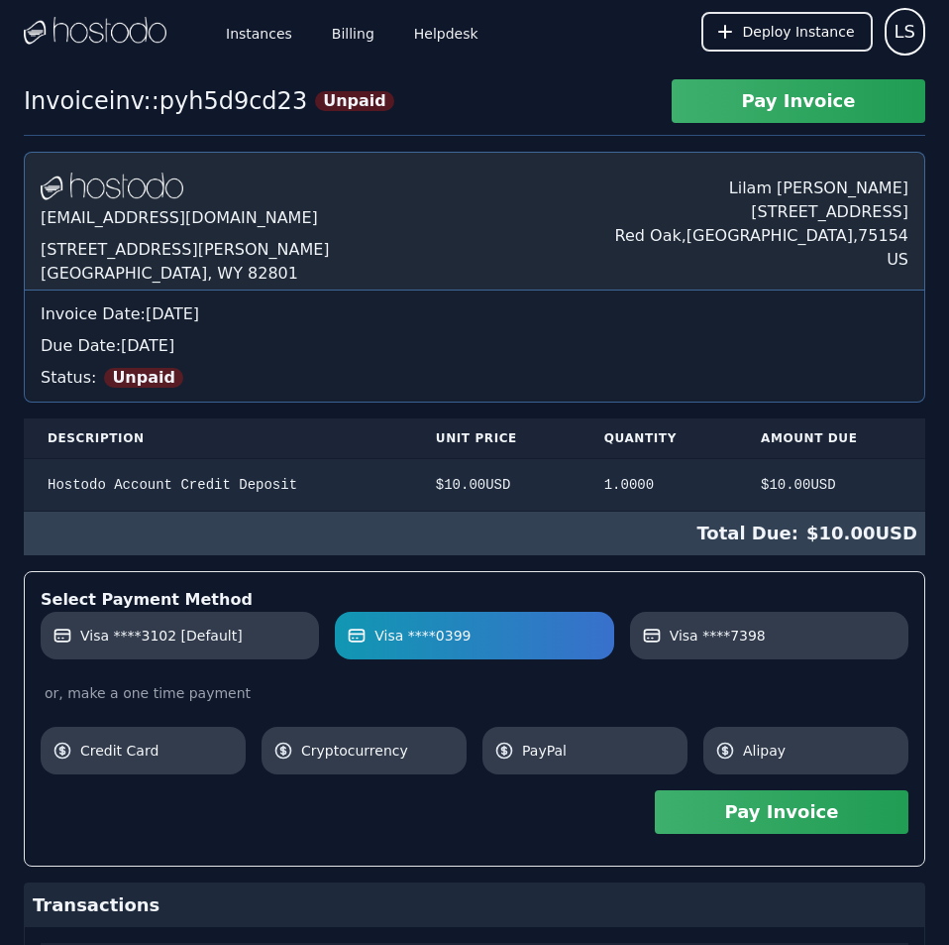
scroll to position [275, 0]
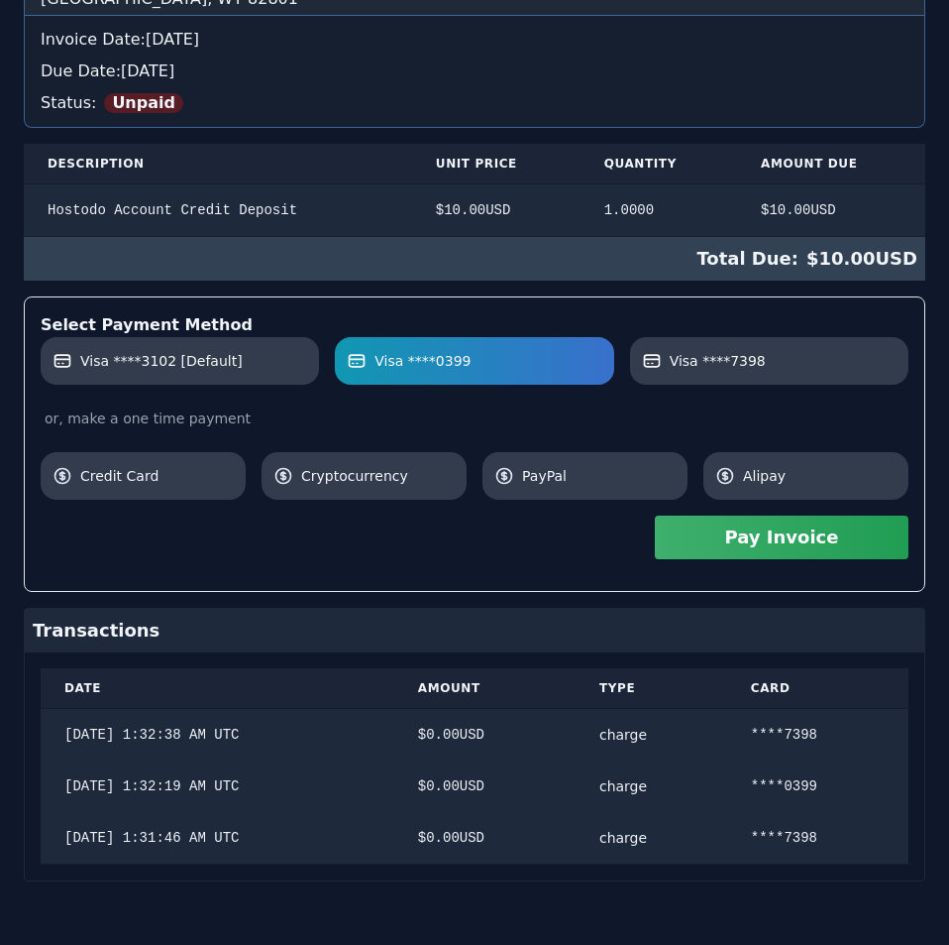
click at [652, 404] on div "[DOMAIN_NAME] [EMAIL_ADDRESS][DOMAIN_NAME] [STREET_ADDRESS][PERSON_NAME] [PERSO…" at bounding box center [475, 379] width 902 height 1004
click at [730, 538] on button "Pay Invoice" at bounding box center [782, 537] width 254 height 44
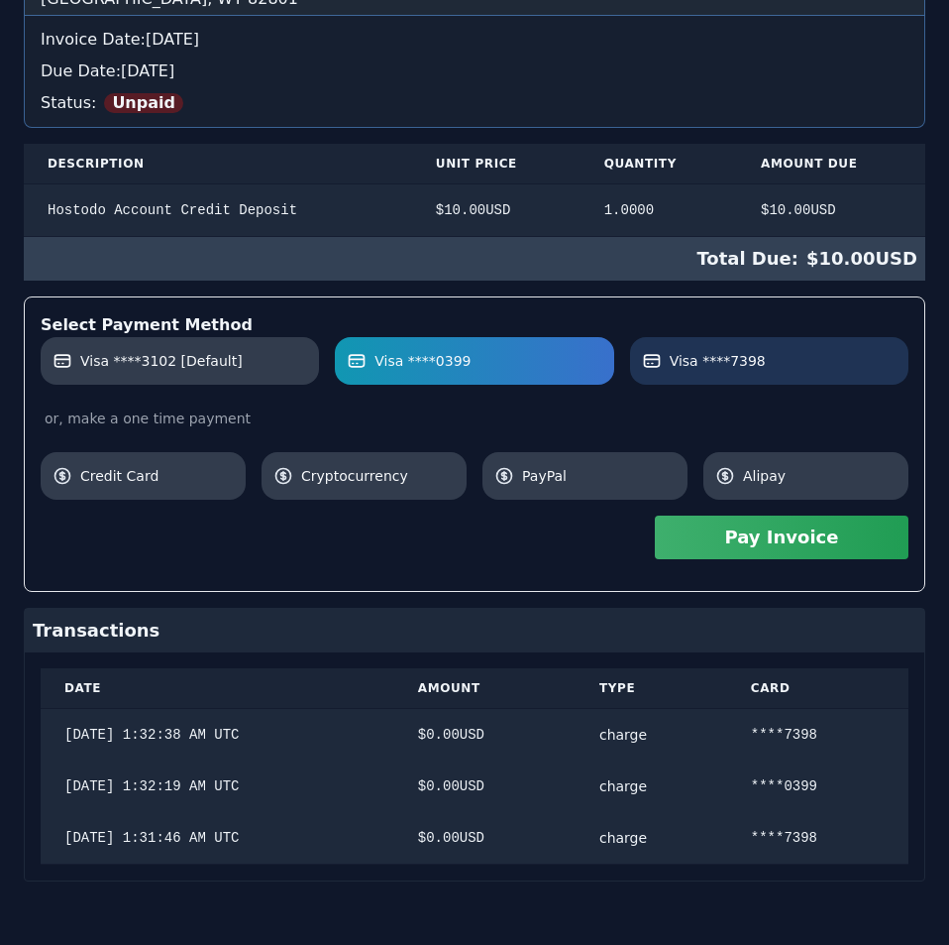
click at [756, 361] on label "Visa ****7398" at bounding box center [769, 361] width 255 height 20
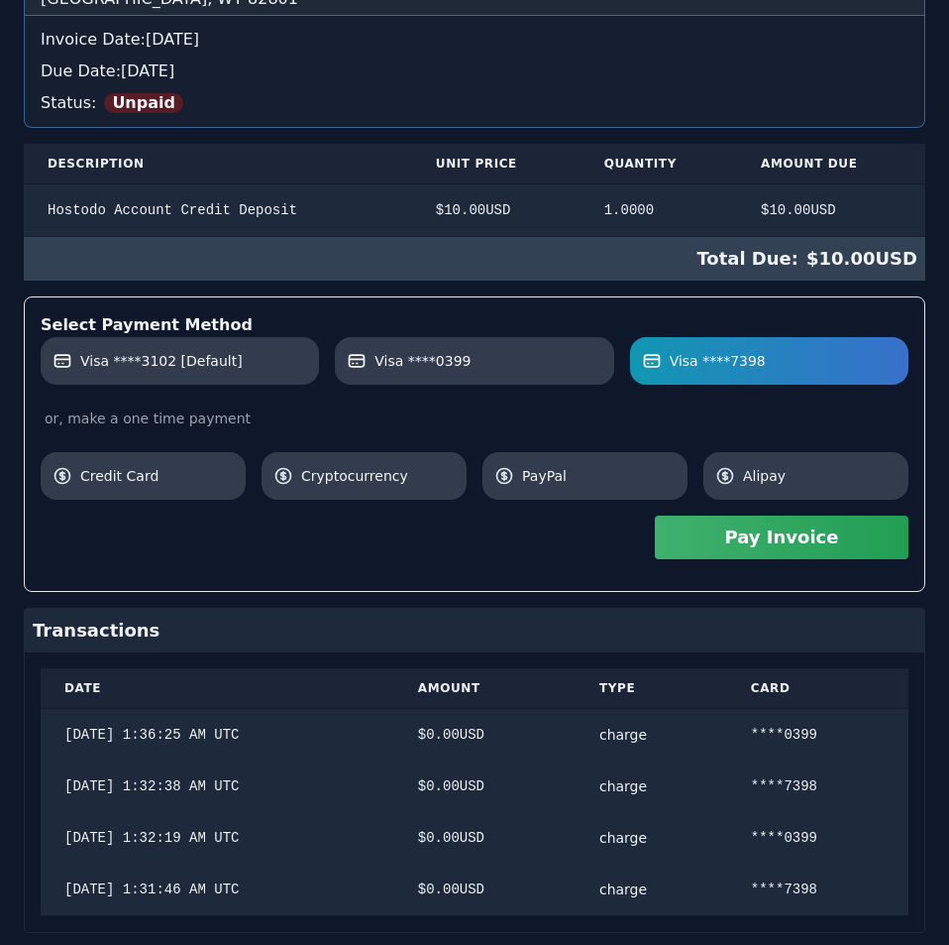
click at [845, 548] on button "Pay Invoice" at bounding box center [782, 537] width 254 height 44
click at [403, 239] on div "Total Due: $ 10.00 USD" at bounding box center [475, 259] width 902 height 44
click at [403, 239] on div "Hostodo.com contact@hostodo.com 30 N Gould St, Ste N Sheridan, WY 82801 Lilam S…" at bounding box center [475, 405] width 902 height 1056
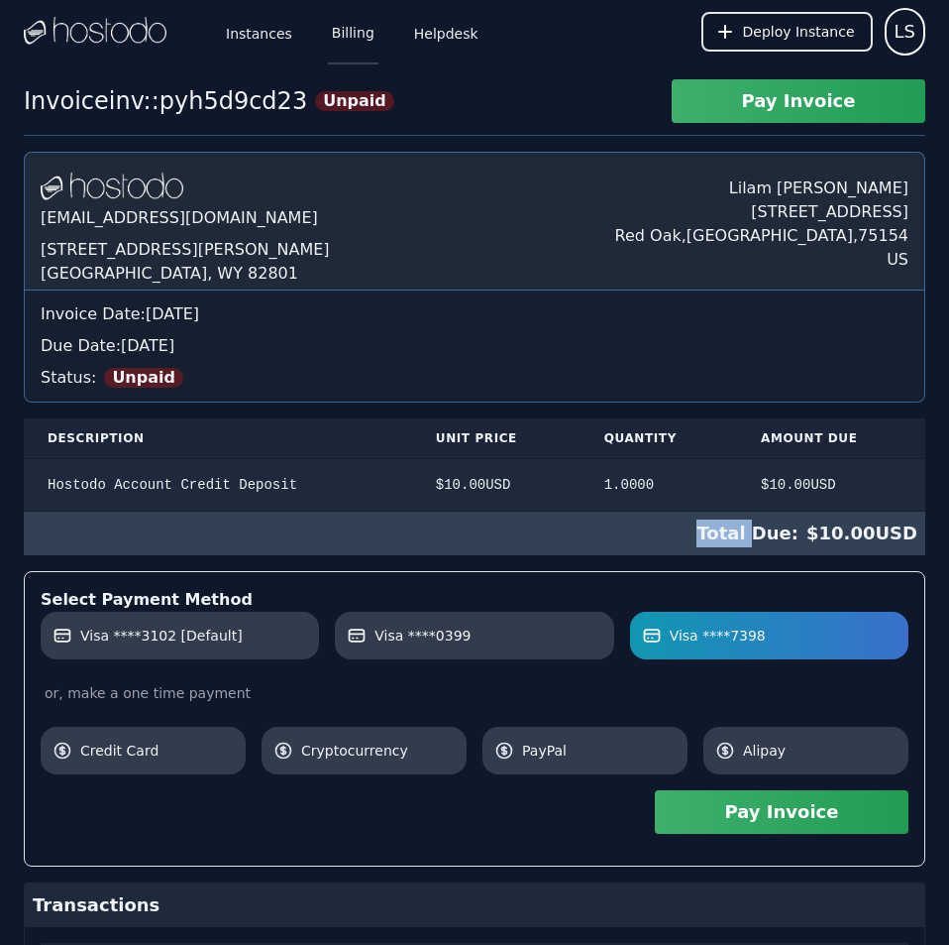
click at [340, 29] on link "Billing" at bounding box center [353, 31] width 51 height 65
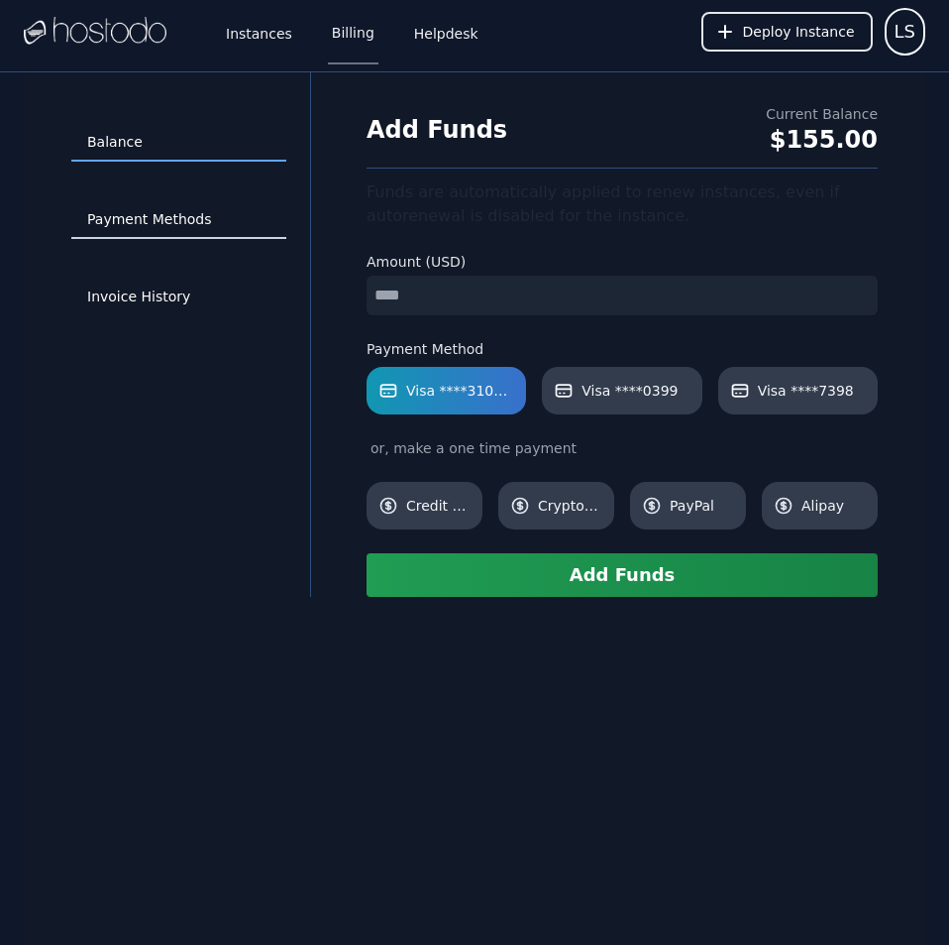
click at [154, 218] on link "Payment Methods" at bounding box center [178, 220] width 215 height 38
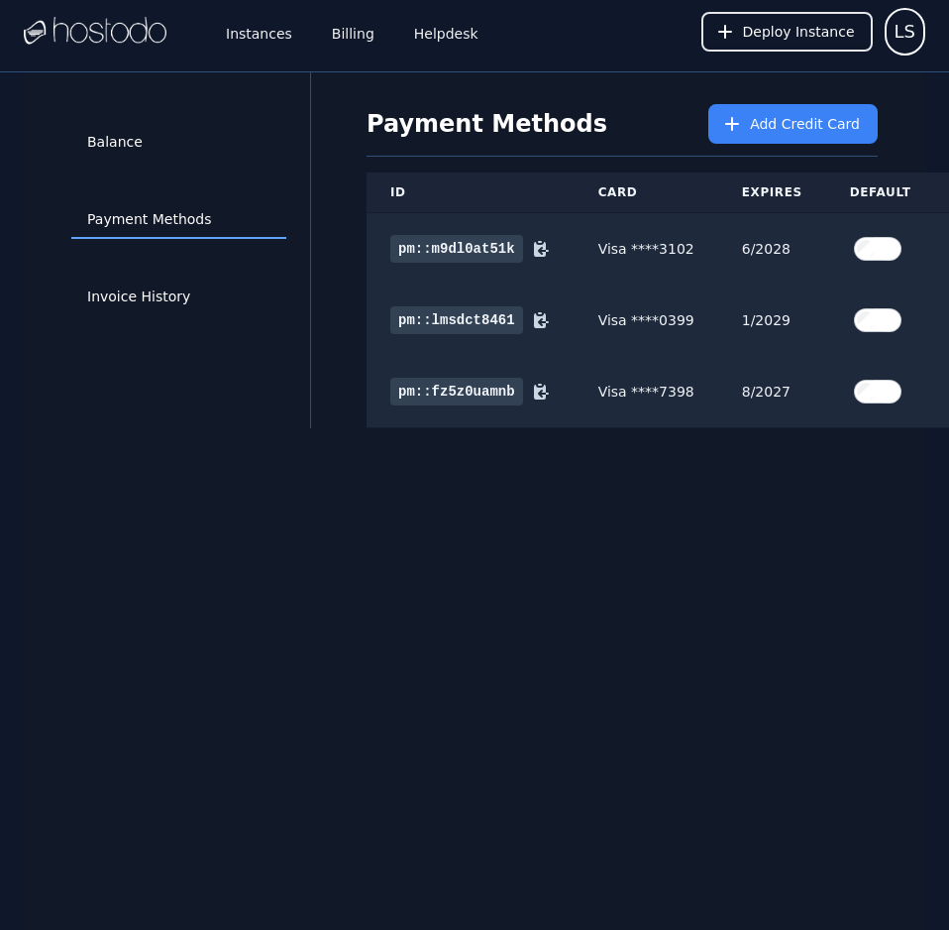
click at [815, 151] on div "Payment Methods Add Credit Card" at bounding box center [622, 130] width 511 height 53
click at [797, 129] on span "Add Credit Card" at bounding box center [805, 124] width 110 height 20
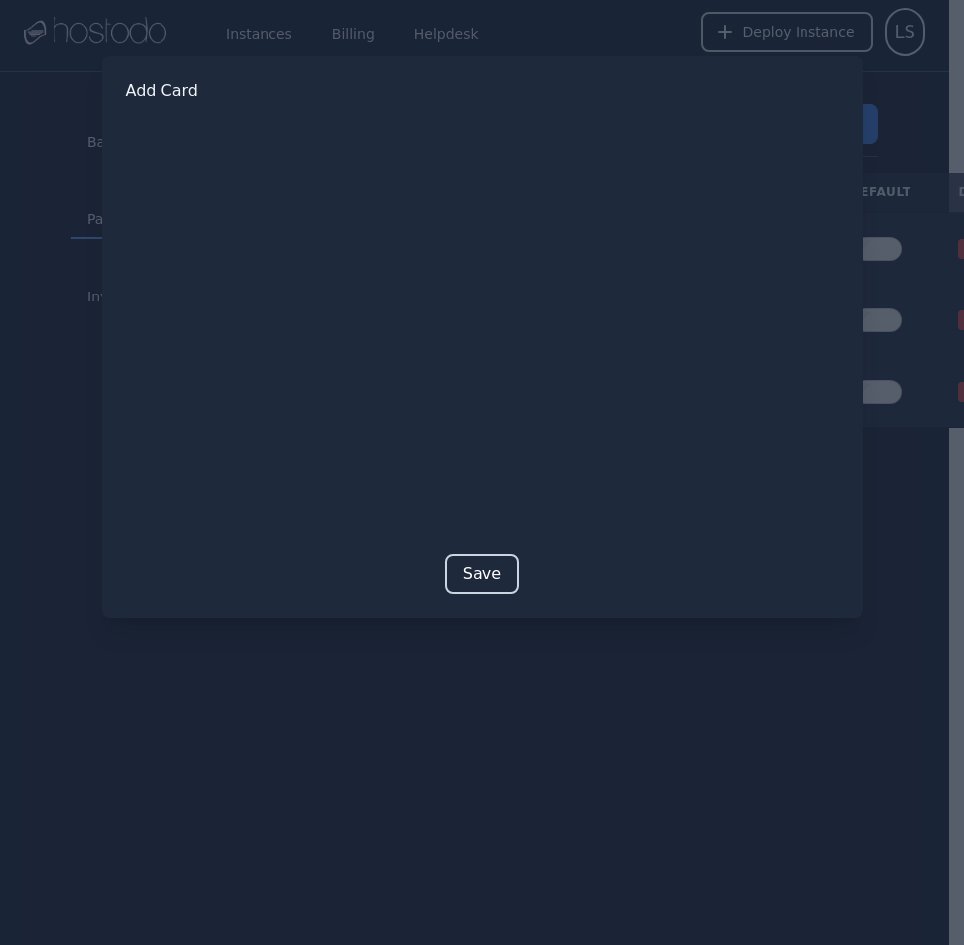
click at [485, 581] on button "Save" at bounding box center [482, 574] width 74 height 40
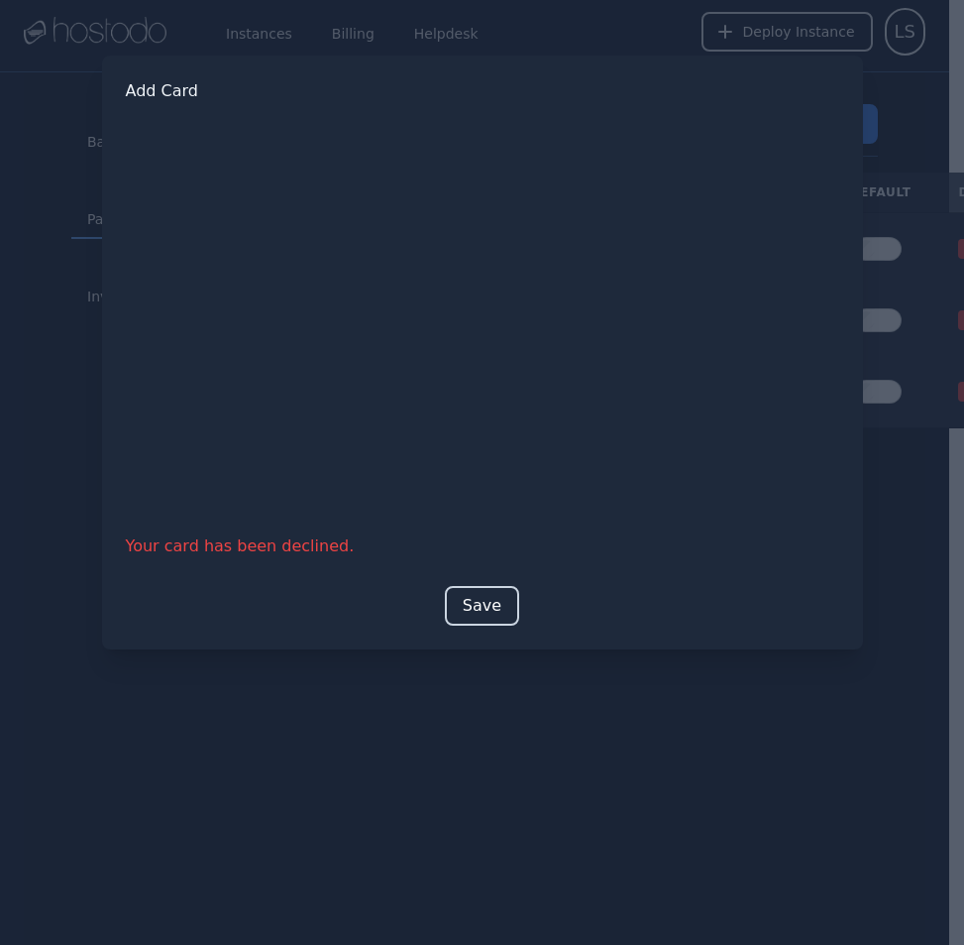
click at [492, 603] on button "Save" at bounding box center [482, 606] width 74 height 40
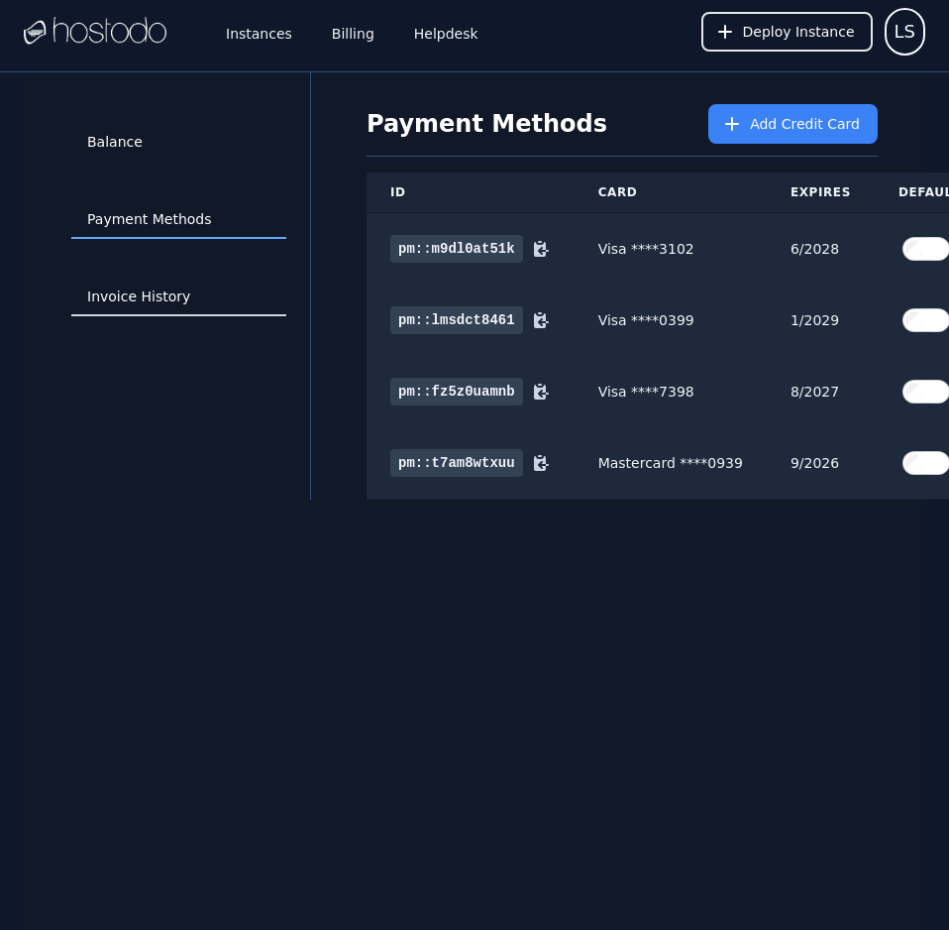
click at [151, 294] on link "Invoice History" at bounding box center [178, 297] width 215 height 38
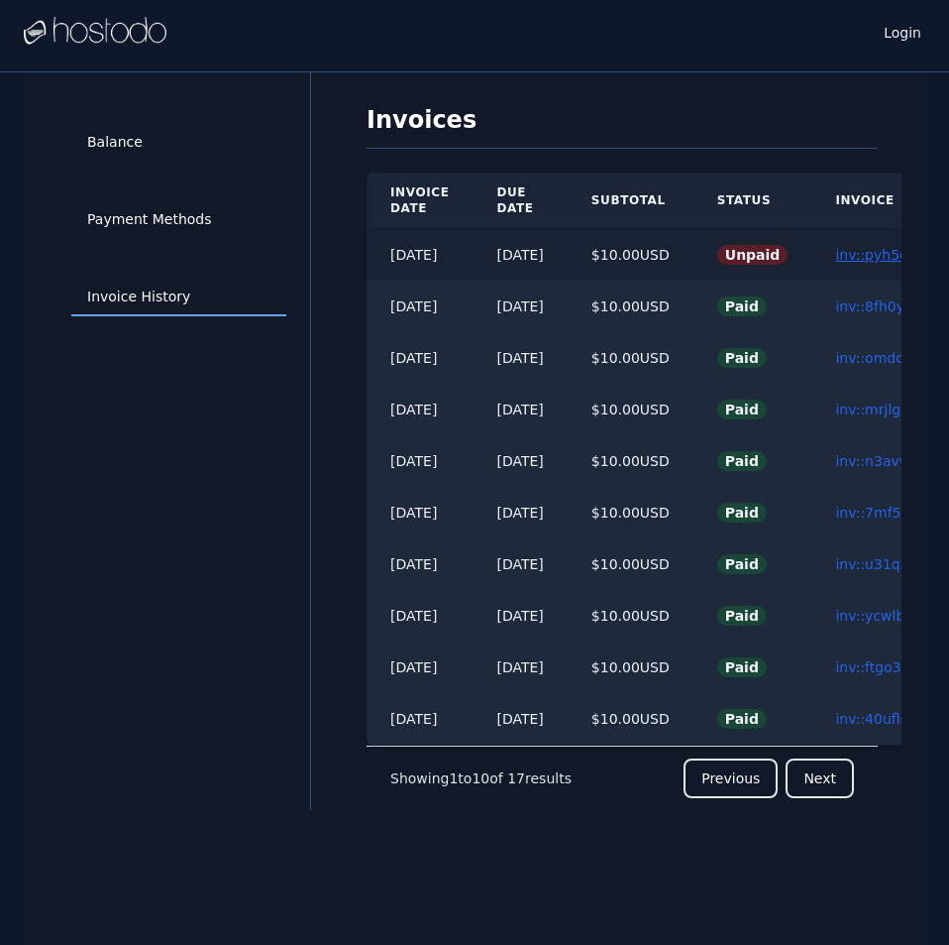
click at [880, 258] on link "inv::pyh5d9cd23 ≫" at bounding box center [900, 255] width 131 height 16
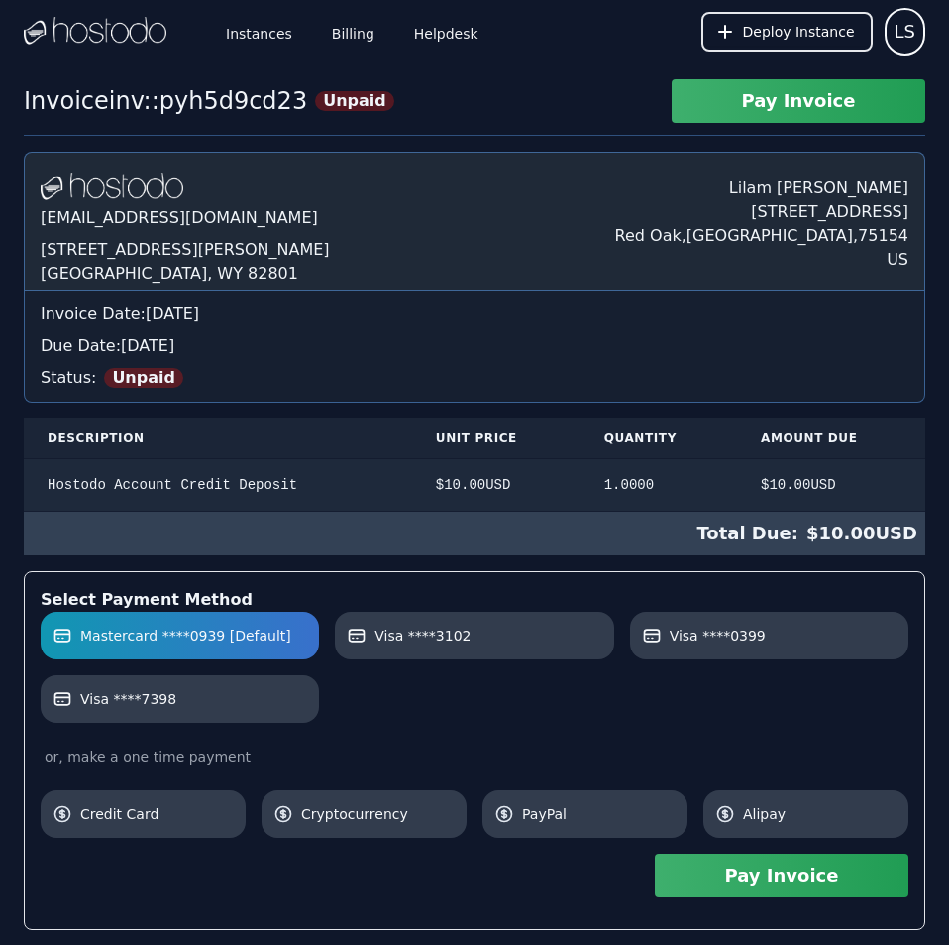
scroll to position [441, 0]
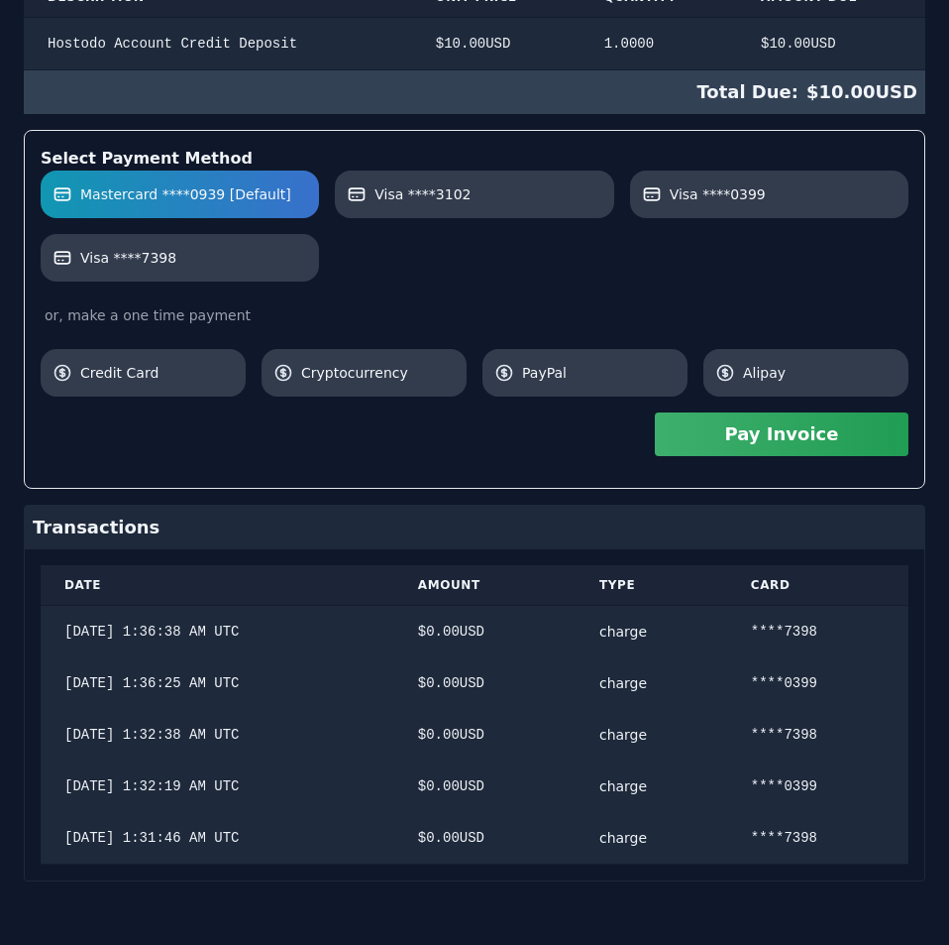
click at [620, 330] on div "[DOMAIN_NAME] [EMAIL_ADDRESS][DOMAIN_NAME] [STREET_ADDRESS][PERSON_NAME] [PERSO…" at bounding box center [475, 296] width 902 height 1170
click at [687, 434] on button "Pay Invoice" at bounding box center [782, 434] width 254 height 44
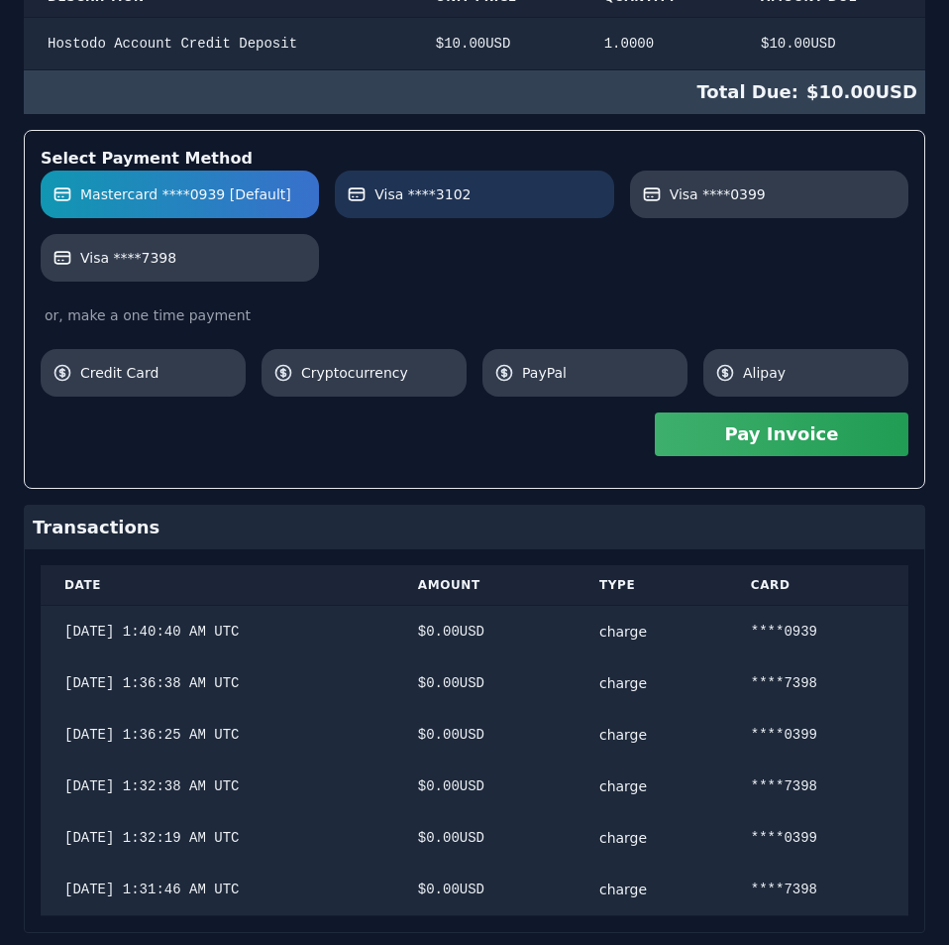
click at [422, 209] on div "Hostodo.com contact@hostodo.com 30 N Gould St, Ste N Sheridan, WY 82801 Lilam S…" at bounding box center [475, 322] width 902 height 1222
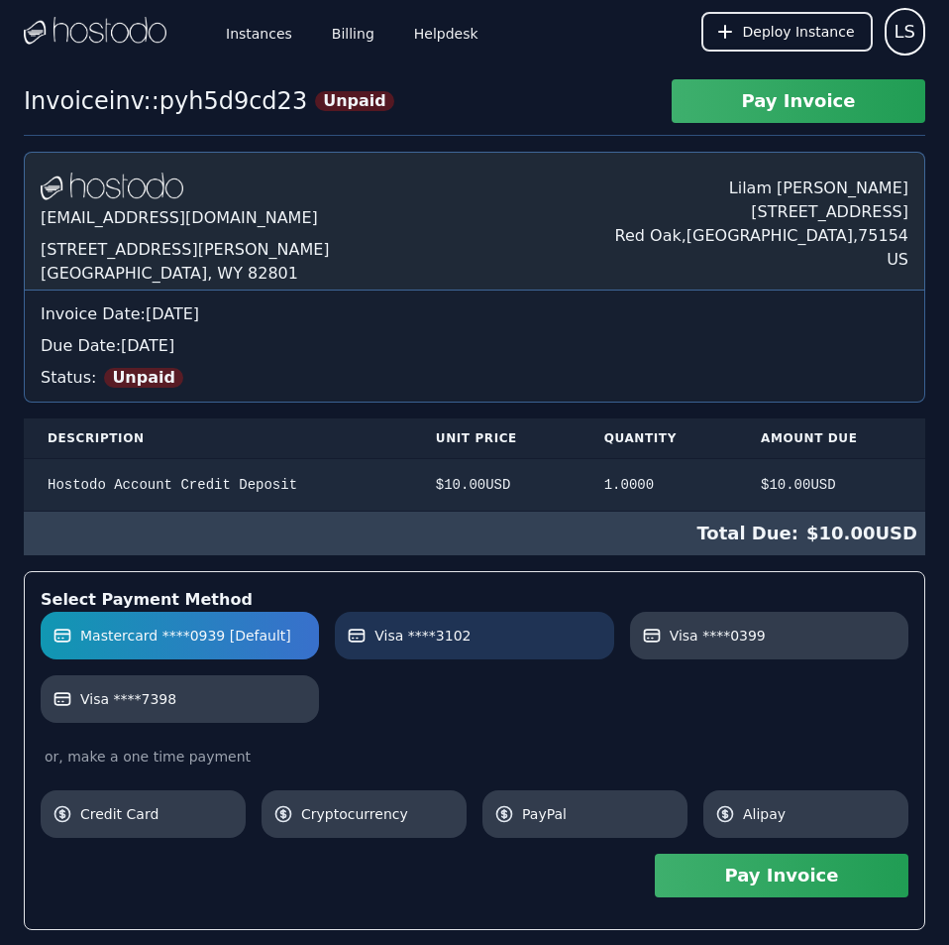
click at [552, 625] on label "Visa ****3102" at bounding box center [474, 635] width 255 height 20
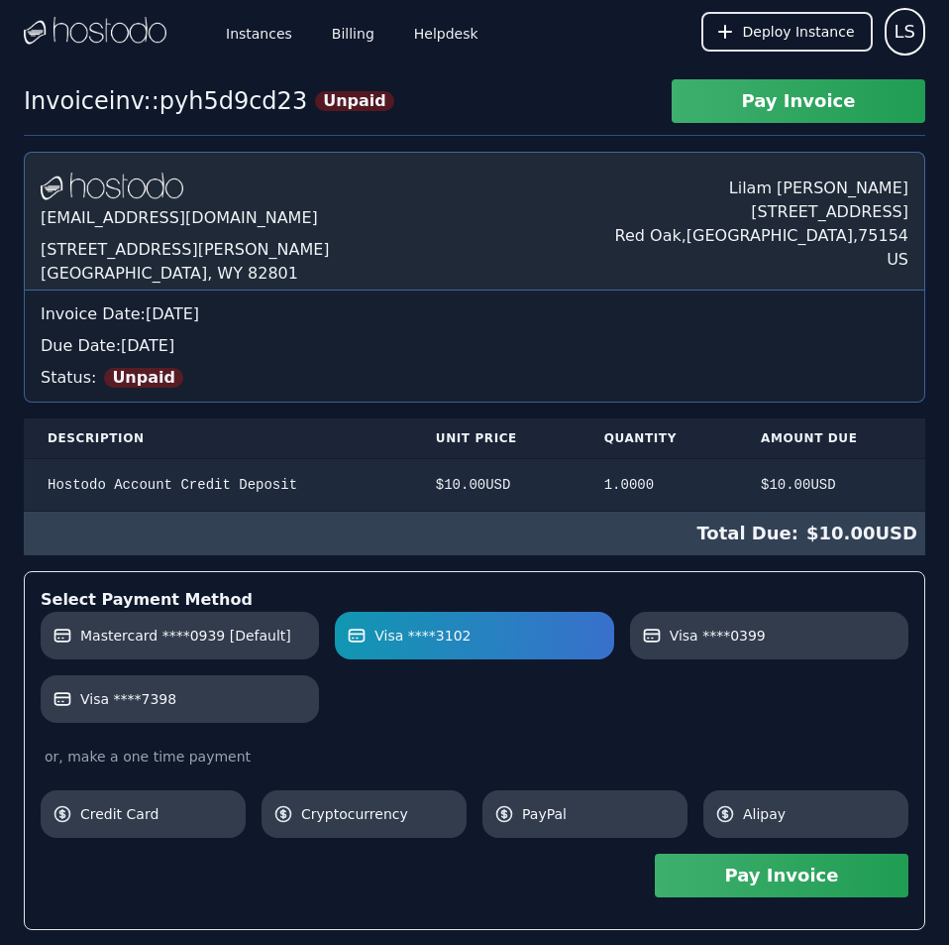
click at [645, 558] on div "Hostodo.com contact@hostodo.com 30 N Gould St, Ste N Sheridan, WY 82801 Lilam S…" at bounding box center [475, 763] width 902 height 1222
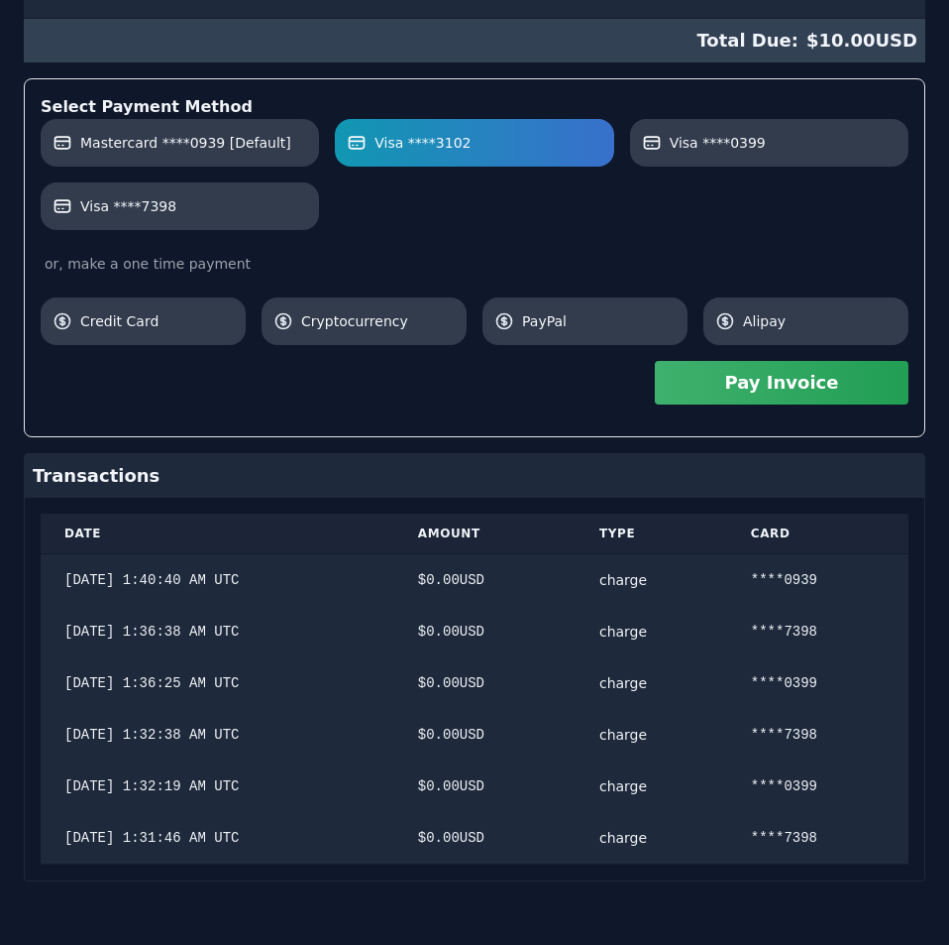
click at [704, 383] on button "Pay Invoice" at bounding box center [782, 383] width 254 height 44
click at [731, 153] on span "Visa ****0399" at bounding box center [718, 143] width 96 height 20
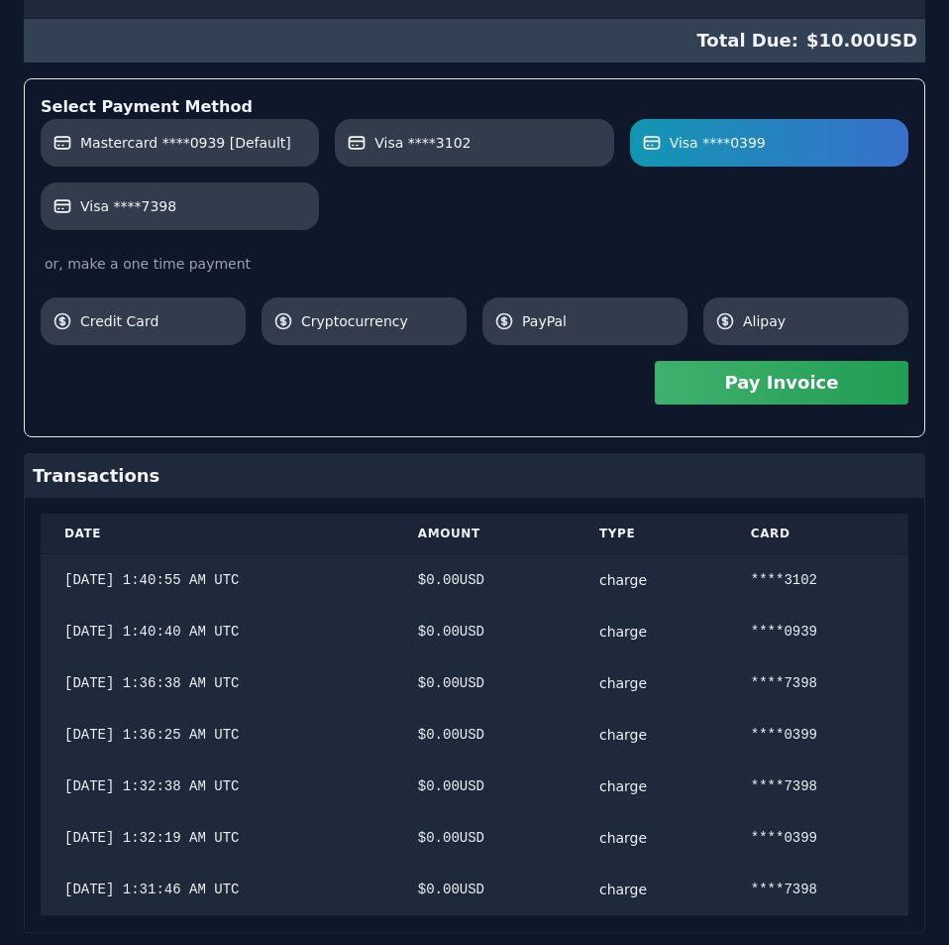
click at [697, 389] on button "Pay Invoice" at bounding box center [782, 383] width 254 height 44
click at [398, 238] on div "Hostodo.com contact@hostodo.com 30 N Gould St, Ste N Sheridan, WY 82801 Lilam S…" at bounding box center [475, 296] width 902 height 1274
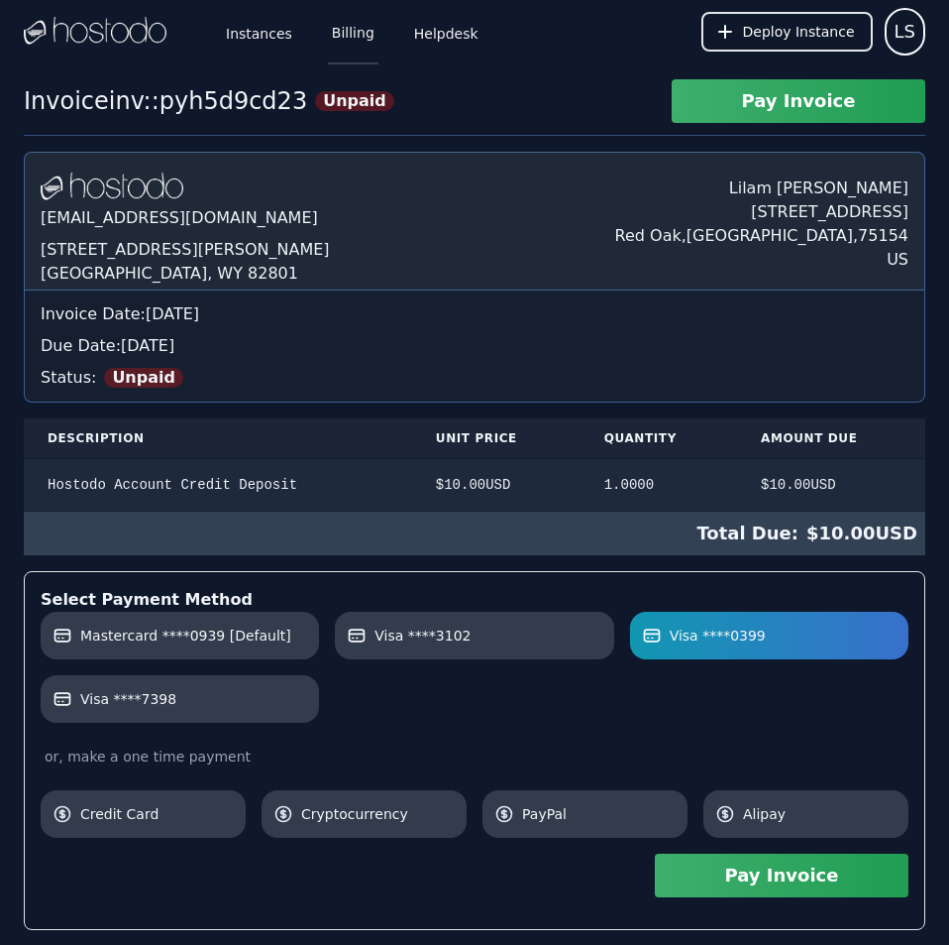
click at [356, 44] on link "Billing" at bounding box center [353, 31] width 51 height 65
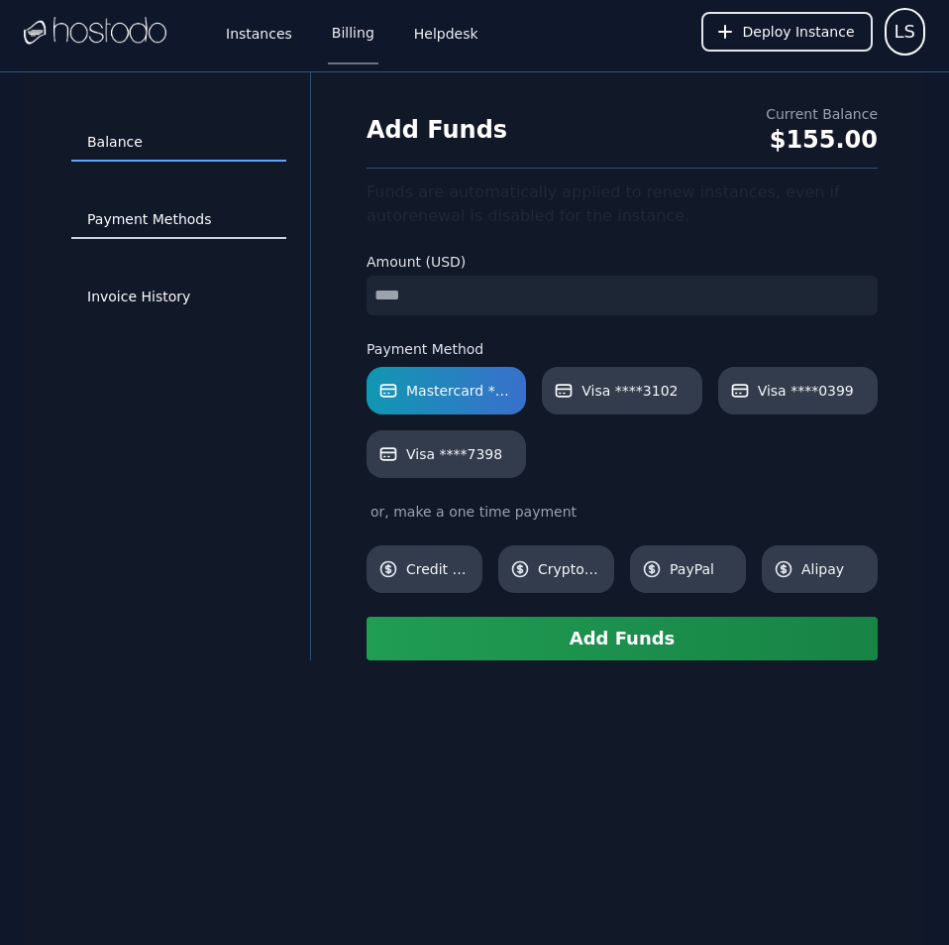
click at [153, 215] on link "Payment Methods" at bounding box center [178, 220] width 215 height 38
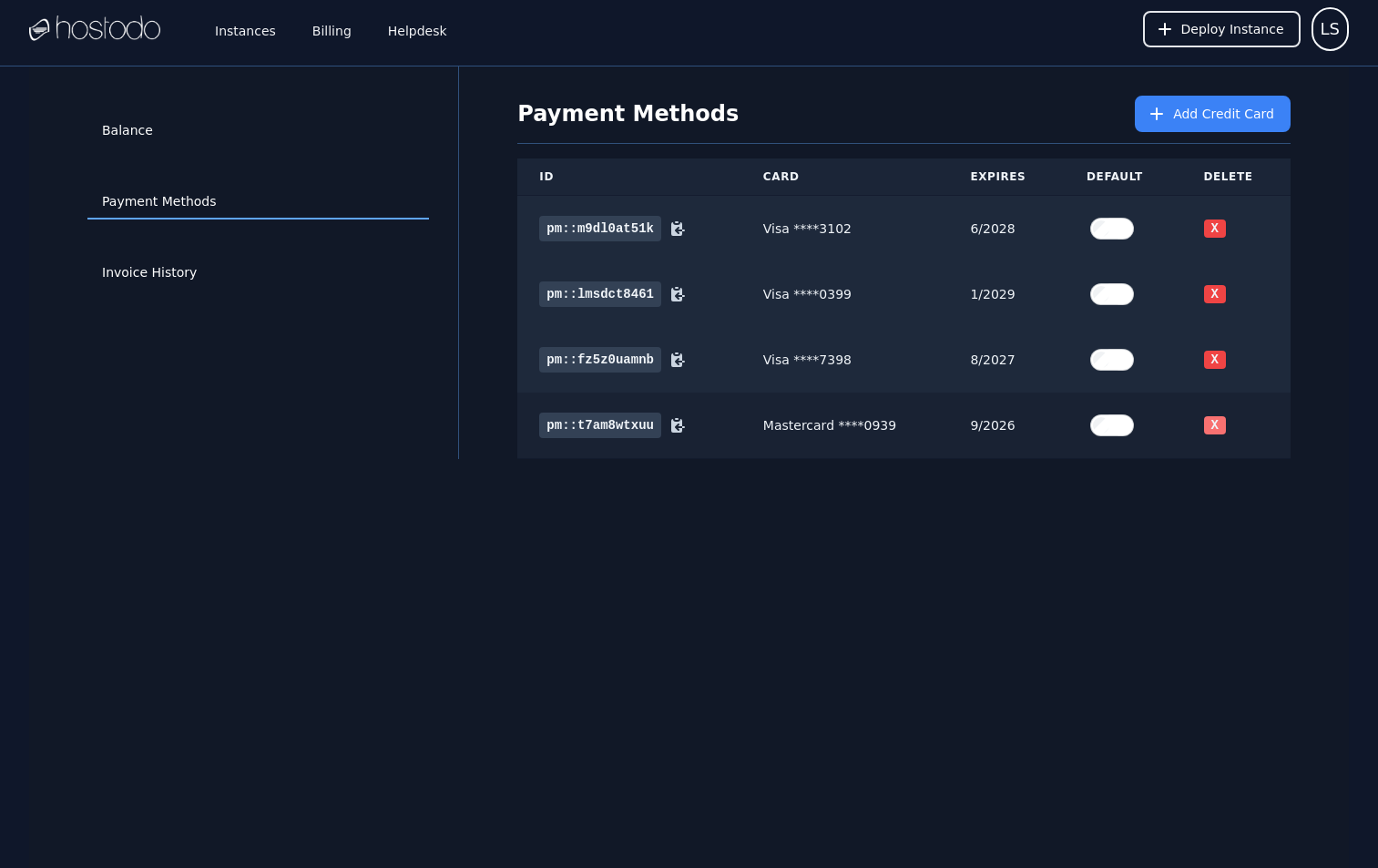
click at [871, 421] on button "X" at bounding box center [1214, 425] width 22 height 18
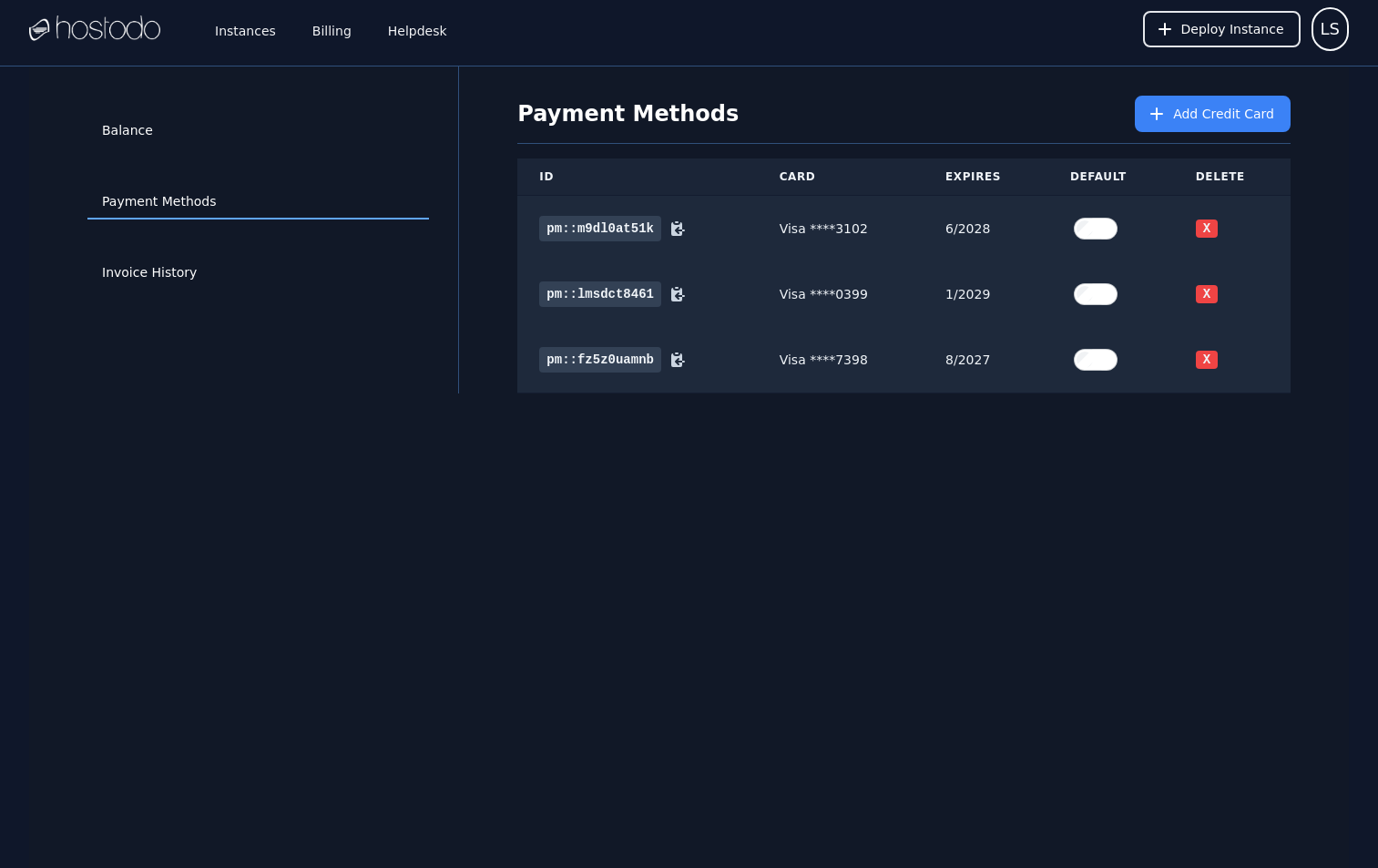
click at [852, 633] on div "Balance Payment Methods Invoice History Payment Methods Add Credit Card ID Card…" at bounding box center [689, 500] width 1319 height 868
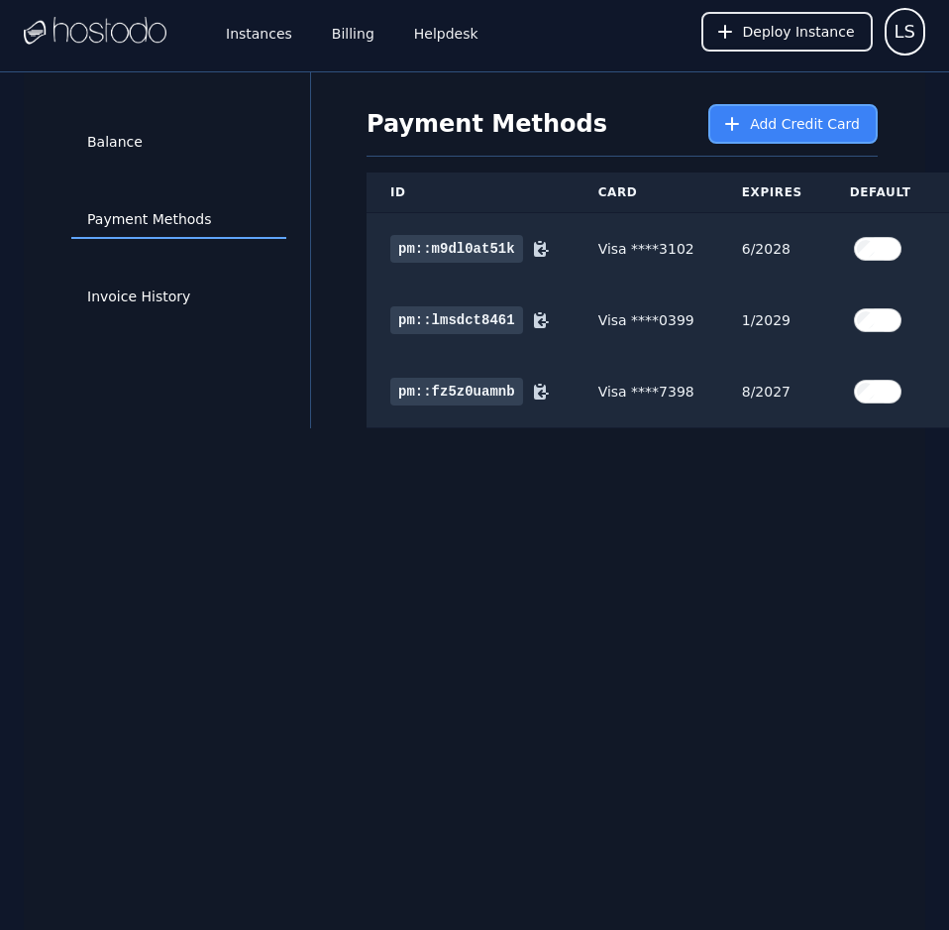
click at [803, 119] on span "Add Credit Card" at bounding box center [805, 124] width 110 height 20
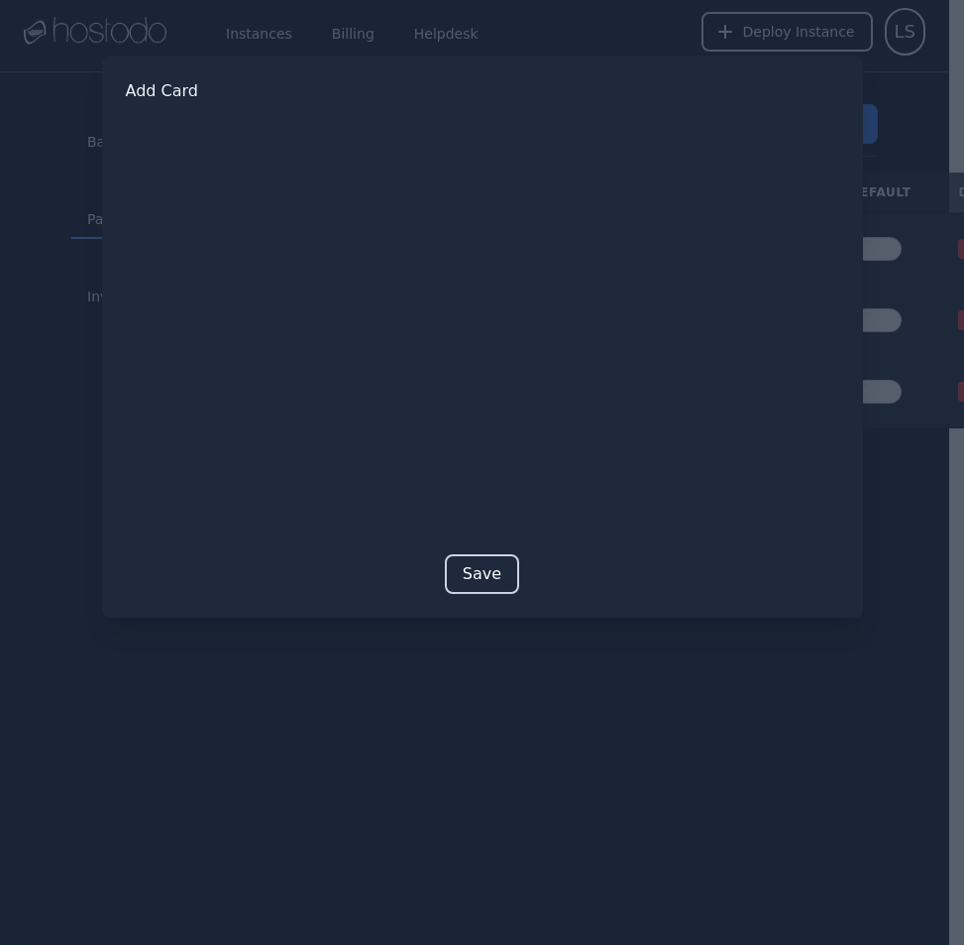
click at [480, 585] on button "Save" at bounding box center [482, 574] width 74 height 40
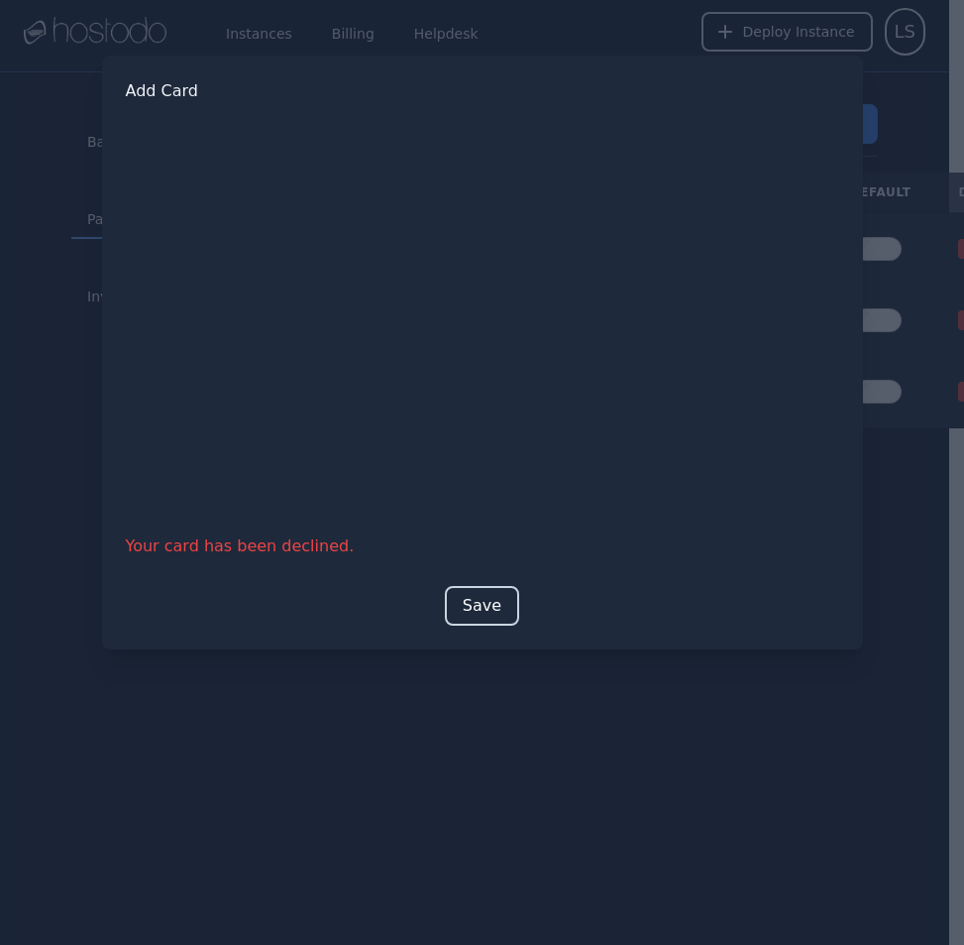
click at [483, 605] on button "Save" at bounding box center [482, 606] width 74 height 40
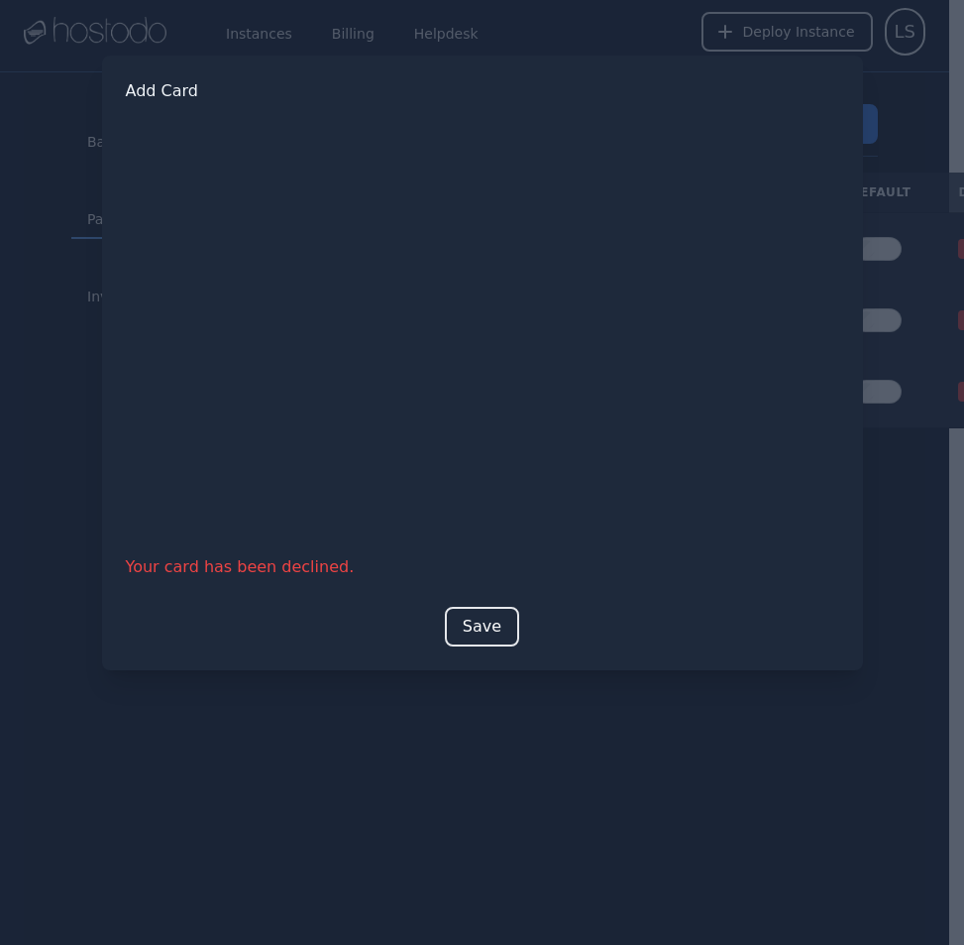
click at [646, 773] on div at bounding box center [482, 472] width 964 height 945
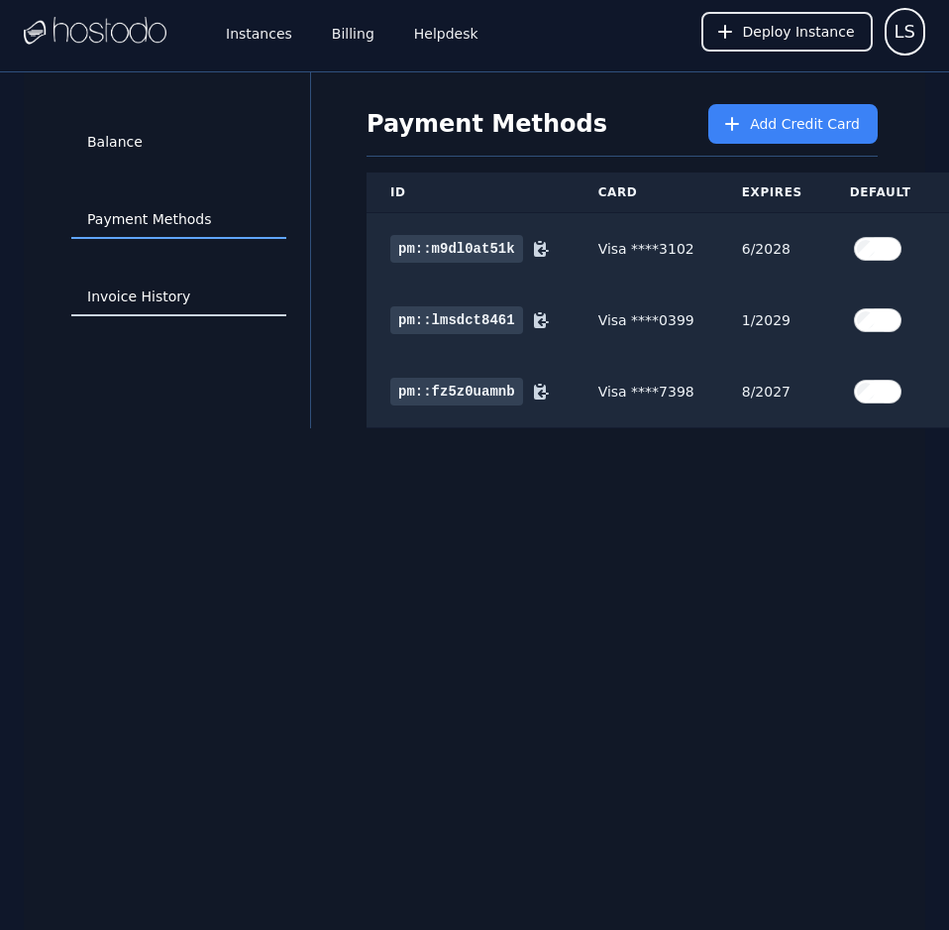
click at [146, 290] on link "Invoice History" at bounding box center [178, 297] width 215 height 38
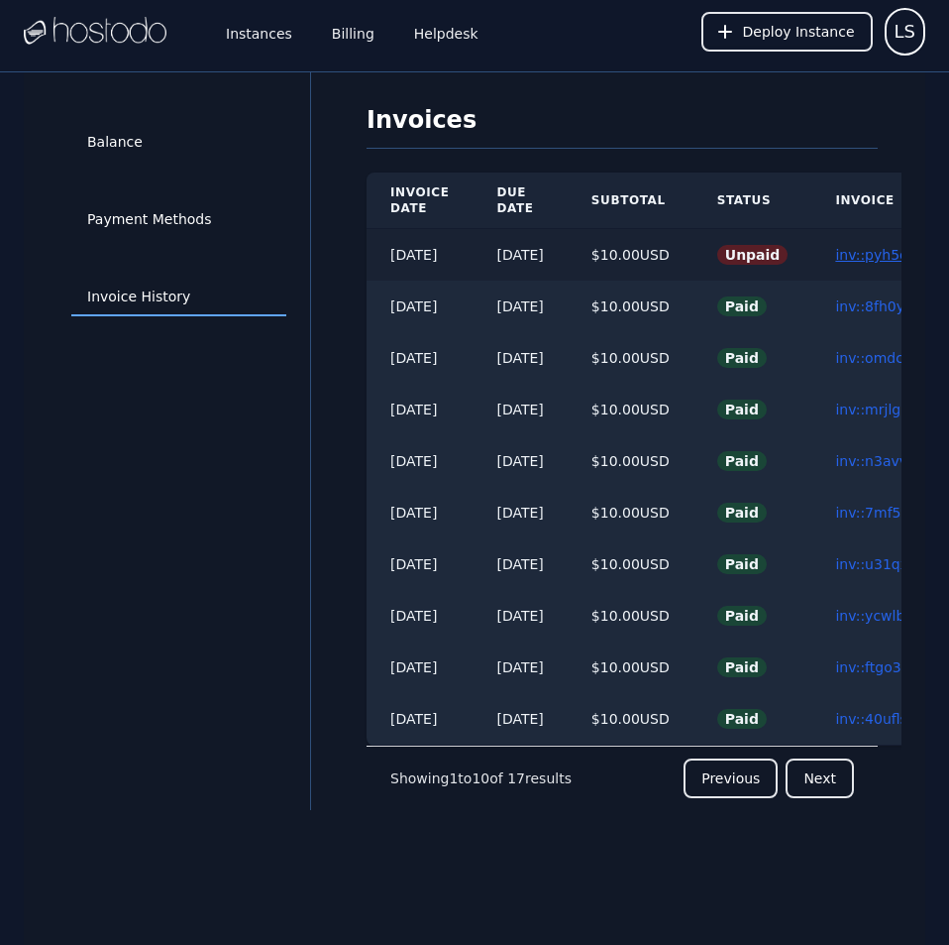
click at [870, 258] on link "inv::pyh5d9cd23 ≫" at bounding box center [900, 255] width 131 height 16
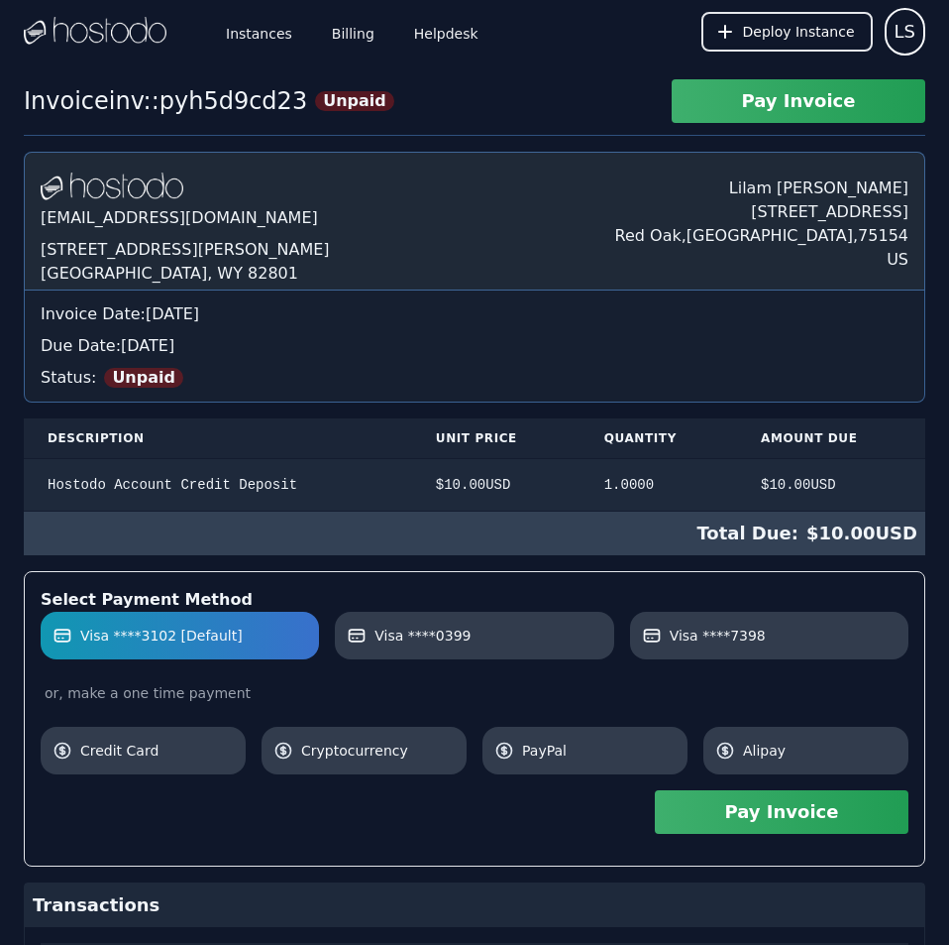
scroll to position [532, 0]
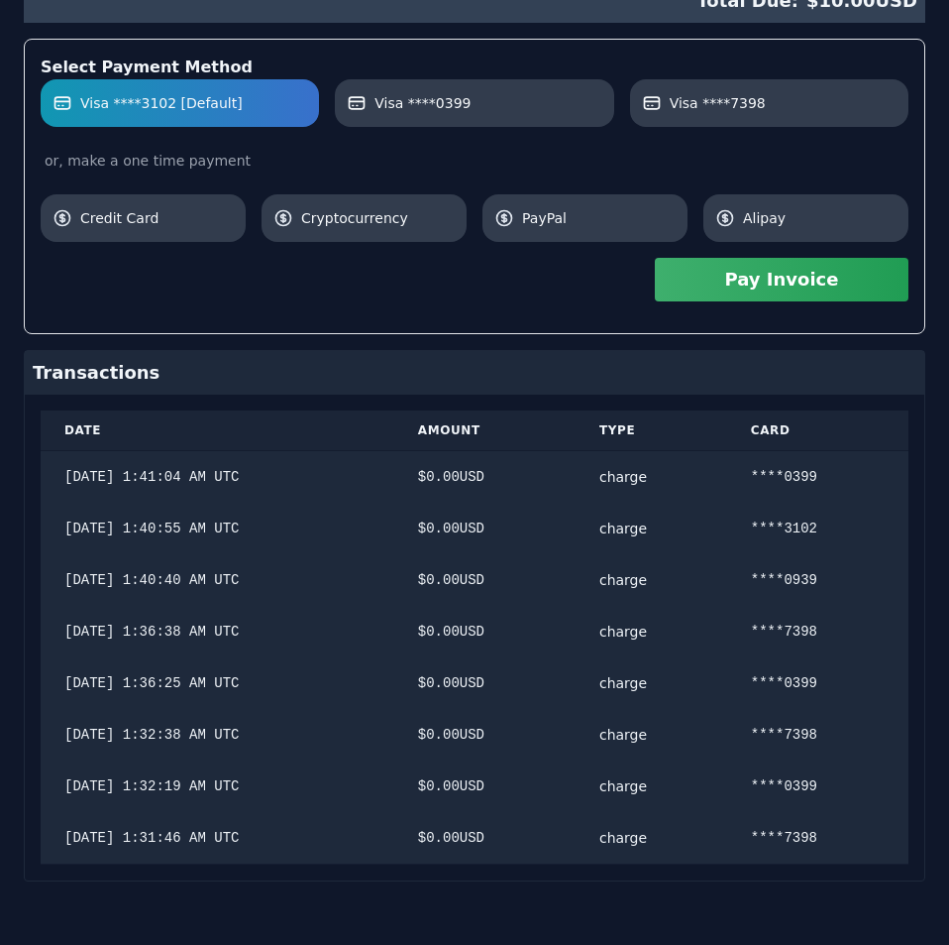
click at [870, 258] on div "[DOMAIN_NAME] [EMAIL_ADDRESS][DOMAIN_NAME] [STREET_ADDRESS][PERSON_NAME] [PERSO…" at bounding box center [475, 250] width 902 height 1262
click at [792, 96] on label "Visa ****7398" at bounding box center [769, 103] width 255 height 20
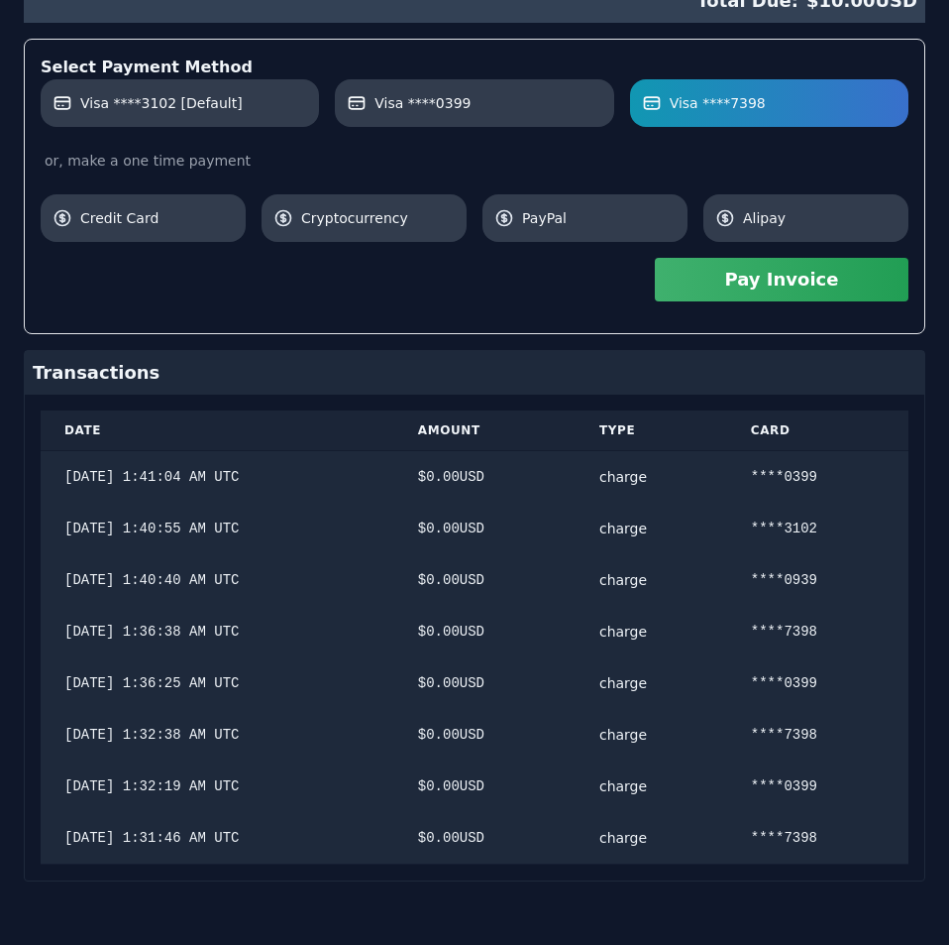
click at [849, 288] on button "Pay Invoice" at bounding box center [782, 280] width 254 height 44
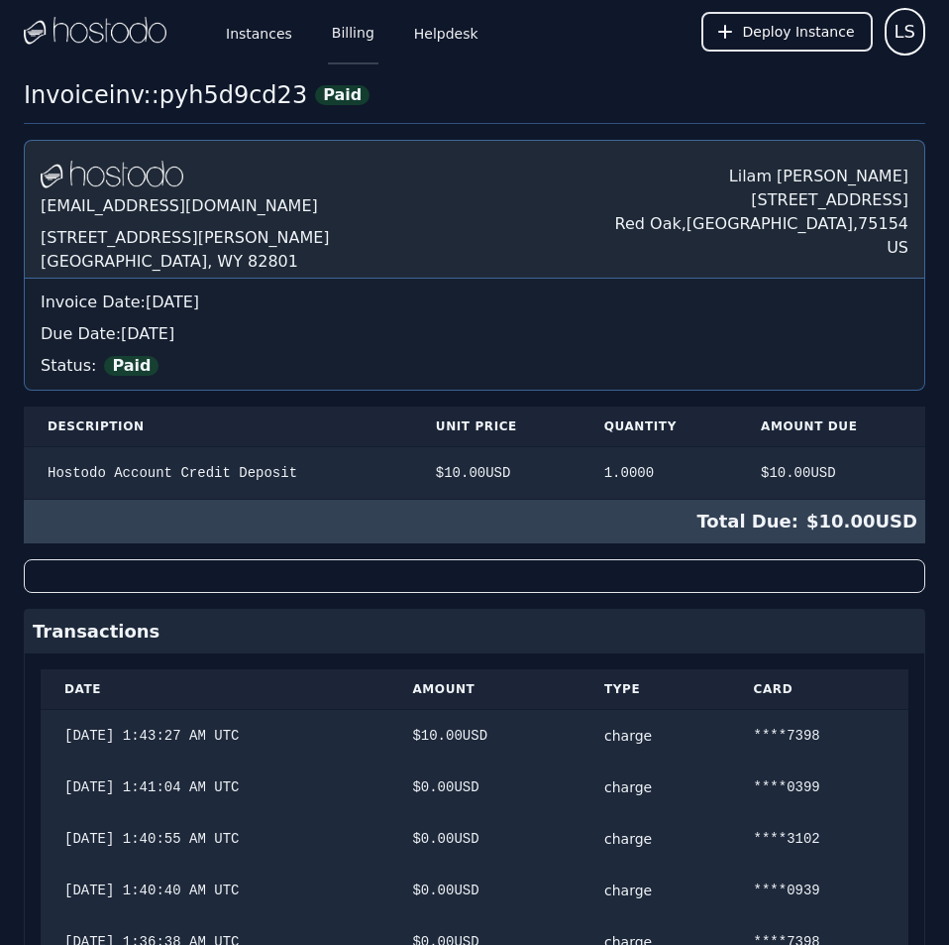
click at [351, 37] on link "Billing" at bounding box center [353, 31] width 51 height 65
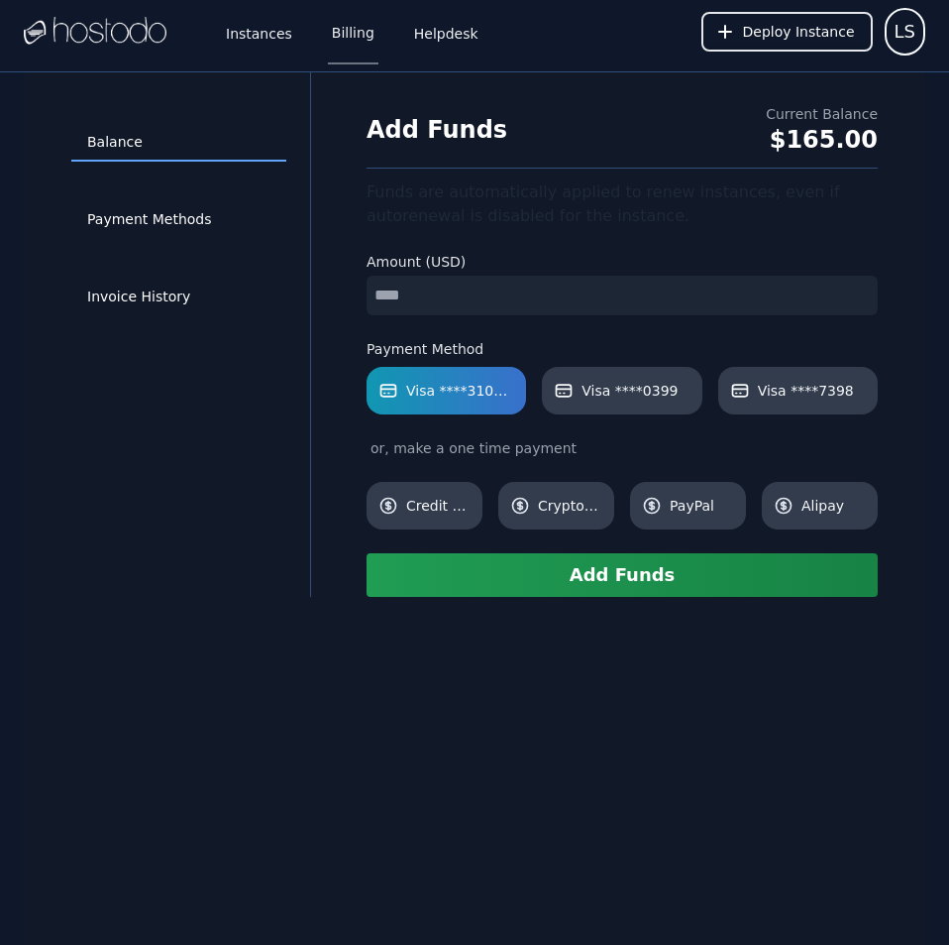
click at [546, 296] on input "number" at bounding box center [622, 296] width 511 height 40
type input "**"
click at [591, 389] on span "Visa ****0399" at bounding box center [630, 391] width 96 height 20
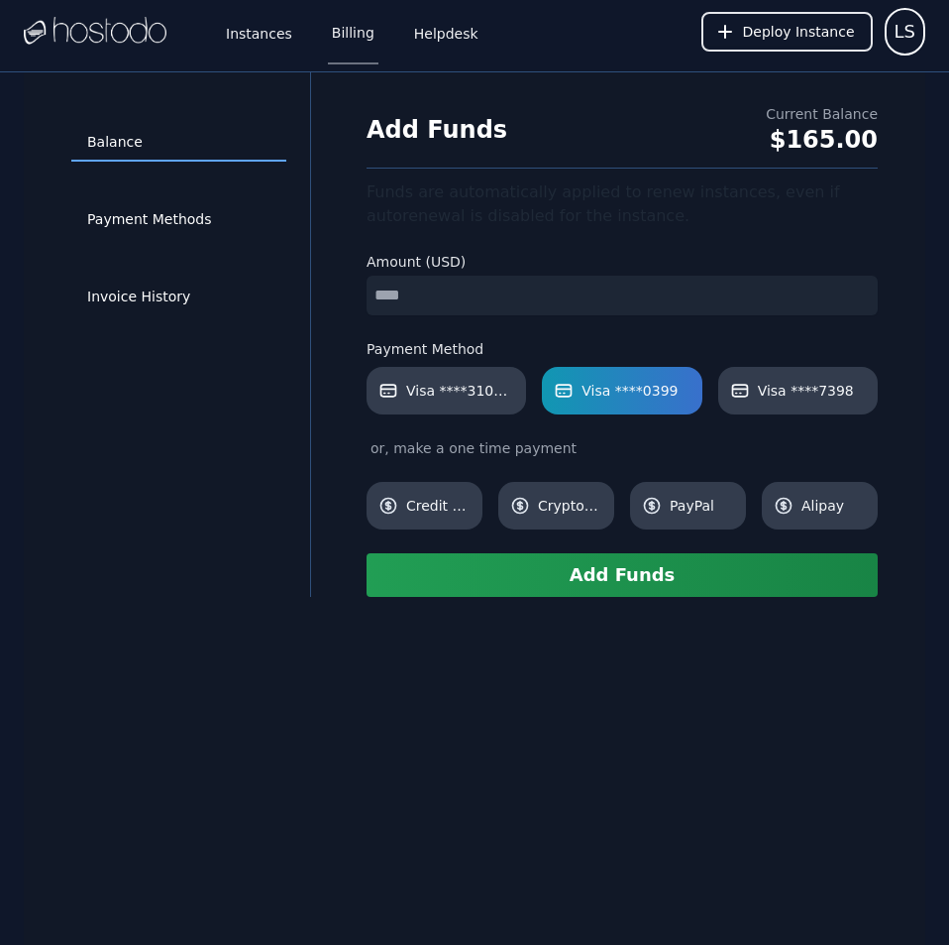
click at [622, 577] on button "Add Funds" at bounding box center [622, 575] width 511 height 44
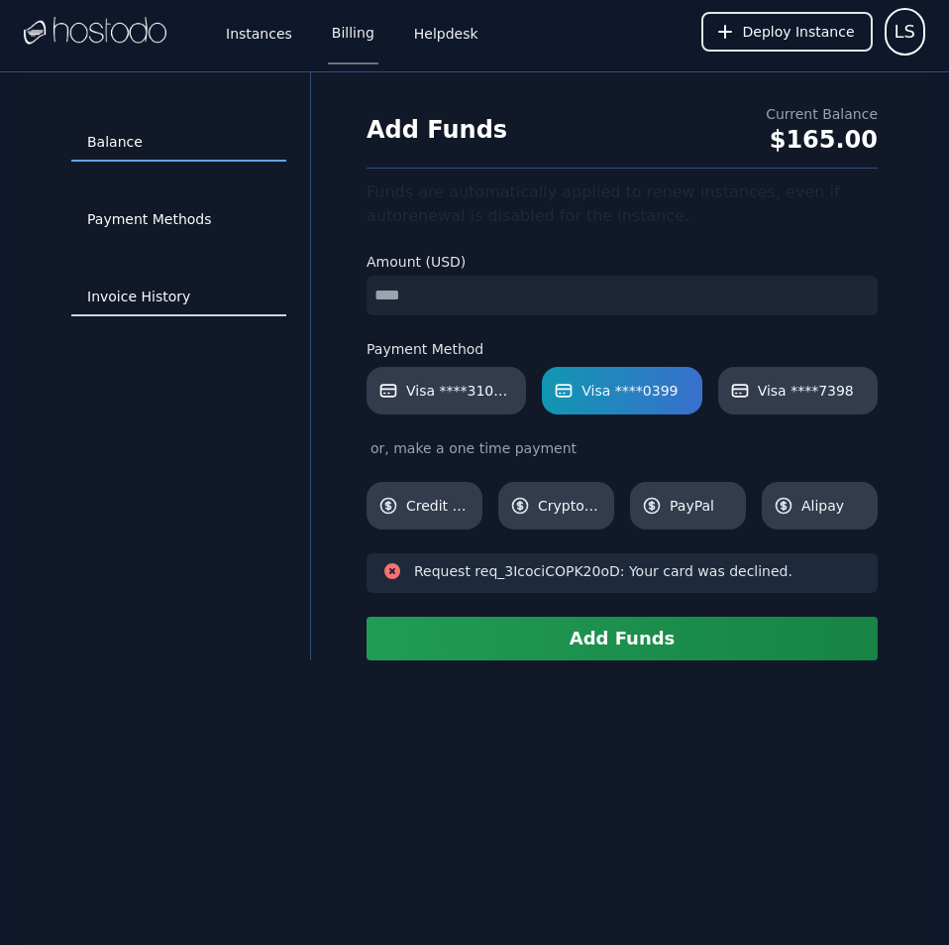
click at [192, 303] on link "Invoice History" at bounding box center [178, 297] width 215 height 38
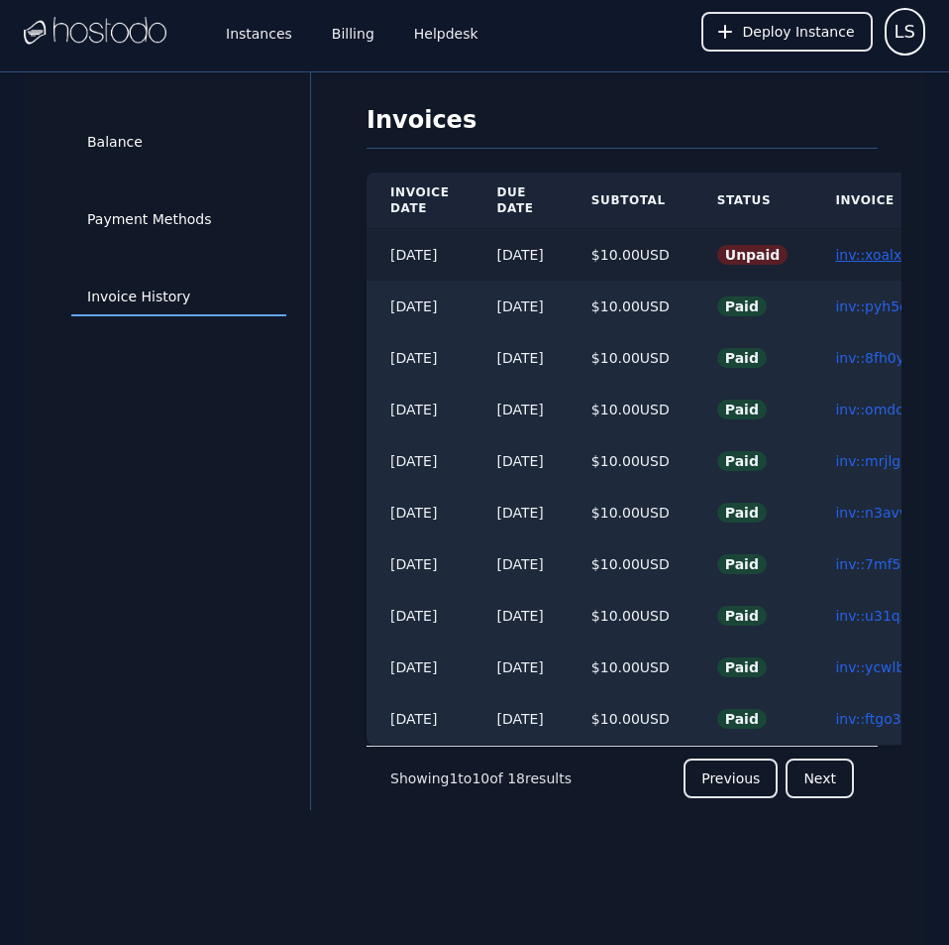
click at [868, 256] on link "inv::xoalxe8571 ≫" at bounding box center [897, 255] width 124 height 16
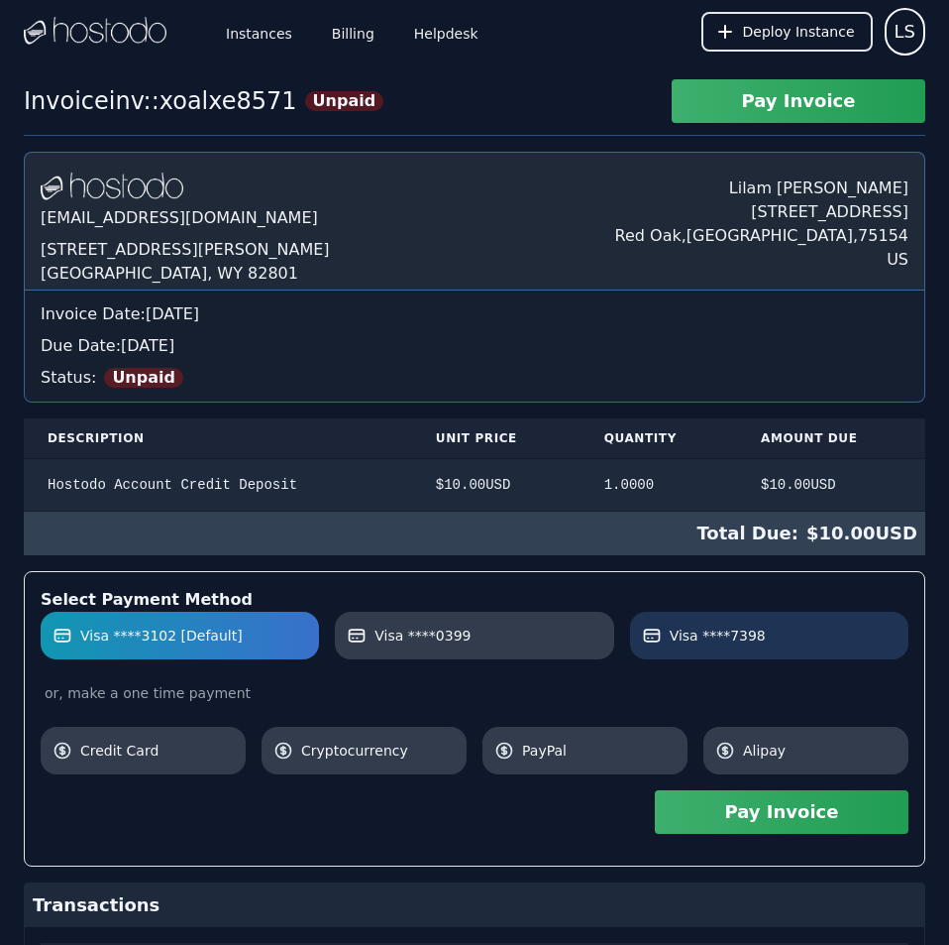
click at [683, 634] on span "Visa ****7398" at bounding box center [718, 635] width 96 height 20
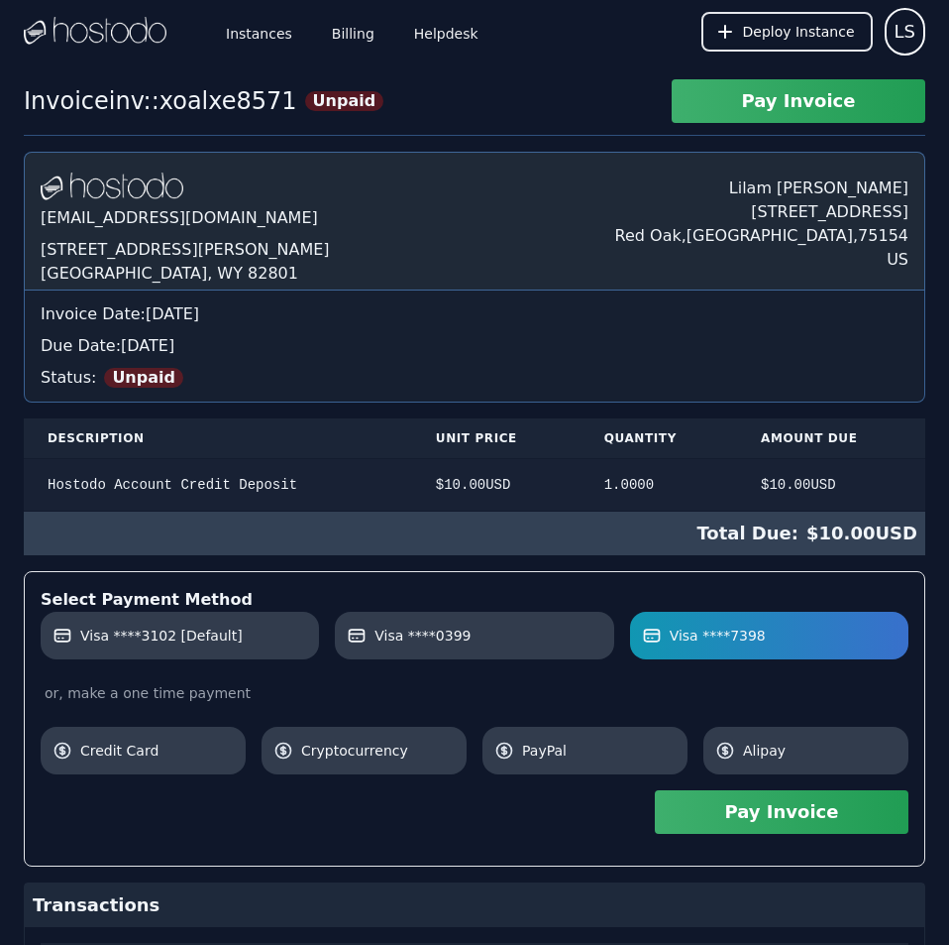
scroll to position [171, 0]
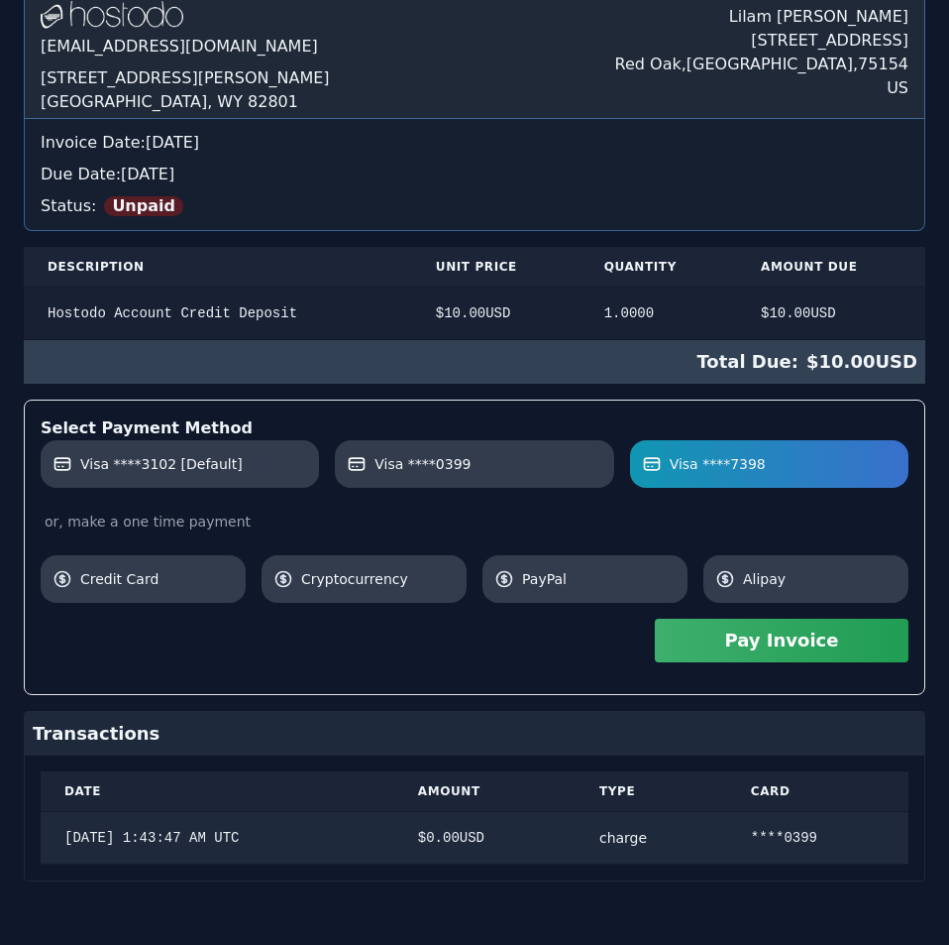
click at [575, 478] on div "Hostodo.com contact@hostodo.com 30 N Gould St, Ste N Sheridan, WY 82801 Lilam S…" at bounding box center [475, 430] width 902 height 901
click at [770, 647] on button "Pay Invoice" at bounding box center [782, 640] width 254 height 44
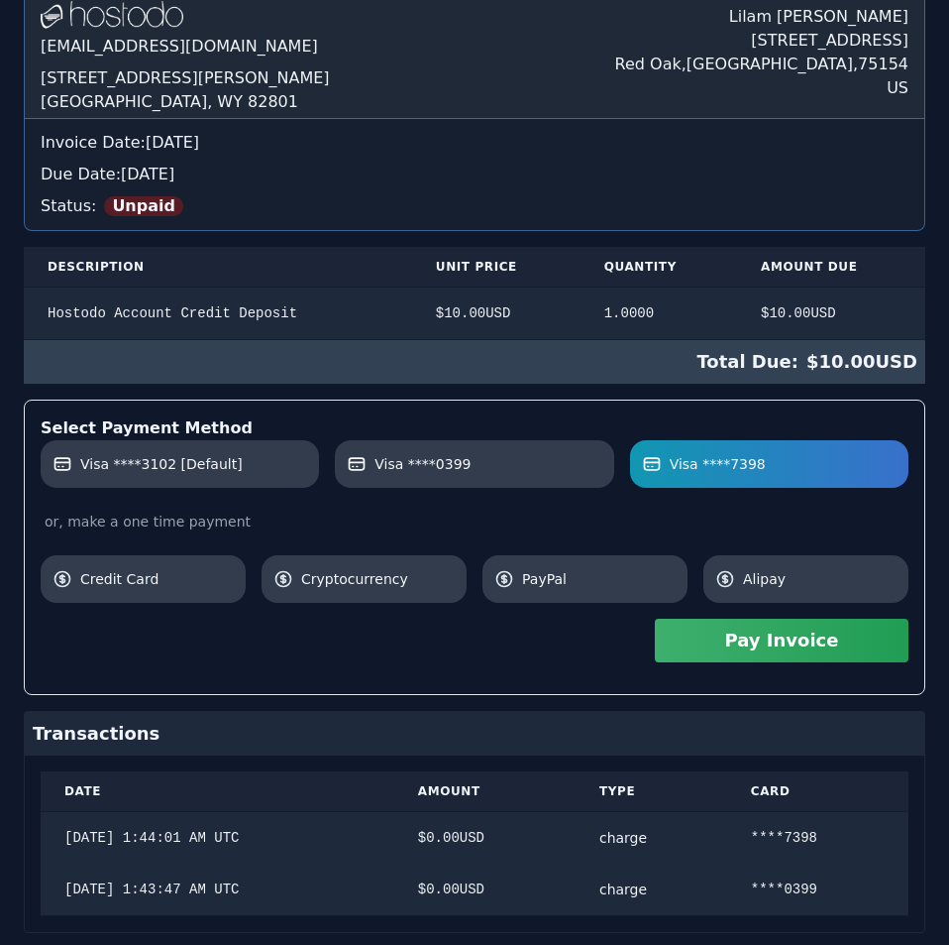
scroll to position [0, 0]
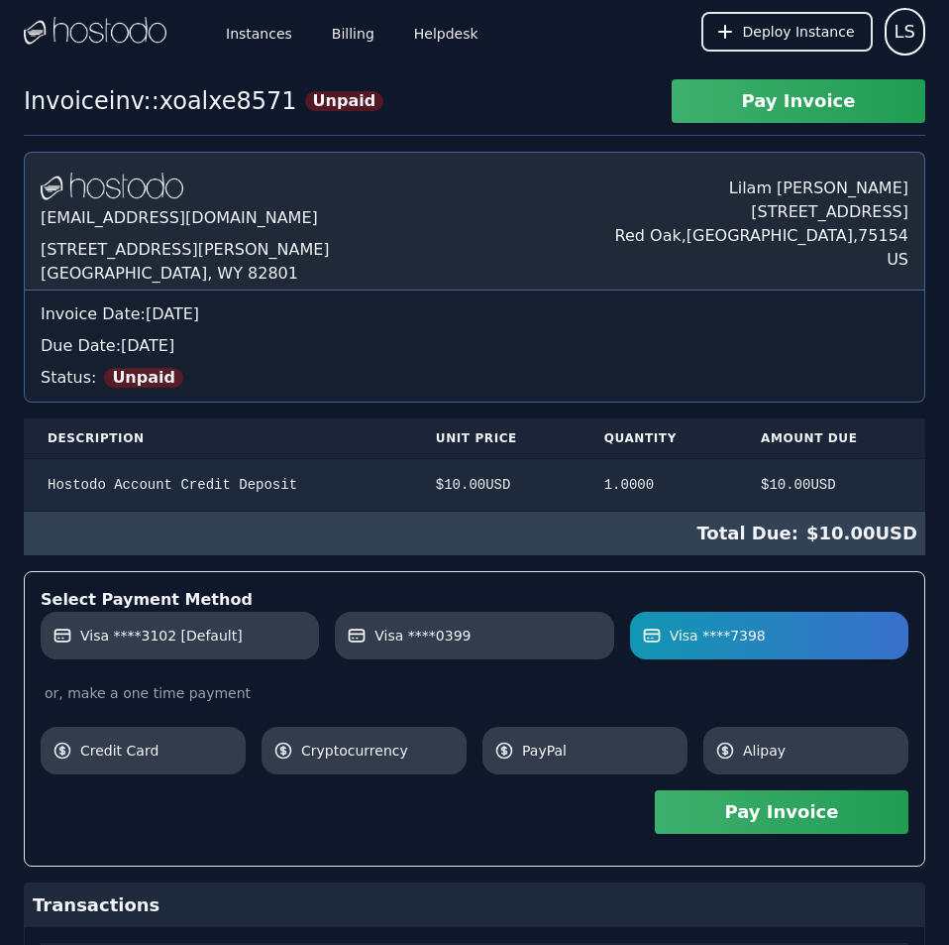
click at [742, 185] on div "Hostodo.com contact@hostodo.com 30 N Gould St, Ste N Sheridan, WY 82801 Lilam S…" at bounding box center [475, 628] width 902 height 952
click at [316, 28] on div "Instances Billing Helpdesk" at bounding box center [336, 31] width 292 height 65
click at [356, 42] on link "Billing" at bounding box center [353, 31] width 51 height 65
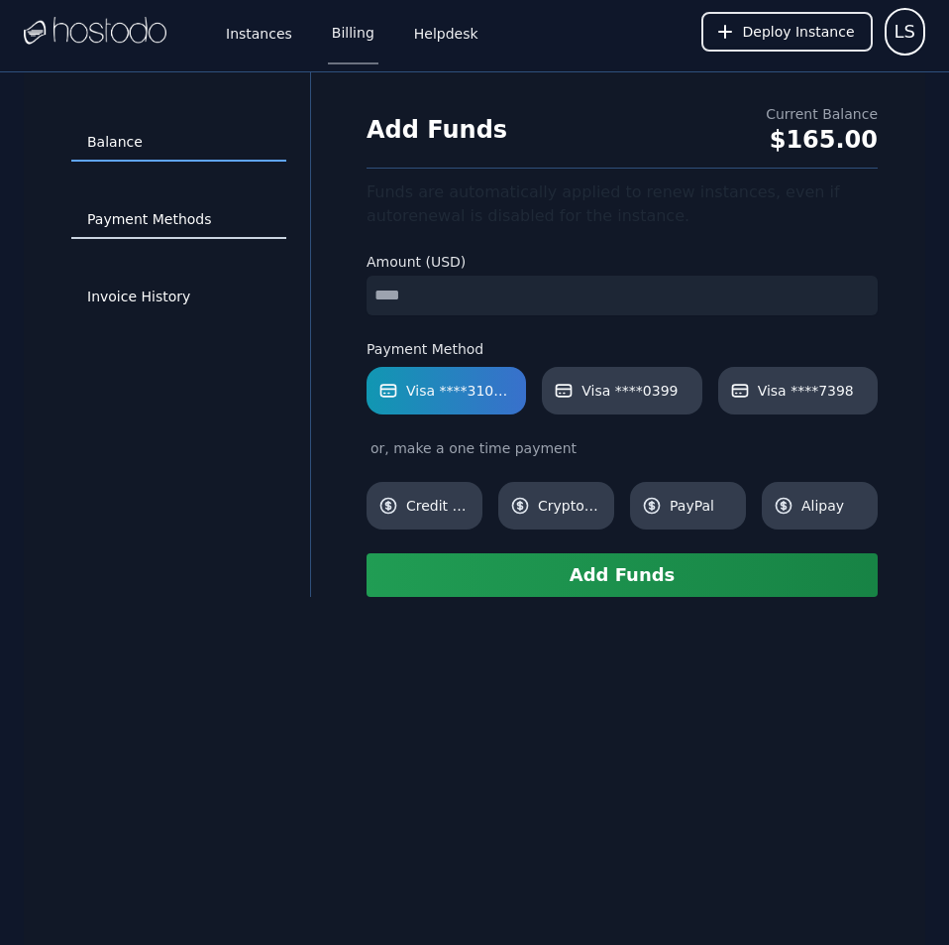
click at [179, 220] on link "Payment Methods" at bounding box center [178, 220] width 215 height 38
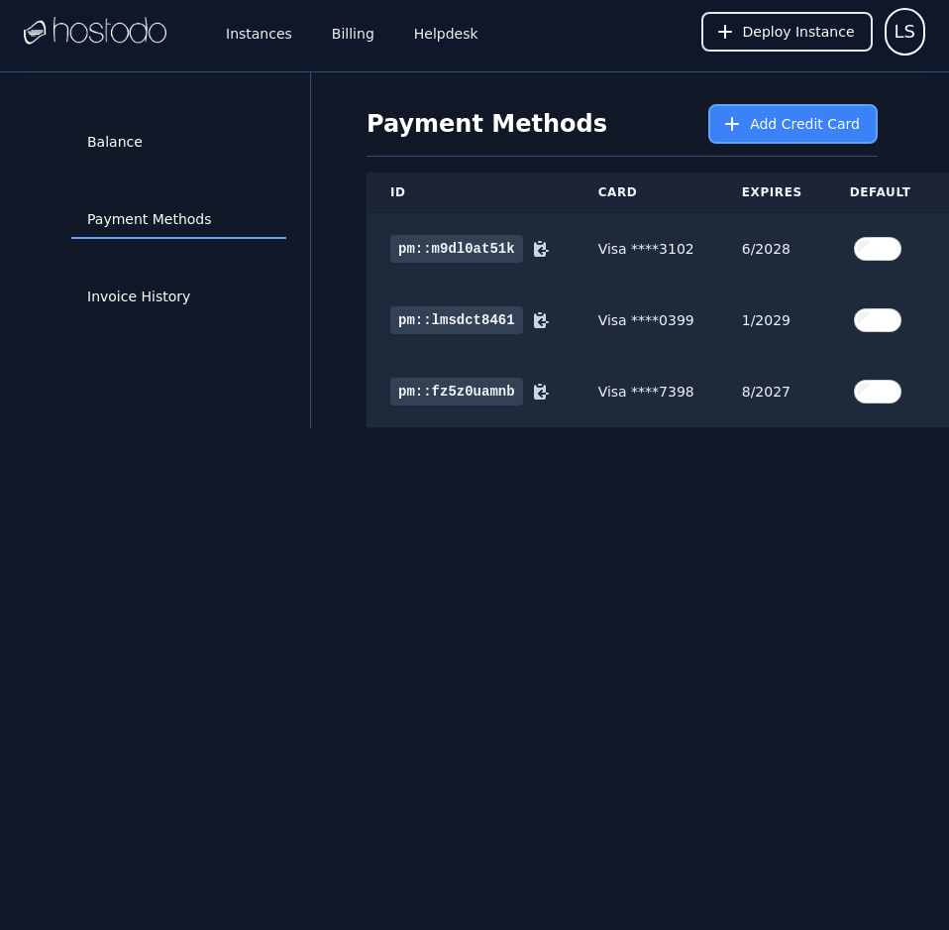
click at [762, 119] on span "Add Credit Card" at bounding box center [805, 124] width 110 height 20
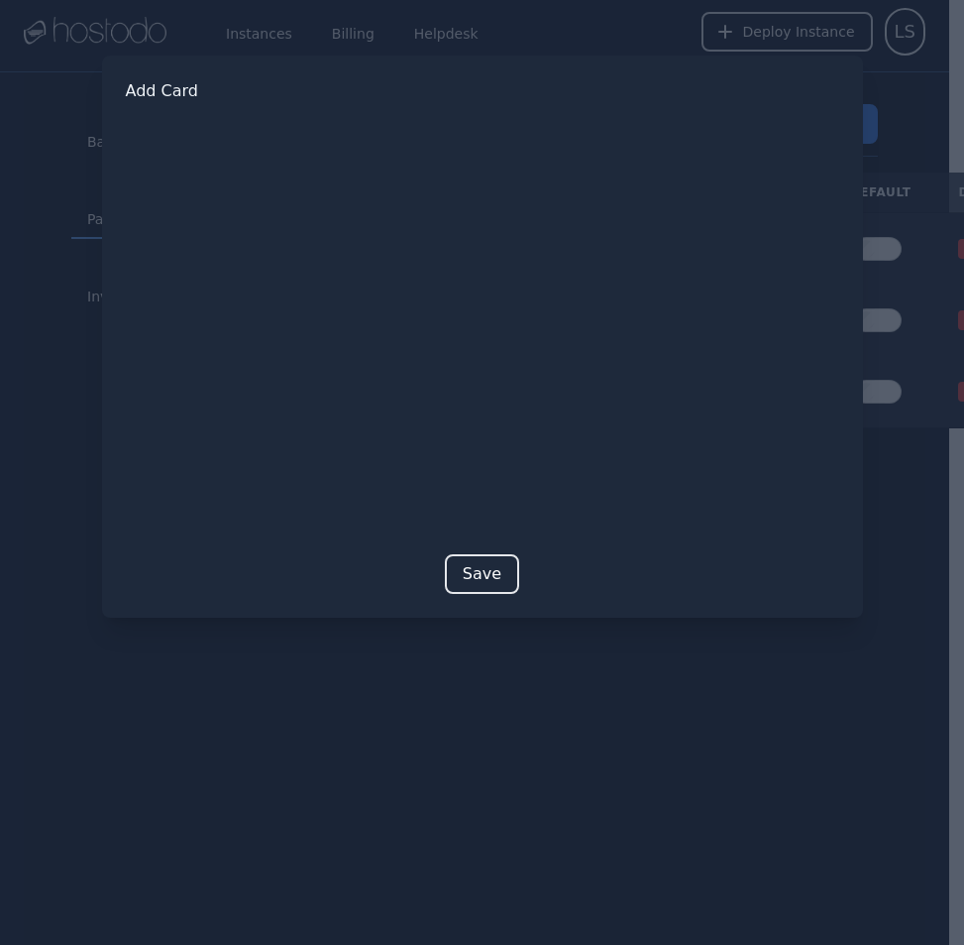
click at [488, 569] on button "Save" at bounding box center [482, 574] width 74 height 40
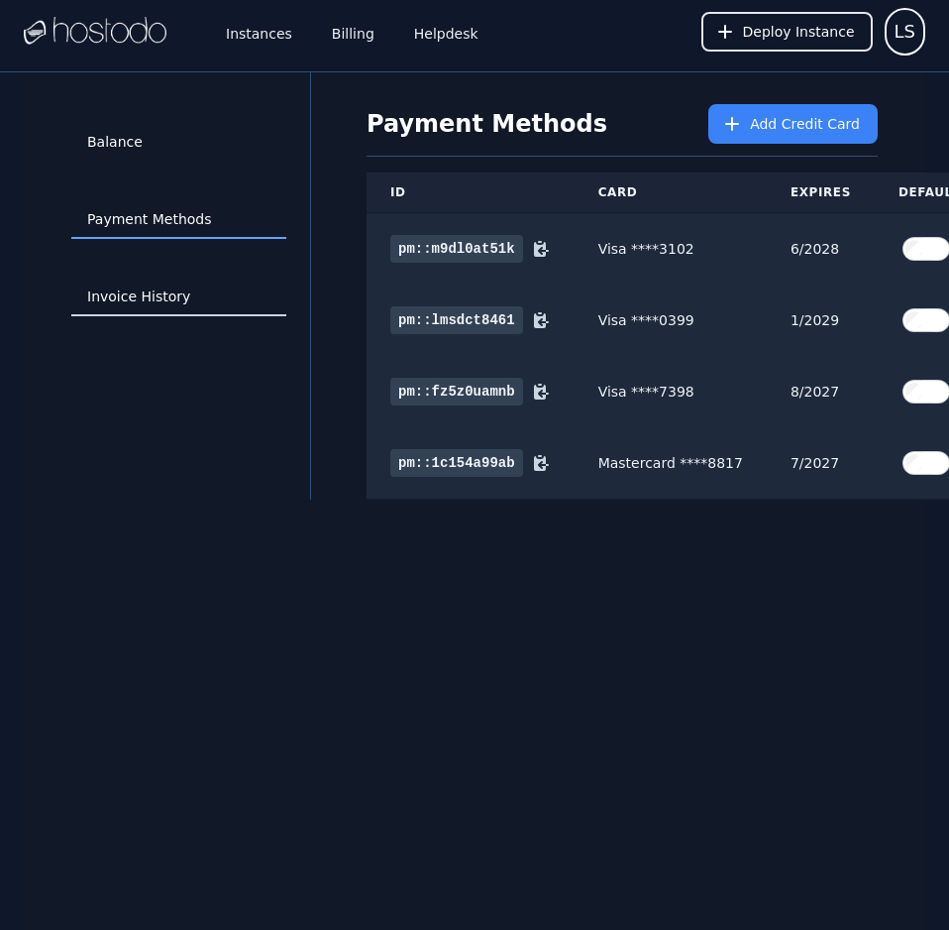
click at [165, 301] on link "Invoice History" at bounding box center [178, 297] width 215 height 38
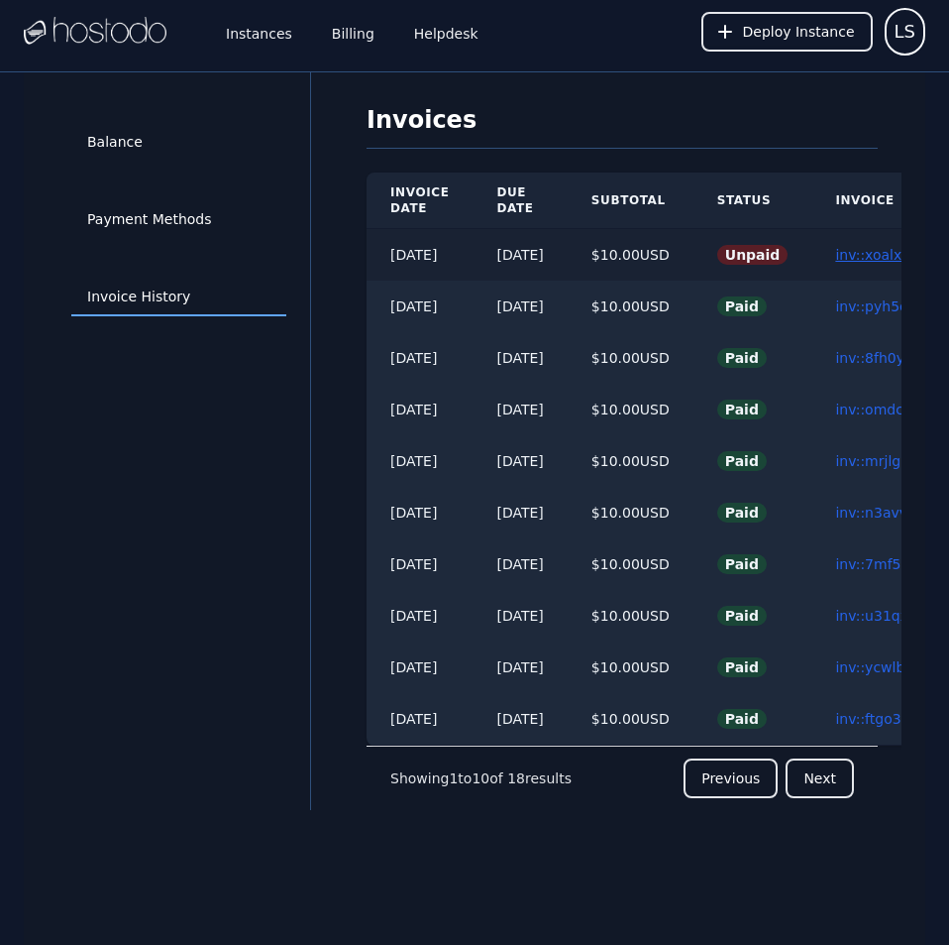
click at [870, 257] on link "inv::xoalxe8571 ≫" at bounding box center [897, 255] width 124 height 16
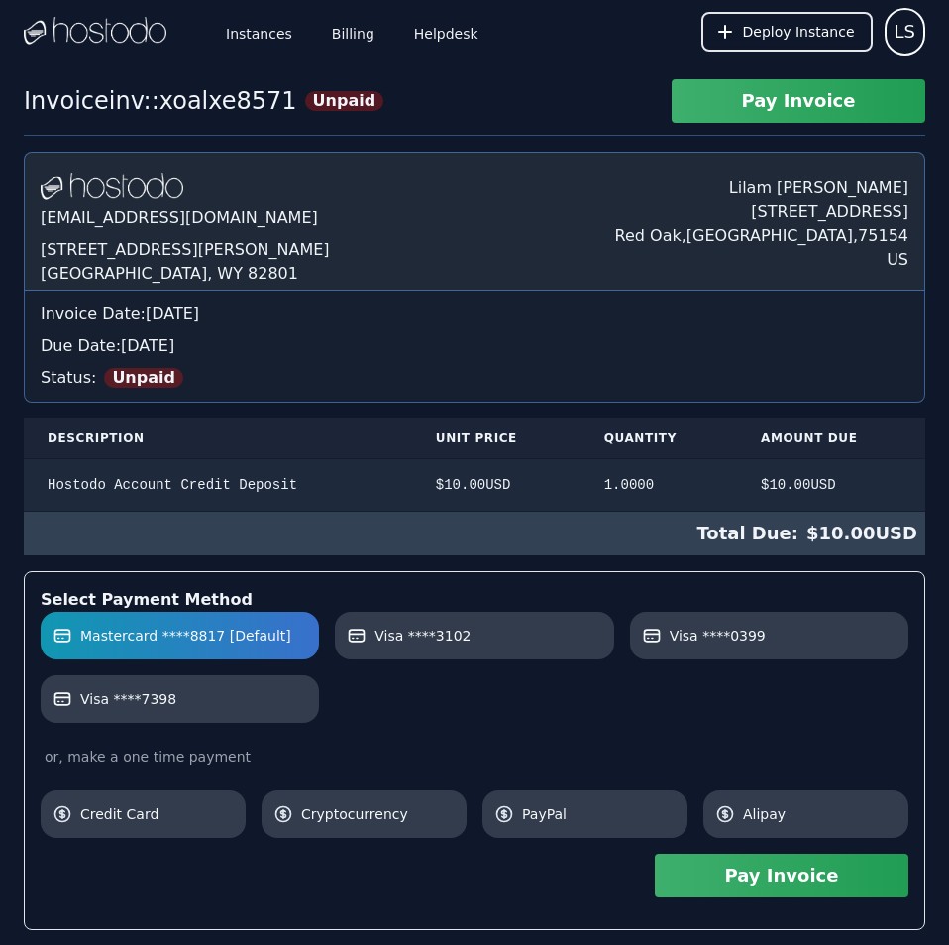
scroll to position [286, 0]
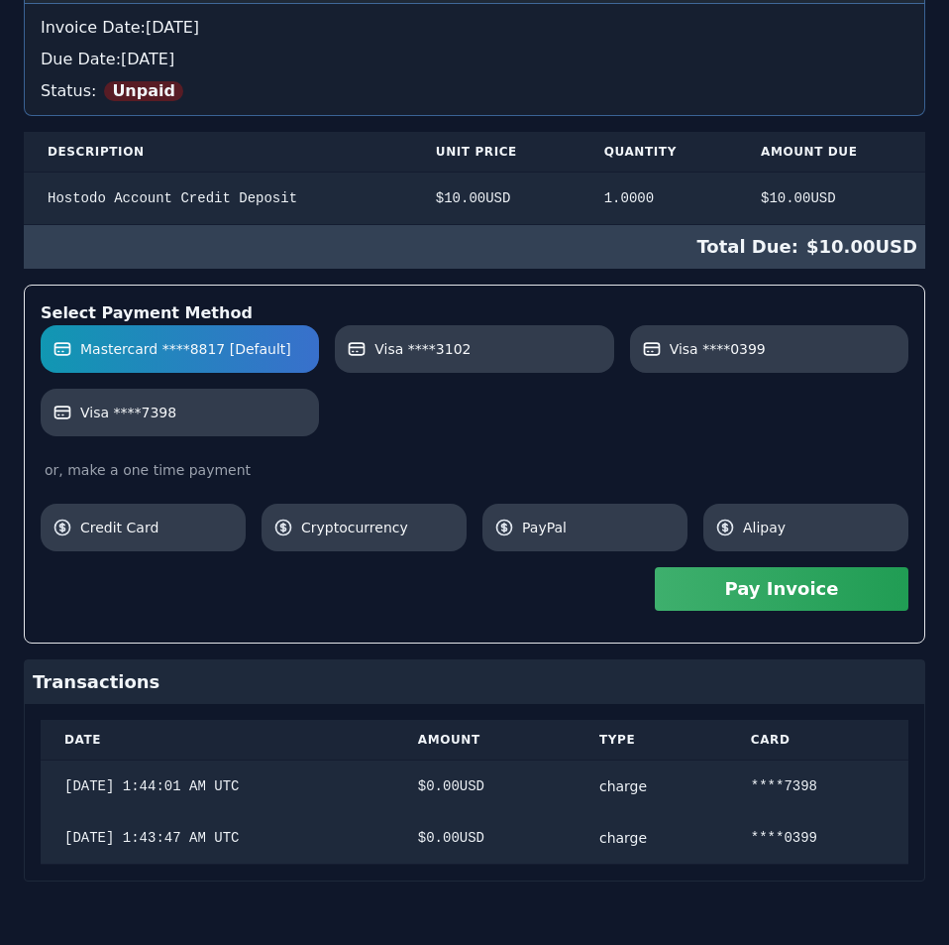
click at [613, 323] on div "[DOMAIN_NAME] [EMAIL_ADDRESS][DOMAIN_NAME] [STREET_ADDRESS][PERSON_NAME] [PERSO…" at bounding box center [475, 373] width 902 height 1016
click at [731, 586] on button "Pay Invoice" at bounding box center [782, 589] width 254 height 44
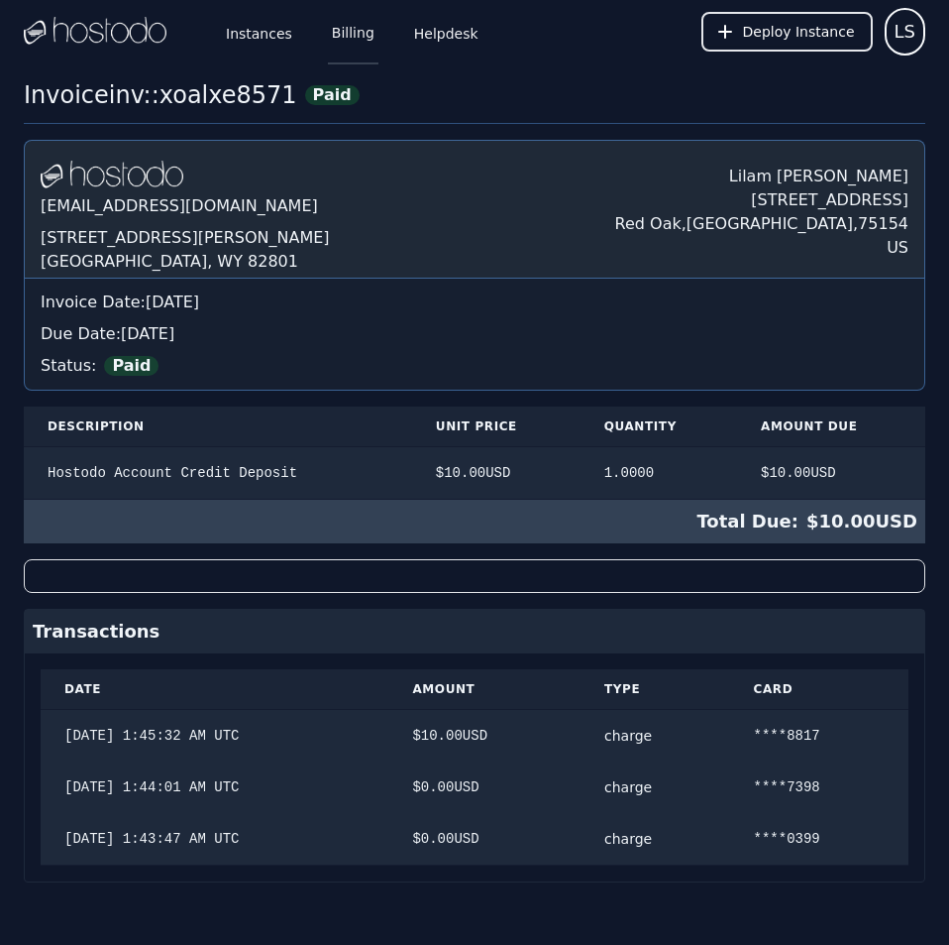
click at [349, 37] on link "Billing" at bounding box center [353, 31] width 51 height 65
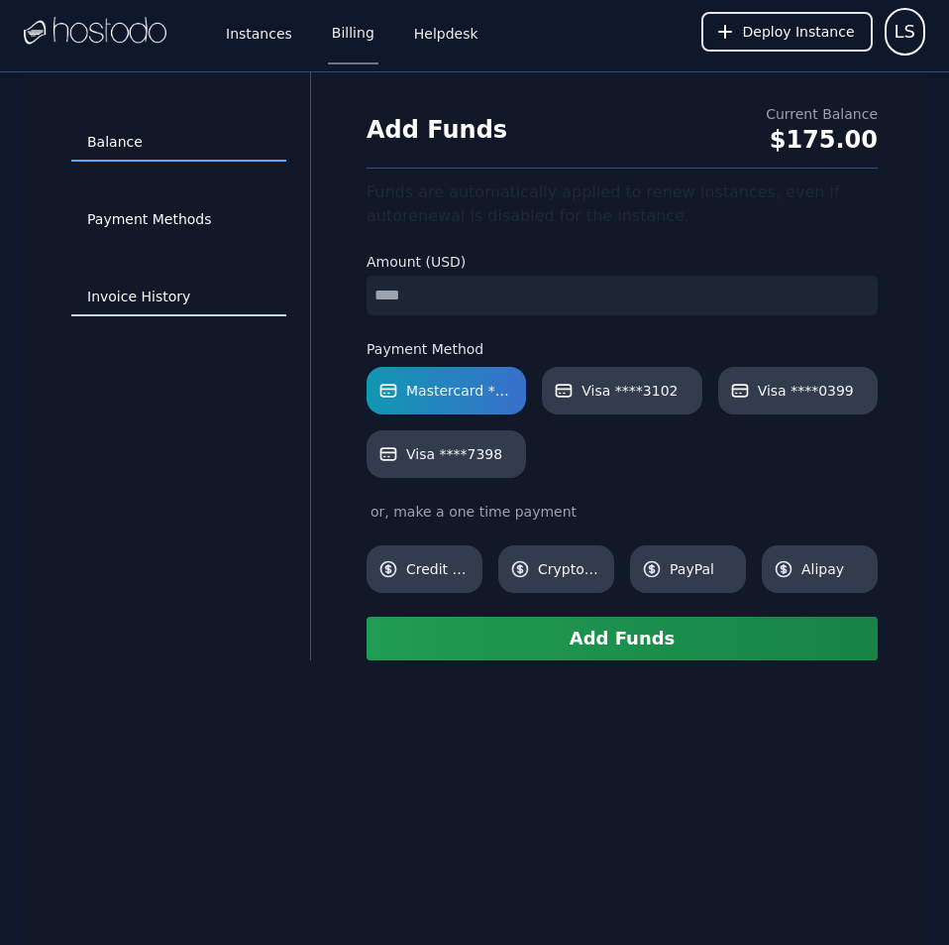
click at [170, 300] on link "Invoice History" at bounding box center [178, 297] width 215 height 38
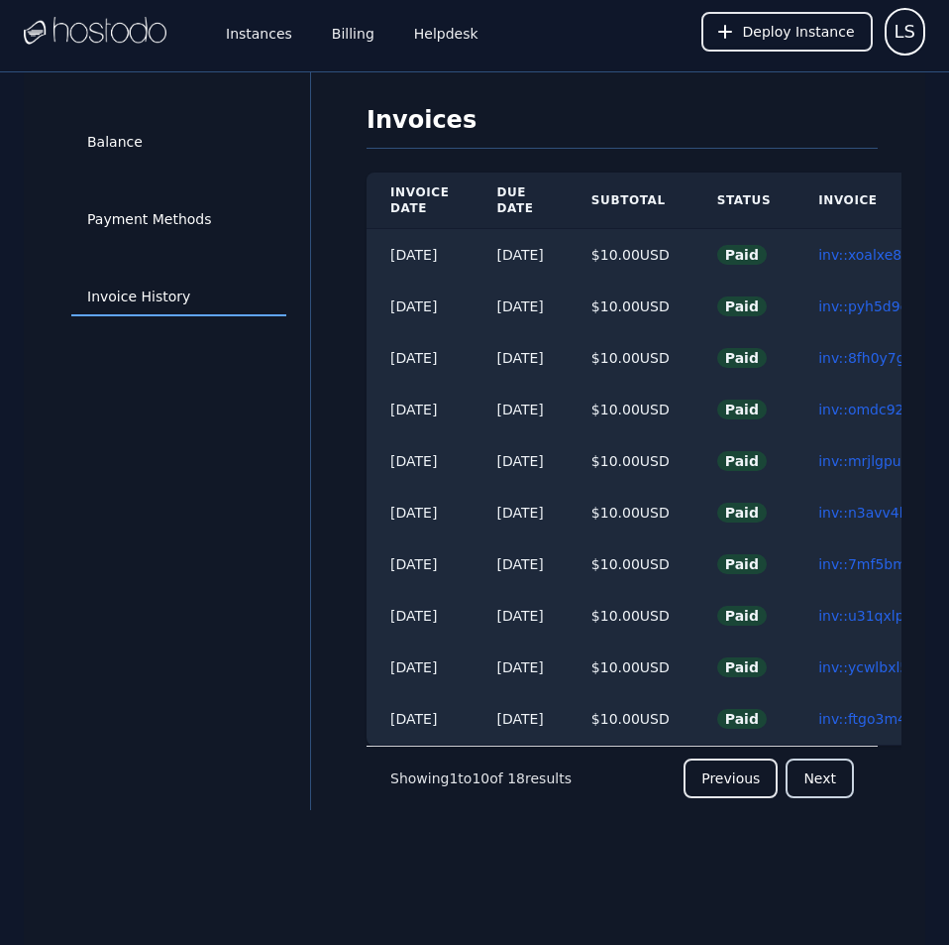
click at [815, 790] on button "Next" at bounding box center [820, 778] width 68 height 40
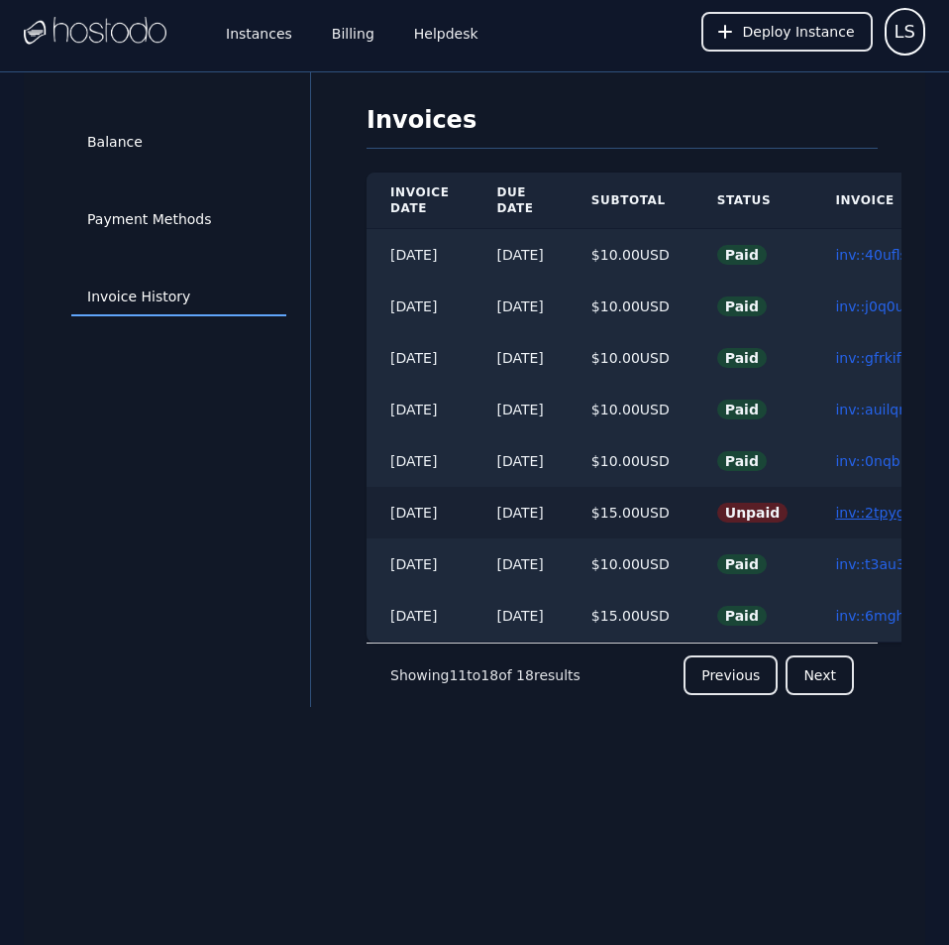
click at [875, 505] on link "inv::2tpyg2q9tu ≫" at bounding box center [897, 512] width 125 height 16
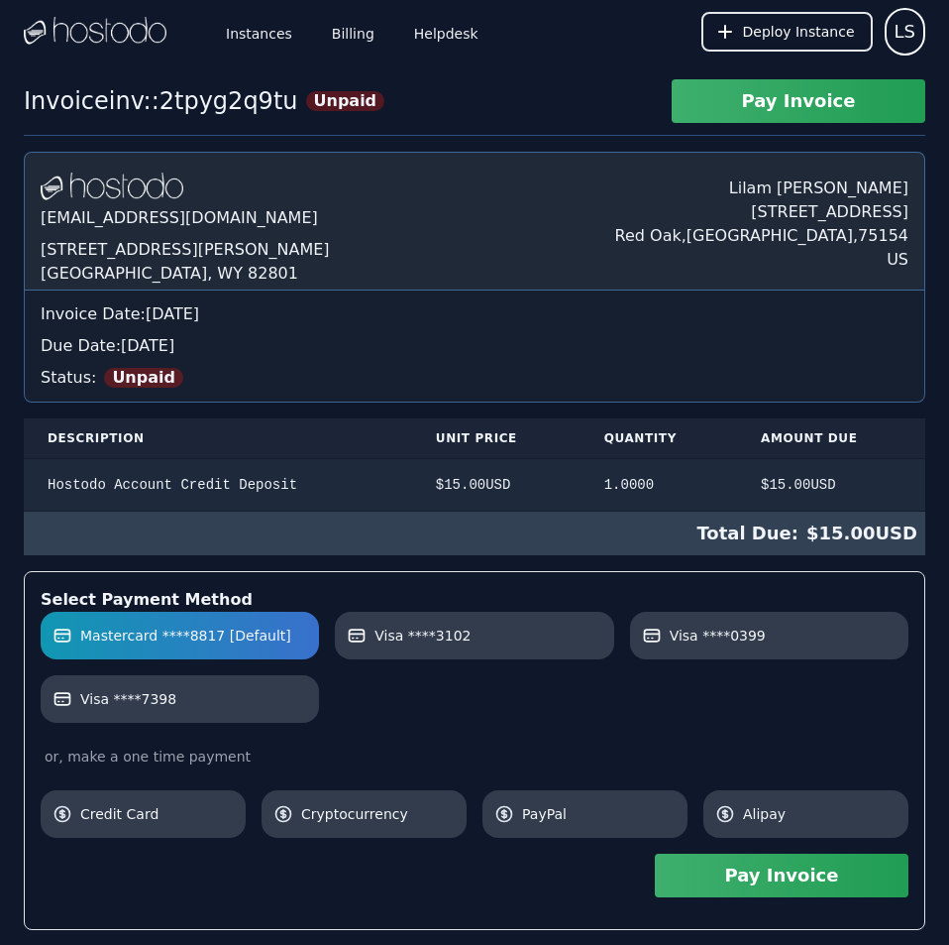
scroll to position [338, 0]
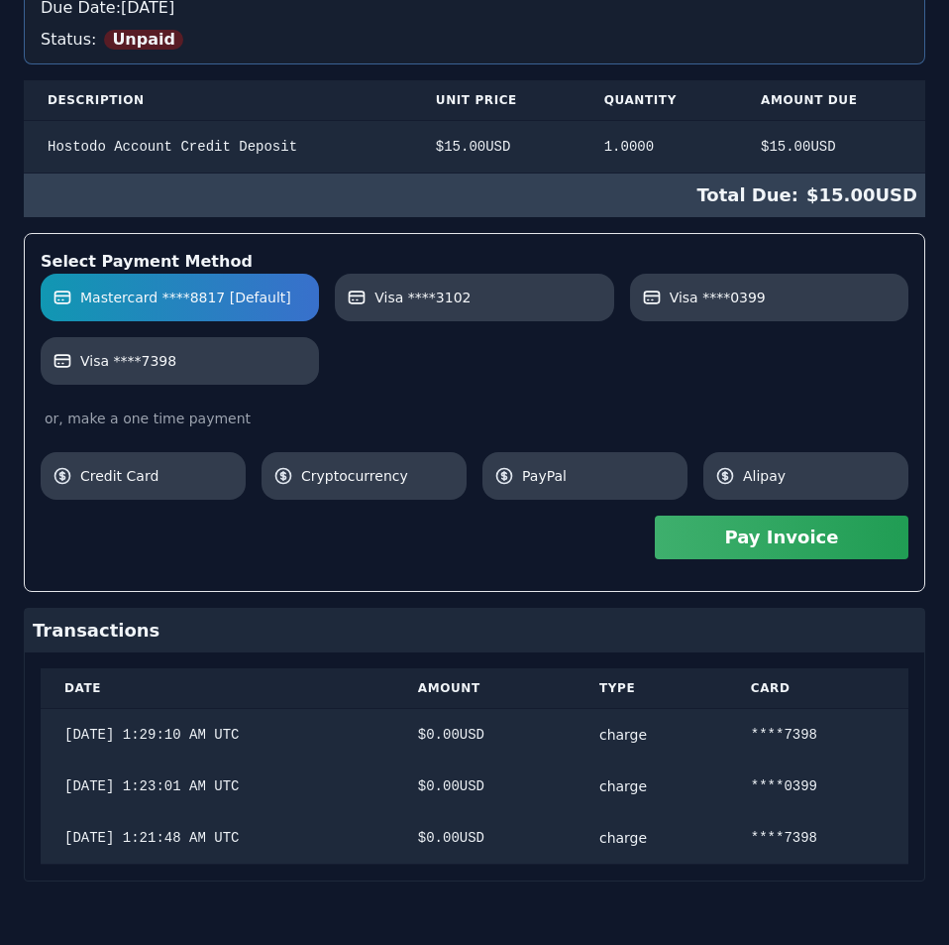
click at [875, 505] on div "Hostodo.com contact@hostodo.com 30 N Gould St, Ste N Sheridan, WY 82801 Lilam S…" at bounding box center [475, 347] width 902 height 1067
click at [834, 546] on button "Pay Invoice" at bounding box center [782, 537] width 254 height 44
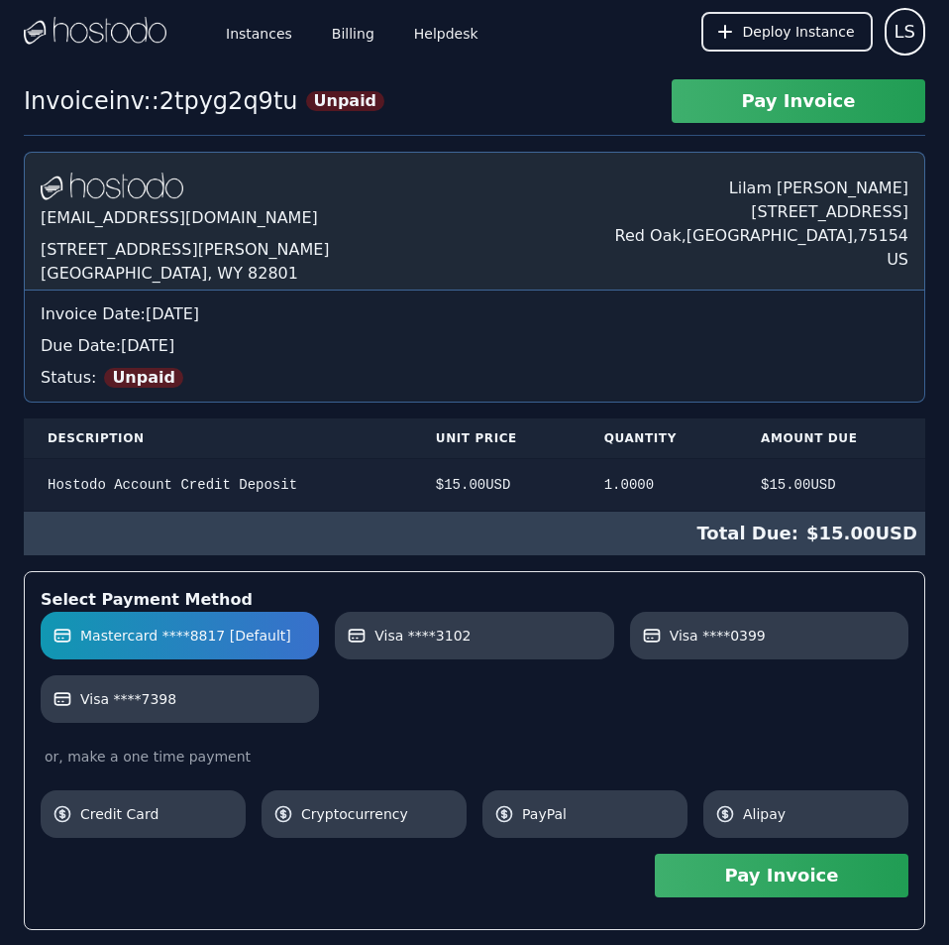
click at [437, 156] on div "Hostodo.com contact@hostodo.com 30 N Gould St, Ste N Sheridan, WY 82801 Lilam S…" at bounding box center [475, 685] width 902 height 1067
click at [344, 36] on link "Billing" at bounding box center [353, 31] width 51 height 65
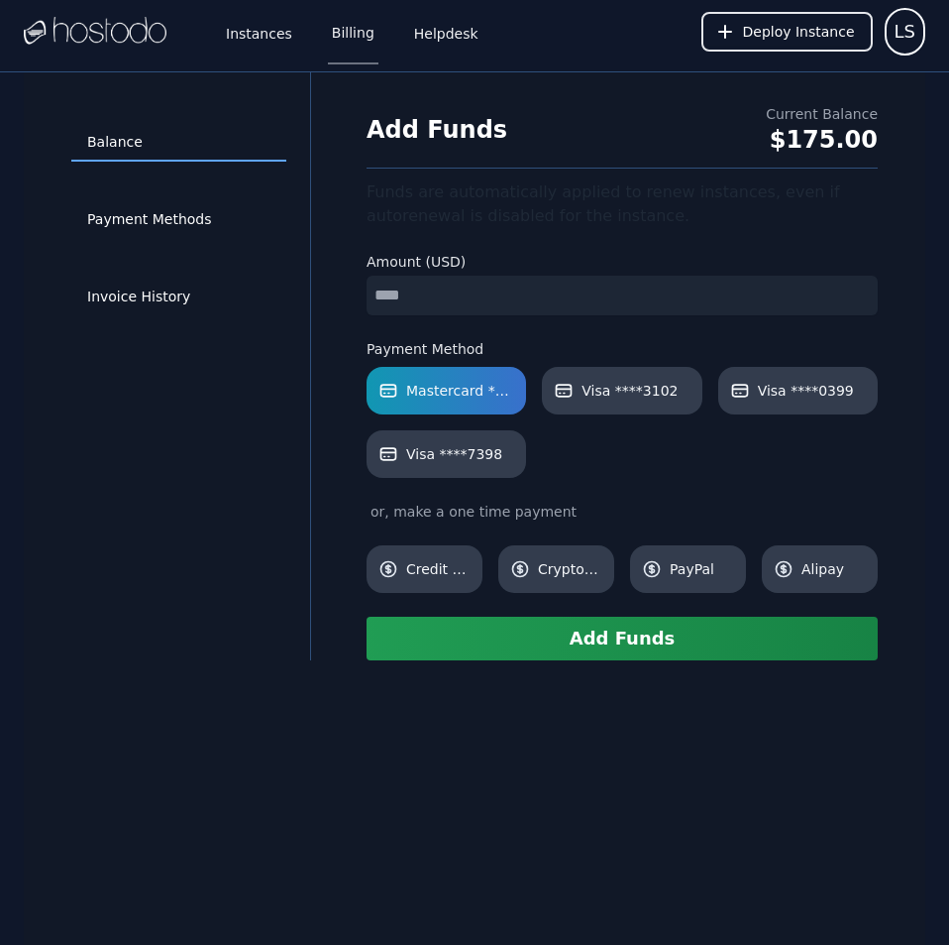
click at [554, 293] on input "number" at bounding box center [622, 296] width 511 height 40
type input "**"
click at [600, 648] on button "Add Funds" at bounding box center [622, 638] width 511 height 44
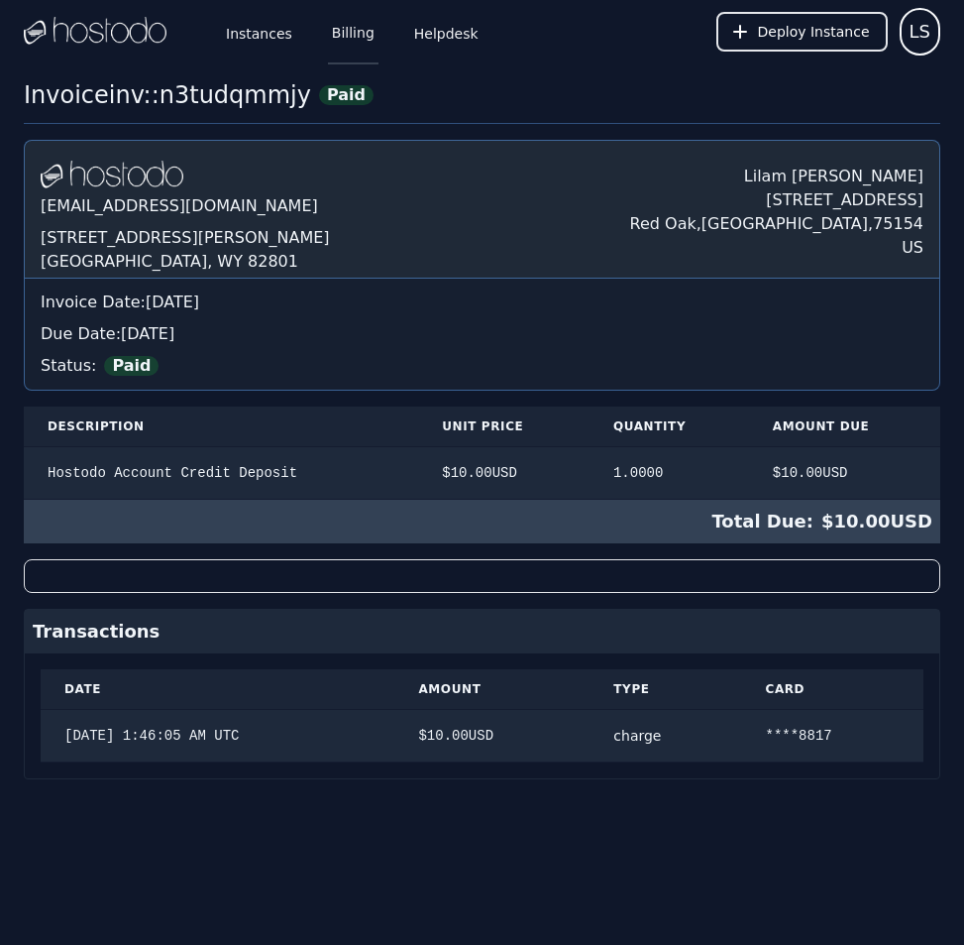
click at [345, 23] on link "Billing" at bounding box center [353, 31] width 51 height 65
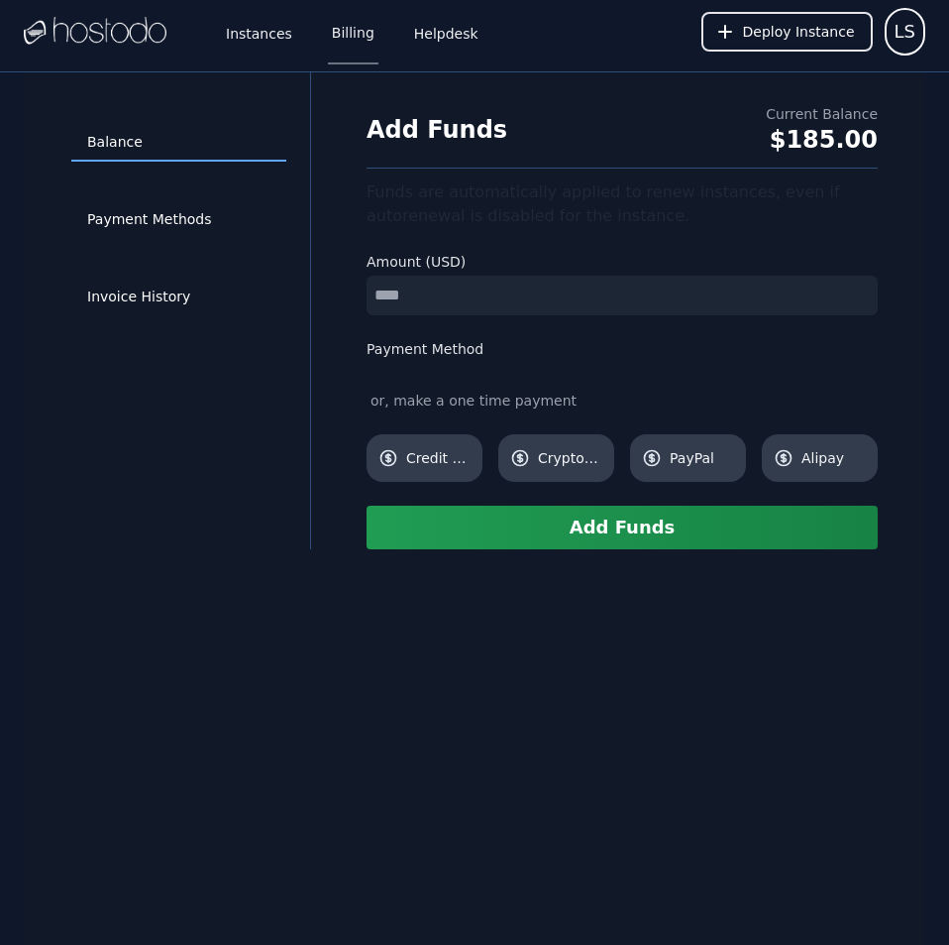
click at [503, 294] on input "number" at bounding box center [622, 296] width 511 height 40
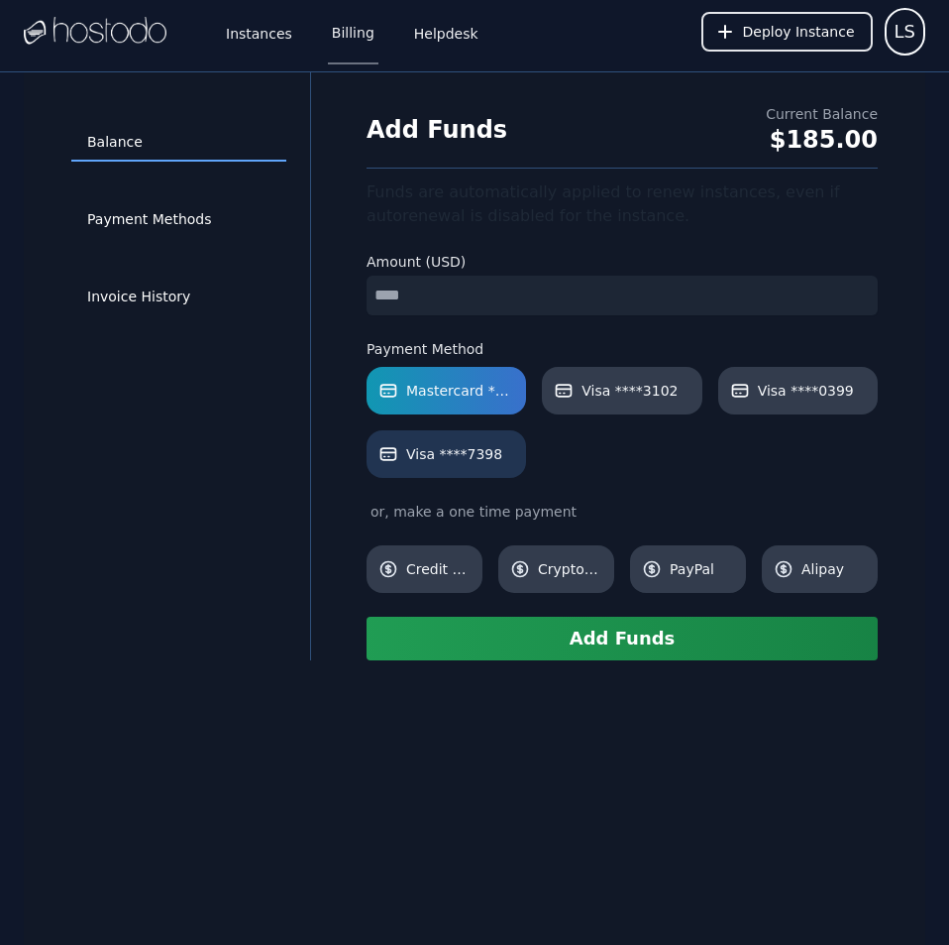
type input "**"
click at [487, 457] on span "Visa ****7398" at bounding box center [454, 454] width 96 height 20
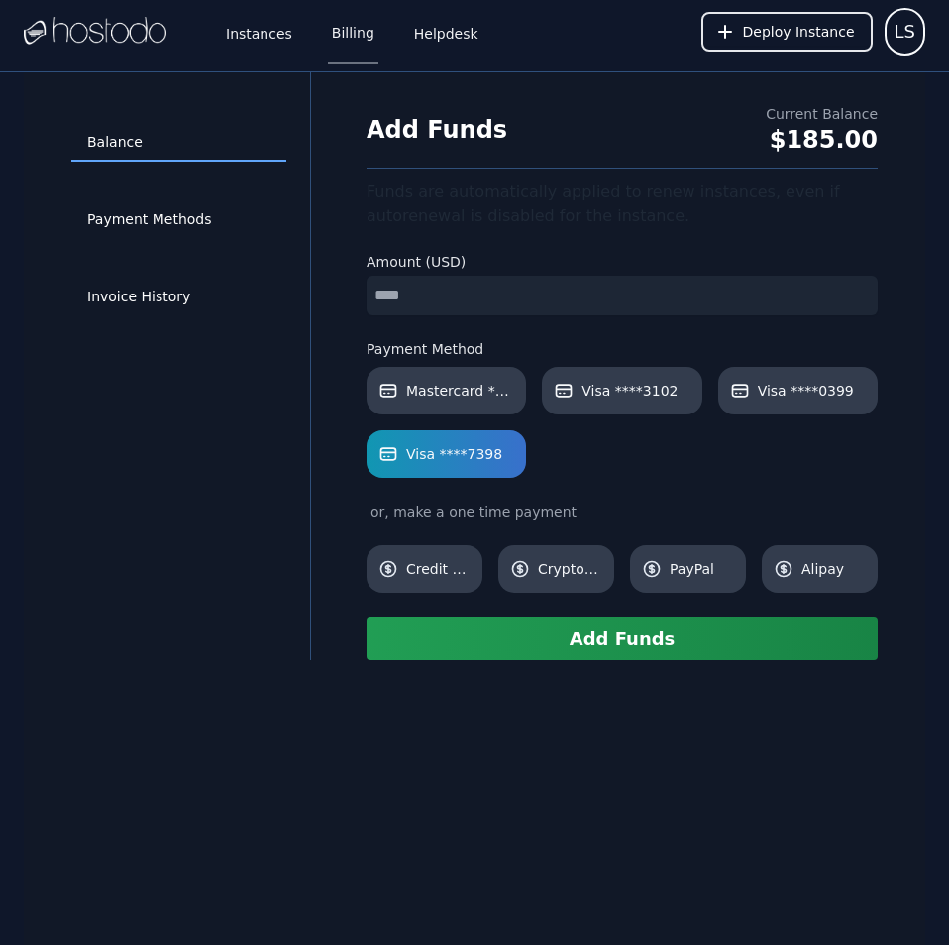
click at [645, 633] on button "Add Funds" at bounding box center [622, 638] width 511 height 44
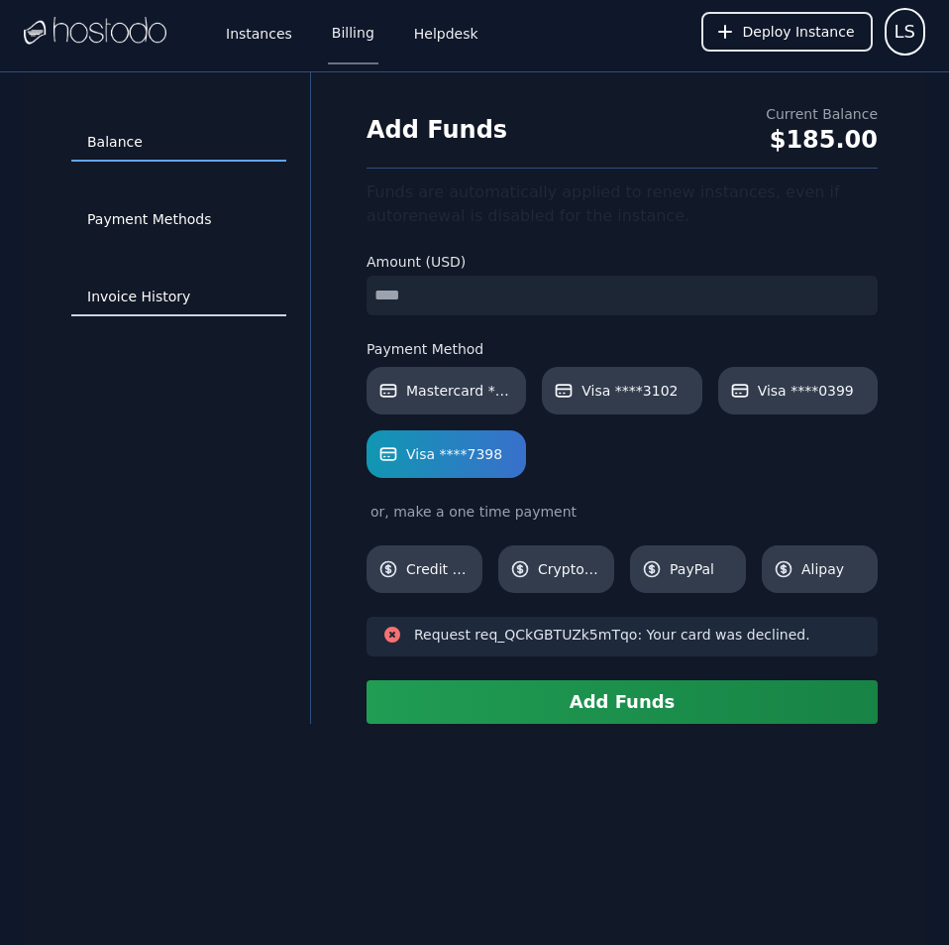
click at [159, 291] on link "Invoice History" at bounding box center [178, 297] width 215 height 38
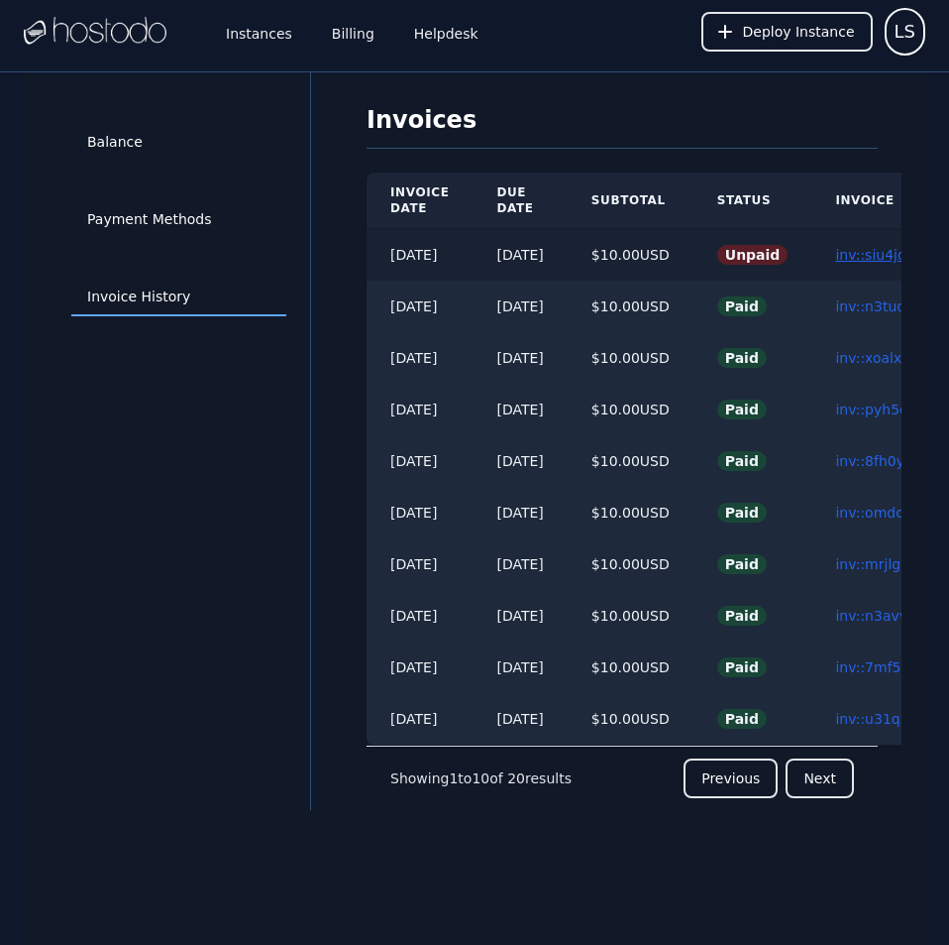
click at [864, 256] on link "inv::siu4jdfz4r ≫" at bounding box center [891, 255] width 112 height 16
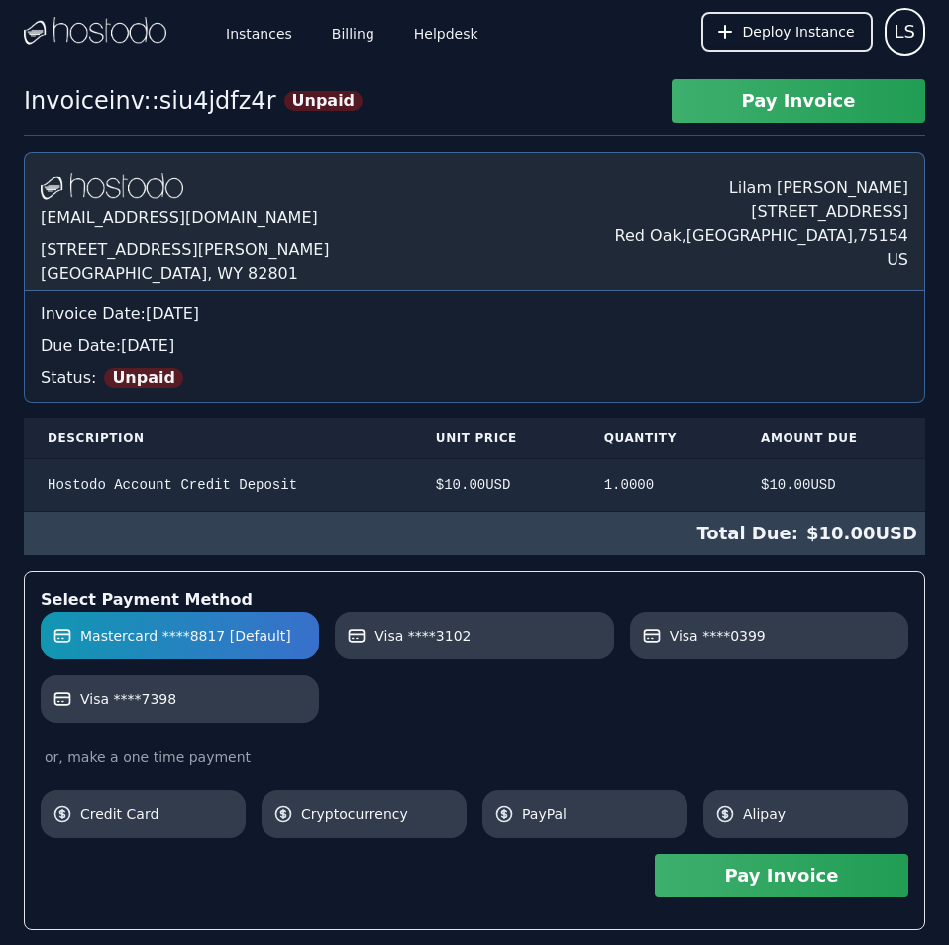
scroll to position [235, 0]
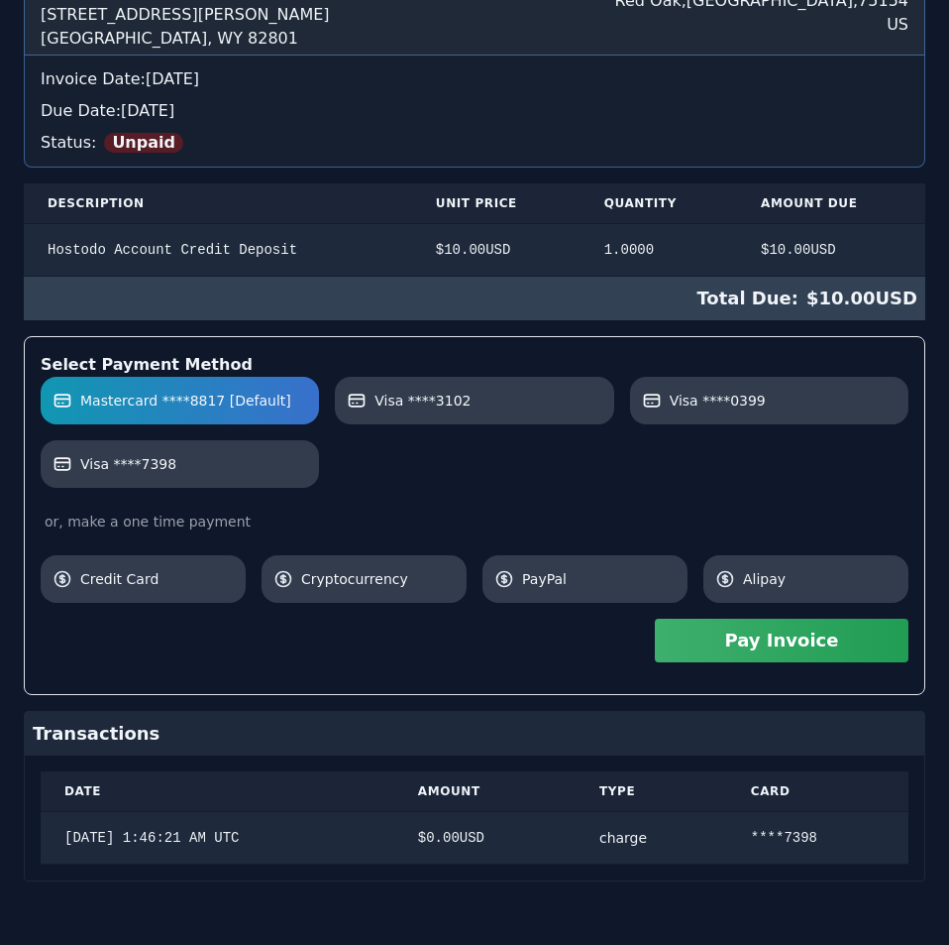
click at [565, 421] on div "[DOMAIN_NAME] [EMAIL_ADDRESS][DOMAIN_NAME] [STREET_ADDRESS][PERSON_NAME] [PERSO…" at bounding box center [475, 399] width 902 height 964
click at [761, 644] on button "Pay Invoice" at bounding box center [782, 640] width 254 height 44
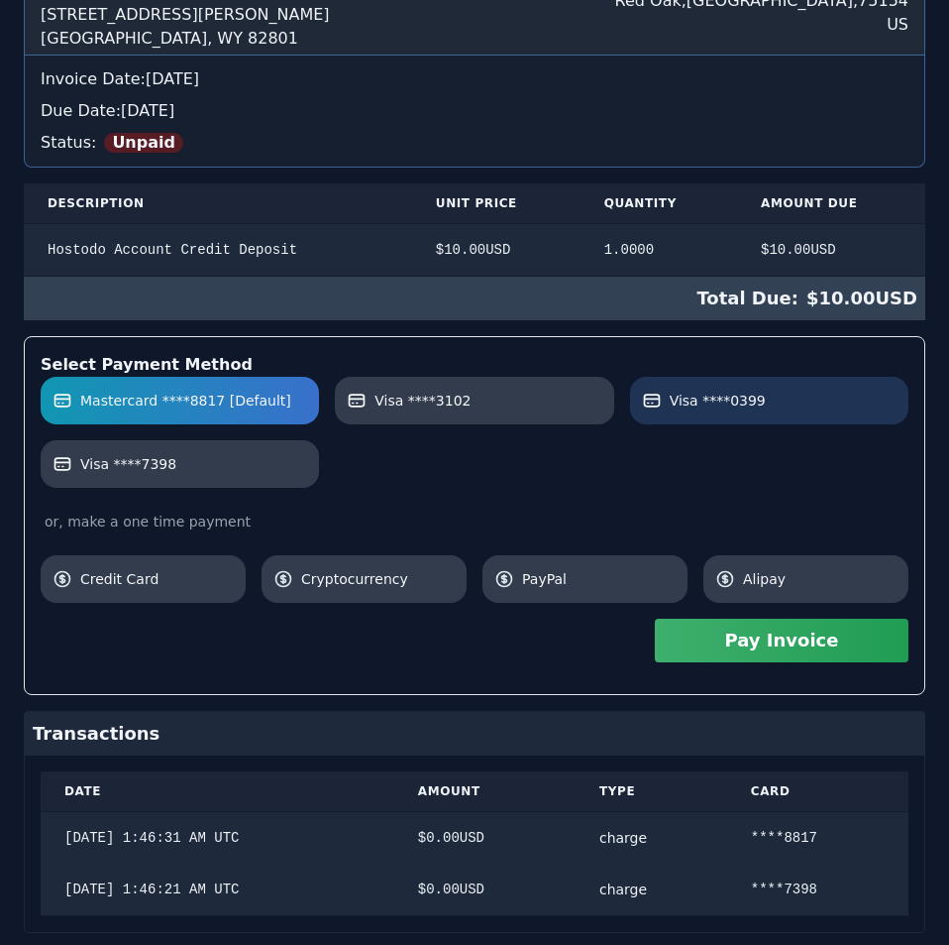
click at [866, 386] on link "Visa ****0399" at bounding box center [769, 401] width 278 height 48
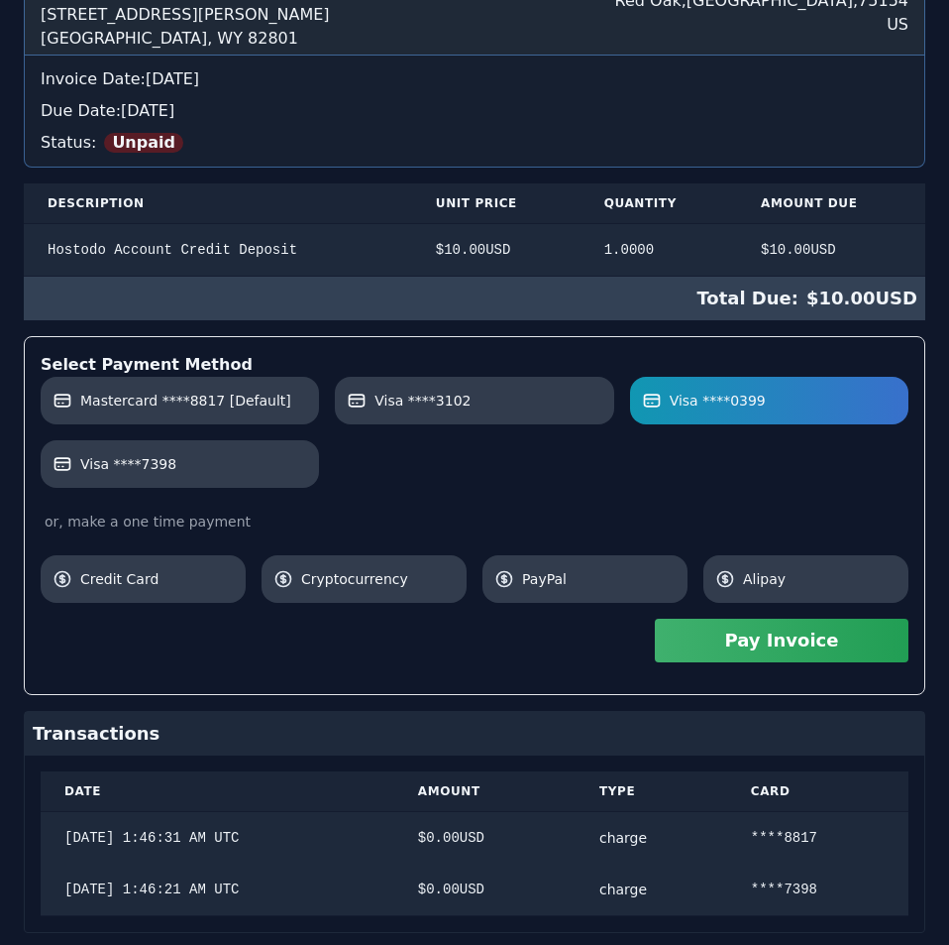
click at [795, 653] on button "Pay Invoice" at bounding box center [782, 640] width 254 height 44
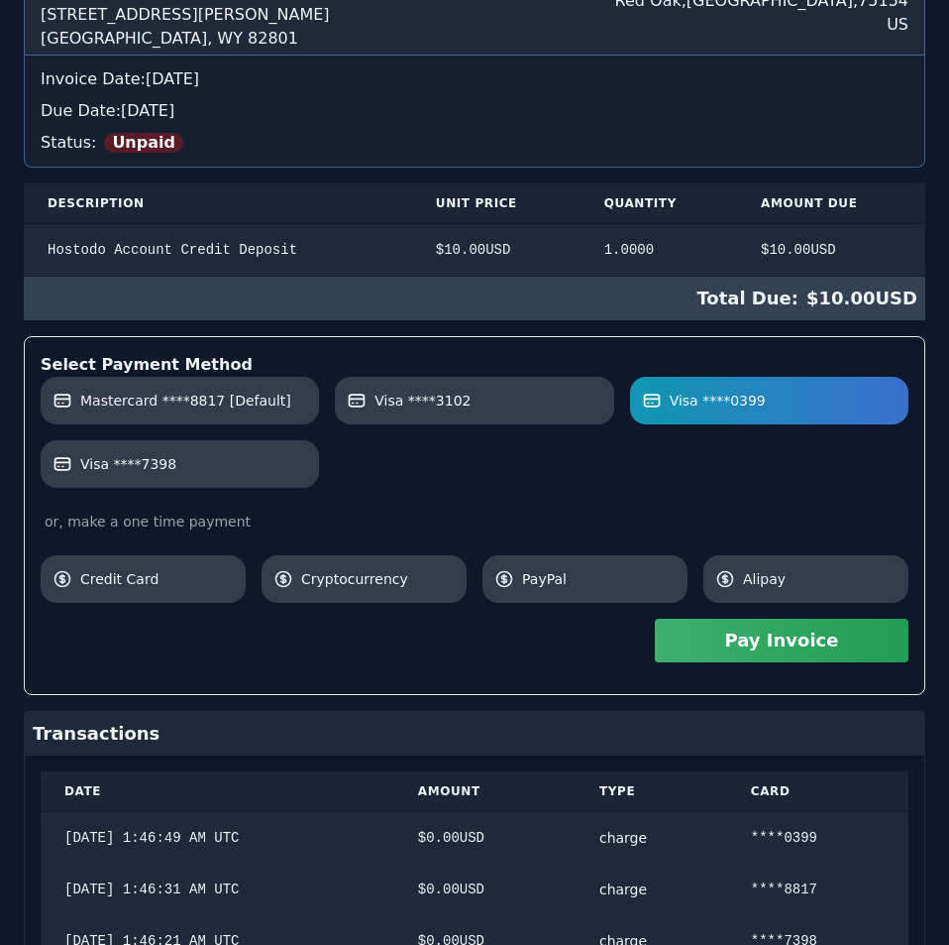
scroll to position [0, 0]
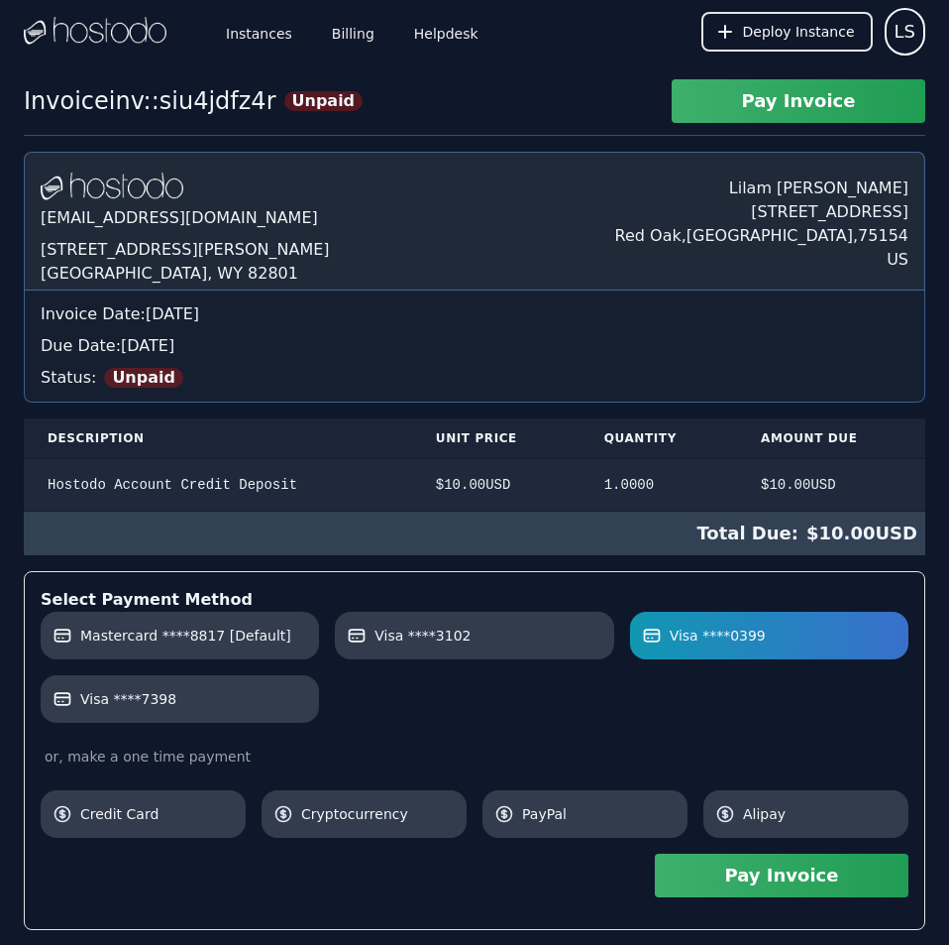
click at [476, 160] on div "Hostodo.com contact@hostodo.com 30 N Gould St, Ste N Sheridan, WY 82801 Lilam S…" at bounding box center [475, 685] width 902 height 1067
click at [250, 701] on label "Visa ****7398" at bounding box center [180, 699] width 255 height 20
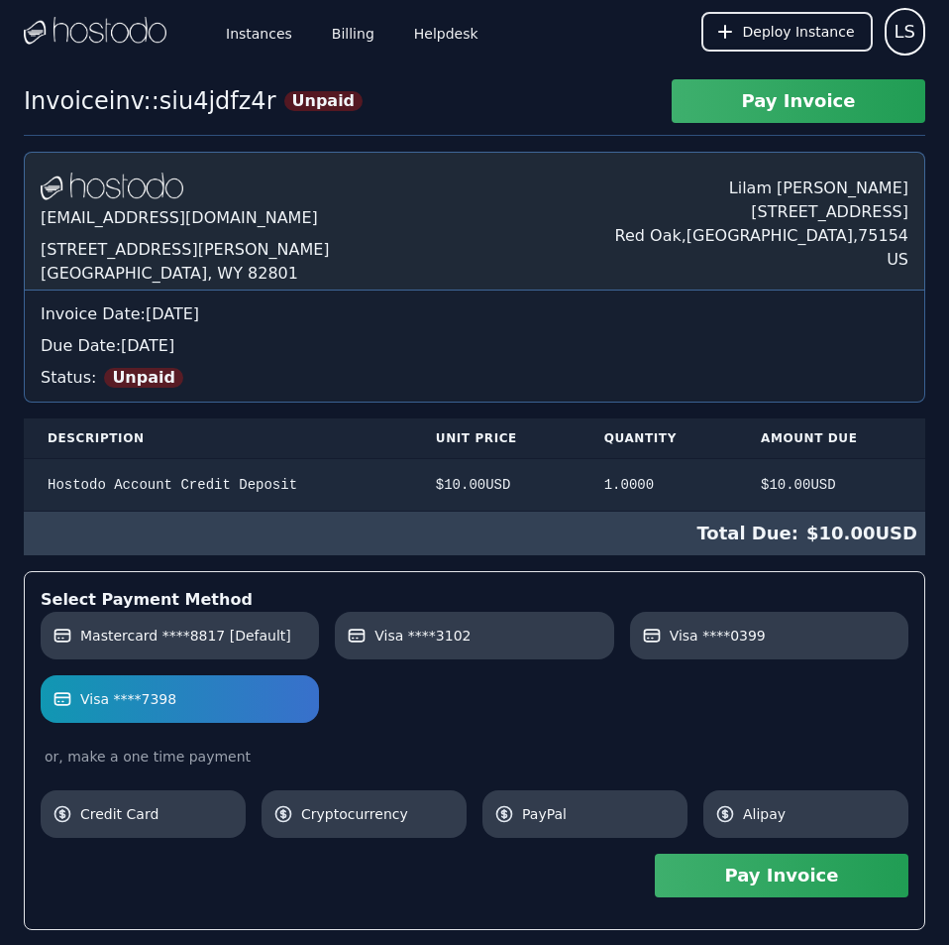
scroll to position [338, 0]
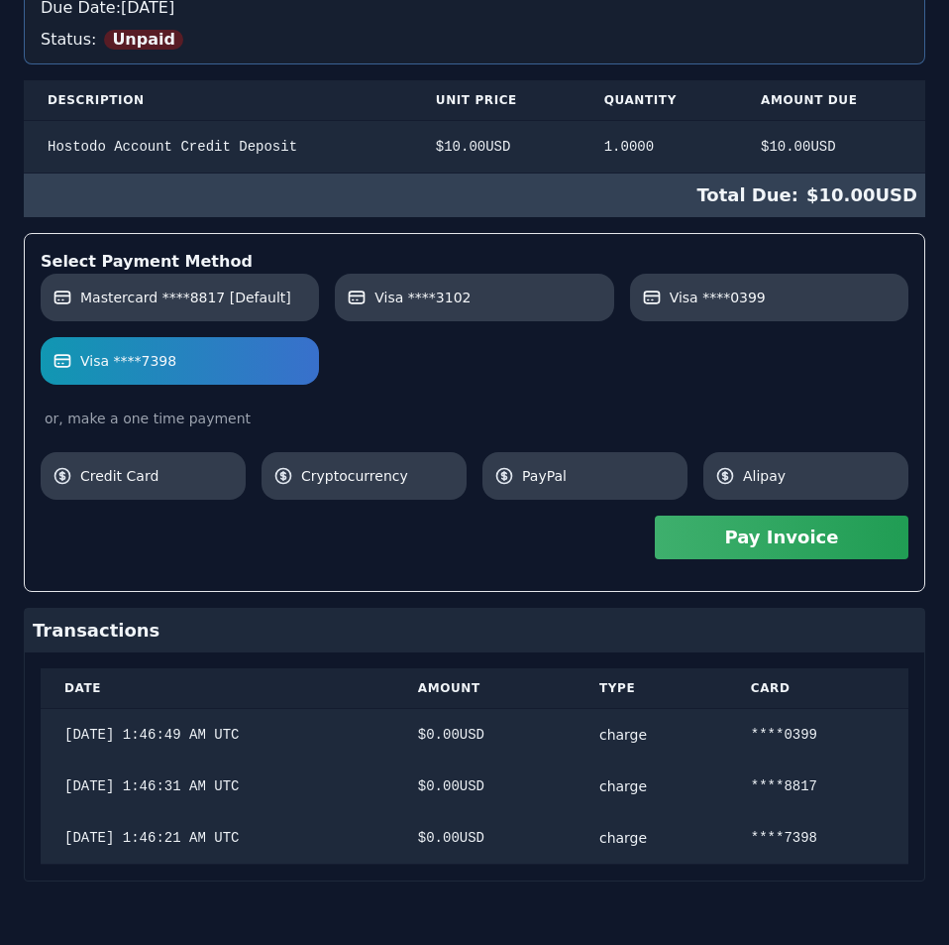
click at [423, 514] on div "Hostodo.com contact@hostodo.com 30 N Gould St, Ste N Sheridan, WY 82801 Lilam S…" at bounding box center [475, 347] width 902 height 1067
click at [268, 307] on label "Mastercard ****8817 [Default]" at bounding box center [180, 297] width 255 height 20
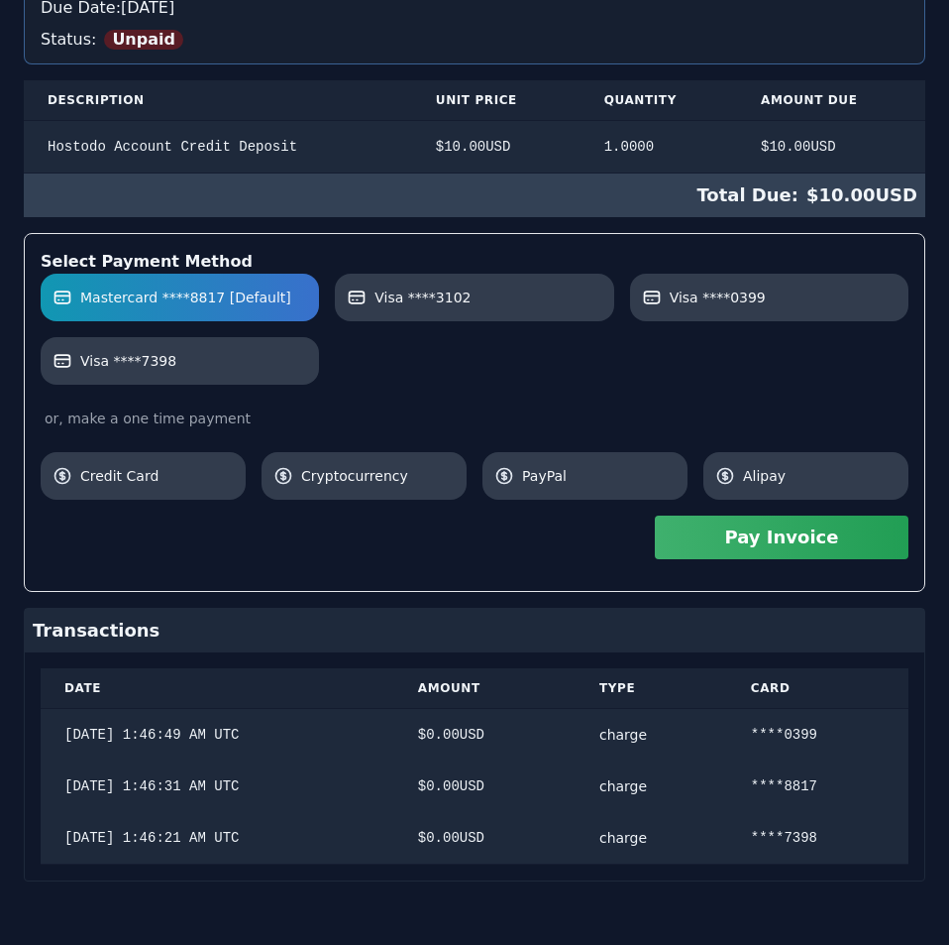
click at [698, 540] on button "Pay Invoice" at bounding box center [782, 537] width 254 height 44
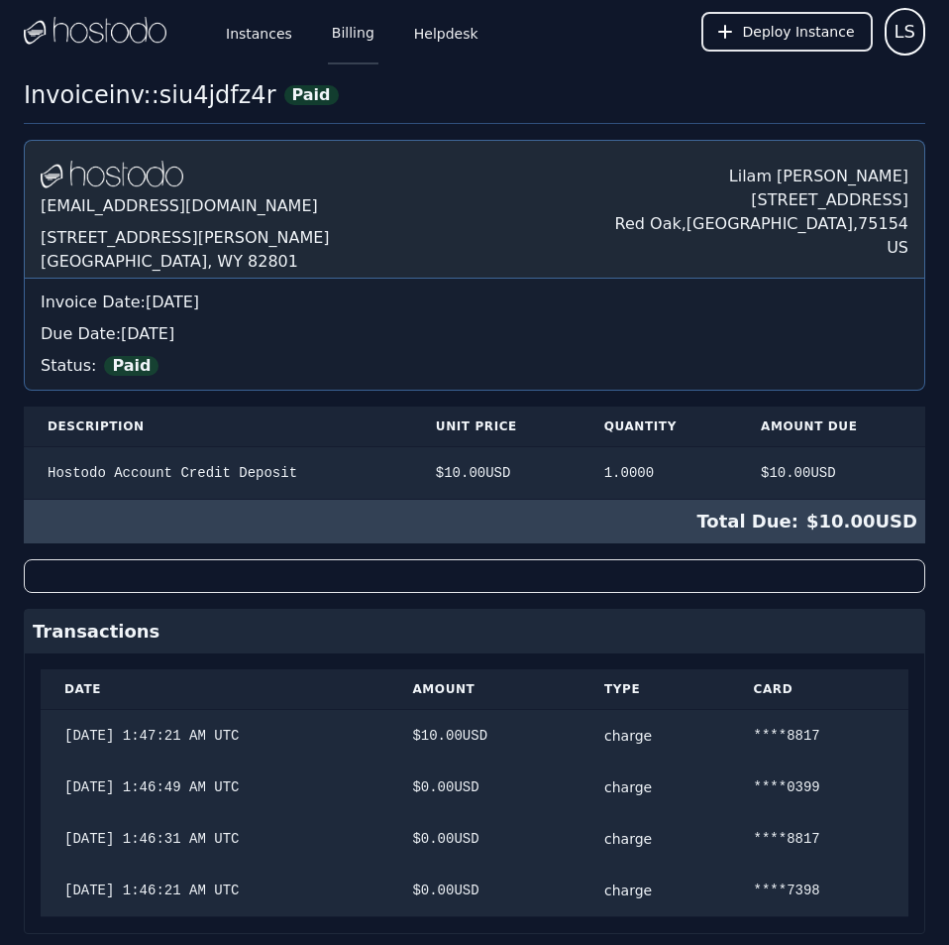
click at [348, 33] on link "Billing" at bounding box center [353, 31] width 51 height 65
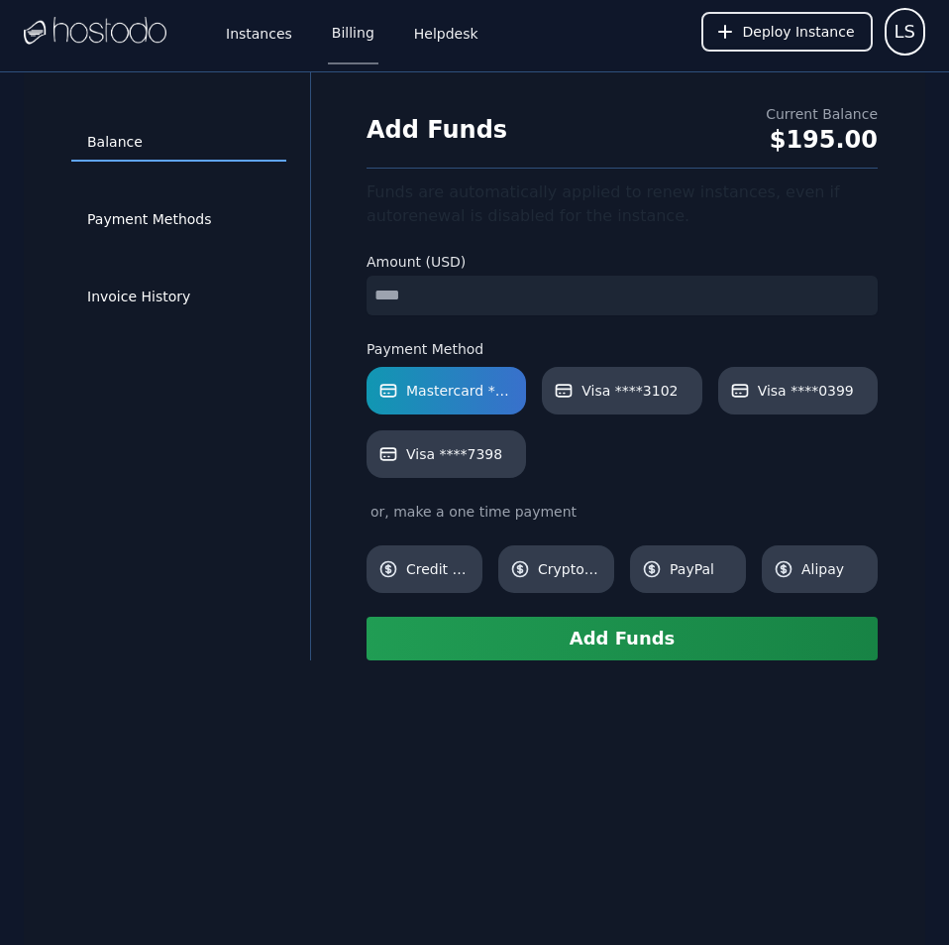
click at [394, 301] on input "number" at bounding box center [622, 296] width 511 height 40
type input "**"
click at [536, 649] on button "Add Funds" at bounding box center [622, 638] width 511 height 44
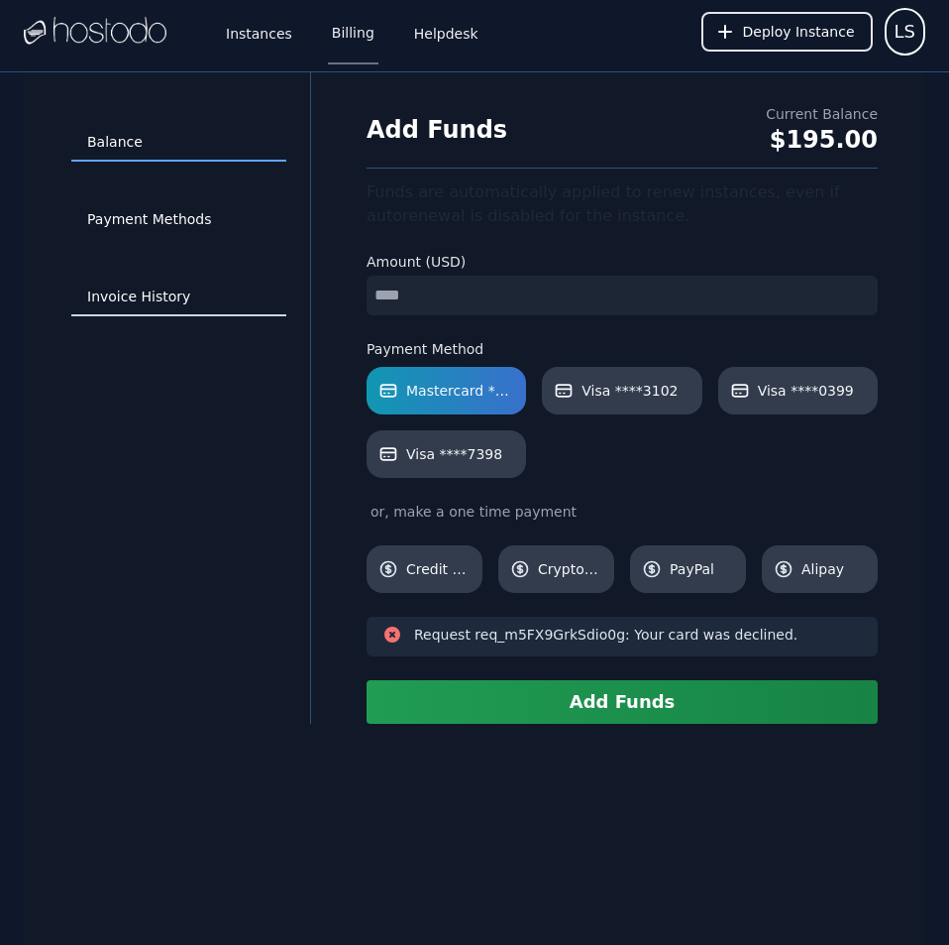
click at [167, 303] on link "Invoice History" at bounding box center [178, 297] width 215 height 38
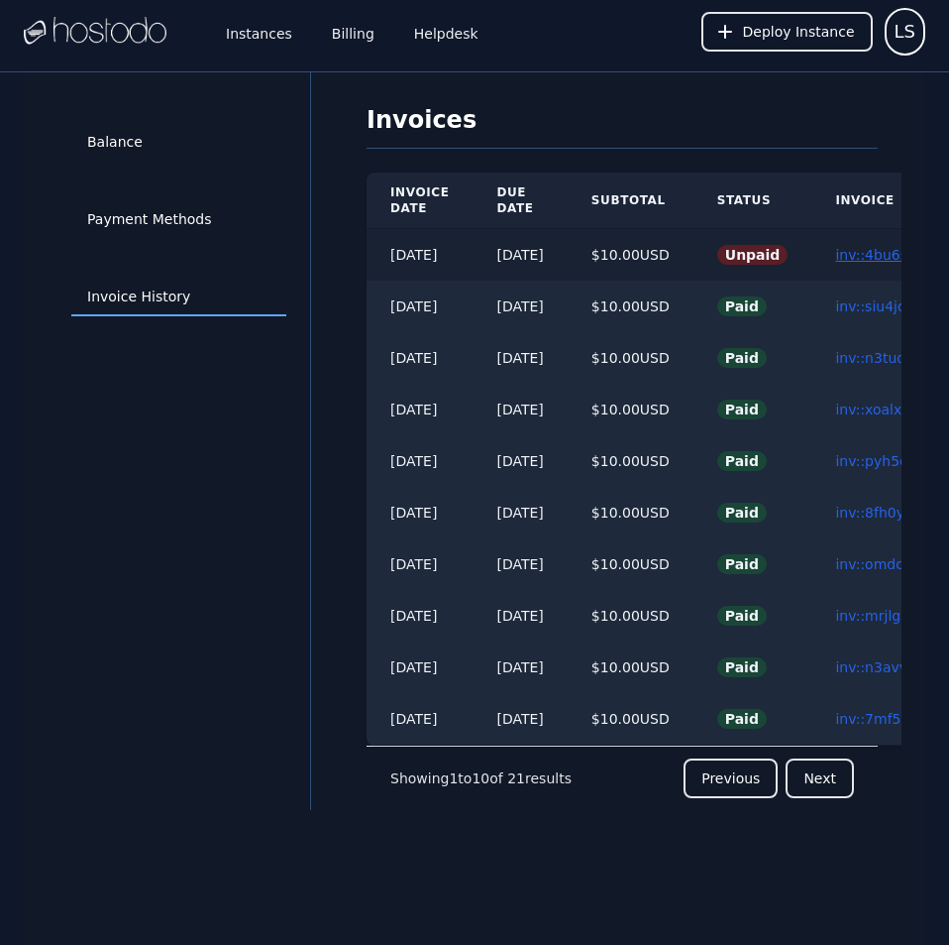
click at [883, 258] on link "inv::4bu6s6ufag ≫" at bounding box center [898, 255] width 126 height 16
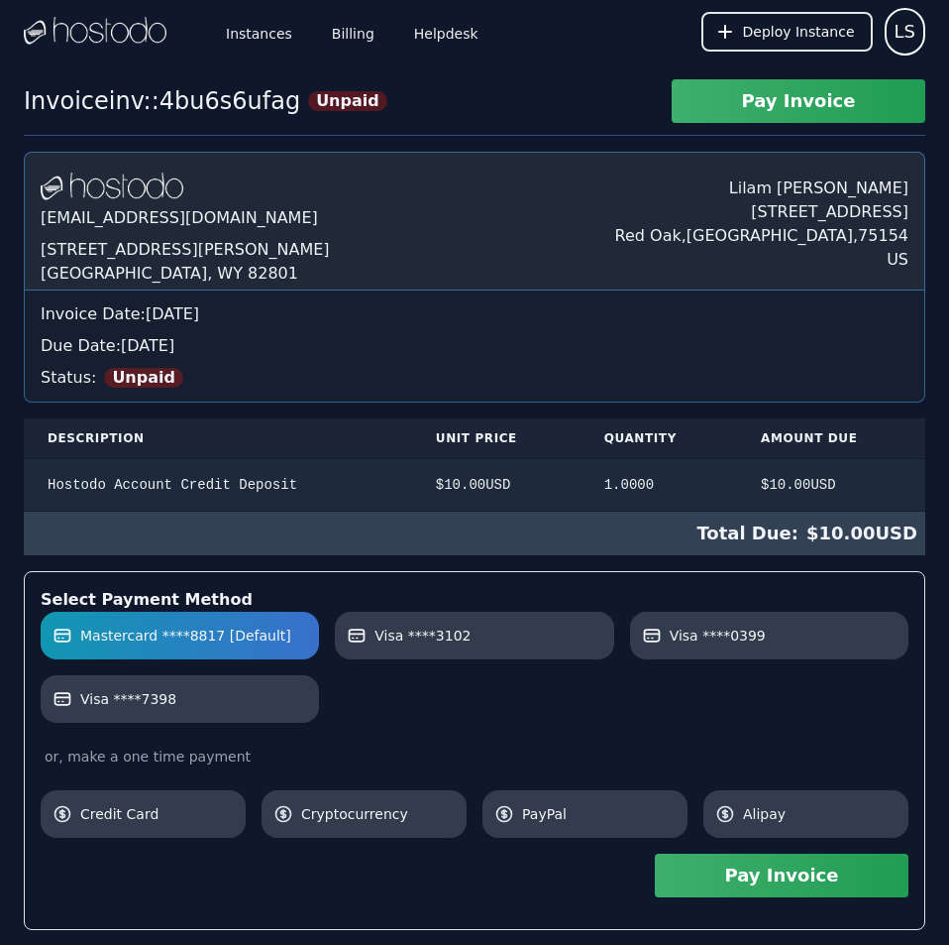
click at [582, 247] on div "Hostodo.com contact@hostodo.com 30 N Gould St, Ste N Sheridan, WY 82801 Lilam S…" at bounding box center [475, 221] width 902 height 139
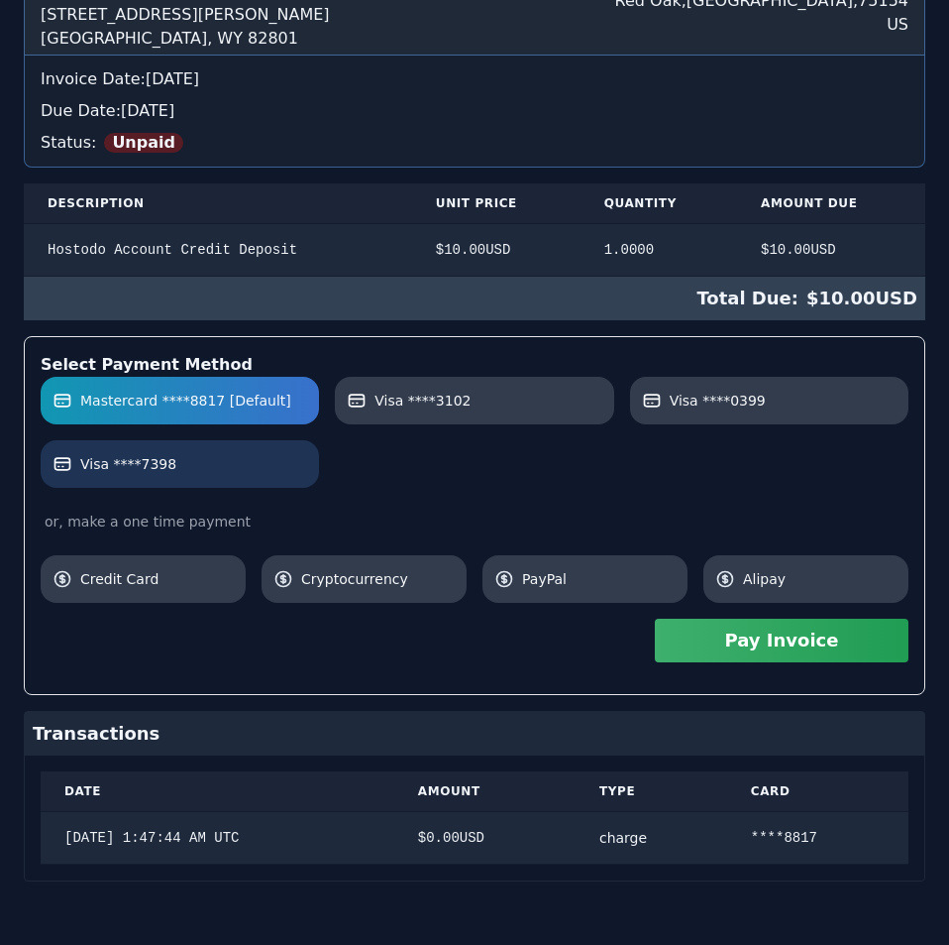
click at [254, 472] on label "Visa ****7398" at bounding box center [180, 464] width 255 height 20
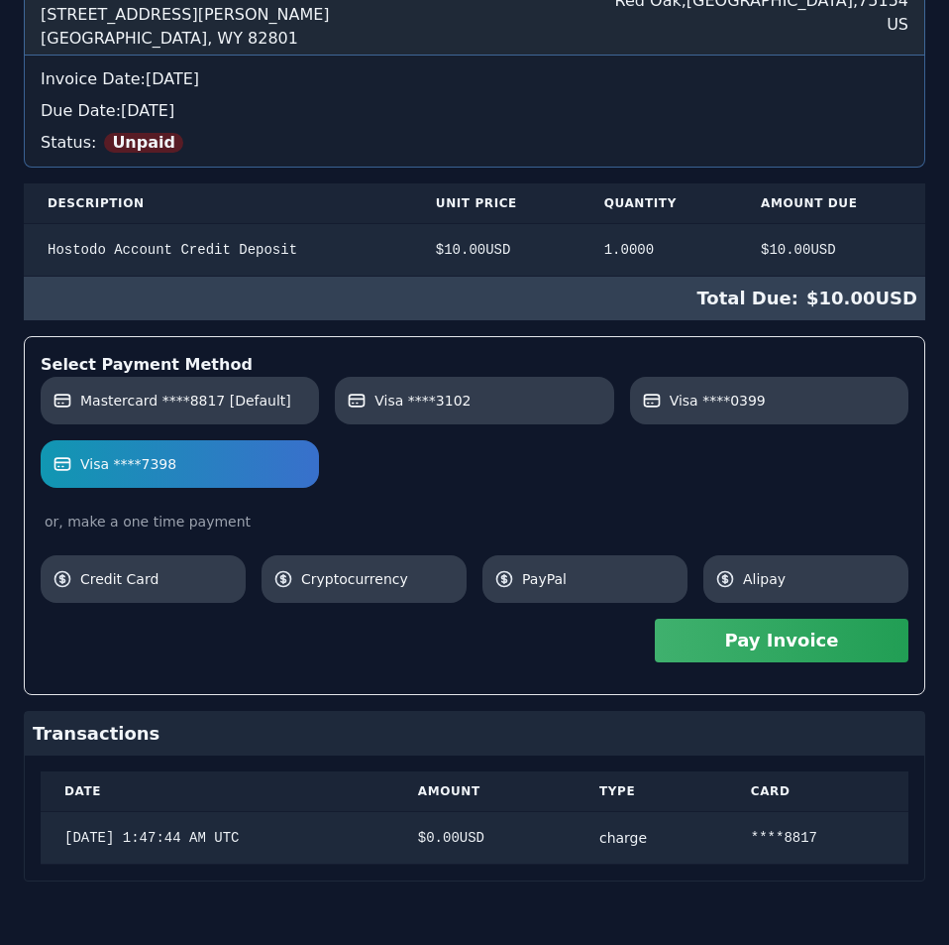
click at [735, 646] on button "Pay Invoice" at bounding box center [782, 640] width 254 height 44
click at [675, 408] on span "Visa ****0399" at bounding box center [718, 400] width 96 height 20
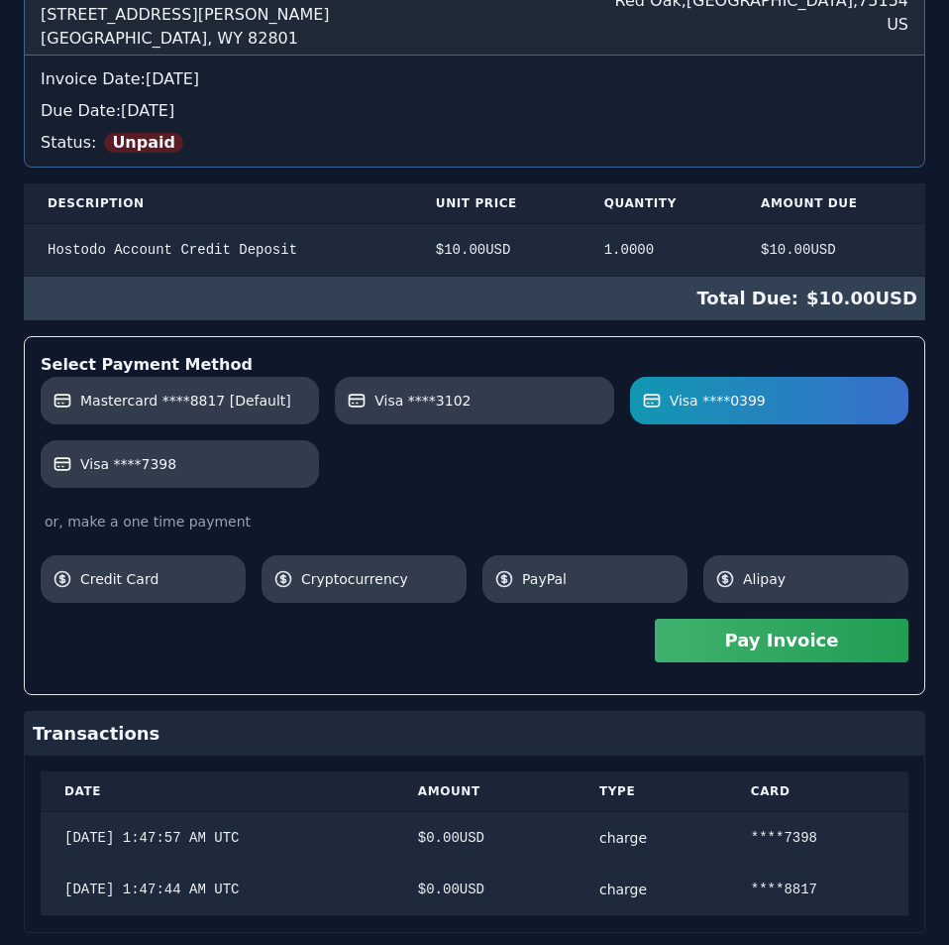
click at [722, 637] on button "Pay Invoice" at bounding box center [782, 640] width 254 height 44
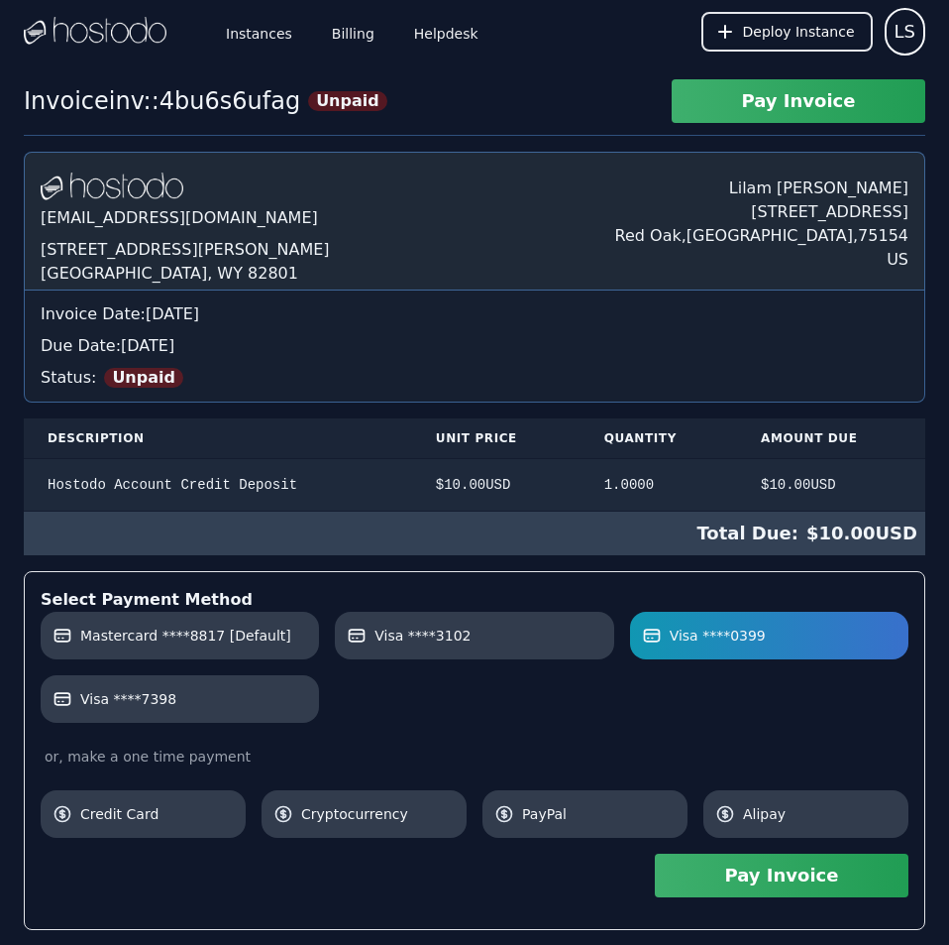
click at [336, 149] on div "Invoice inv::4bu6s6ufag Unpaid Pay Invoice Hostodo.com contact@hostodo.com 30 N…" at bounding box center [474, 655] width 949 height 1152
click at [333, 31] on link "Billing" at bounding box center [353, 31] width 51 height 65
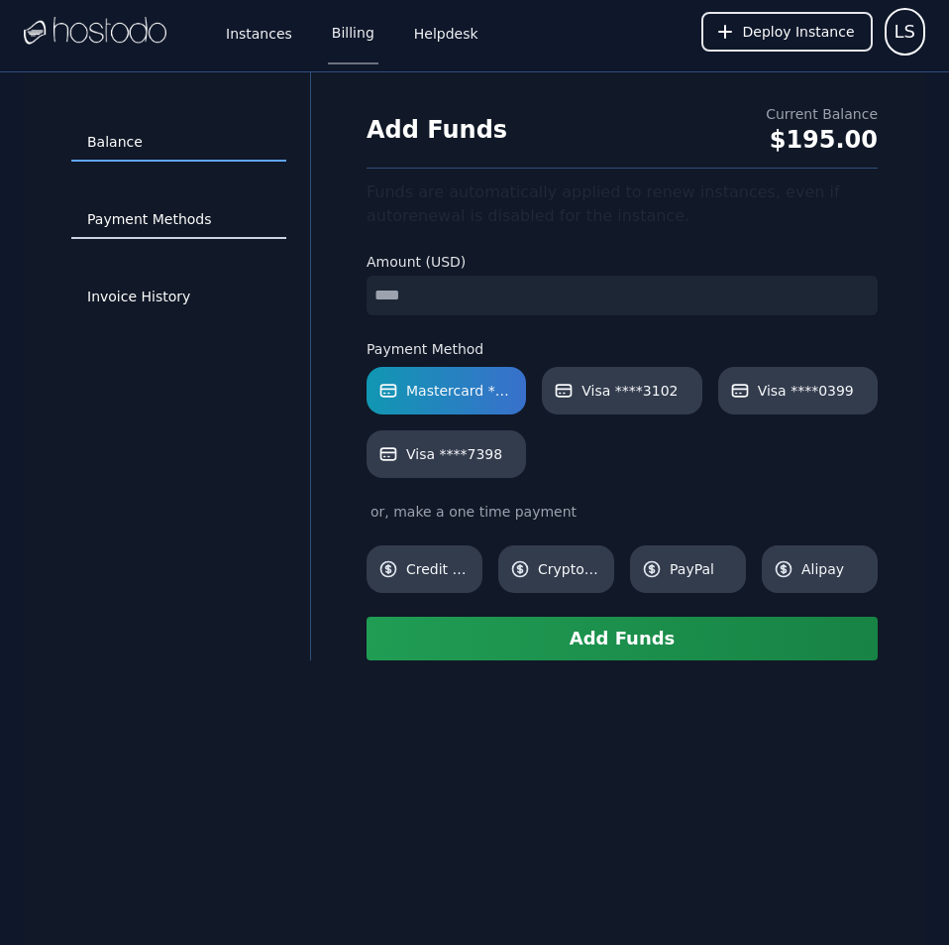
click at [147, 221] on link "Payment Methods" at bounding box center [178, 220] width 215 height 38
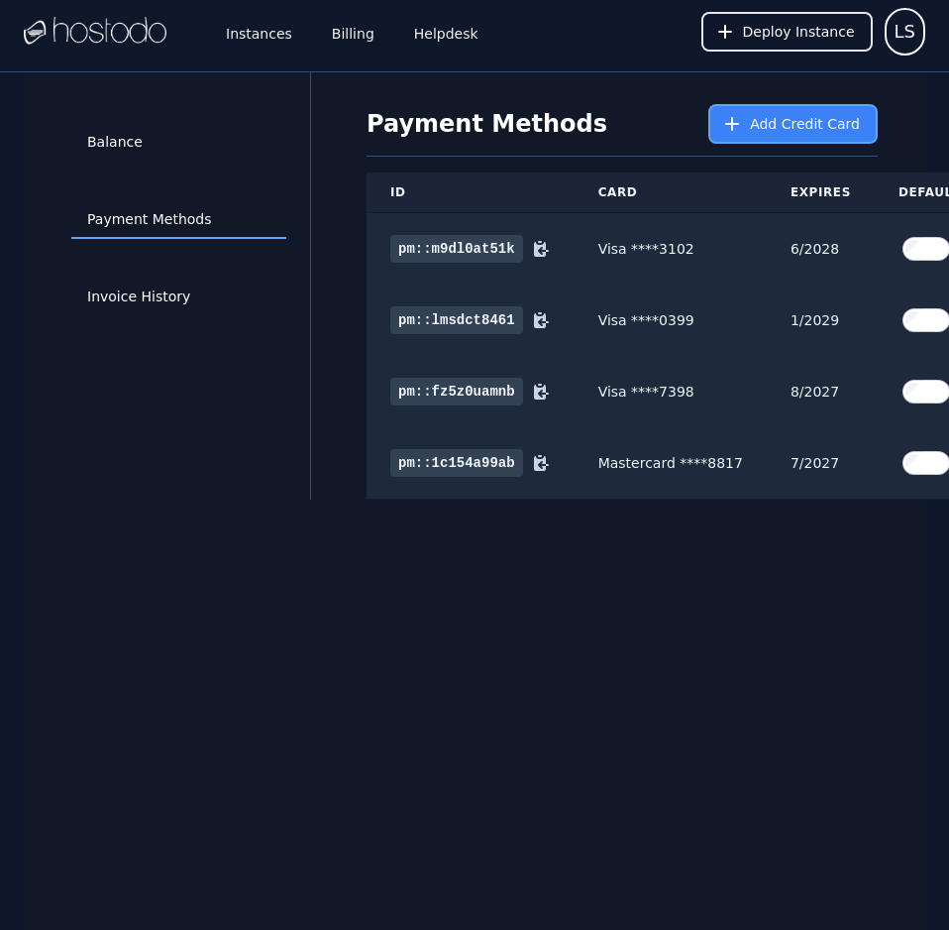
click at [774, 123] on span "Add Credit Card" at bounding box center [805, 124] width 110 height 20
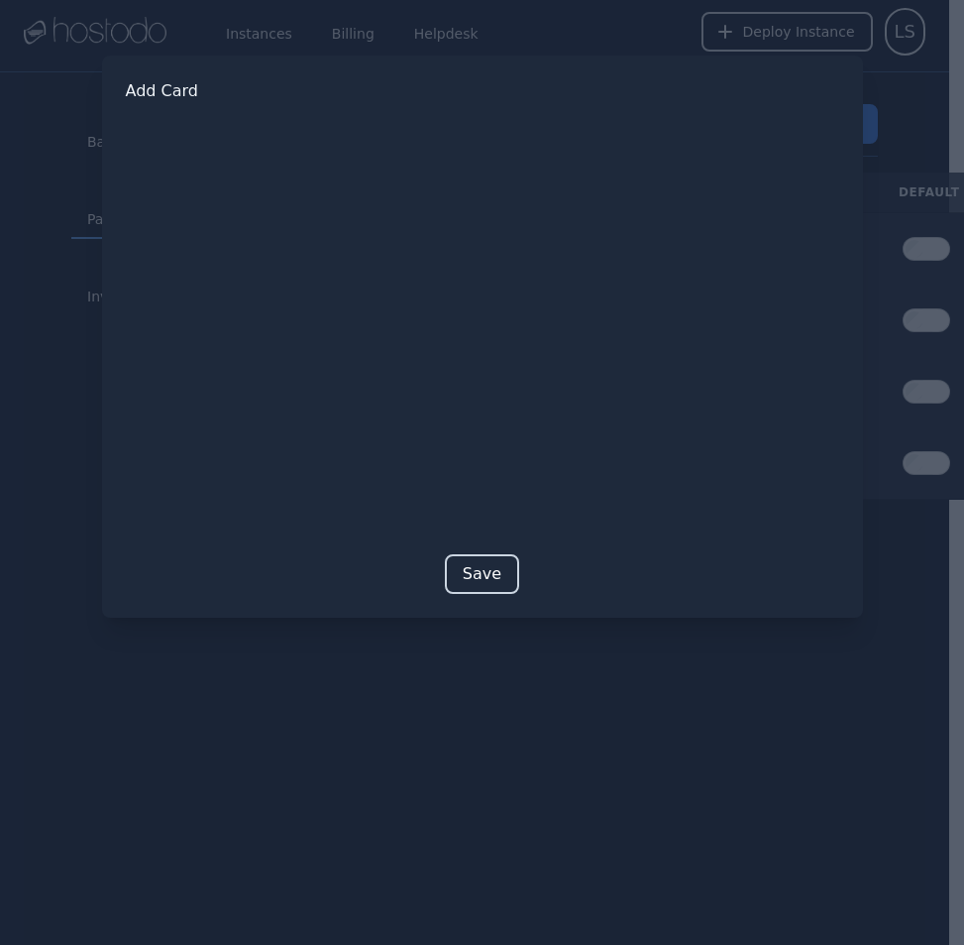
click at [486, 574] on button "Save" at bounding box center [482, 574] width 74 height 40
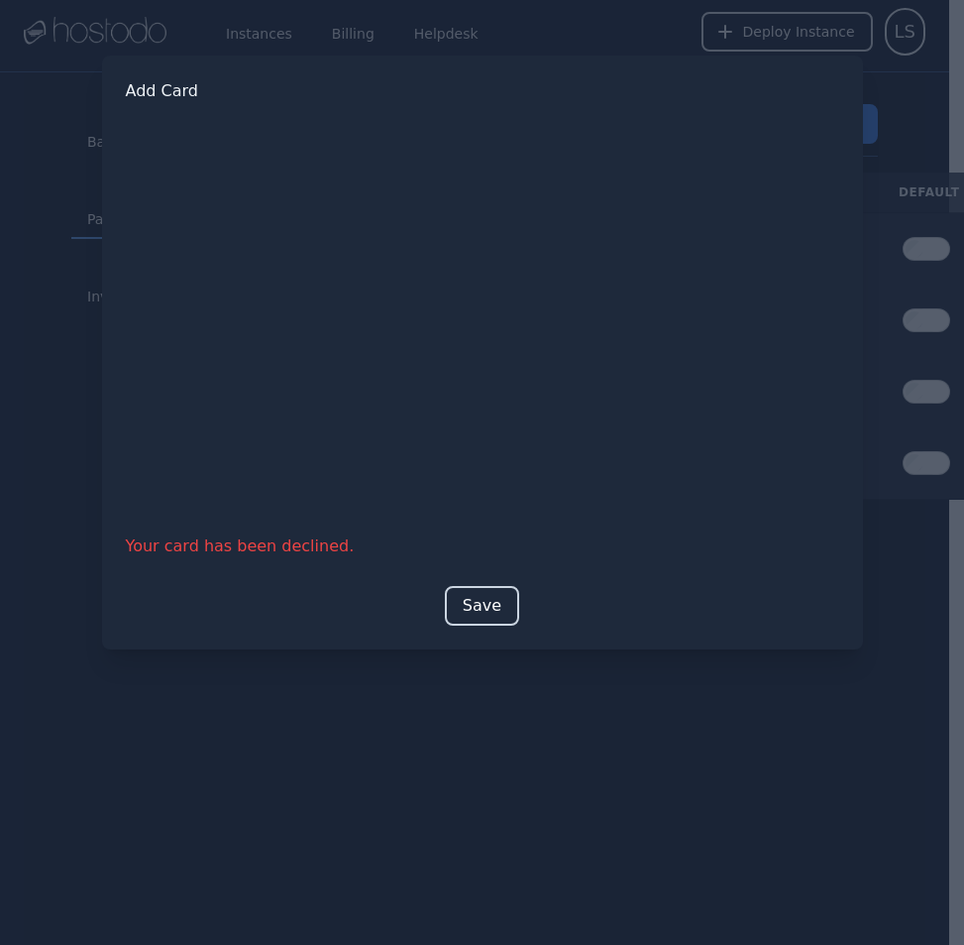
click at [466, 601] on button "Save" at bounding box center [482, 606] width 74 height 40
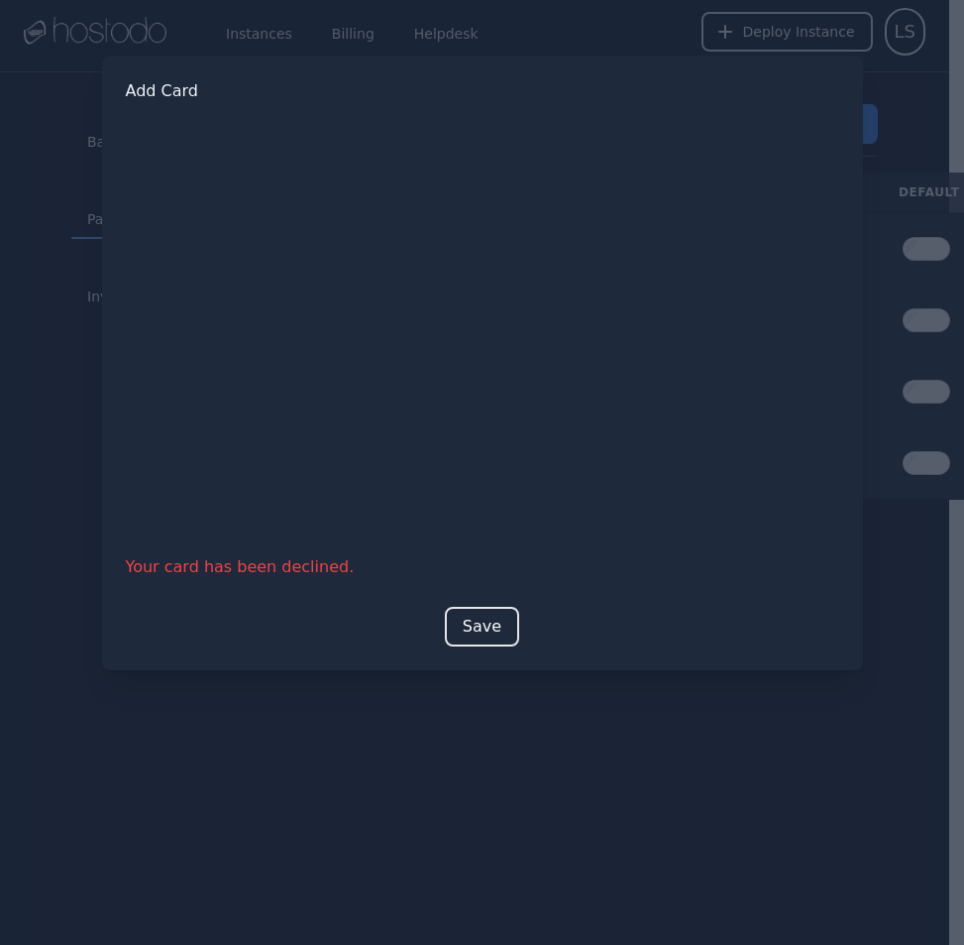
click at [665, 847] on div at bounding box center [482, 472] width 964 height 945
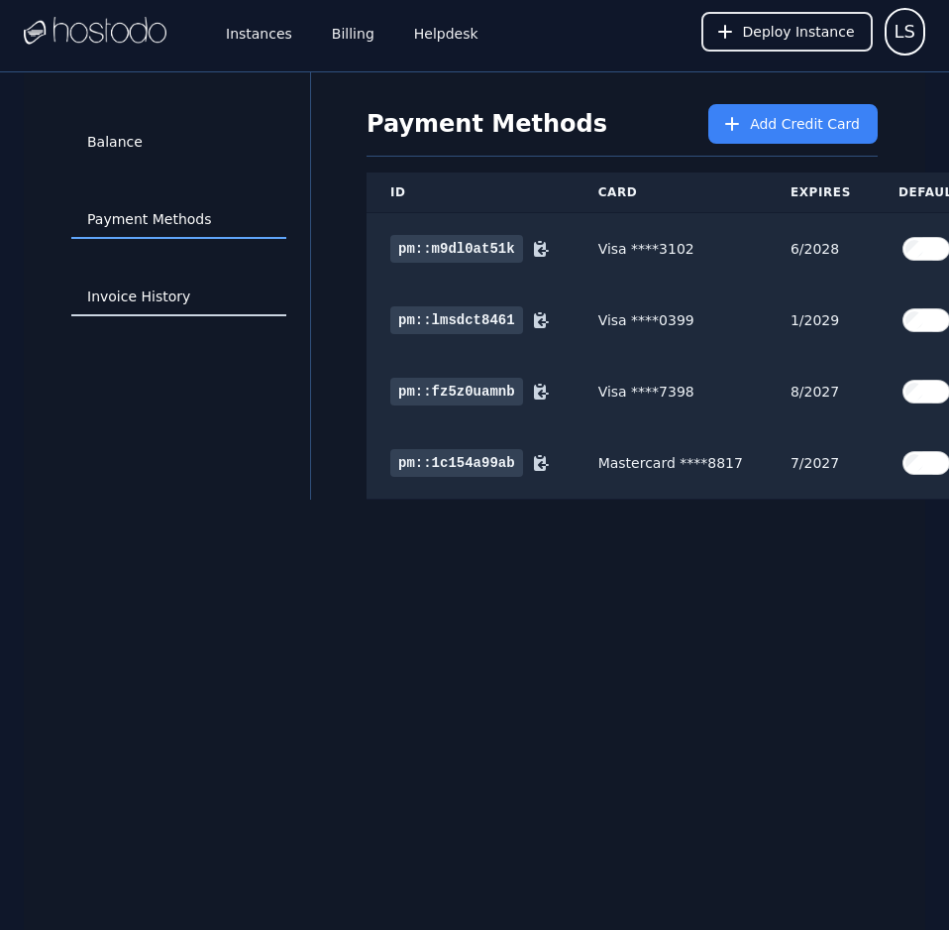
click at [147, 288] on link "Invoice History" at bounding box center [178, 297] width 215 height 38
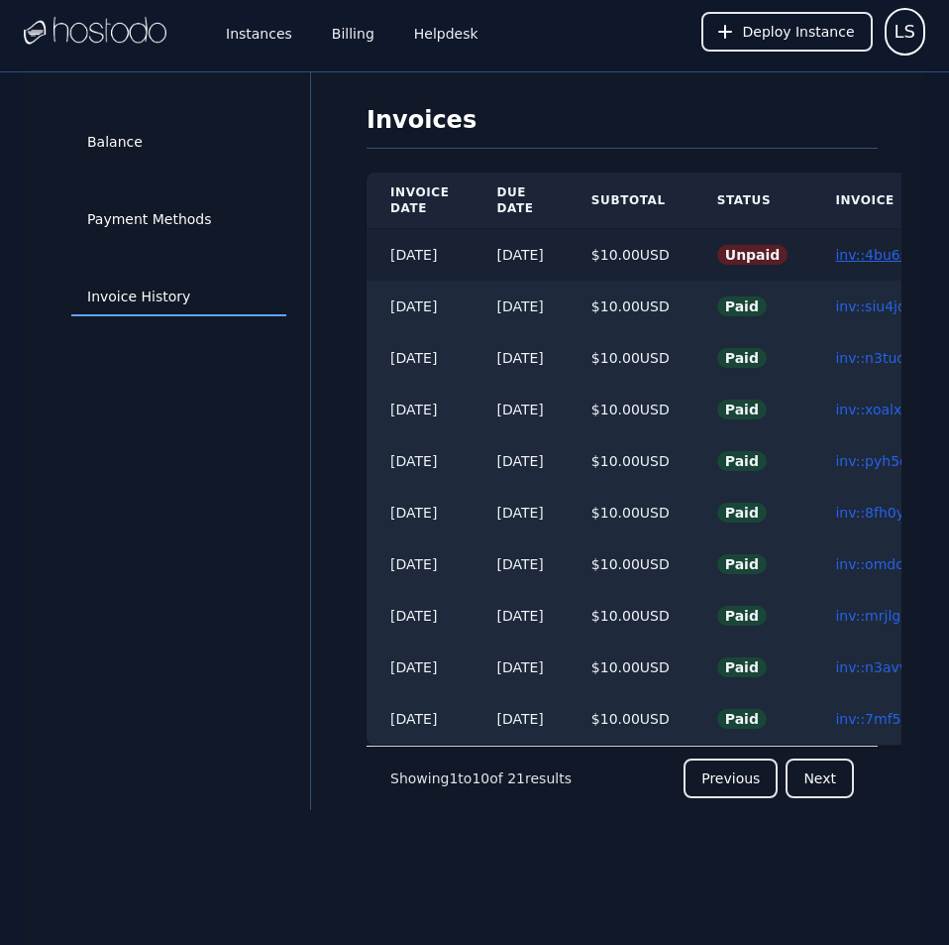
click at [875, 247] on link "inv::4bu6s6ufag ≫" at bounding box center [898, 255] width 126 height 16
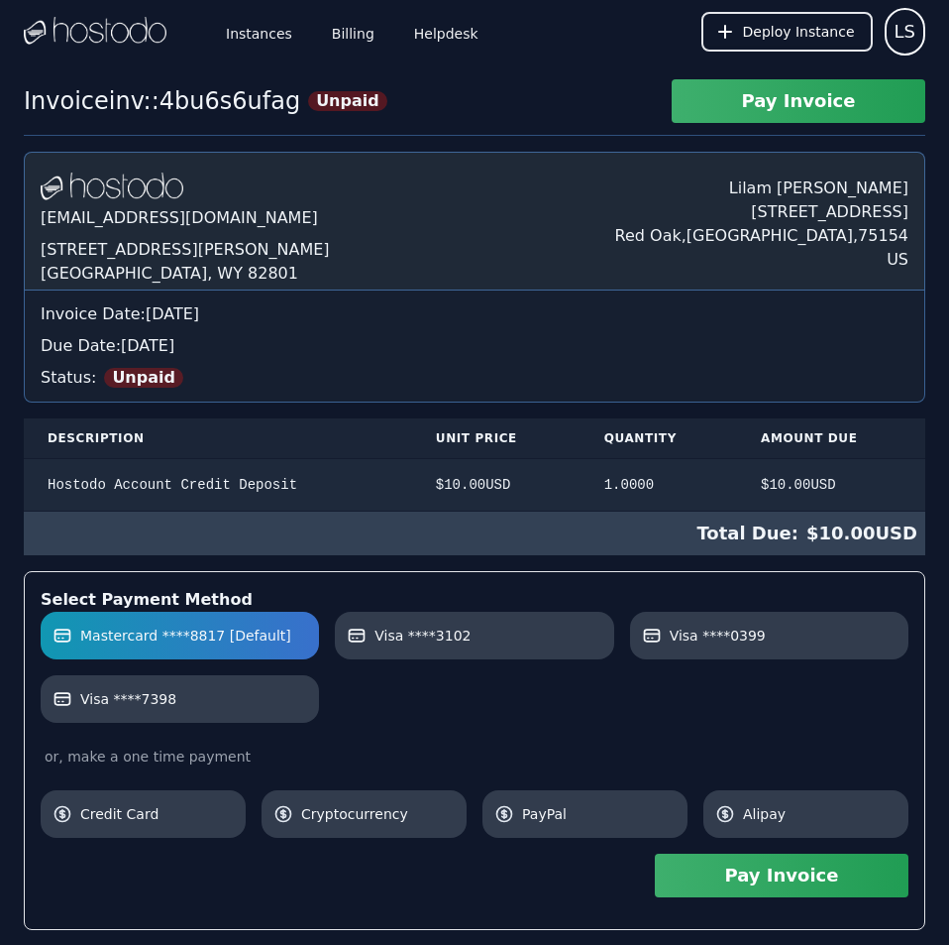
scroll to position [338, 0]
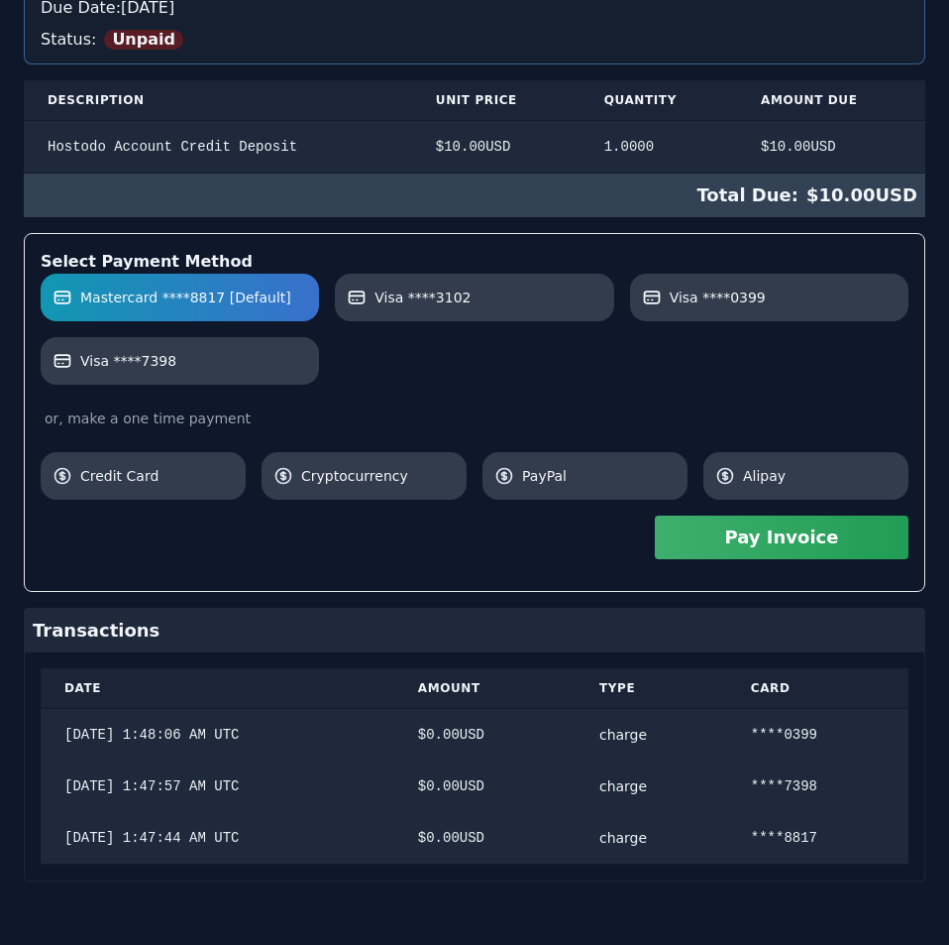
click at [559, 272] on div "[DOMAIN_NAME] [EMAIL_ADDRESS][DOMAIN_NAME] [STREET_ADDRESS][PERSON_NAME] [PERSO…" at bounding box center [475, 347] width 902 height 1067
click at [699, 533] on button "Pay Invoice" at bounding box center [782, 537] width 254 height 44
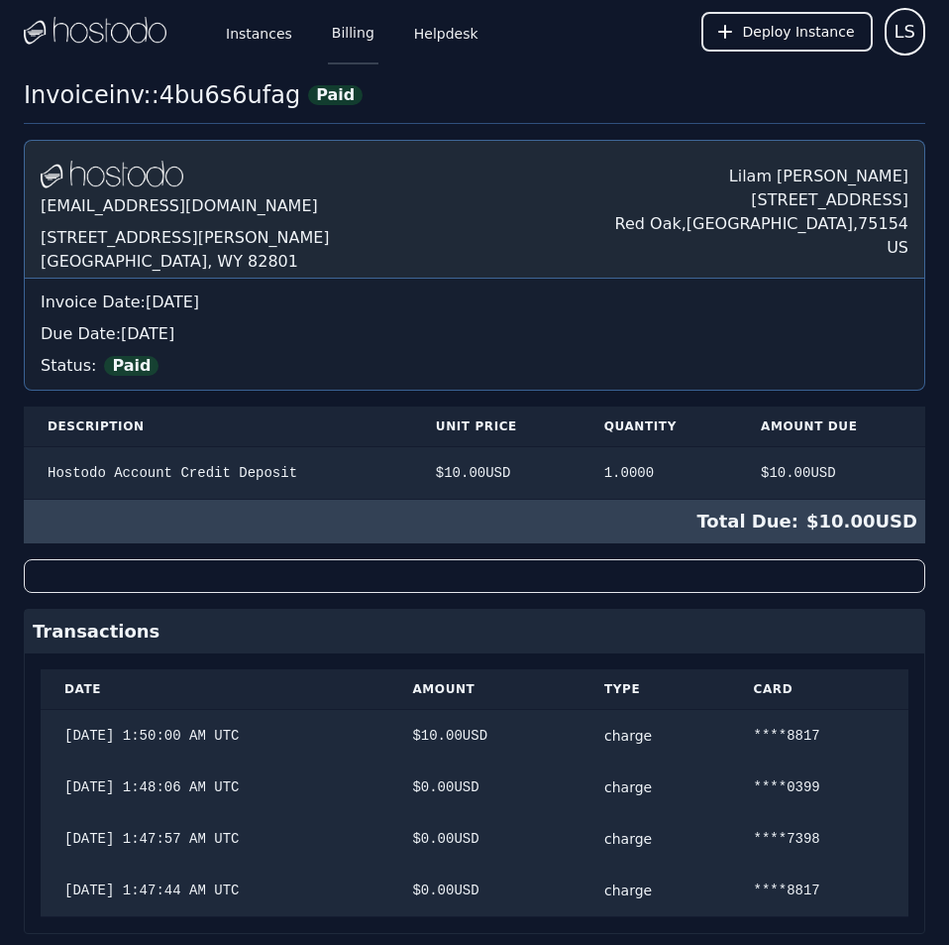
click at [328, 32] on link "Billing" at bounding box center [353, 31] width 51 height 65
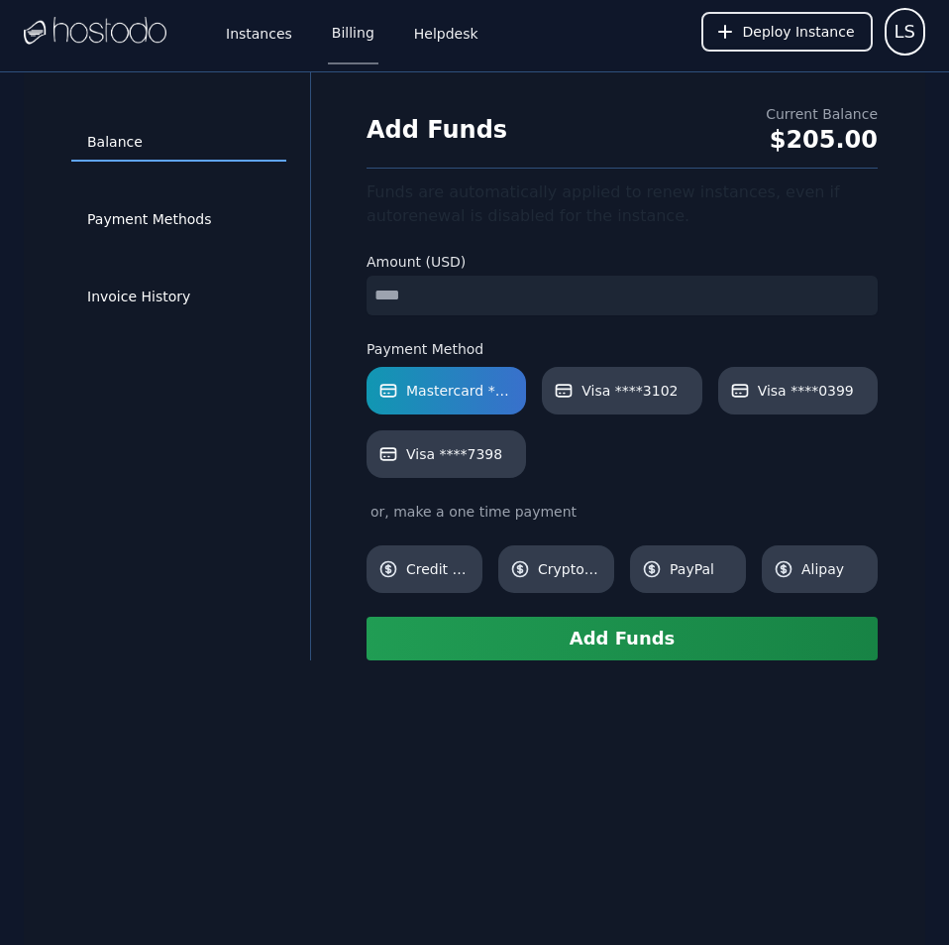
click at [450, 286] on input "number" at bounding box center [622, 296] width 511 height 40
type input "**"
click at [465, 463] on span "Visa ****7398" at bounding box center [454, 454] width 96 height 20
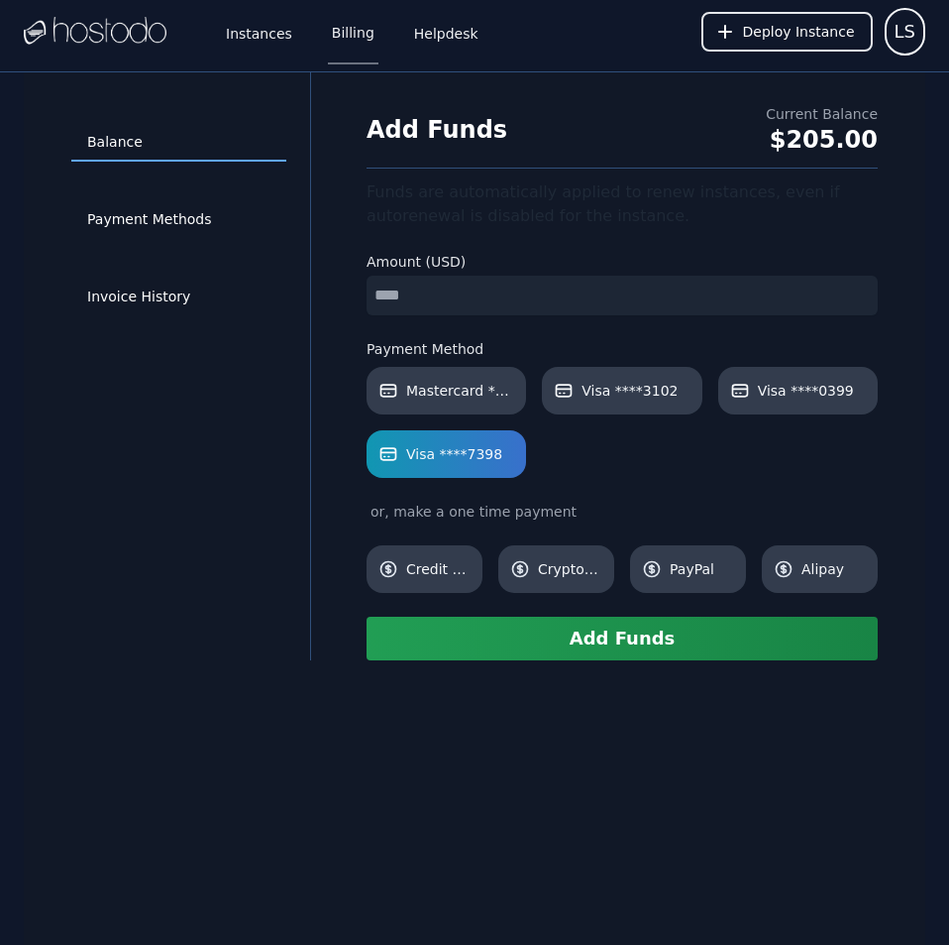
click at [645, 646] on button "Add Funds" at bounding box center [622, 638] width 511 height 44
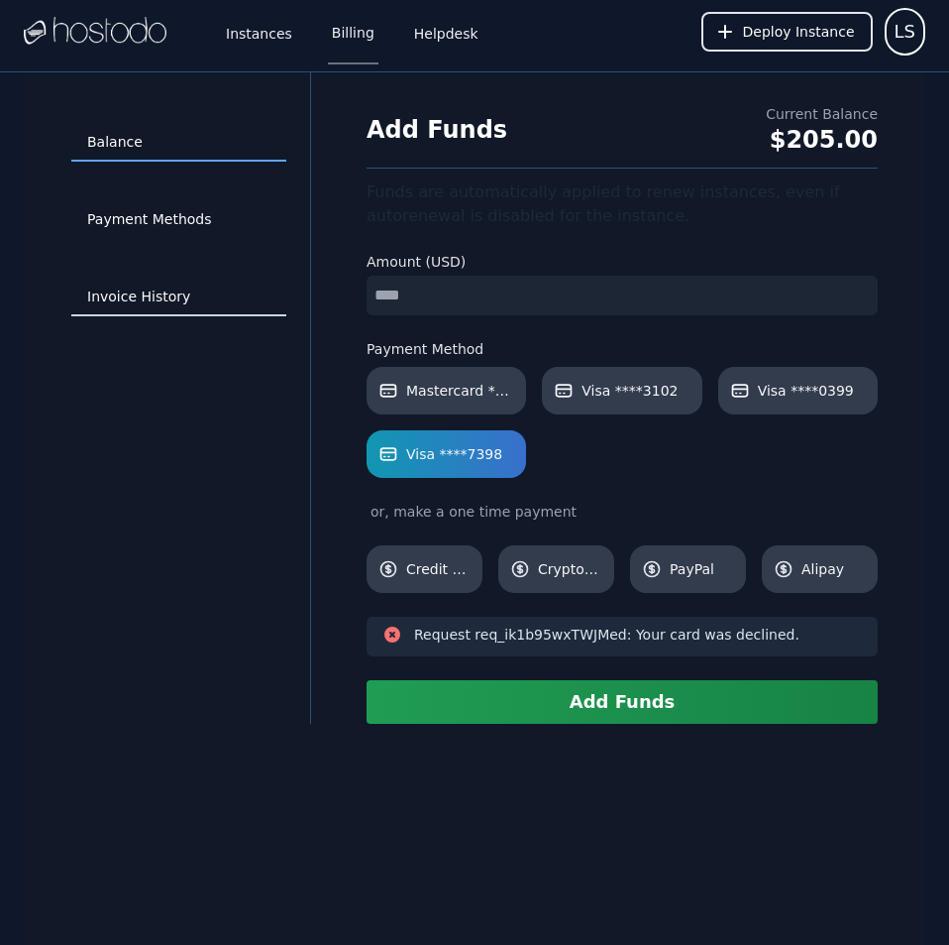
click at [158, 294] on link "Invoice History" at bounding box center [178, 297] width 215 height 38
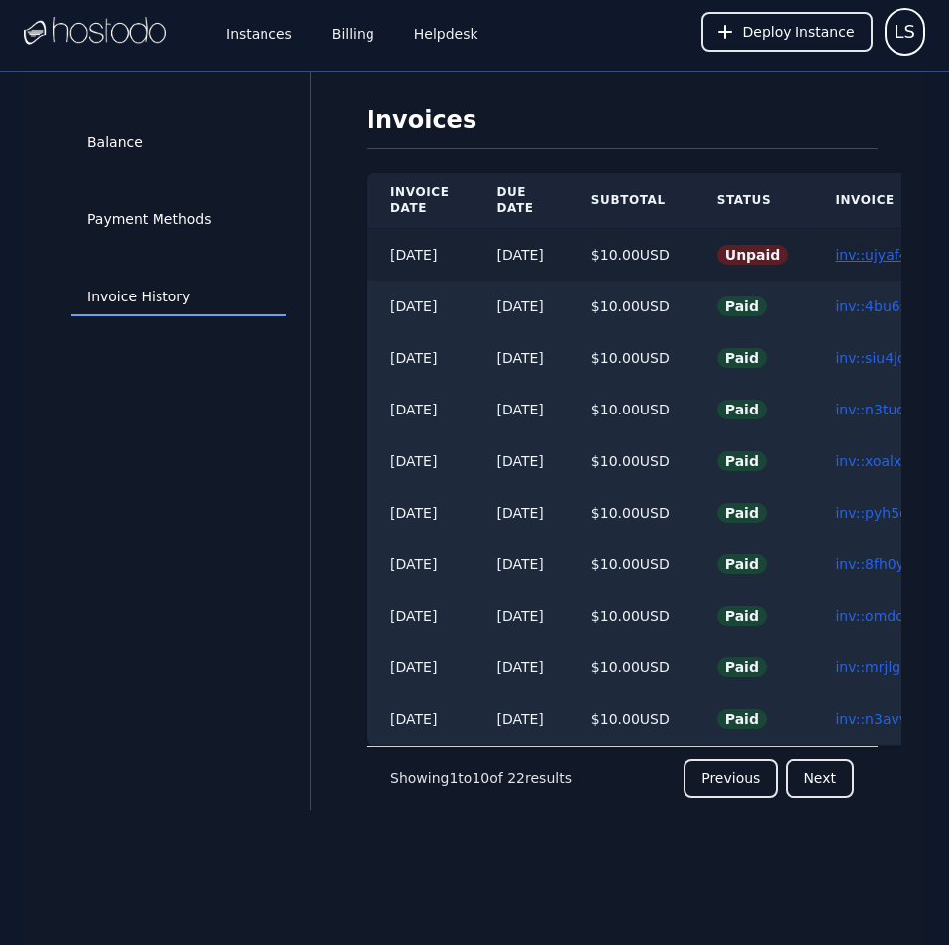
click at [881, 250] on link "inv::ujyaf4sf5b ≫" at bounding box center [893, 255] width 117 height 16
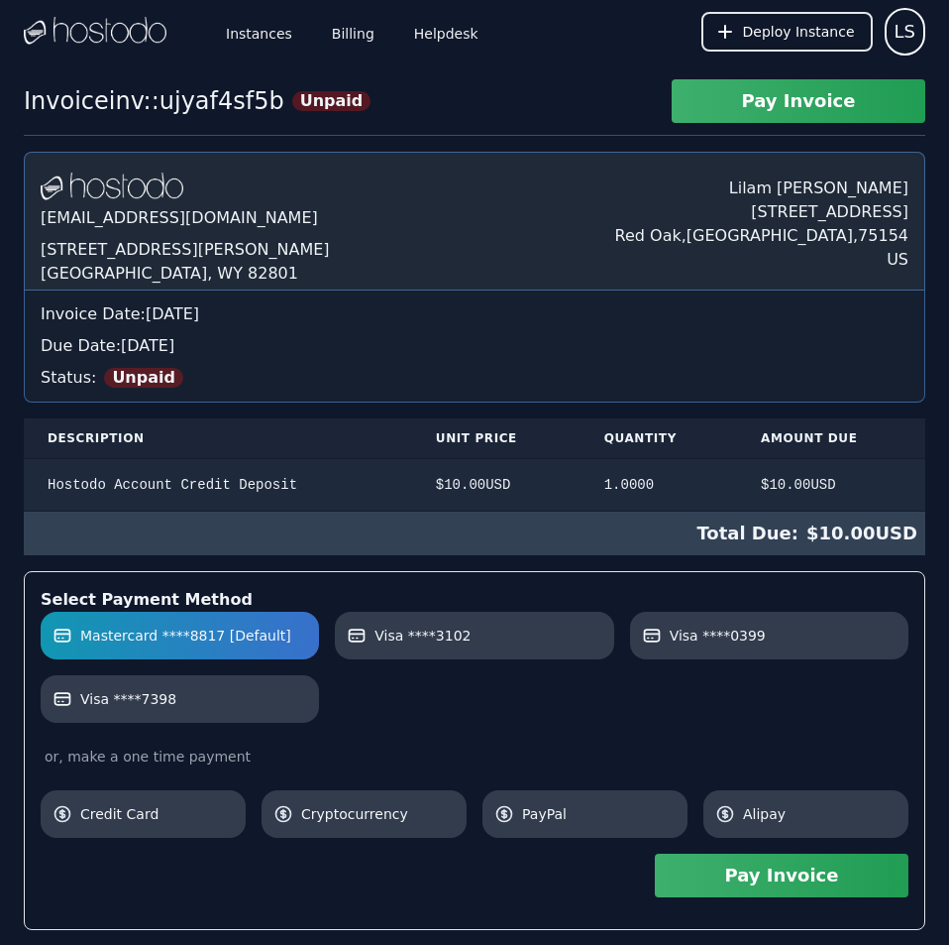
scroll to position [235, 0]
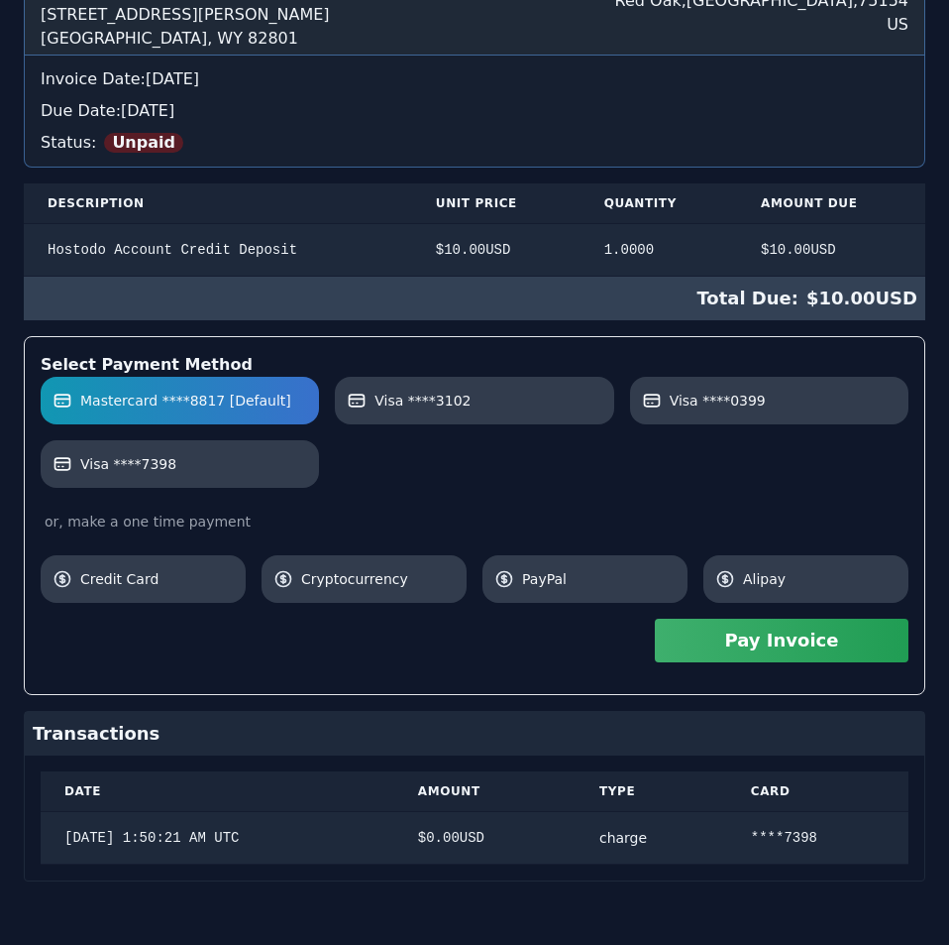
click at [650, 245] on div "[DOMAIN_NAME] [EMAIL_ADDRESS][DOMAIN_NAME] [STREET_ADDRESS][PERSON_NAME] [PERSO…" at bounding box center [475, 399] width 902 height 964
click at [704, 651] on button "Pay Invoice" at bounding box center [782, 640] width 254 height 44
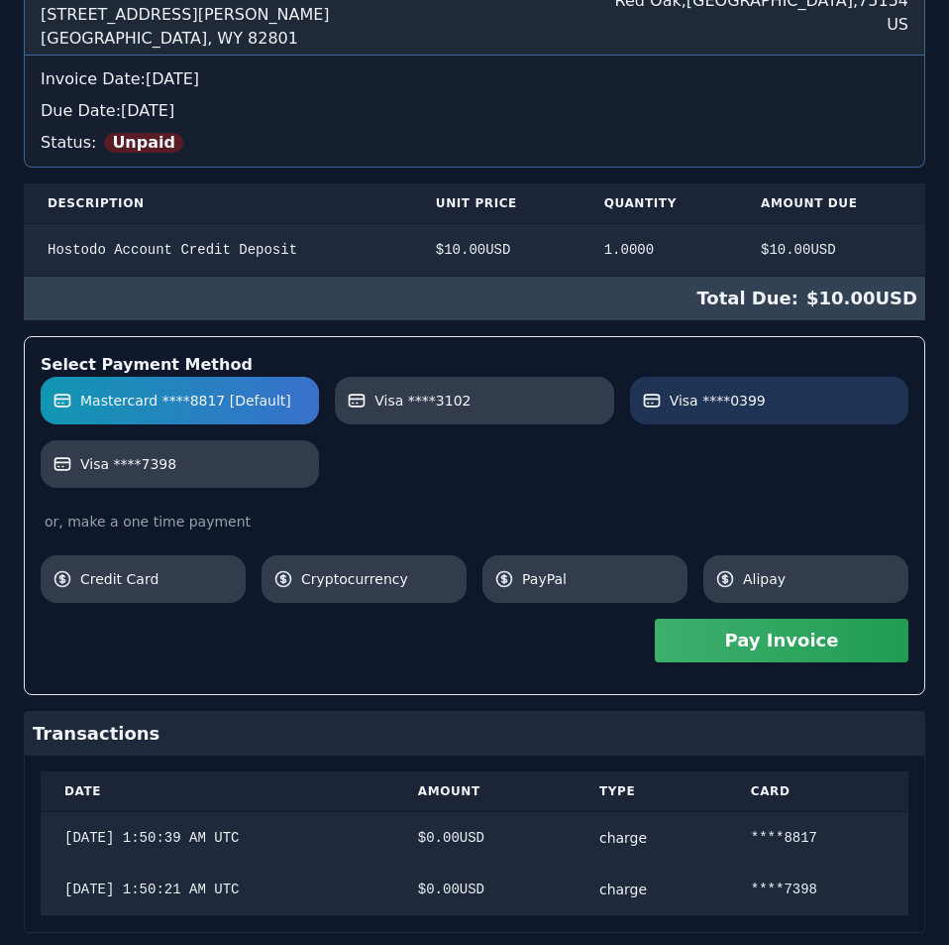
click at [677, 415] on link "Visa ****0399" at bounding box center [769, 401] width 278 height 48
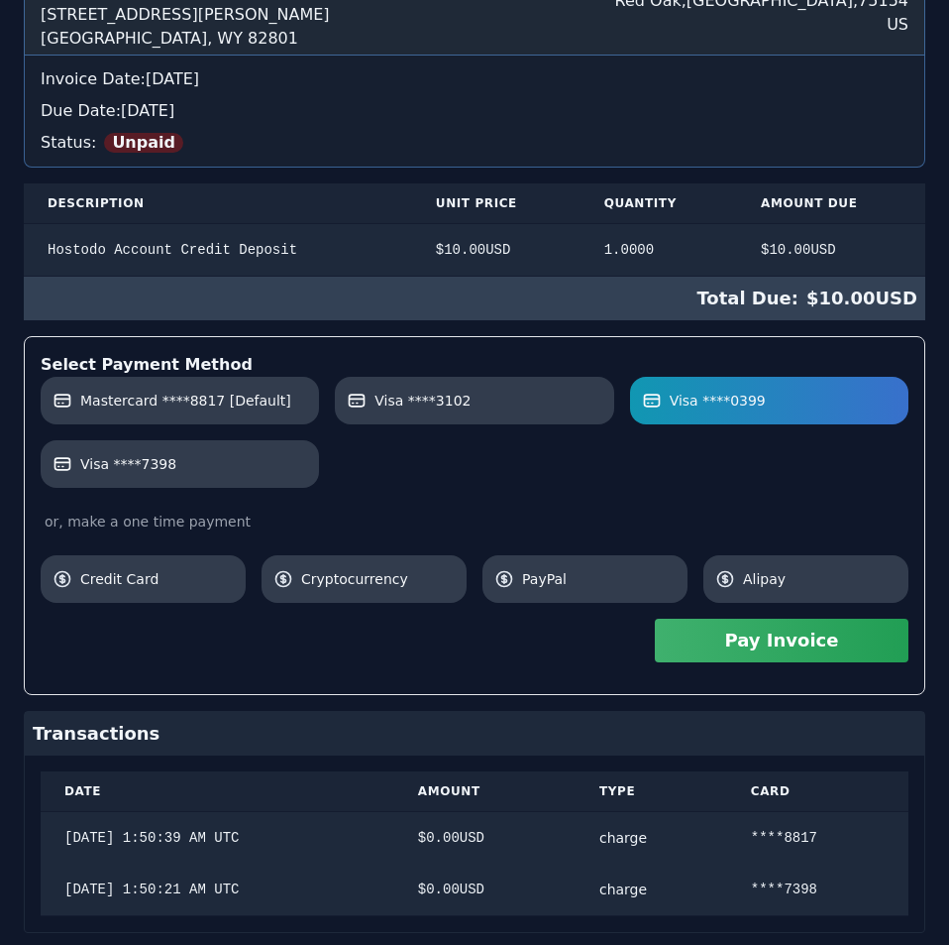
click at [723, 639] on button "Pay Invoice" at bounding box center [782, 640] width 254 height 44
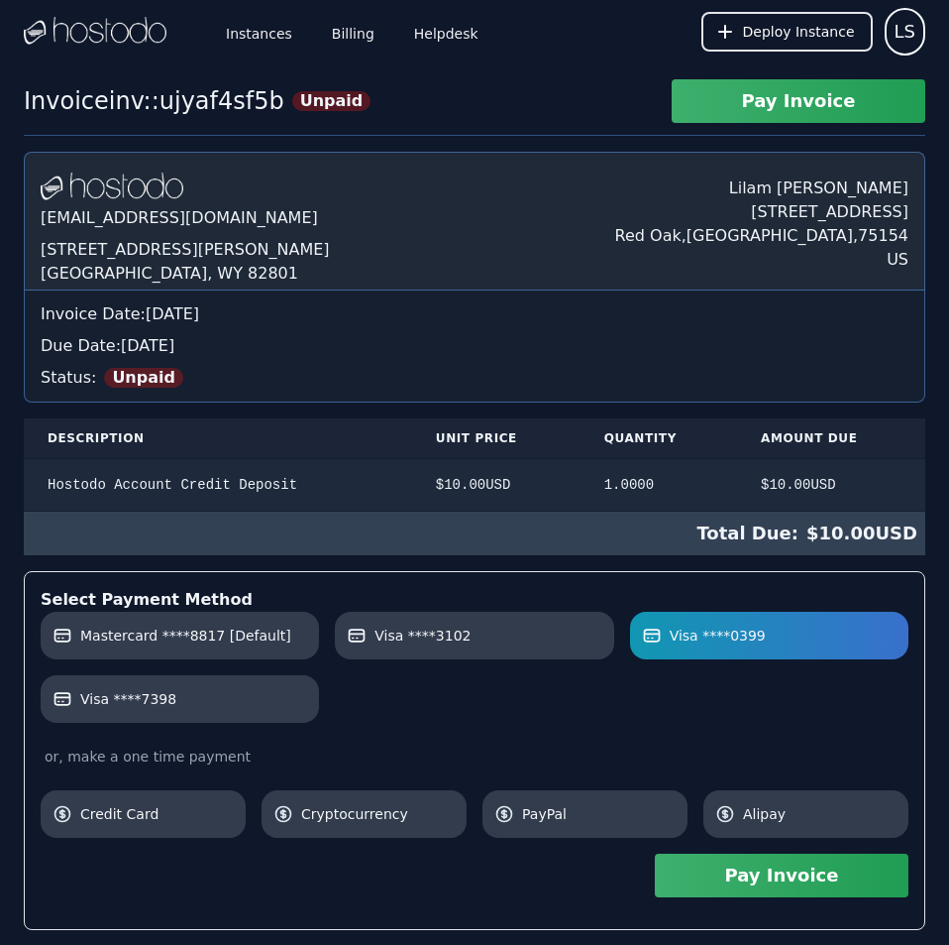
click at [544, 71] on div "Instances Billing Helpdesk Deploy Instance LS Instances SSH Keys Billing Helpde…" at bounding box center [474, 615] width 949 height 1231
click at [346, 44] on link "Billing" at bounding box center [353, 31] width 51 height 65
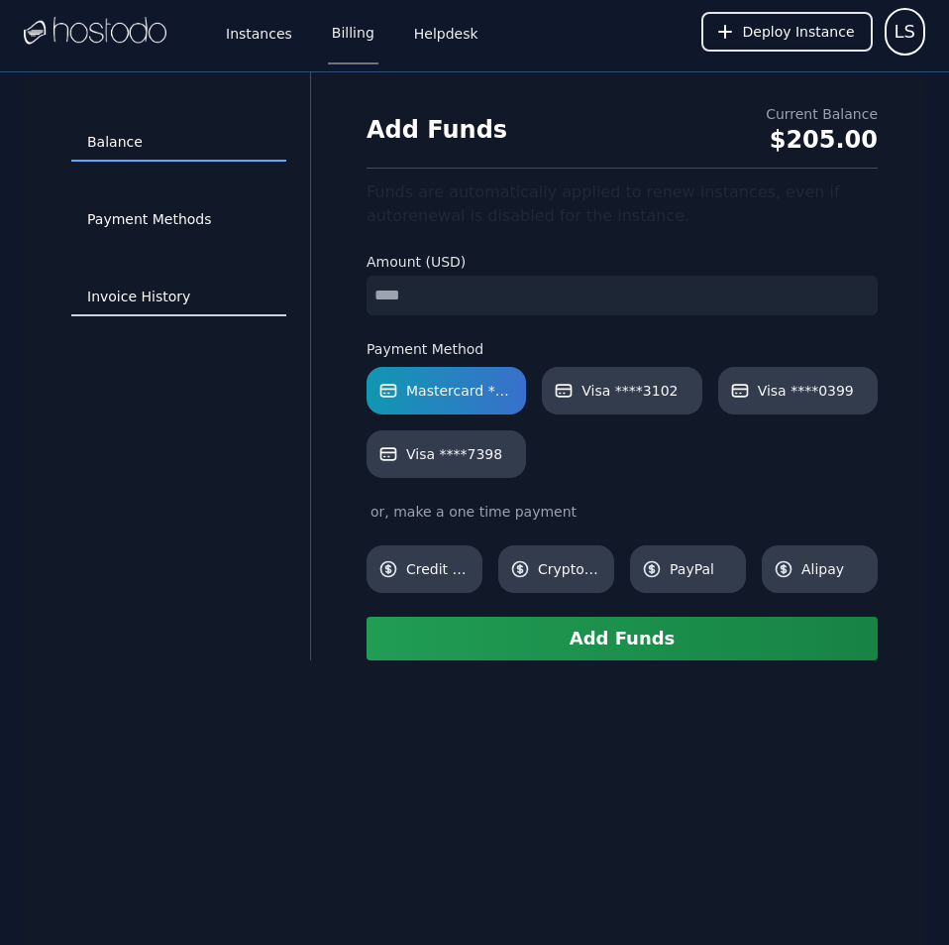
click at [138, 288] on link "Invoice History" at bounding box center [178, 297] width 215 height 38
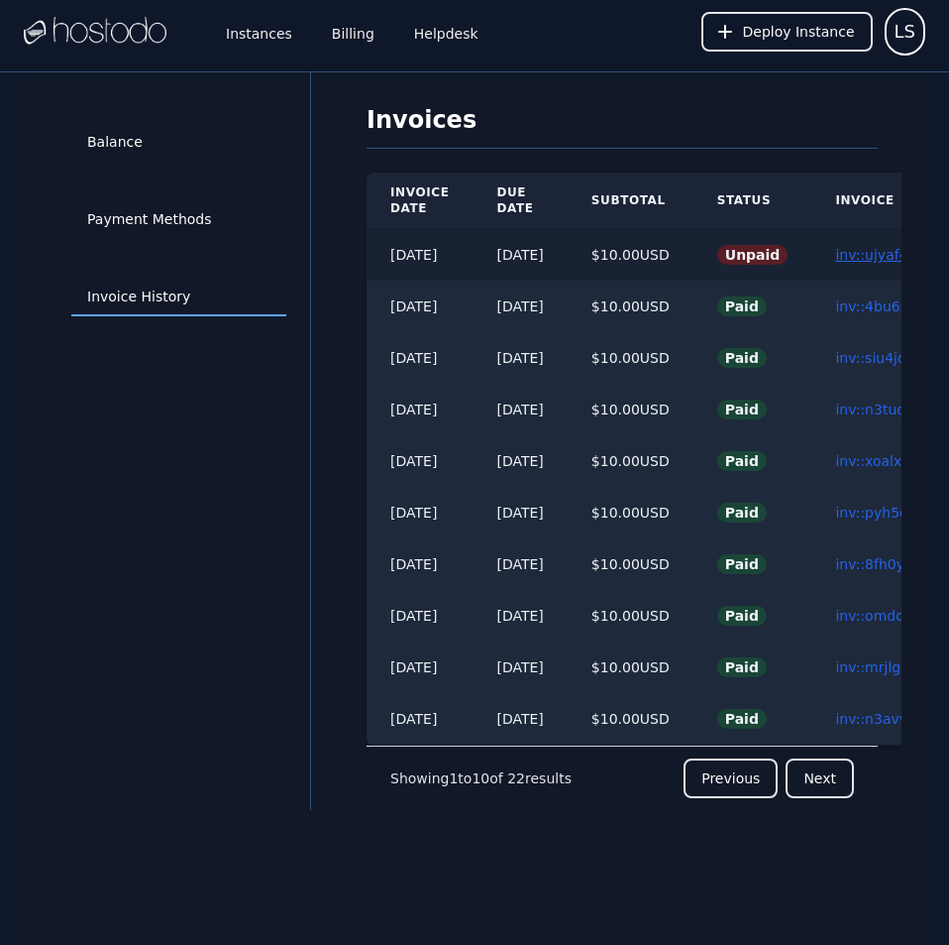
click at [878, 254] on link "inv::ujyaf4sf5b ≫" at bounding box center [893, 255] width 117 height 16
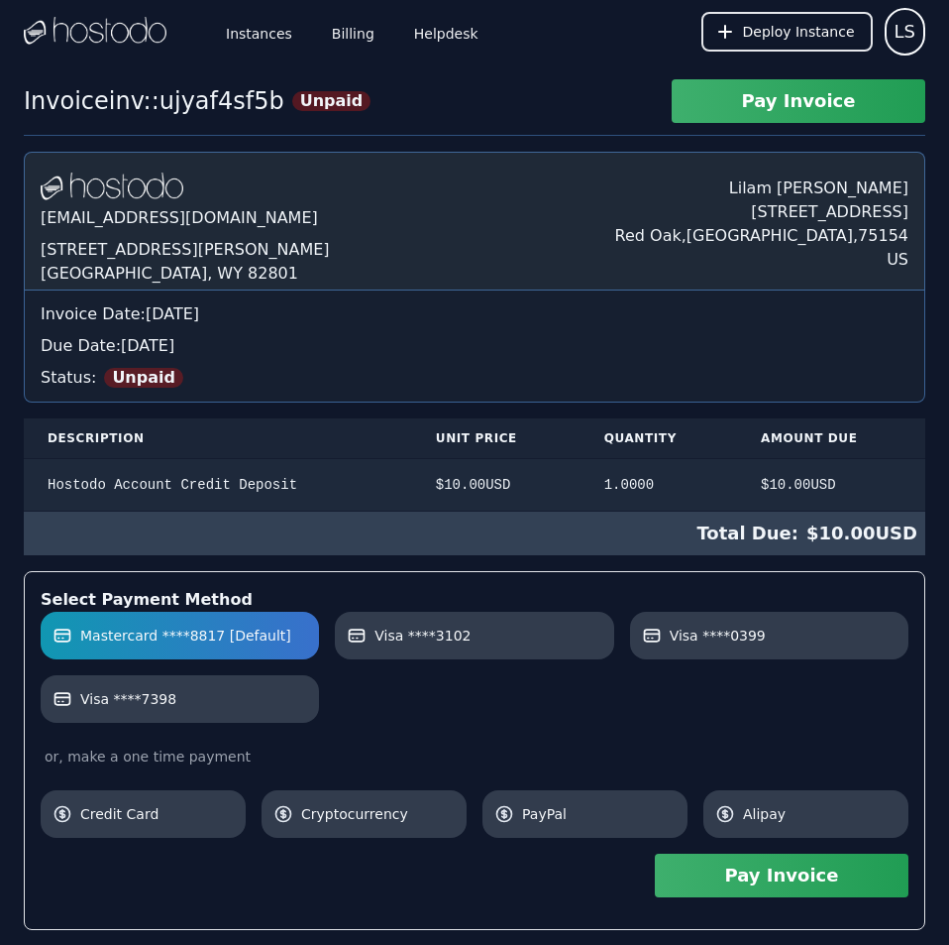
scroll to position [110, 0]
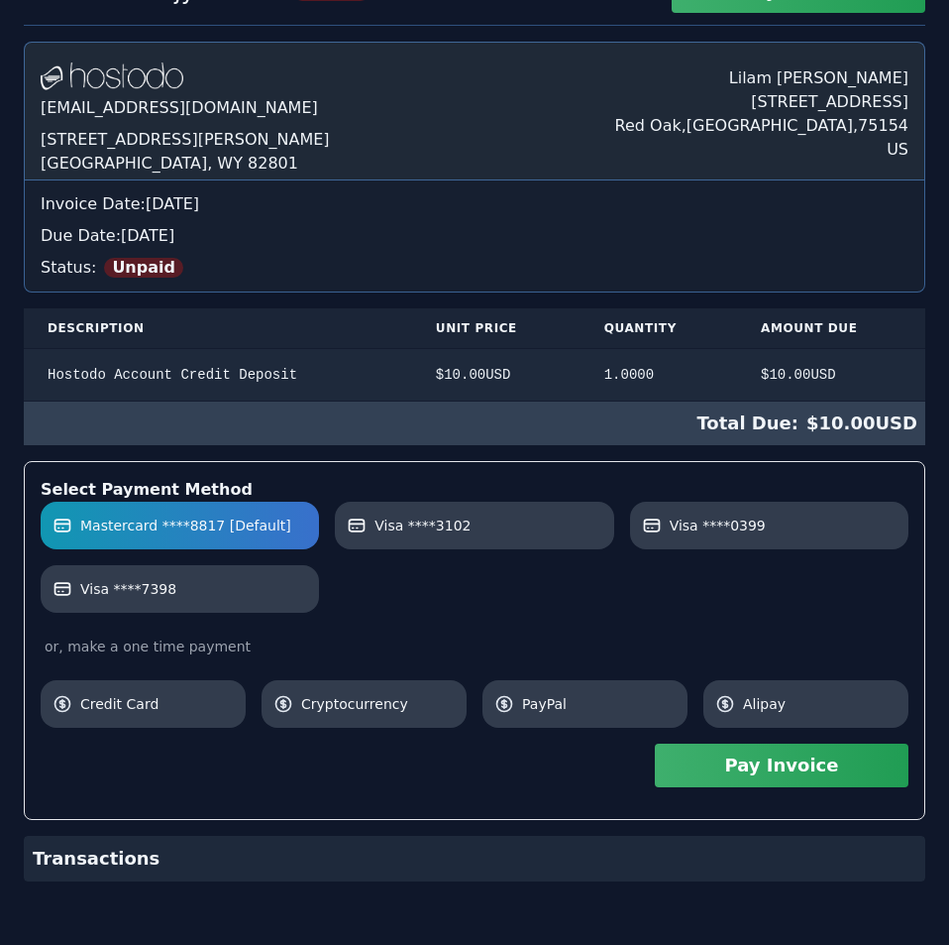
click at [578, 342] on div "[DOMAIN_NAME] [EMAIL_ADDRESS][DOMAIN_NAME] [STREET_ADDRESS][PERSON_NAME] [PERSO…" at bounding box center [475, 461] width 902 height 839
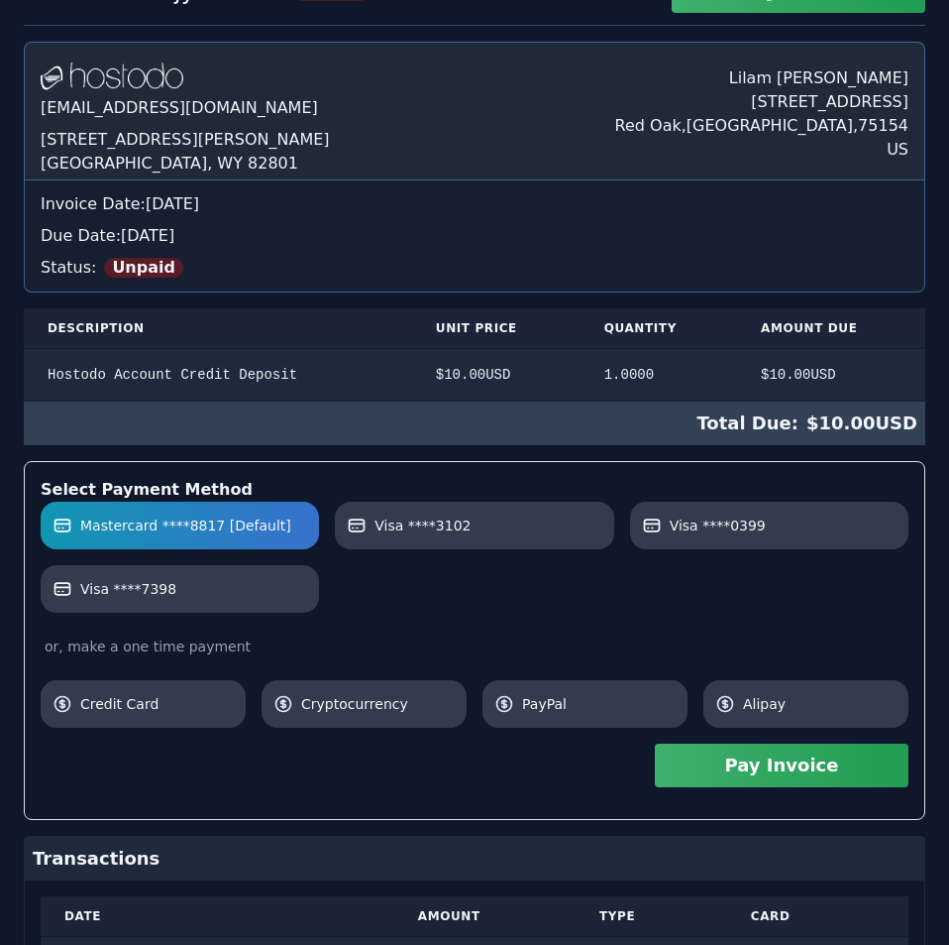
scroll to position [338, 0]
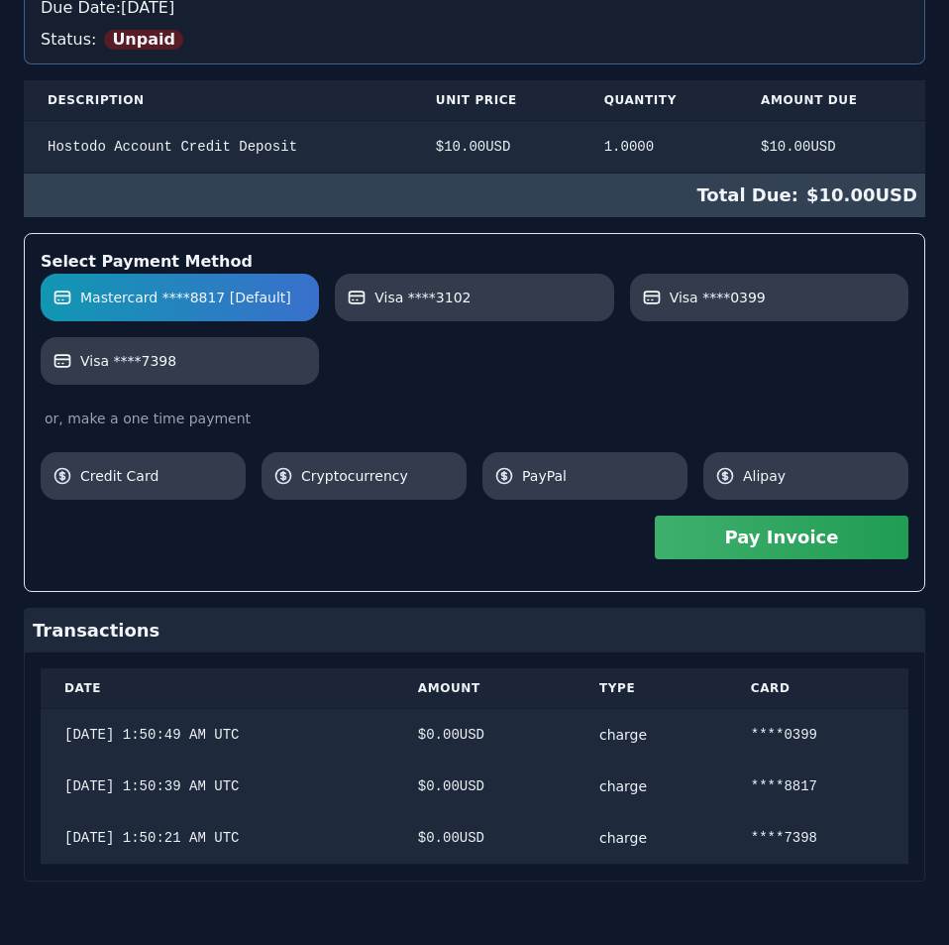
click at [486, 843] on div "Transactions Date Amount Type Card 9/19/2025, 1:50:49 AM UTC $ 0.00 USD charge …" at bounding box center [475, 745] width 902 height 274
click at [833, 538] on button "Pay Invoice" at bounding box center [782, 537] width 254 height 44
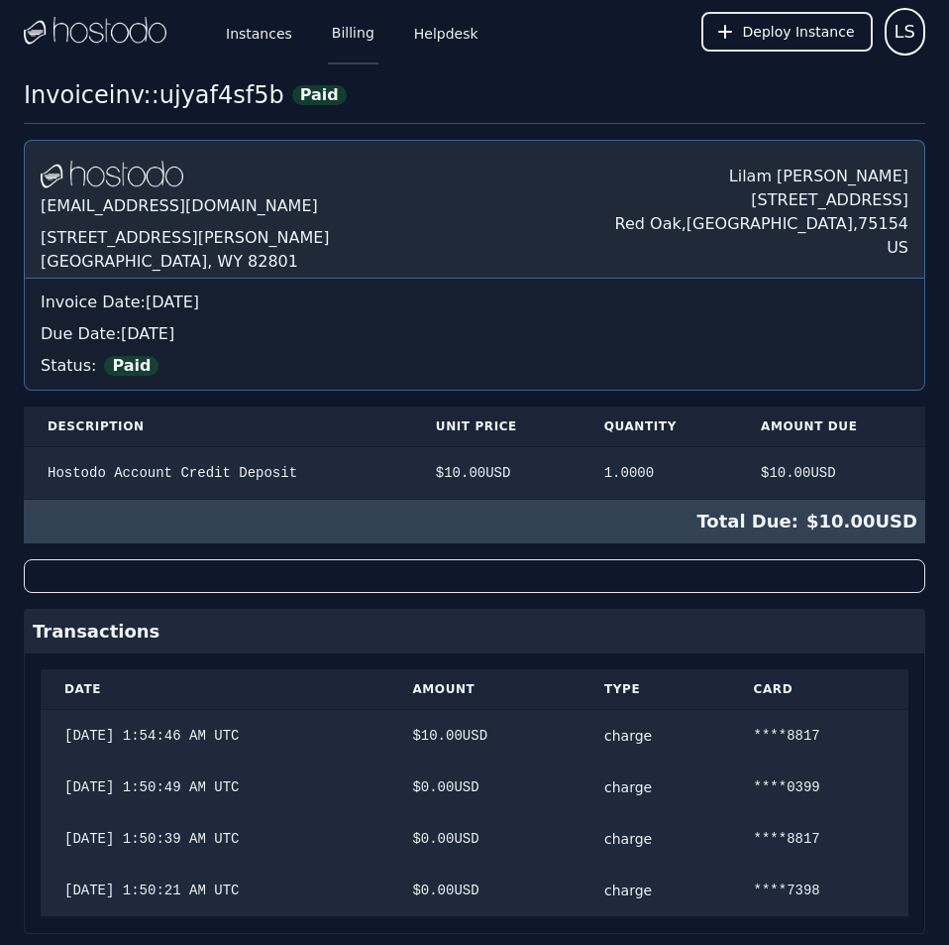
click at [340, 25] on link "Billing" at bounding box center [353, 31] width 51 height 65
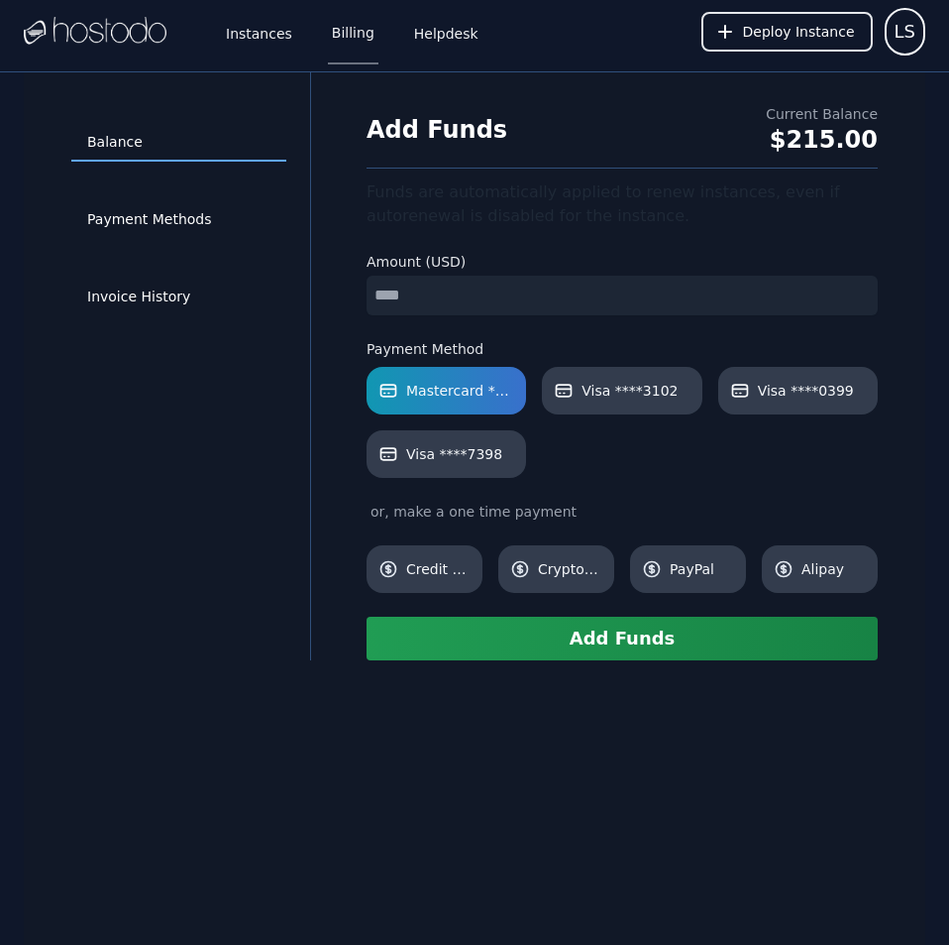
click at [489, 286] on input "number" at bounding box center [622, 296] width 511 height 40
type input "**"
click at [437, 447] on span "Visa ****7398" at bounding box center [454, 454] width 96 height 20
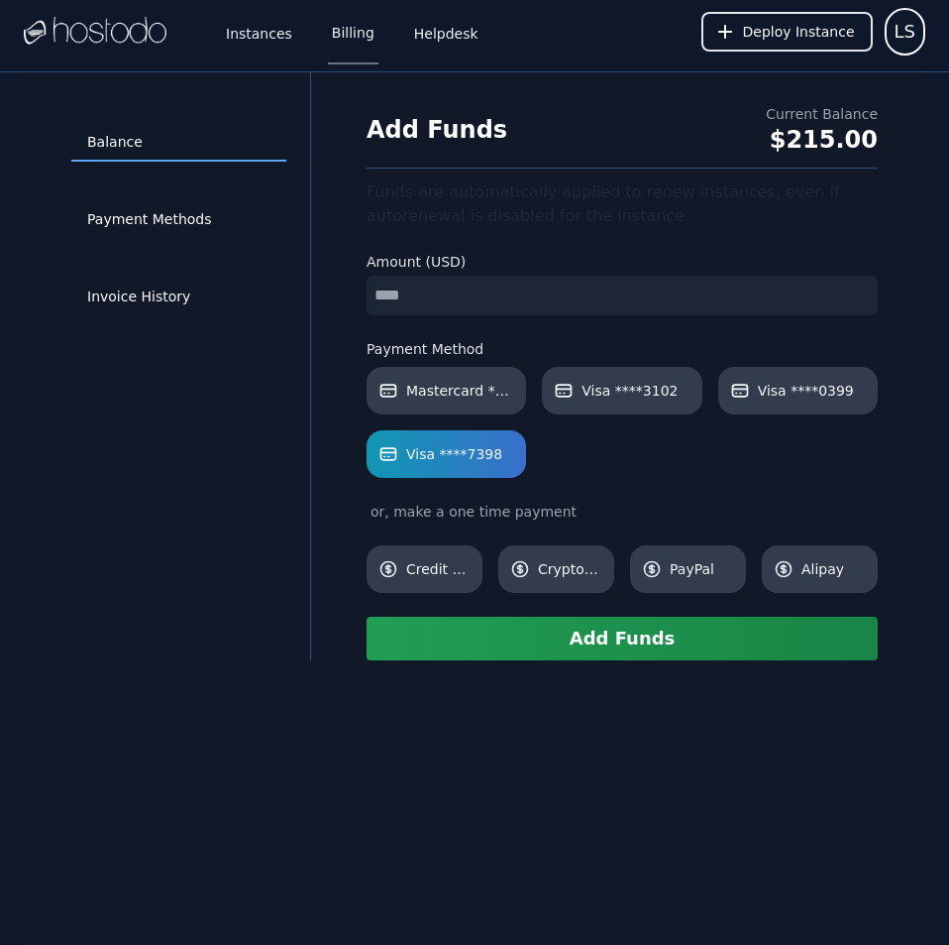
click at [536, 640] on button "Add Funds" at bounding box center [622, 638] width 511 height 44
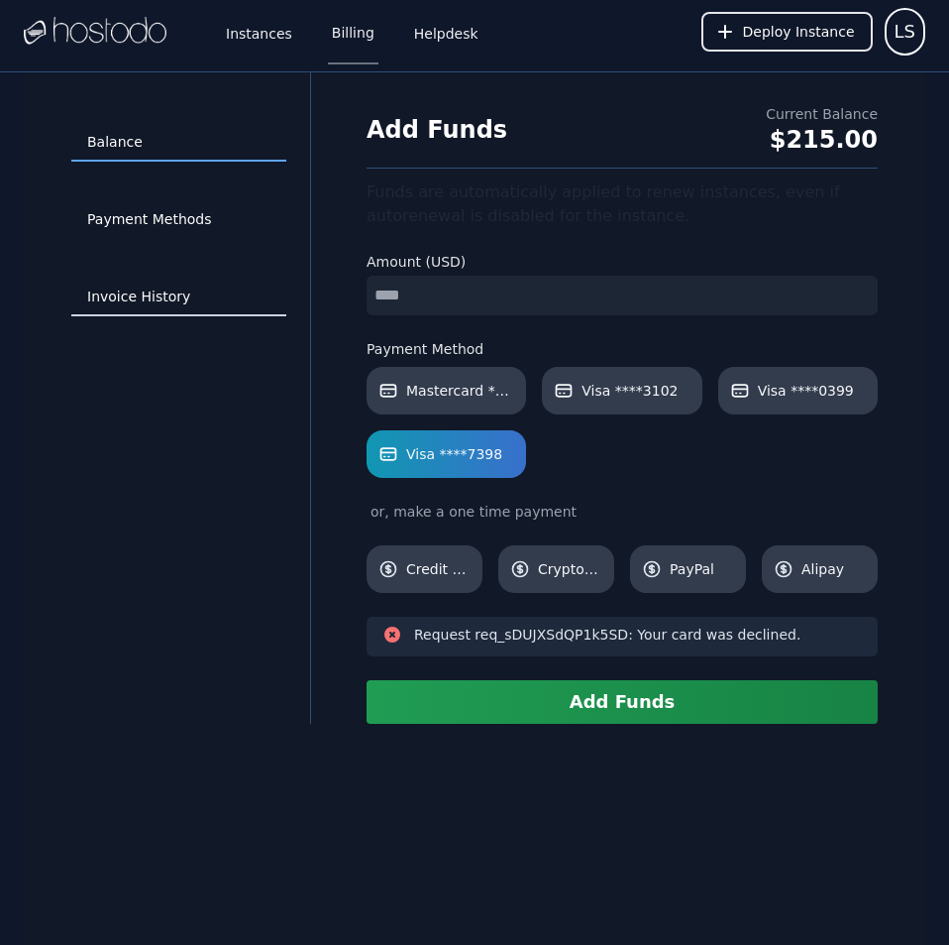
click at [167, 297] on link "Invoice History" at bounding box center [178, 297] width 215 height 38
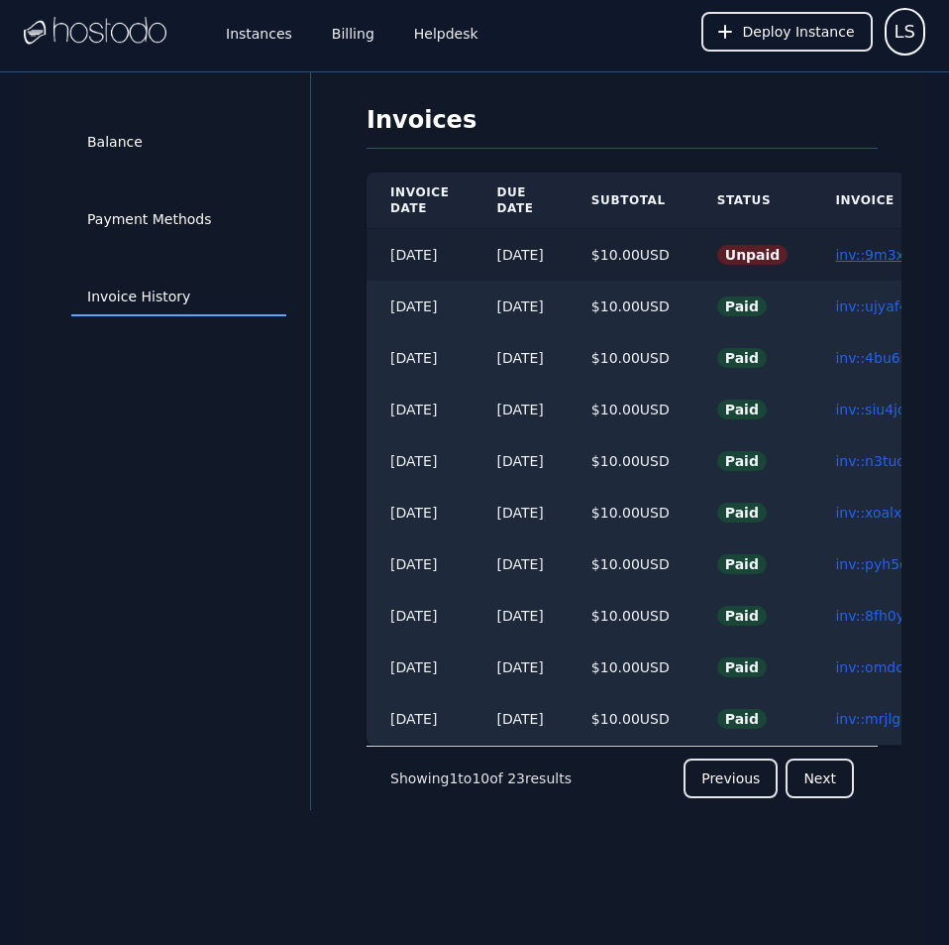
click at [860, 260] on link "inv::9m3xnp7bpw ≫" at bounding box center [904, 255] width 139 height 16
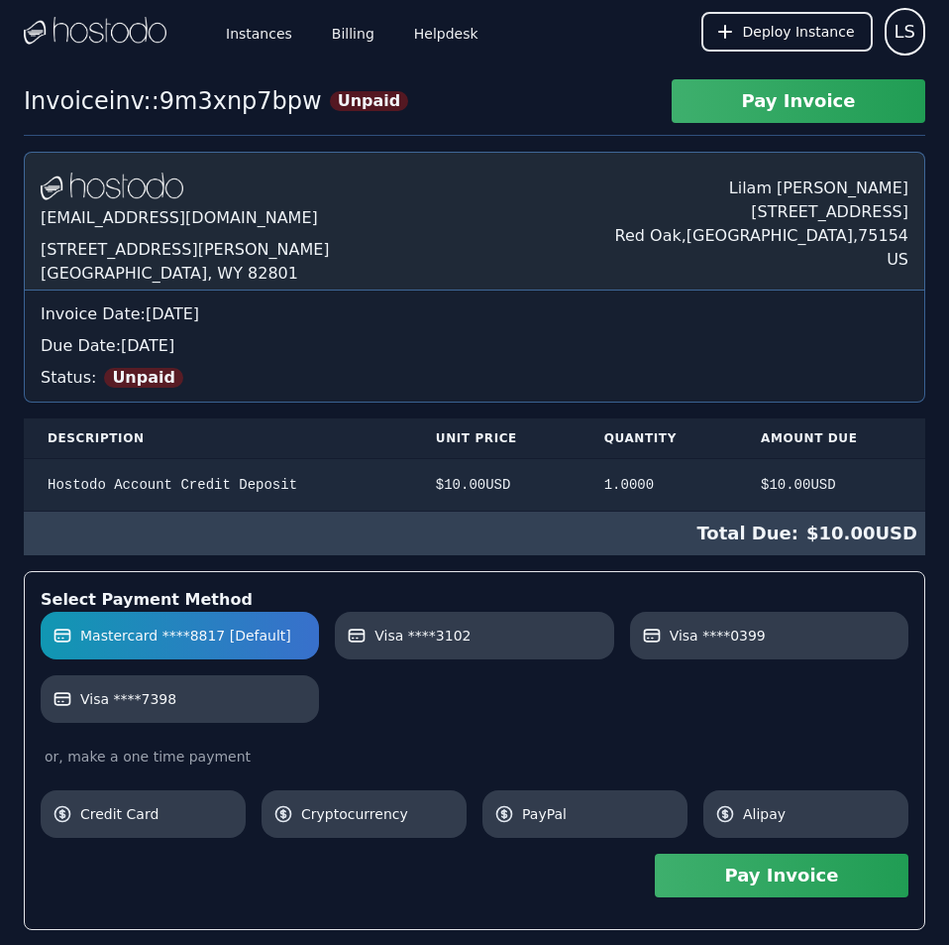
scroll to position [235, 0]
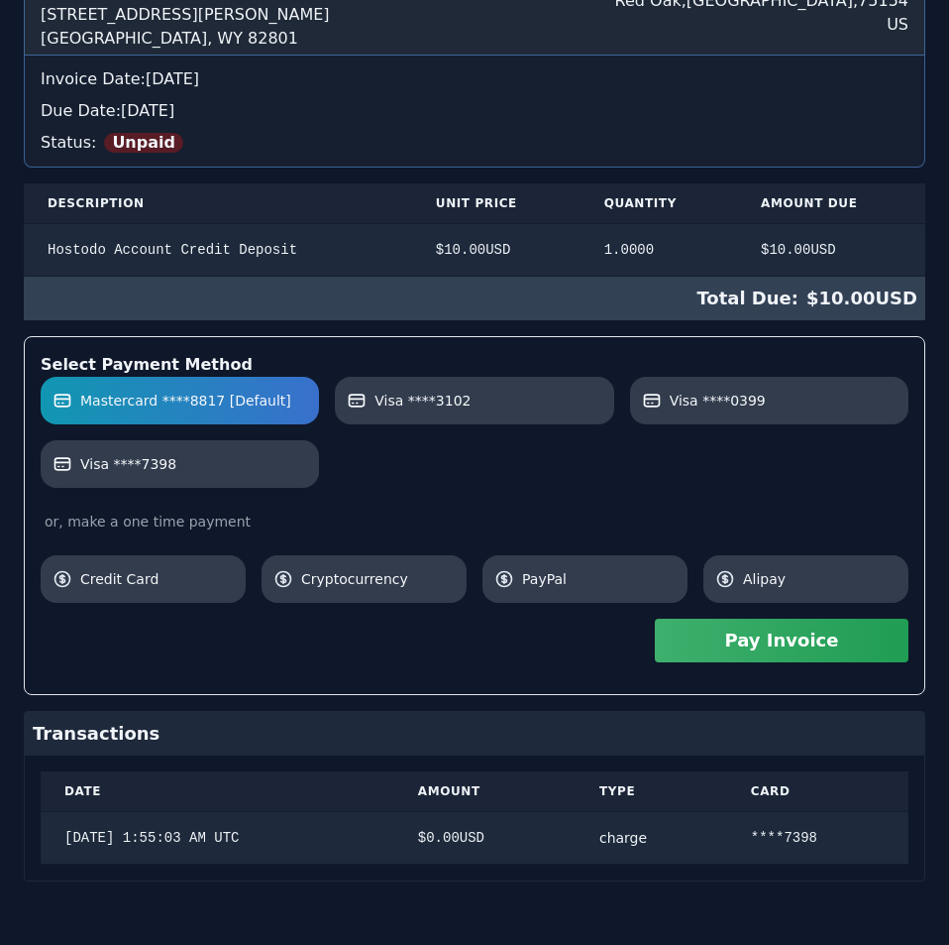
click at [407, 414] on div "[DOMAIN_NAME] [EMAIL_ADDRESS][DOMAIN_NAME] [STREET_ADDRESS][PERSON_NAME] [PERSO…" at bounding box center [475, 399] width 902 height 964
click at [733, 651] on button "Pay Invoice" at bounding box center [782, 640] width 254 height 44
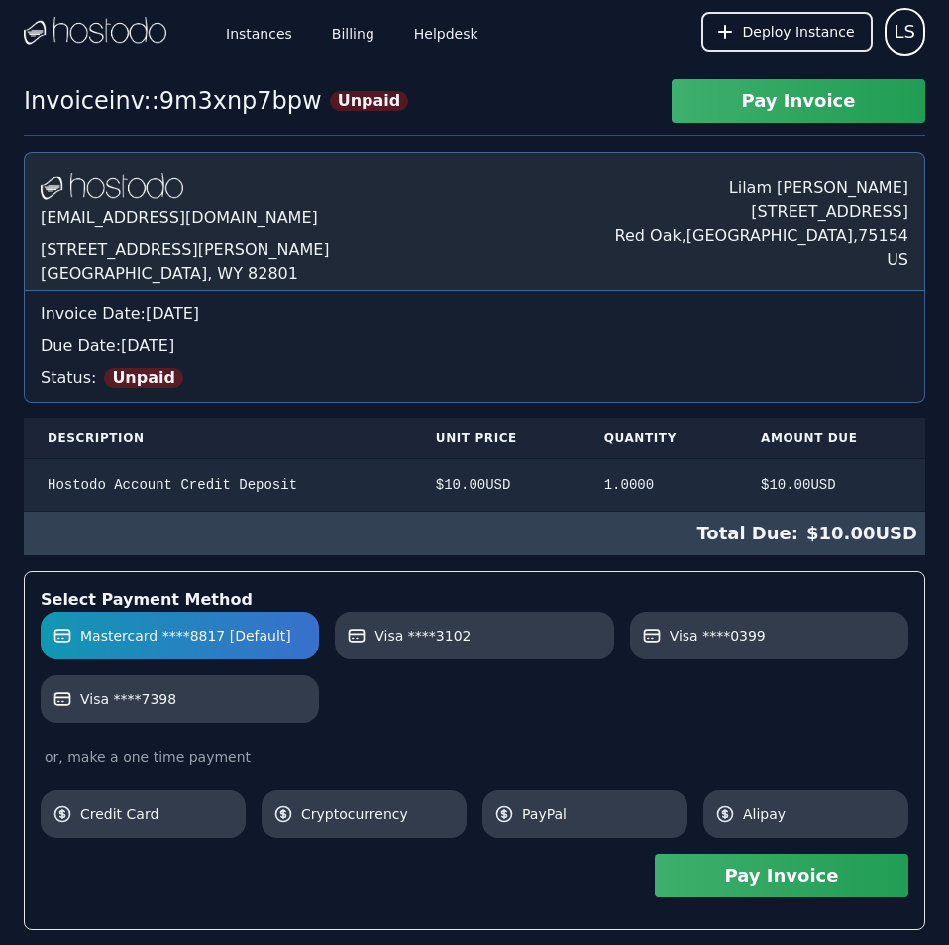
click at [445, 90] on div "Invoice inv::9m3xnp7bpw Unpaid Pay Invoice Hostodo.com contact@hostodo.com 30 N…" at bounding box center [474, 629] width 949 height 1100
click at [361, 46] on link "Billing" at bounding box center [353, 31] width 51 height 65
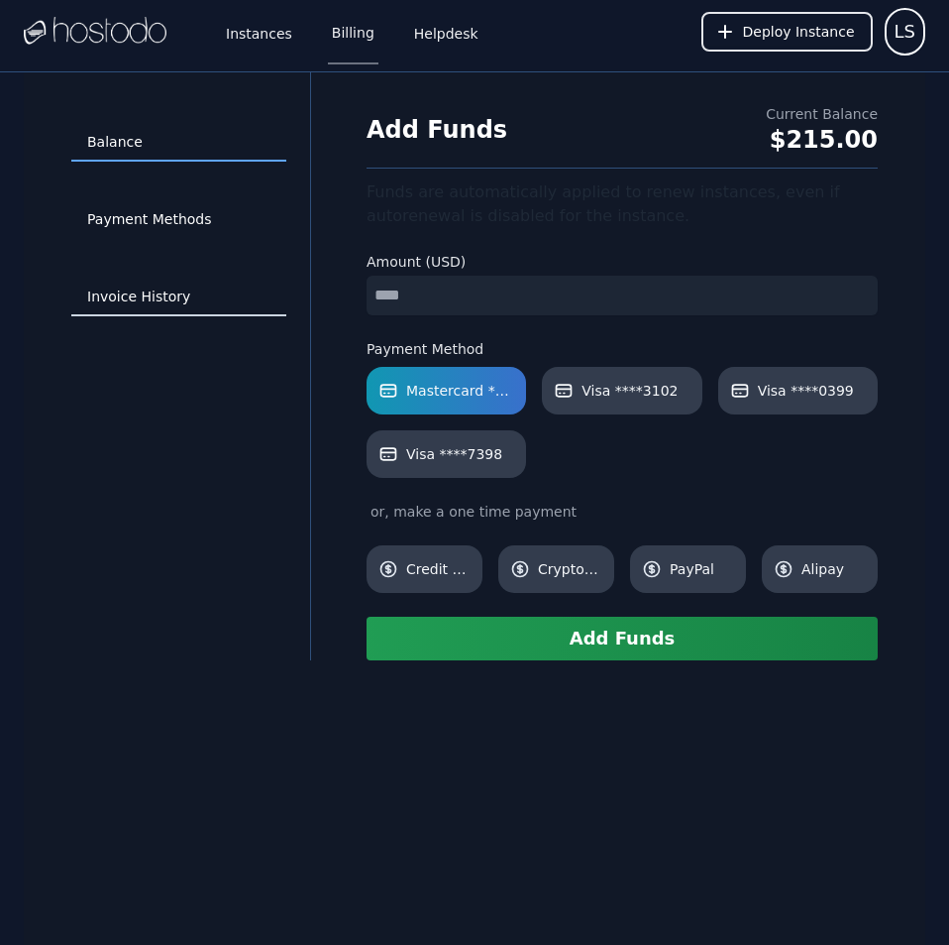
click at [127, 290] on link "Invoice History" at bounding box center [178, 297] width 215 height 38
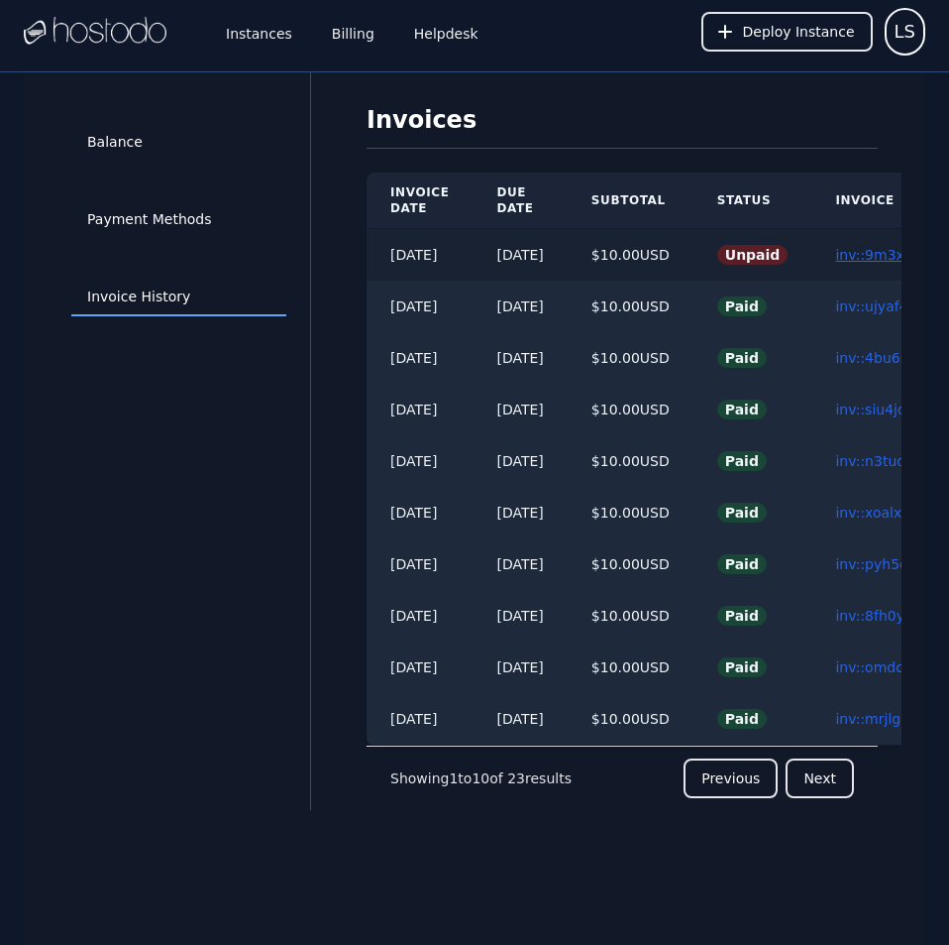
click at [875, 257] on link "inv::9m3xnp7bpw ≫" at bounding box center [904, 255] width 139 height 16
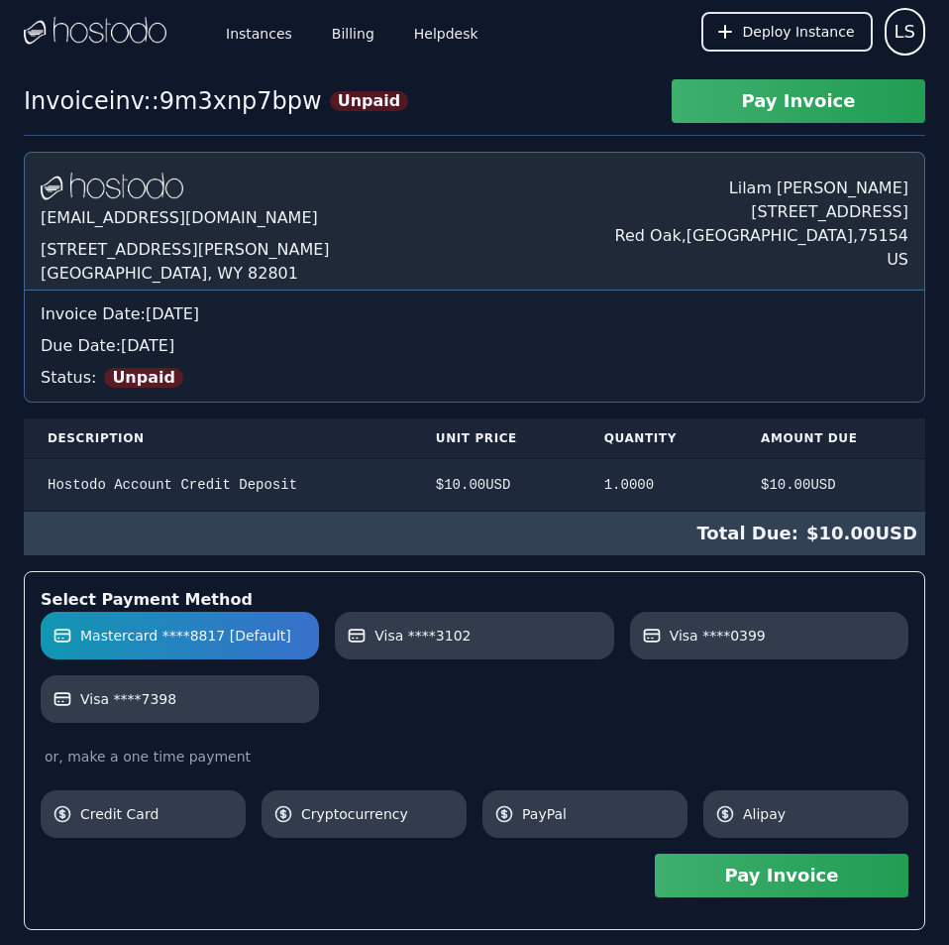
scroll to position [286, 0]
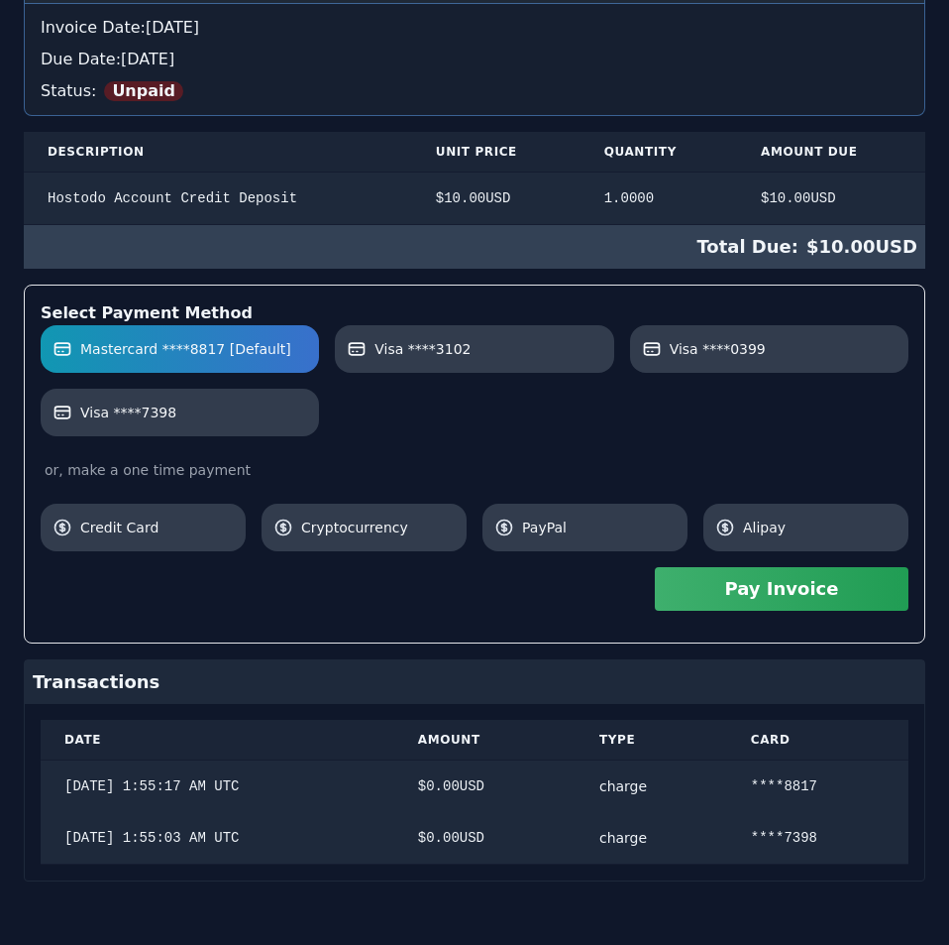
click at [494, 314] on div "Hostodo.com contact@hostodo.com 30 N Gould St, Ste N Sheridan, WY 82801 Lilam S…" at bounding box center [475, 373] width 902 height 1016
click at [727, 581] on button "Pay Invoice" at bounding box center [782, 589] width 254 height 44
click at [250, 425] on link "Visa ****7398" at bounding box center [180, 413] width 278 height 48
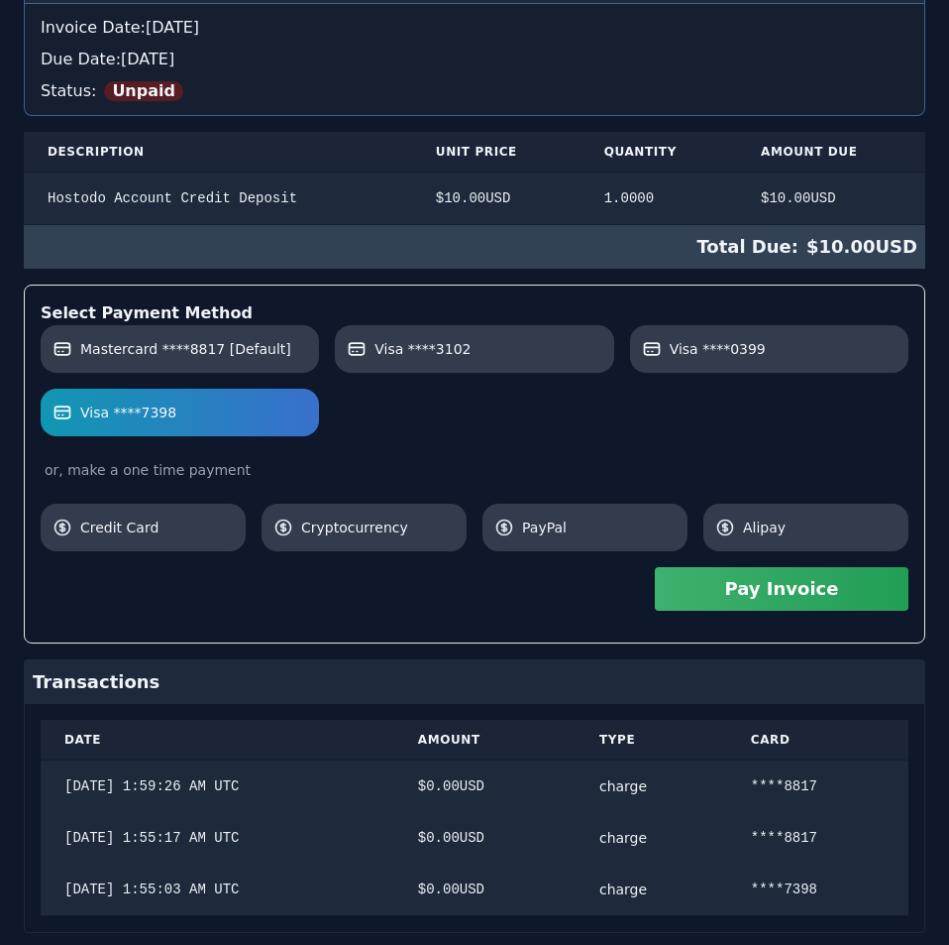
click at [706, 598] on button "Pay Invoice" at bounding box center [782, 589] width 254 height 44
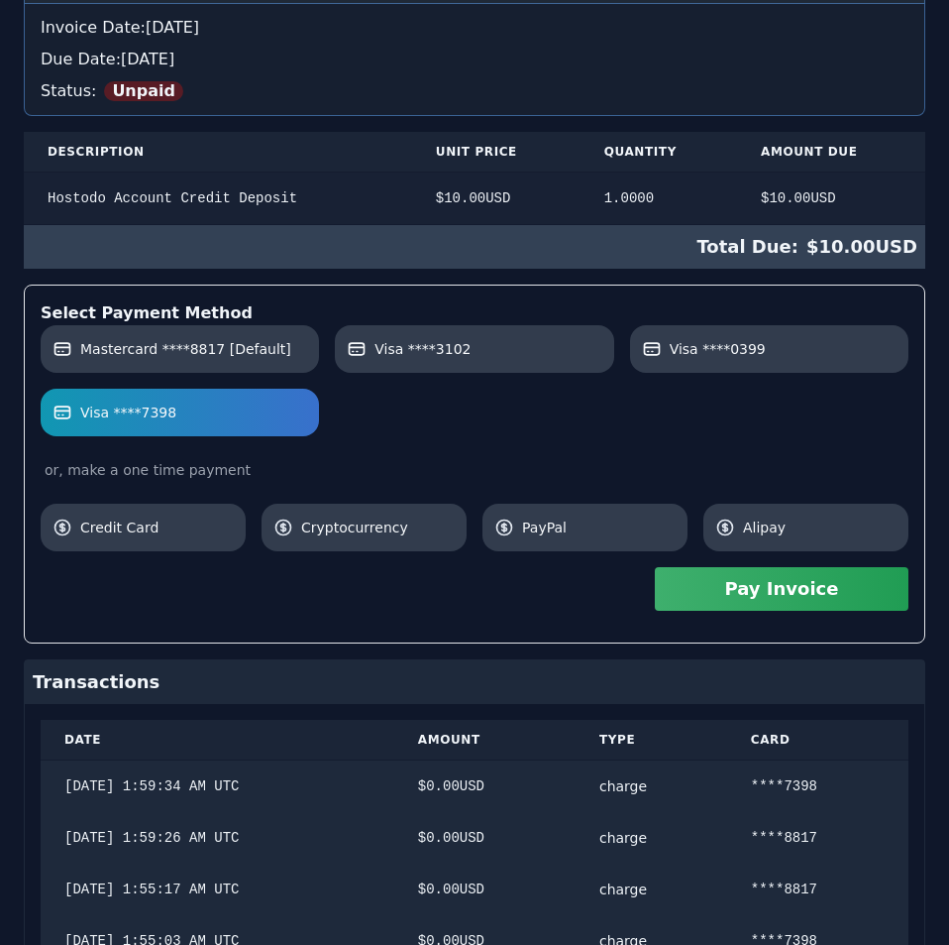
scroll to position [0, 0]
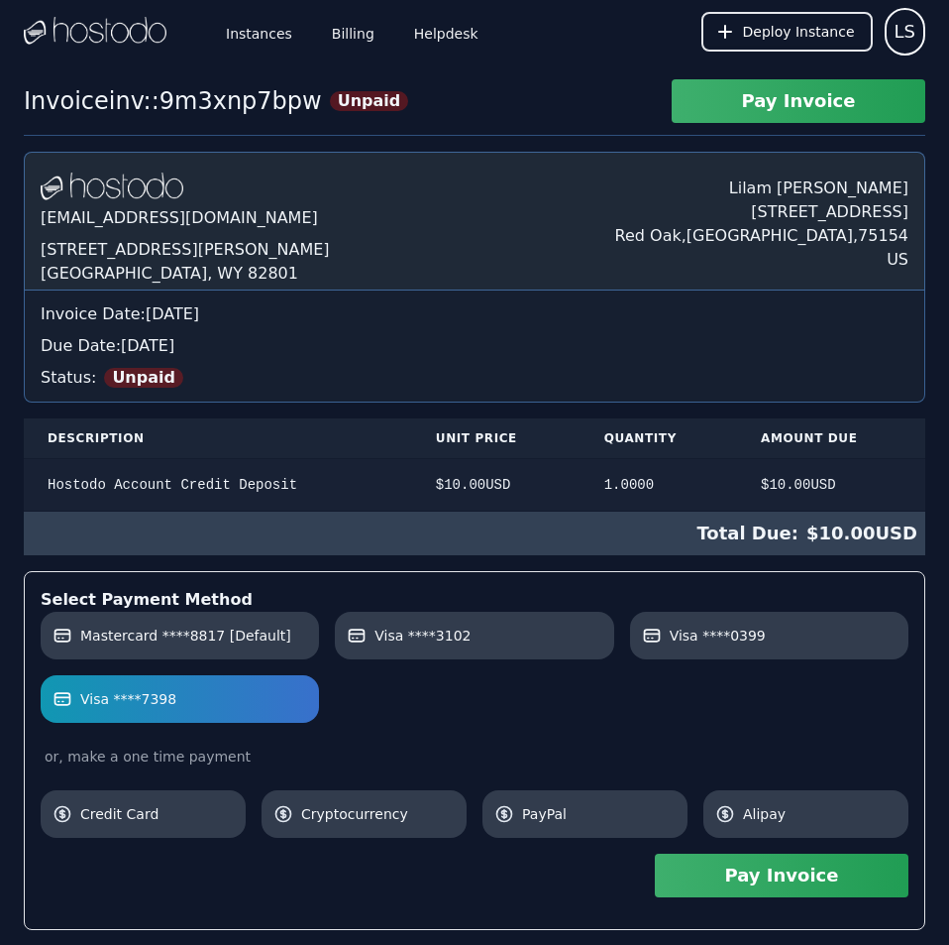
click at [547, 175] on div "Hostodo.com contact@hostodo.com 30 N Gould St, Ste N Sheridan, WY 82801 Lilam S…" at bounding box center [475, 711] width 902 height 1119
click at [352, 33] on link "Billing" at bounding box center [353, 31] width 51 height 65
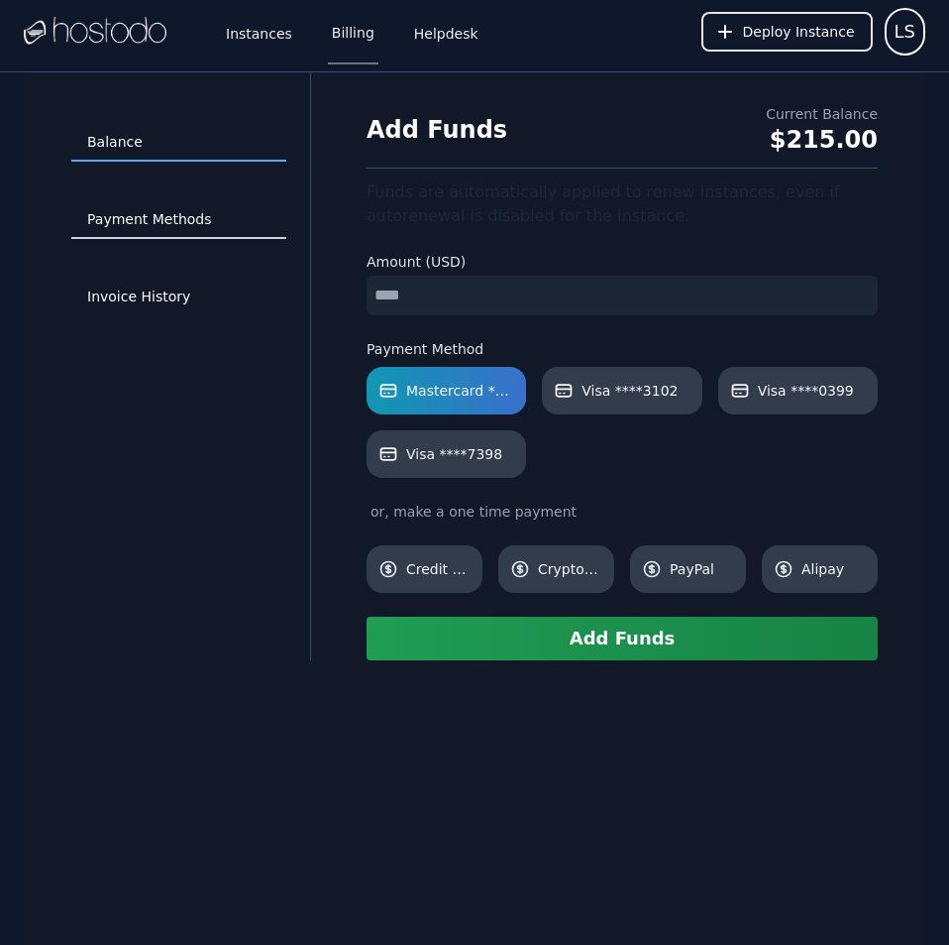
click at [161, 212] on link "Payment Methods" at bounding box center [178, 220] width 215 height 38
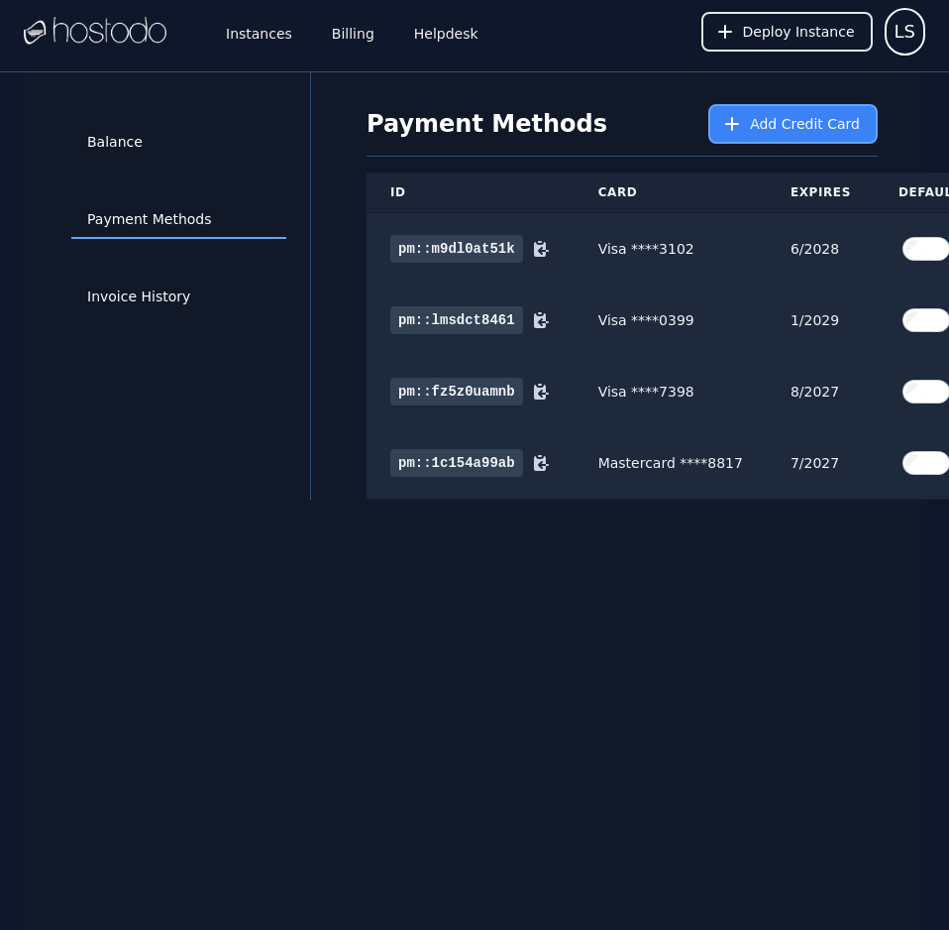
click at [768, 112] on button "Add Credit Card" at bounding box center [793, 124] width 169 height 40
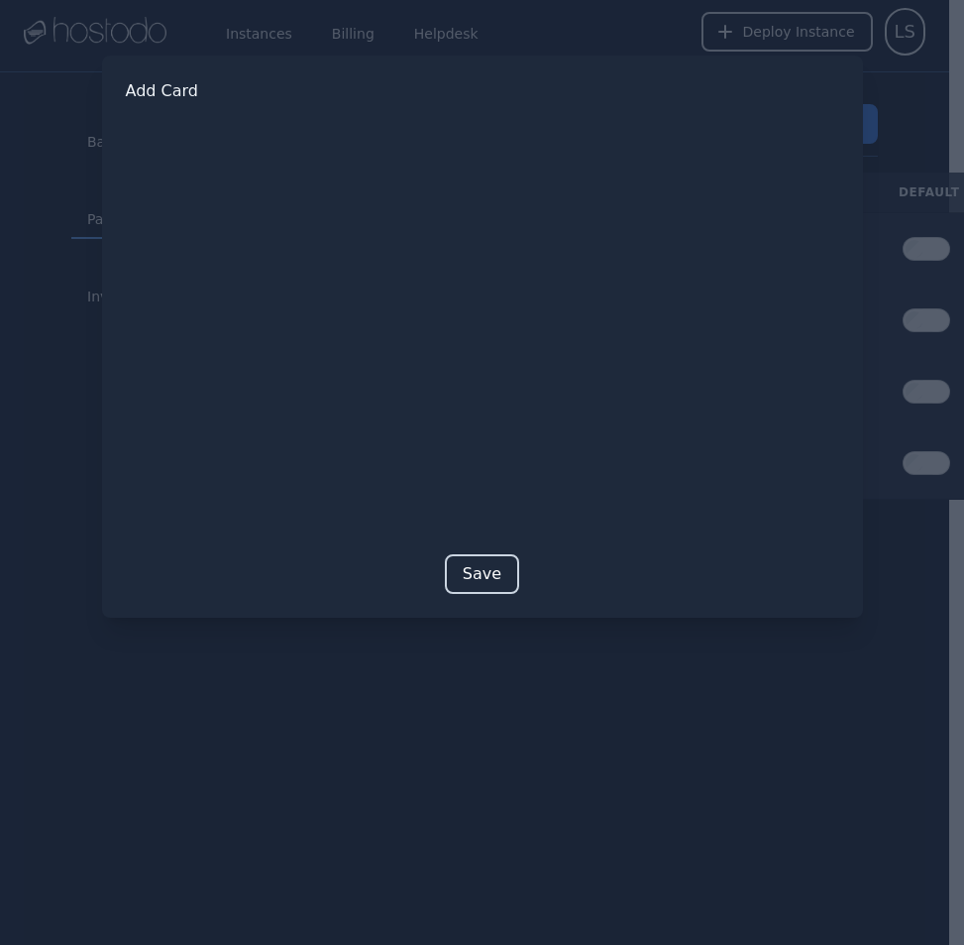
click at [479, 578] on button "Save" at bounding box center [482, 574] width 74 height 40
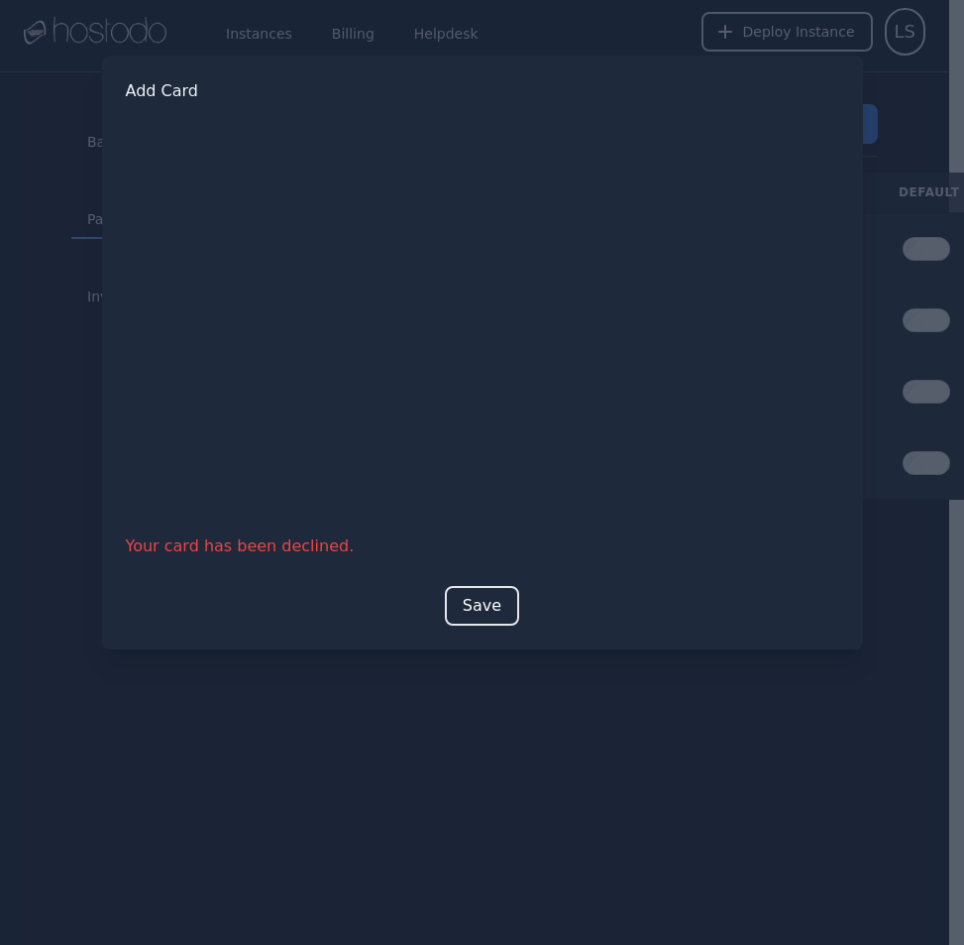
click at [480, 597] on button "Save" at bounding box center [482, 606] width 74 height 40
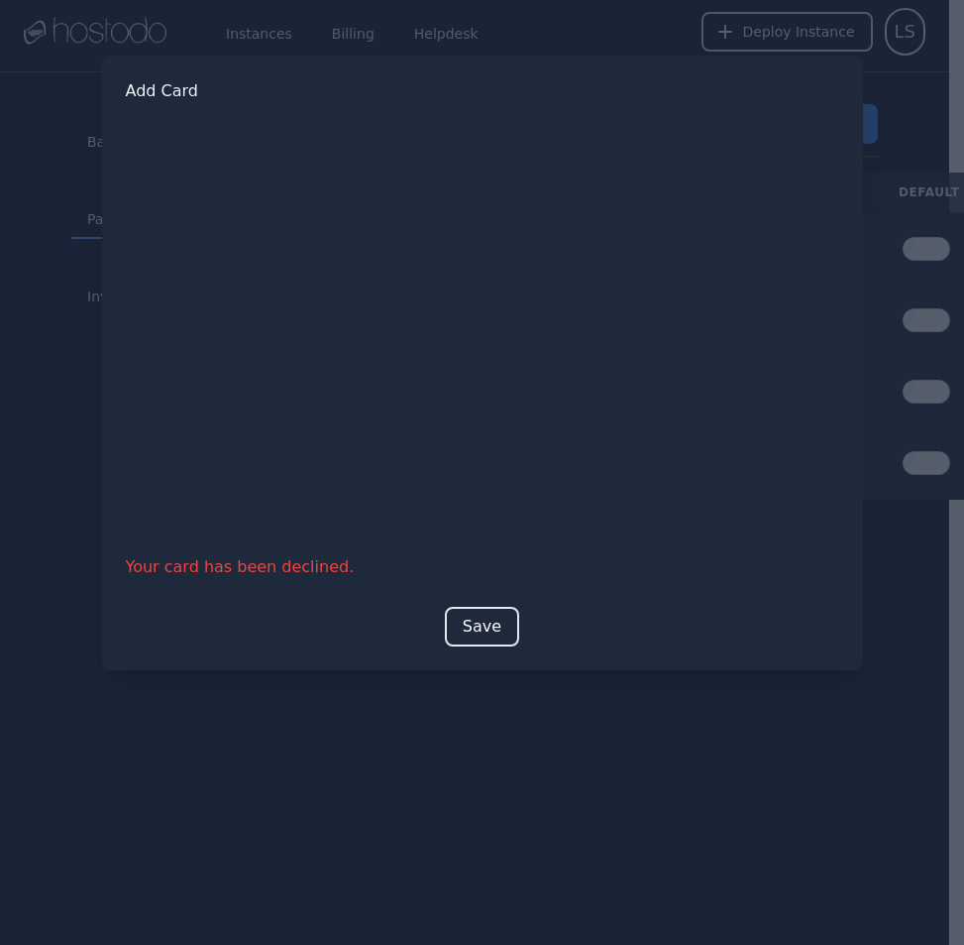
click at [568, 769] on div at bounding box center [482, 472] width 964 height 945
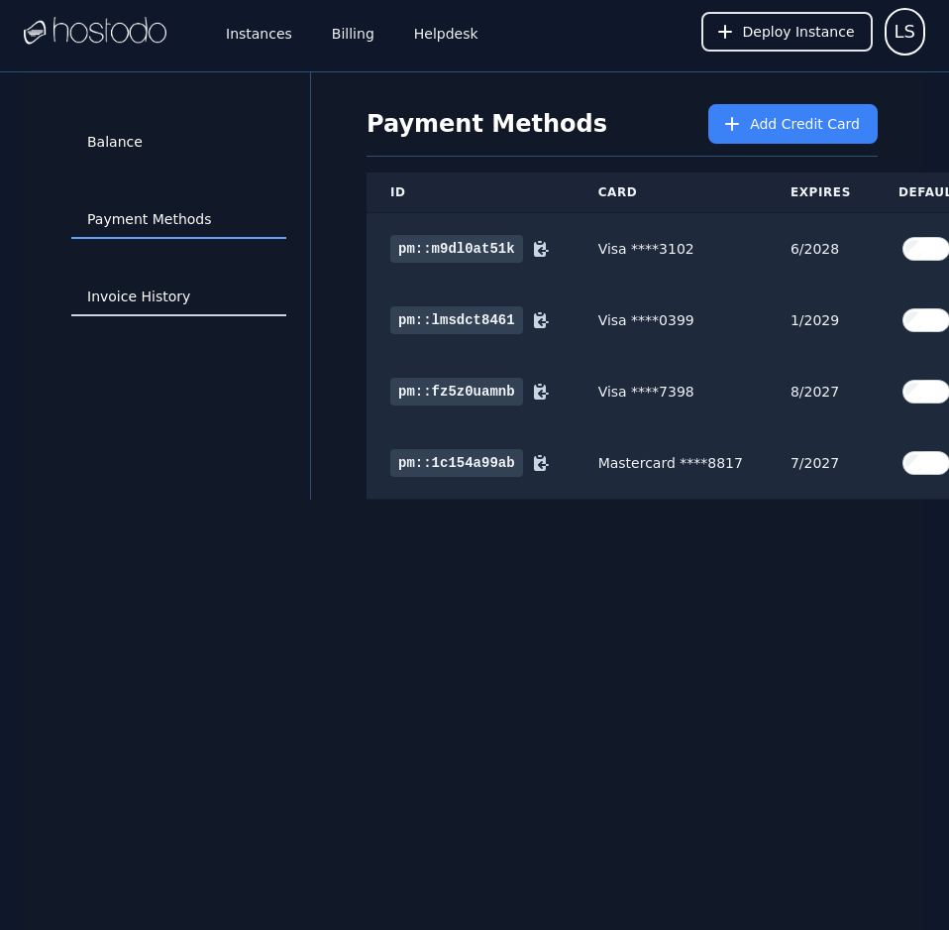
click at [168, 296] on link "Invoice History" at bounding box center [178, 297] width 215 height 38
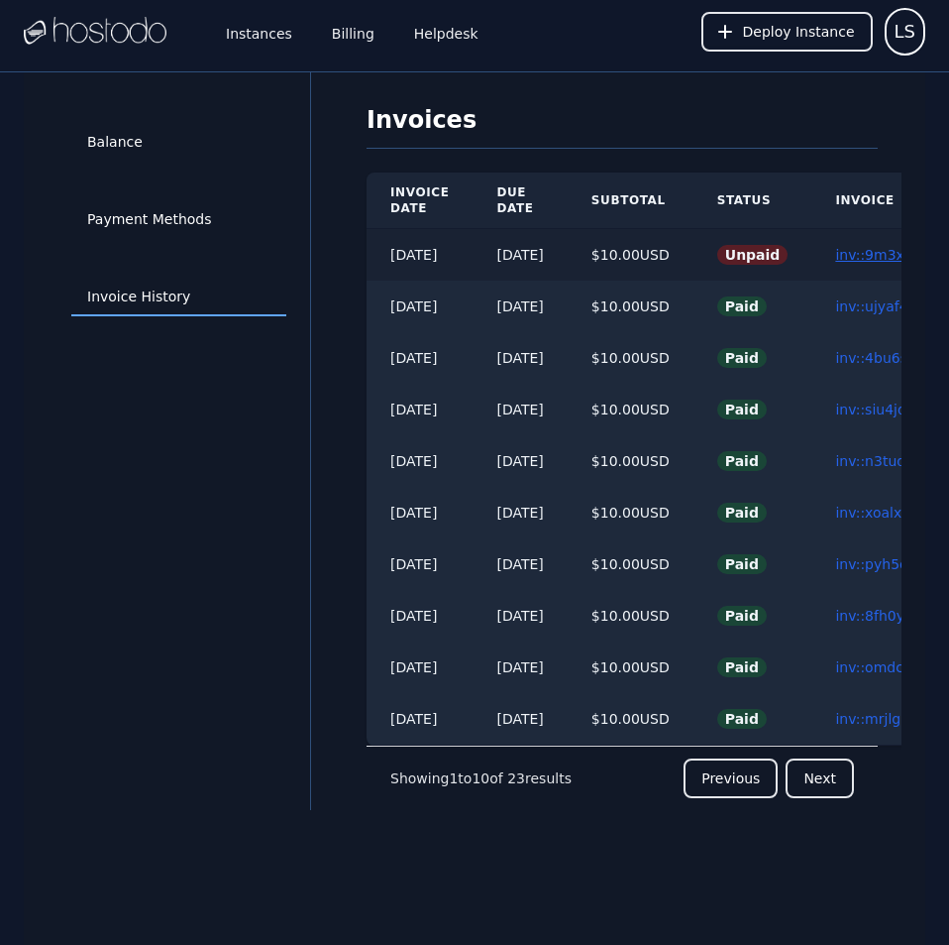
click at [874, 260] on link "inv::9m3xnp7bpw ≫" at bounding box center [904, 255] width 139 height 16
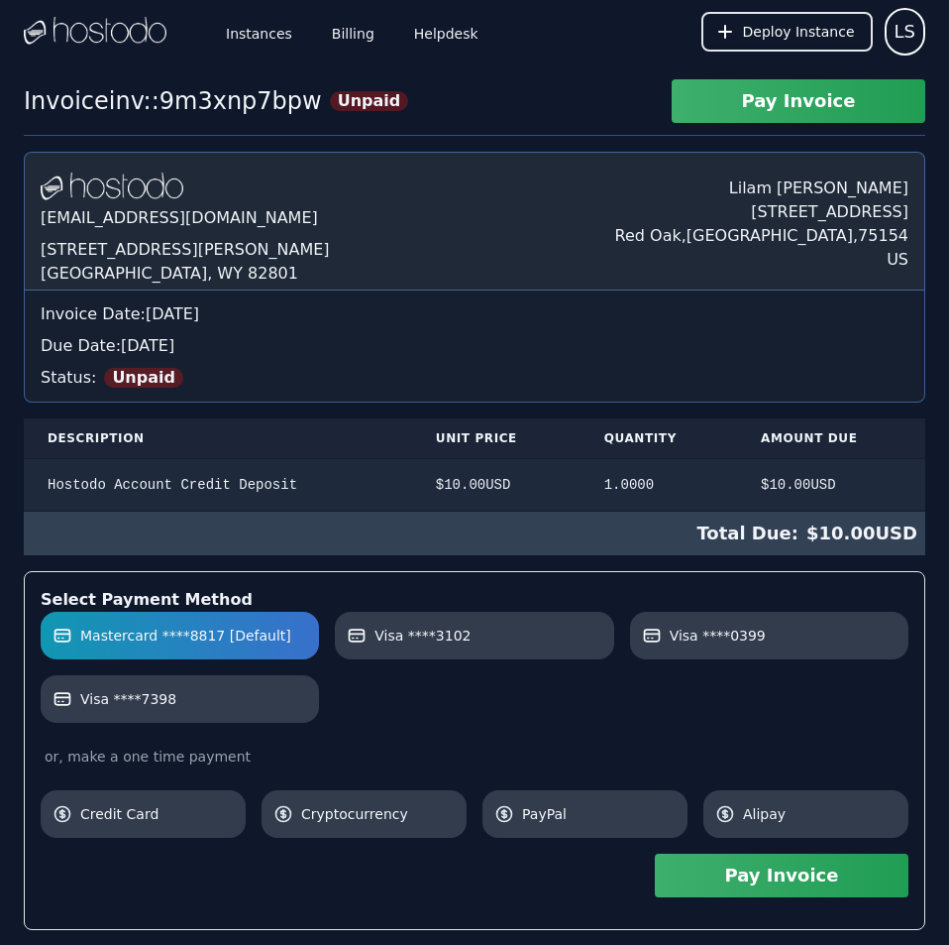
scroll to position [389, 0]
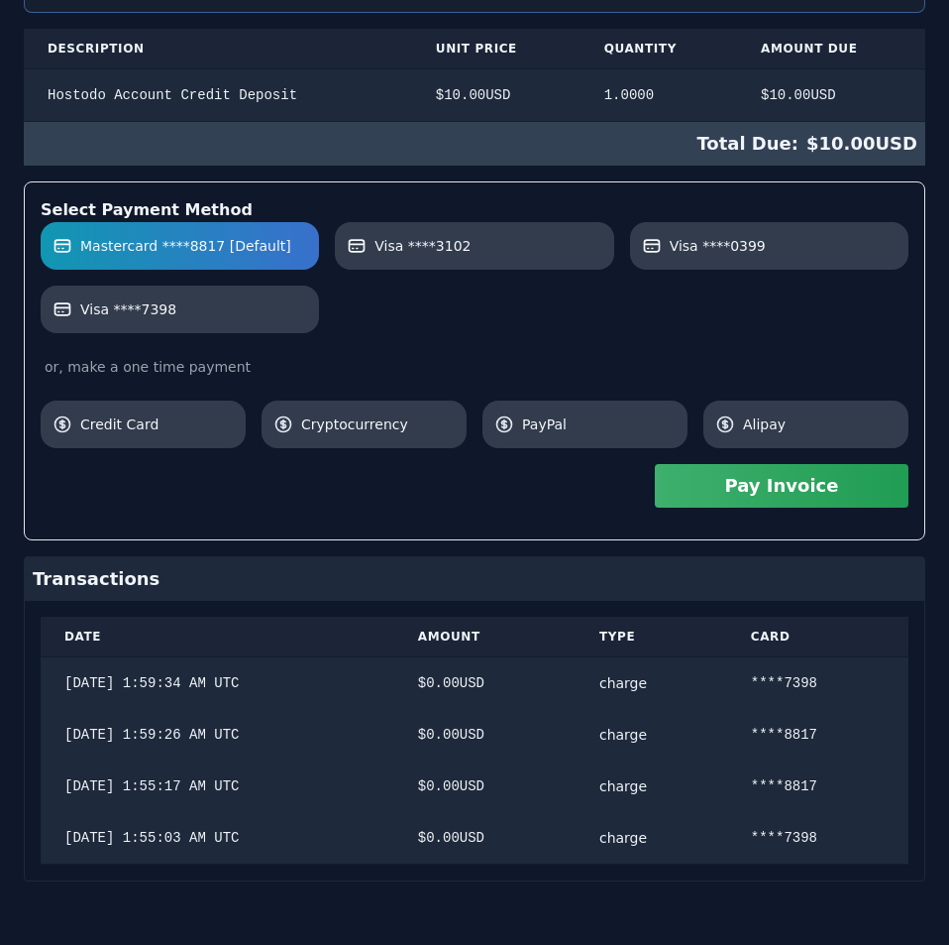
click at [630, 325] on div "Hostodo.com contact@hostodo.com 30 N Gould St, Ste N Sheridan, WY 82801 Lilam S…" at bounding box center [475, 321] width 902 height 1119
click at [671, 494] on button "Pay Invoice" at bounding box center [782, 486] width 254 height 44
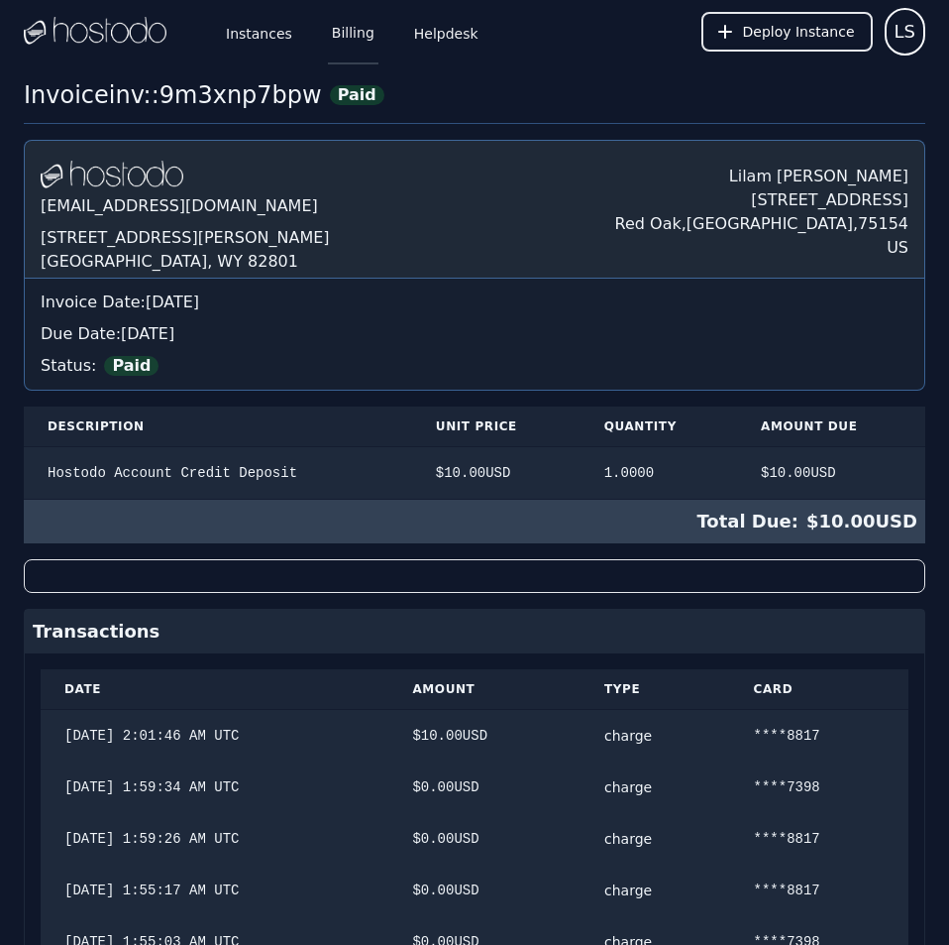
click at [355, 35] on link "Billing" at bounding box center [353, 31] width 51 height 65
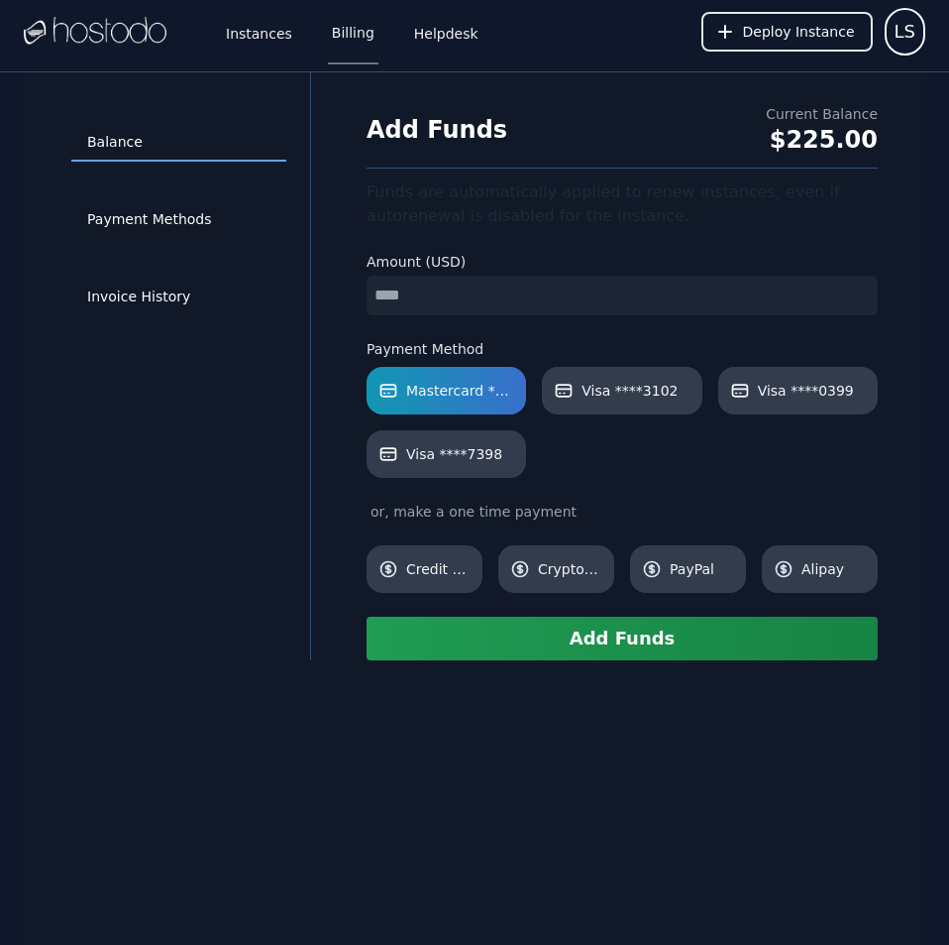
click at [483, 293] on input "number" at bounding box center [622, 296] width 511 height 40
type input "**"
click at [572, 636] on button "Add Funds" at bounding box center [622, 638] width 511 height 44
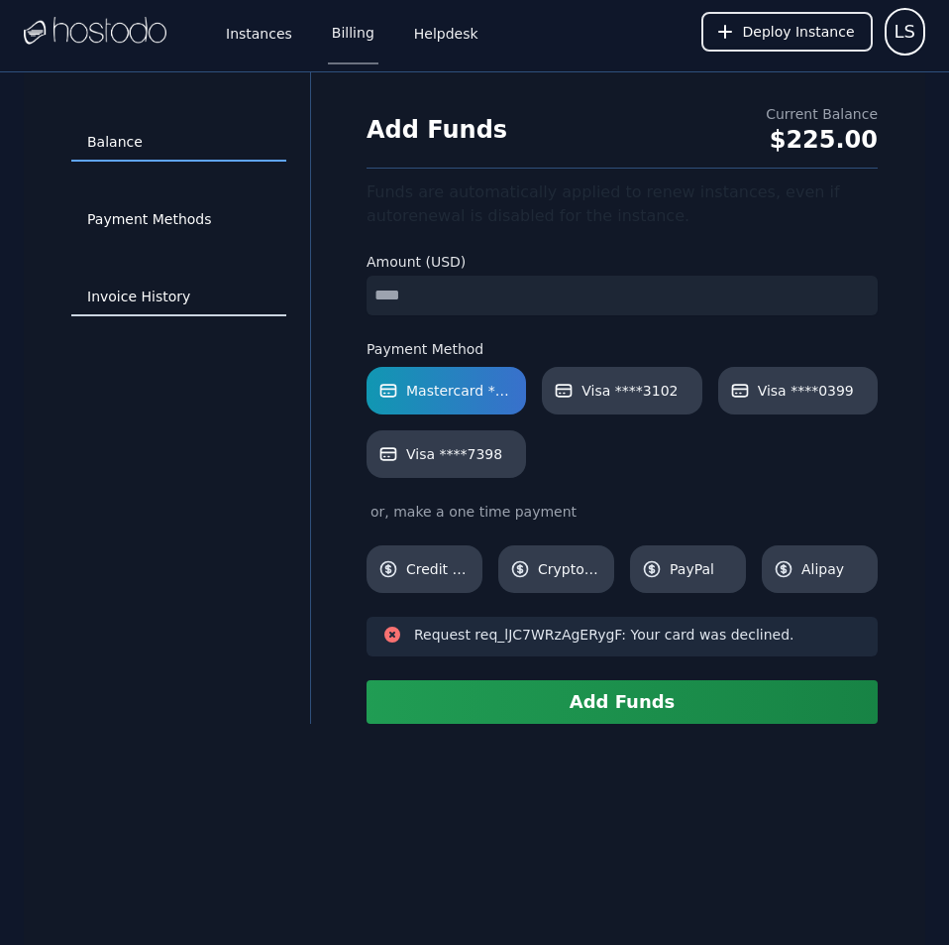
click at [155, 283] on link "Invoice History" at bounding box center [178, 297] width 215 height 38
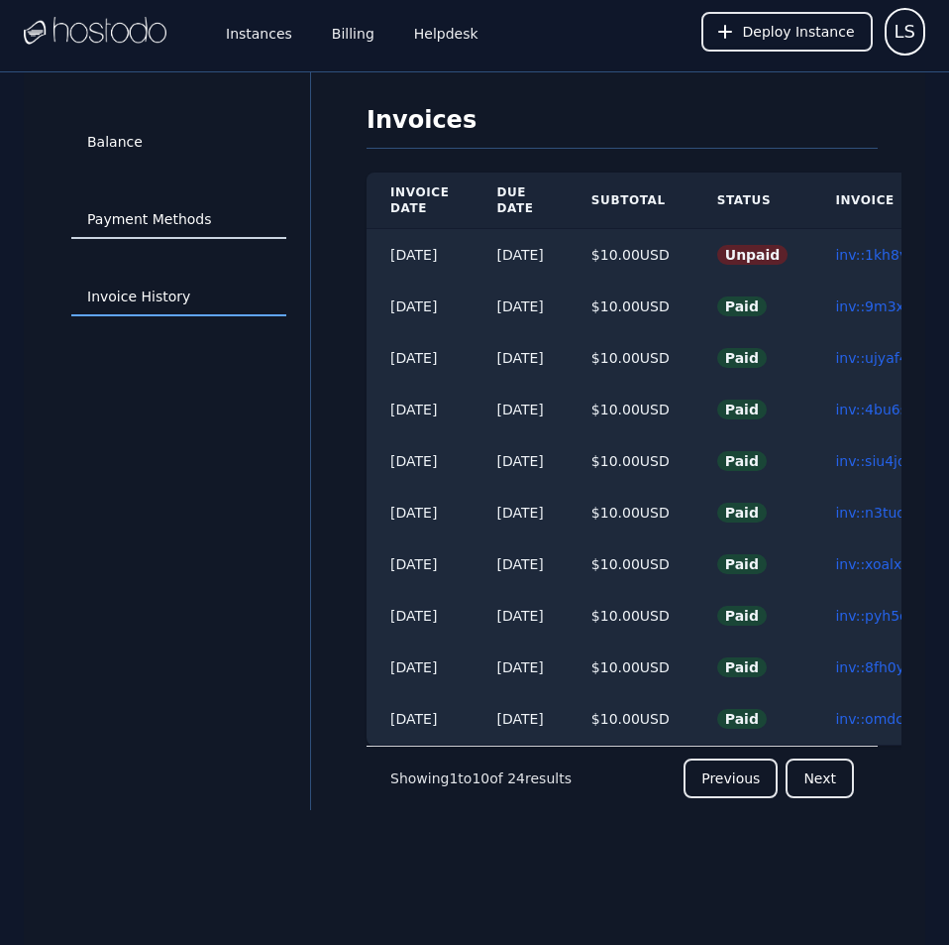
click at [121, 217] on link "Payment Methods" at bounding box center [178, 220] width 215 height 38
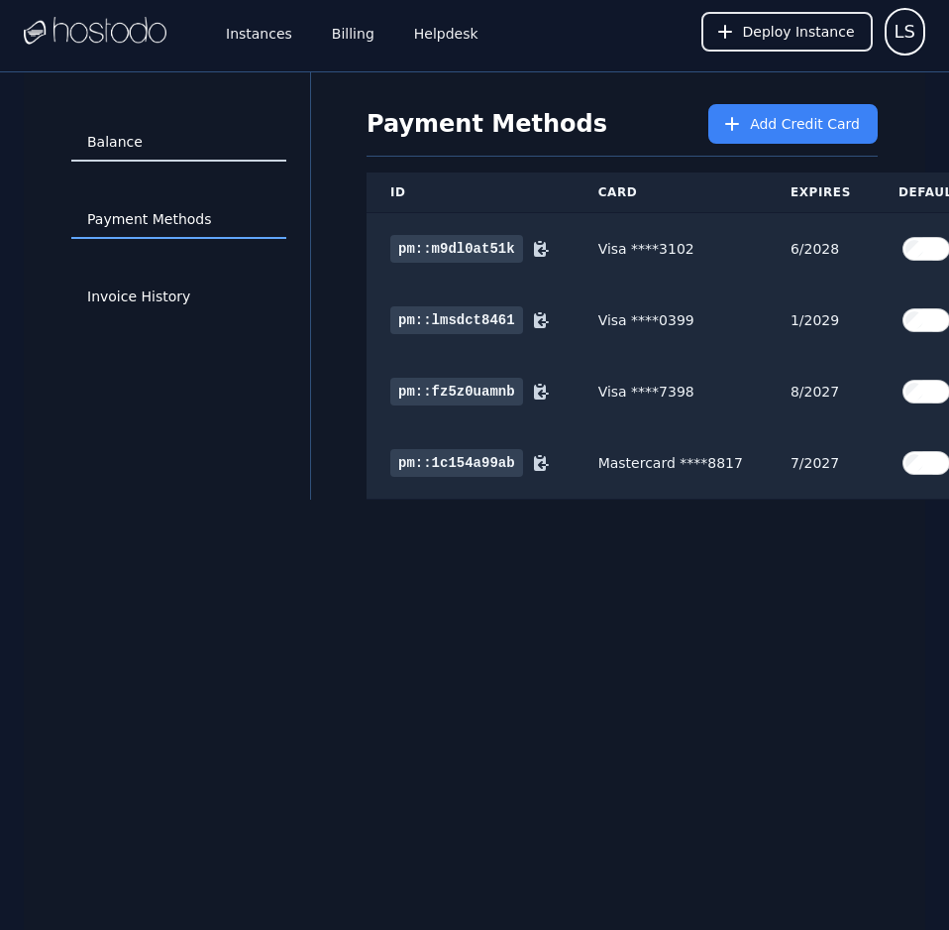
click at [110, 139] on link "Balance" at bounding box center [178, 143] width 215 height 38
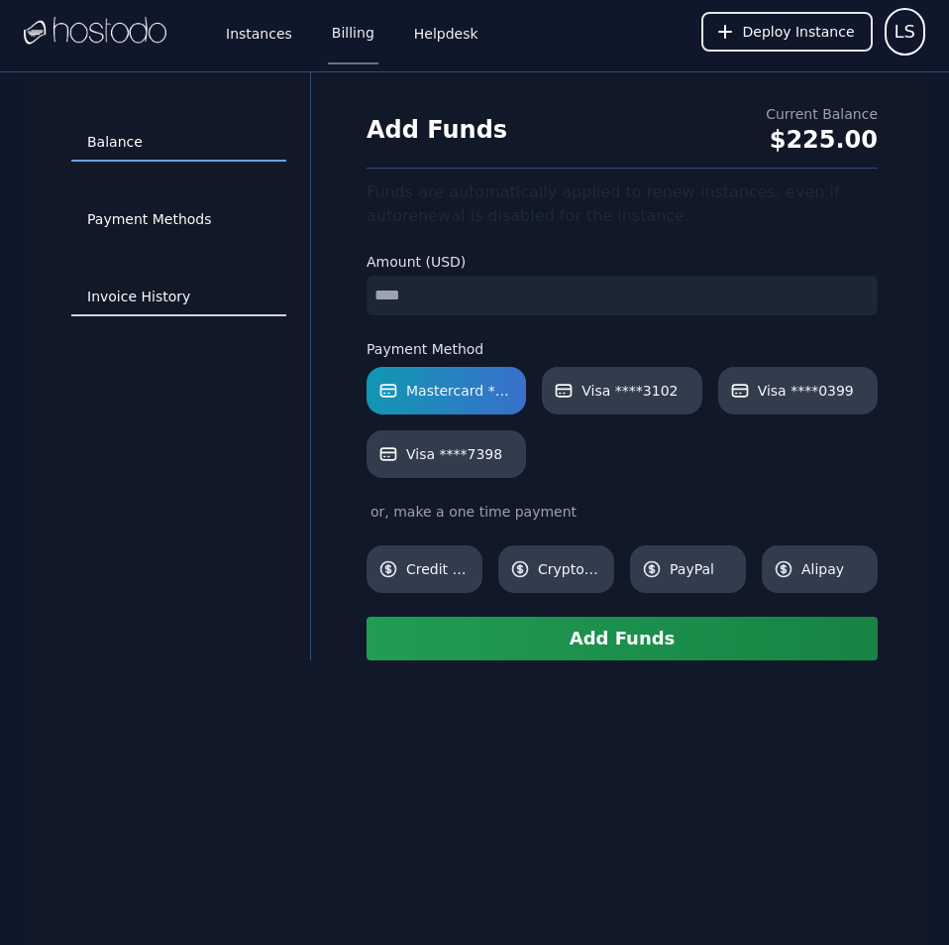
click at [157, 292] on link "Invoice History" at bounding box center [178, 297] width 215 height 38
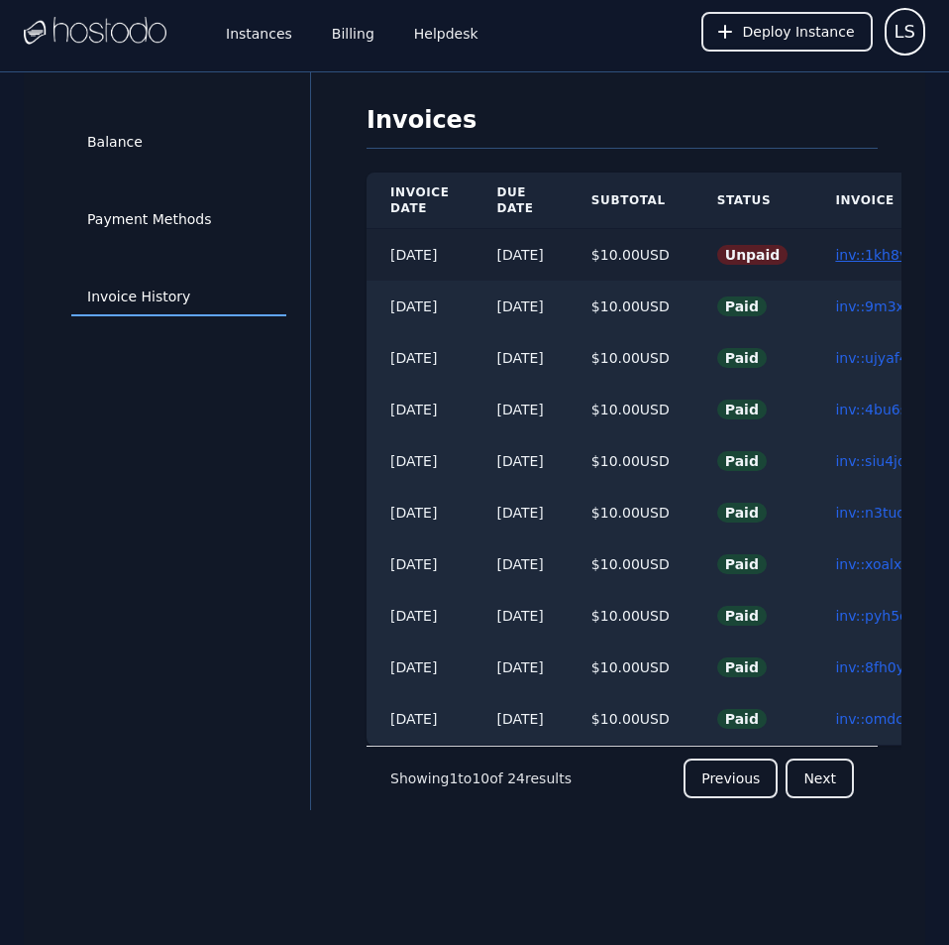
click at [873, 252] on link "inv::1kh8vx1owx ≫" at bounding box center [901, 255] width 132 height 16
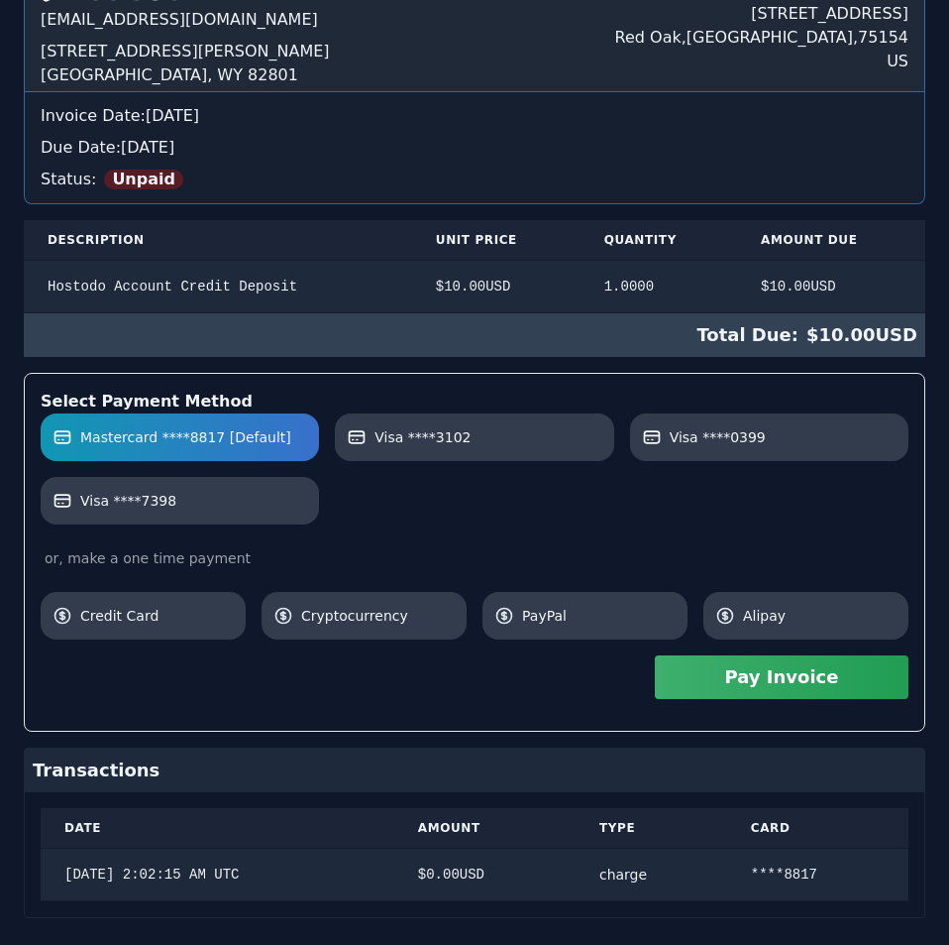
scroll to position [235, 0]
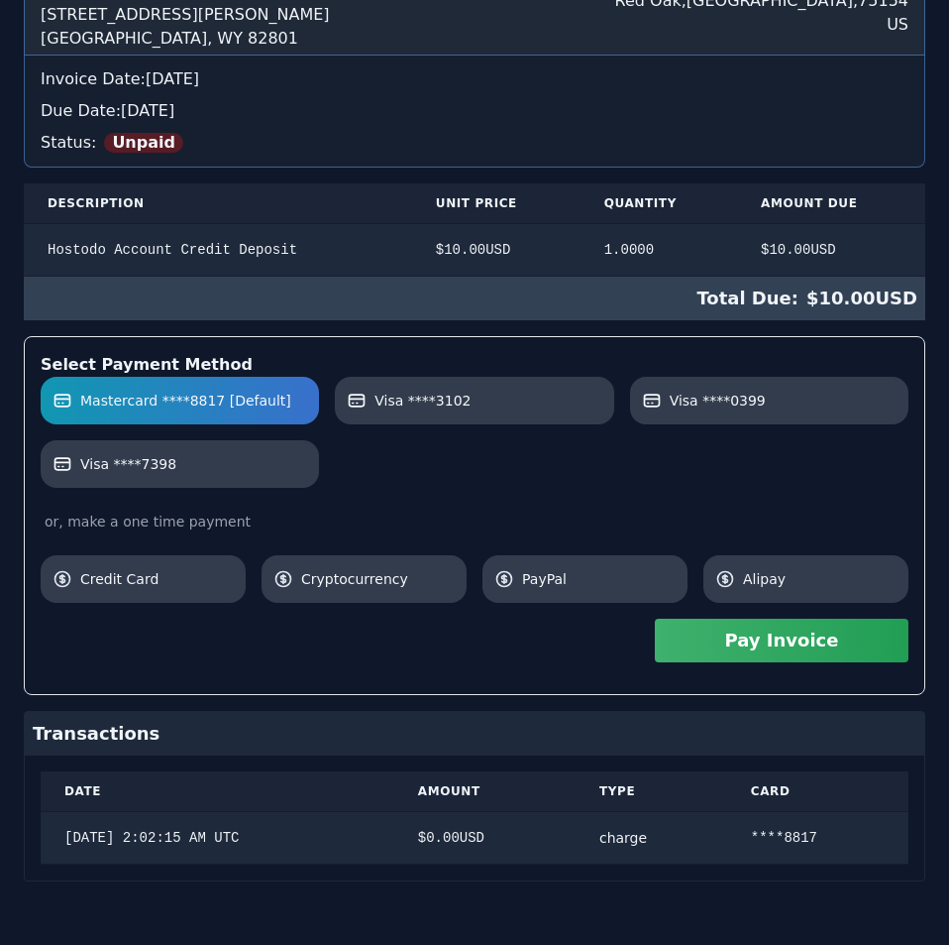
click at [696, 638] on button "Pay Invoice" at bounding box center [782, 640] width 254 height 44
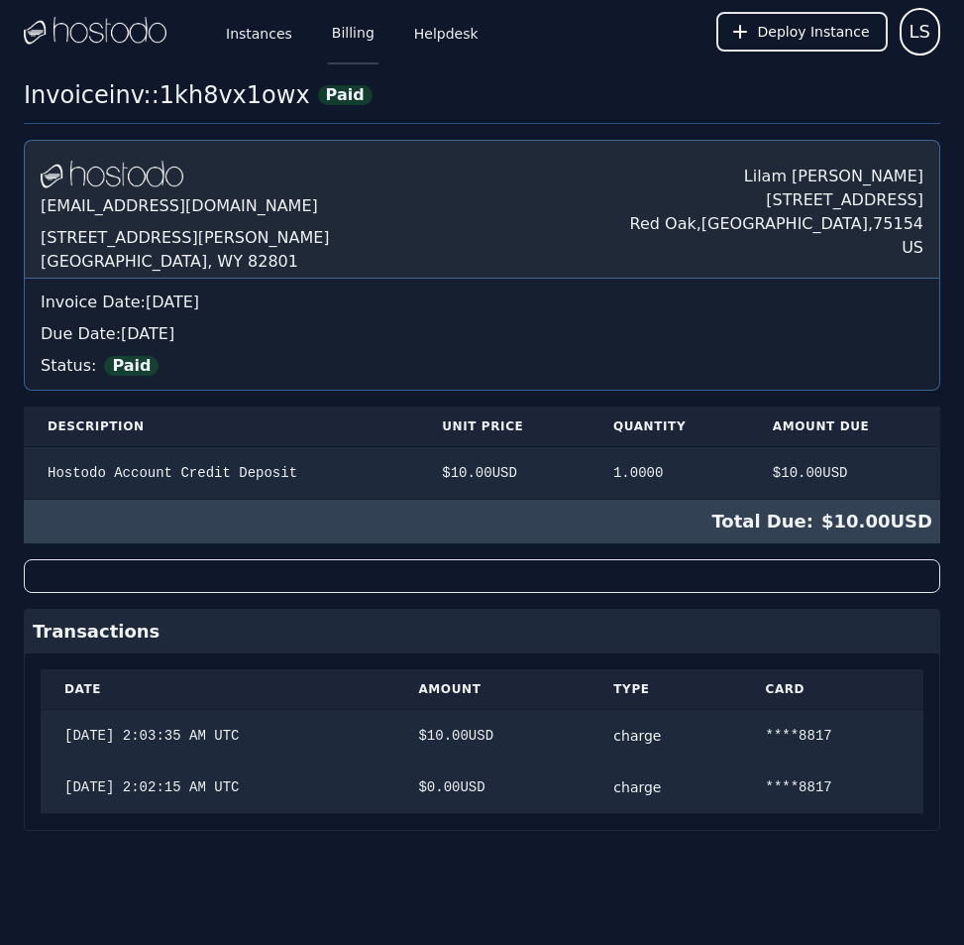
click at [338, 31] on link "Billing" at bounding box center [353, 31] width 51 height 65
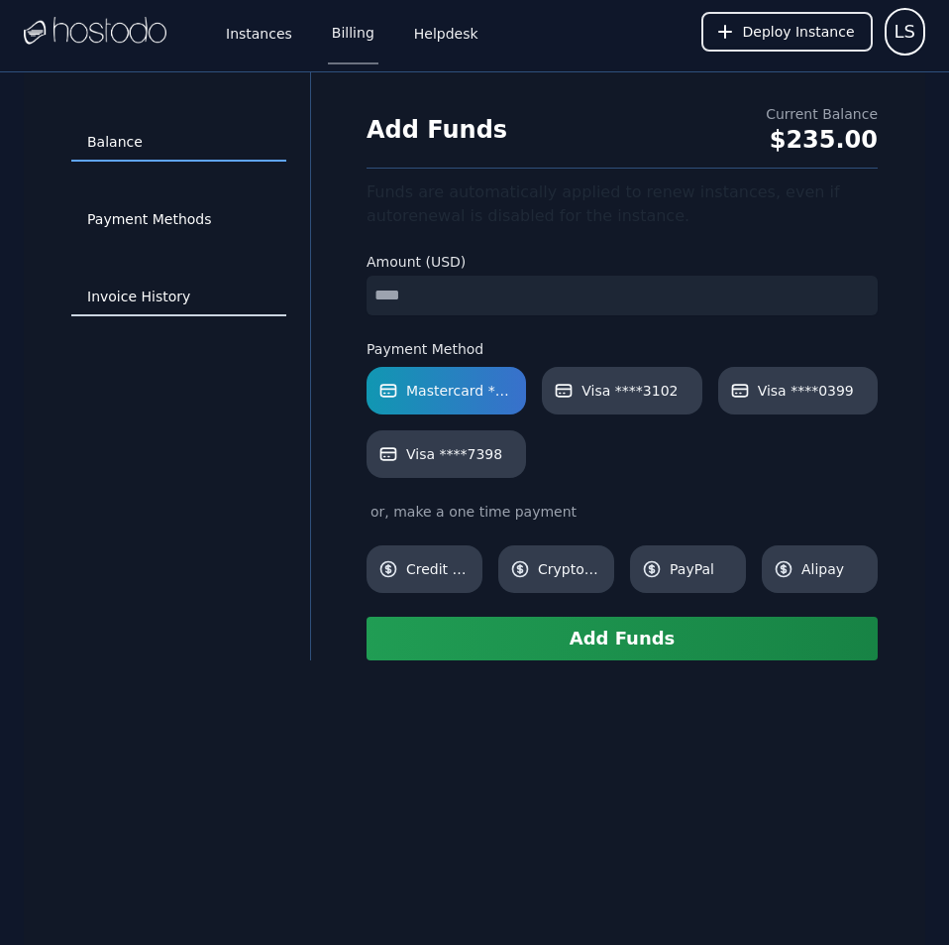
click at [129, 290] on link "Invoice History" at bounding box center [178, 297] width 215 height 38
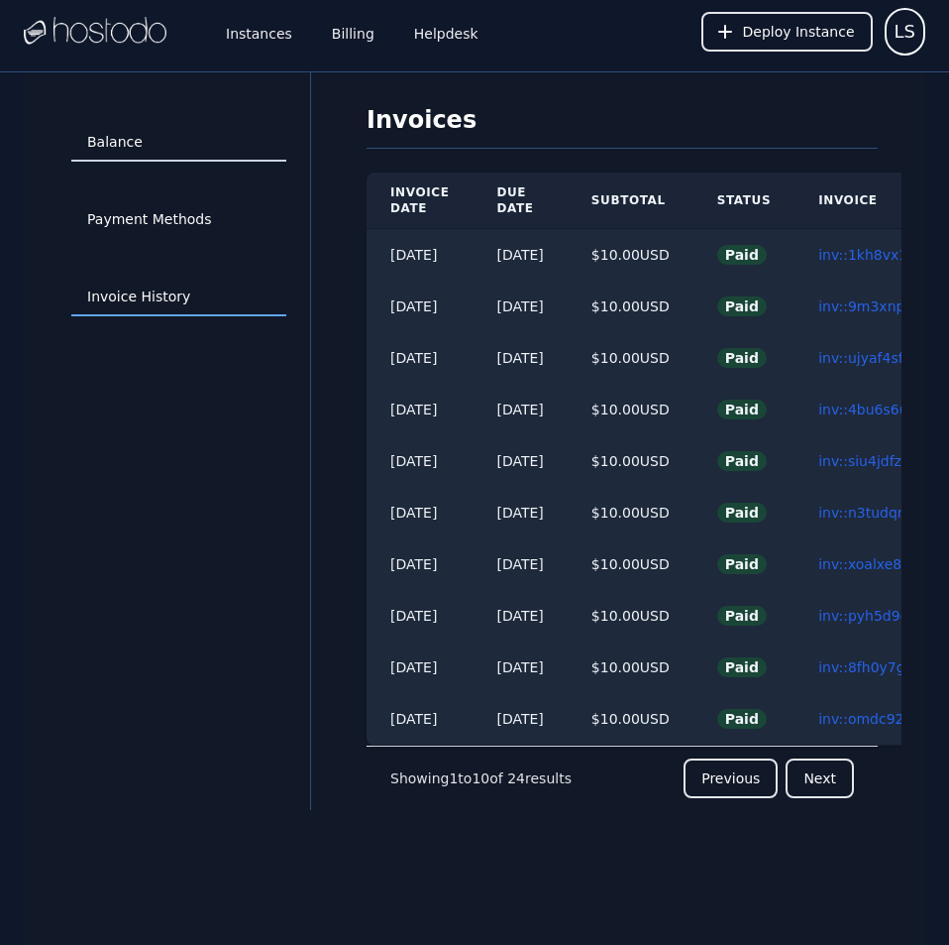
click at [131, 146] on link "Balance" at bounding box center [178, 143] width 215 height 38
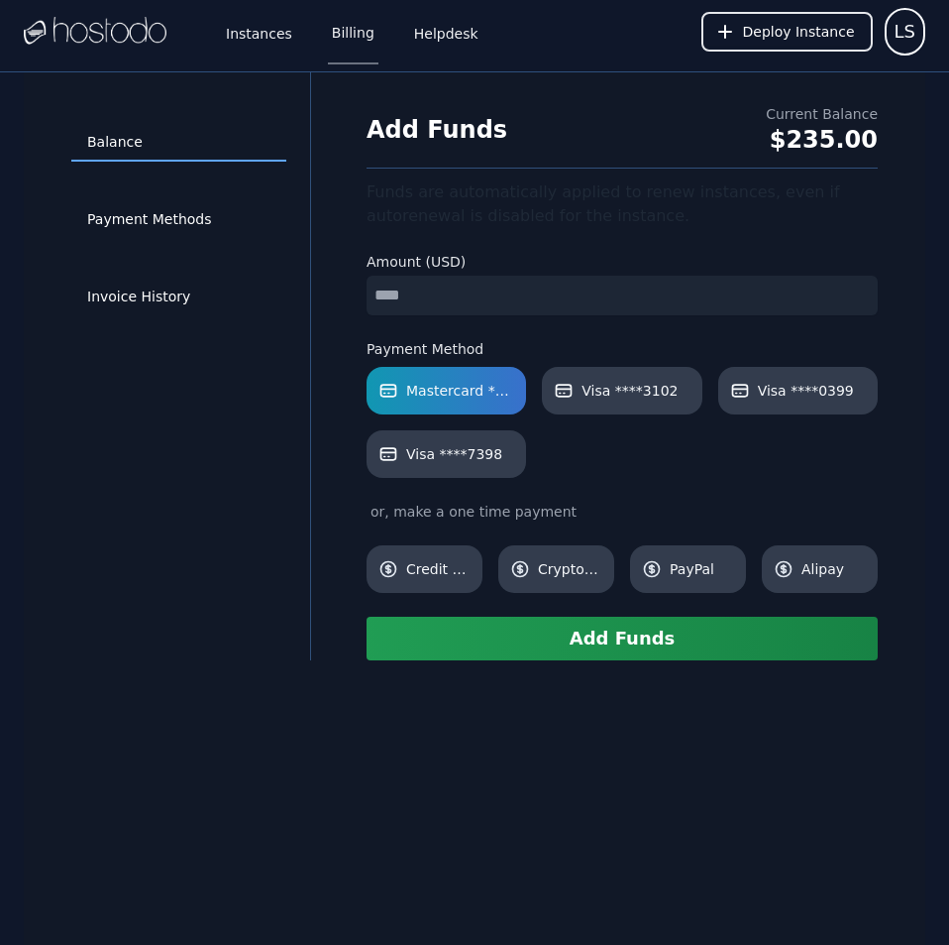
click at [470, 297] on input "number" at bounding box center [622, 296] width 511 height 40
type input "**"
click at [541, 643] on button "Add Funds" at bounding box center [622, 638] width 511 height 44
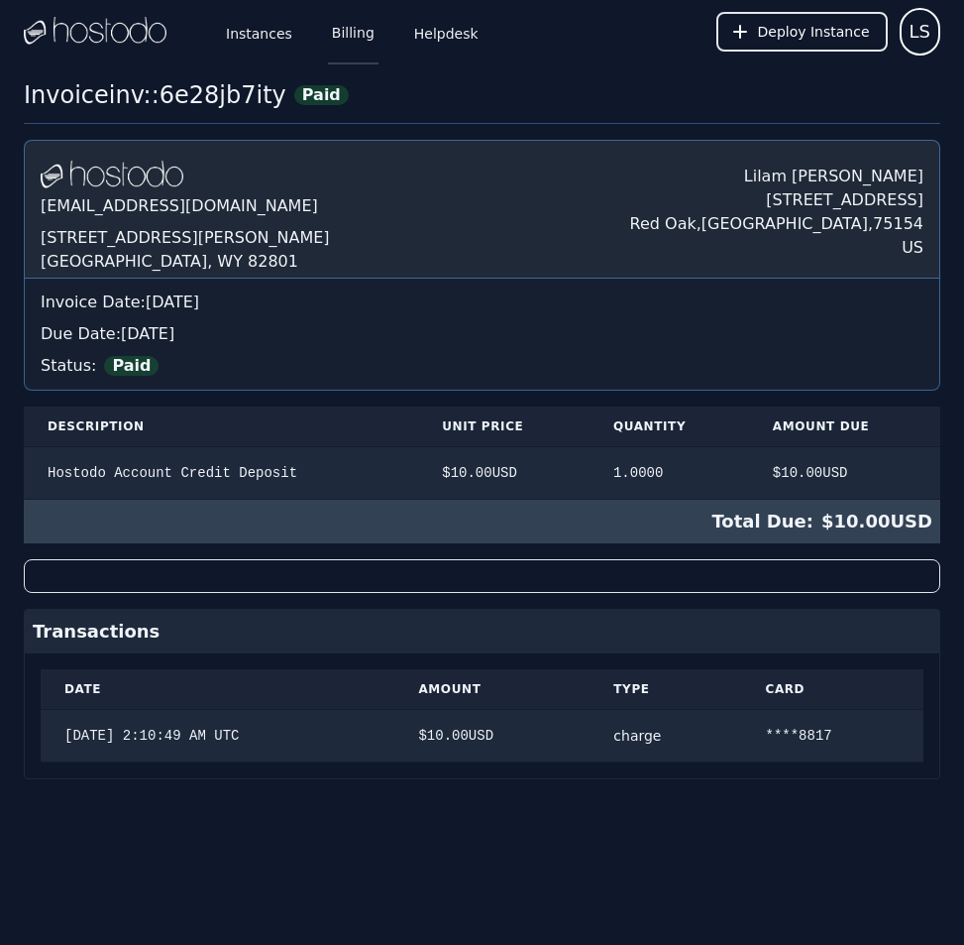
click at [330, 37] on link "Billing" at bounding box center [353, 31] width 51 height 65
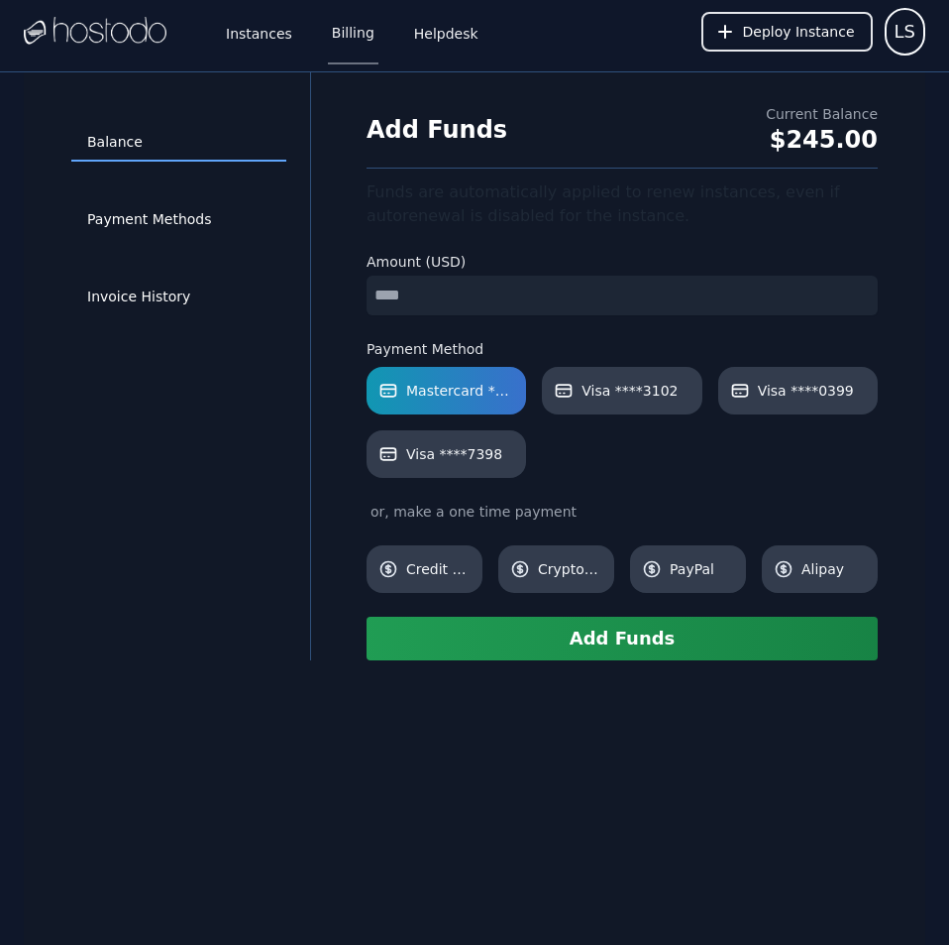
click at [503, 294] on input "number" at bounding box center [622, 296] width 511 height 40
type input "**"
click at [492, 449] on label "Visa ****7398" at bounding box center [447, 454] width 136 height 20
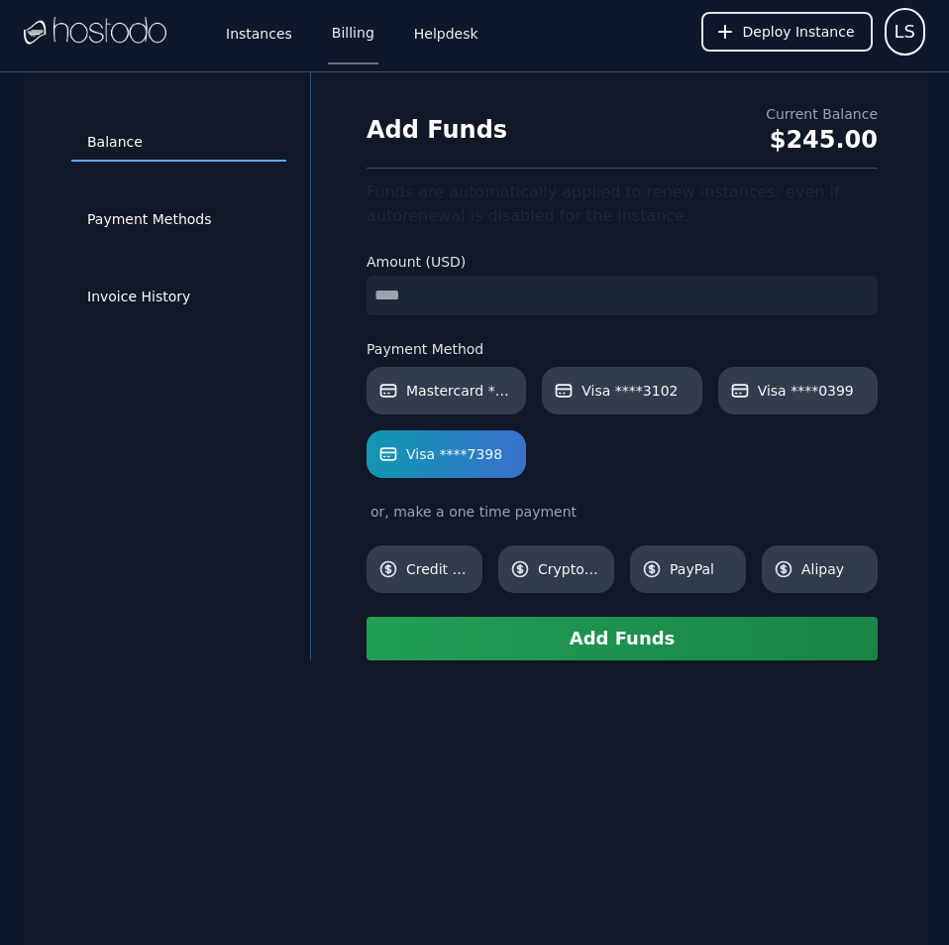
click at [573, 627] on button "Add Funds" at bounding box center [622, 638] width 511 height 44
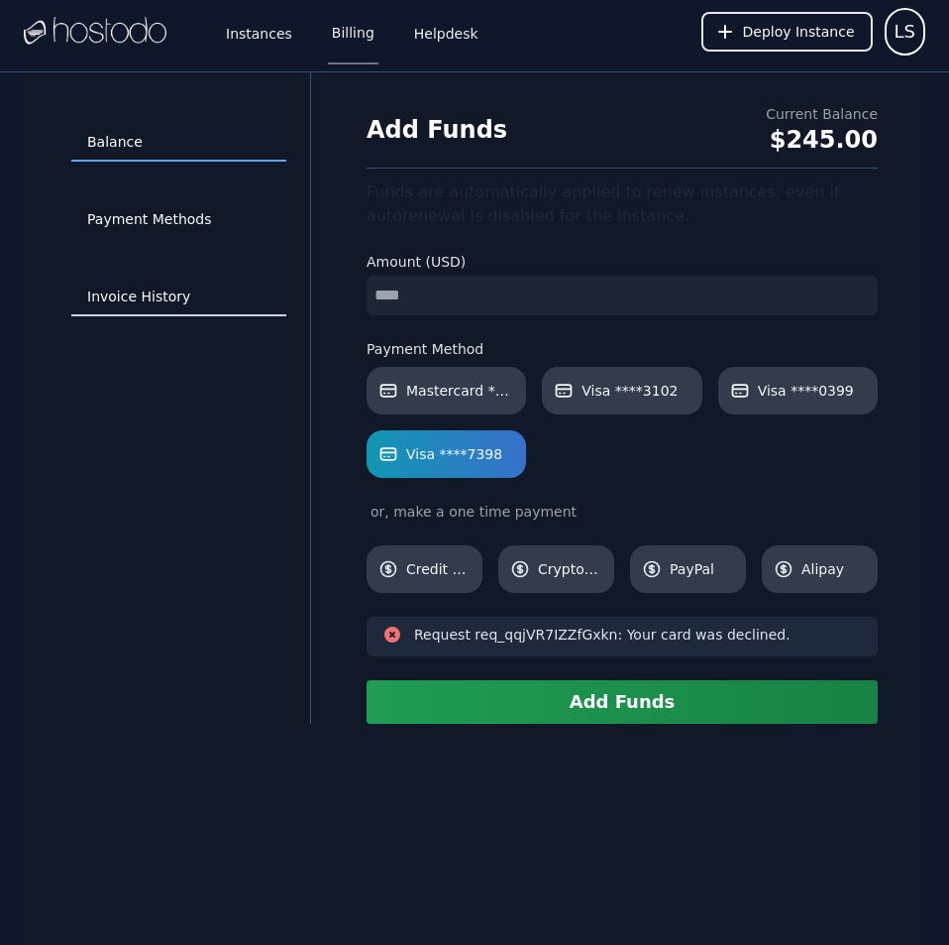
click at [163, 301] on link "Invoice History" at bounding box center [178, 297] width 215 height 38
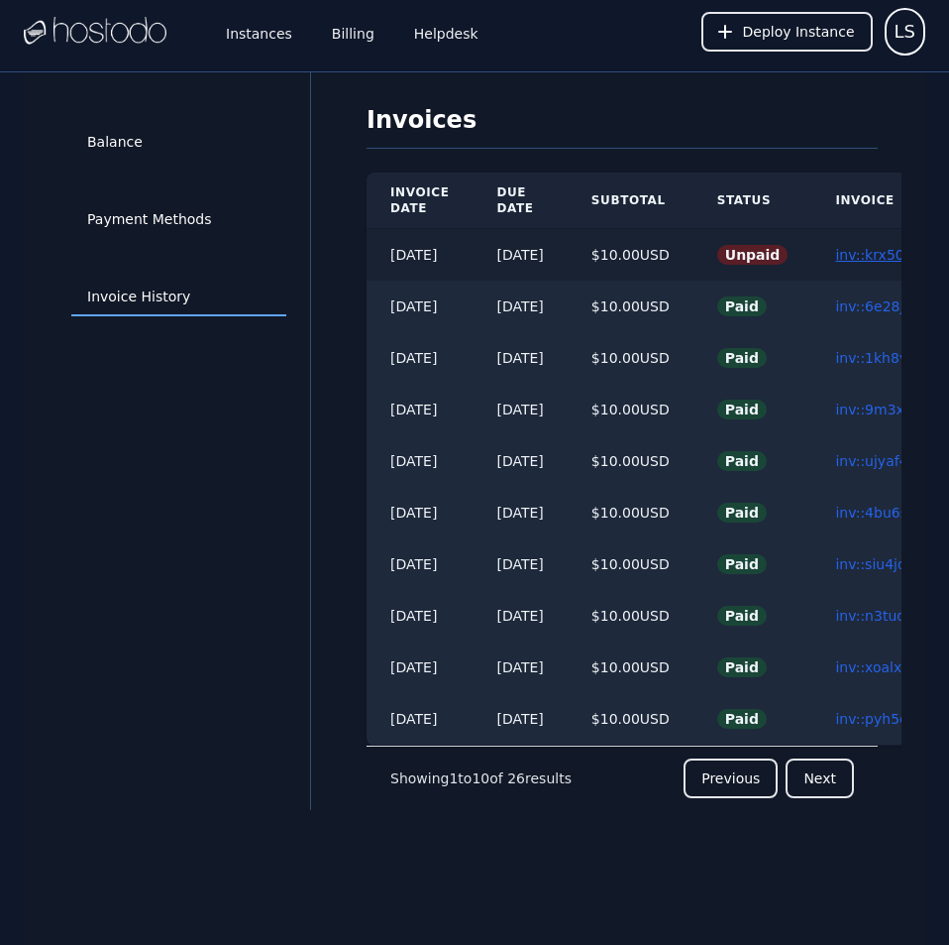
click at [867, 258] on link "inv::krx50logmw ≫" at bounding box center [899, 255] width 129 height 16
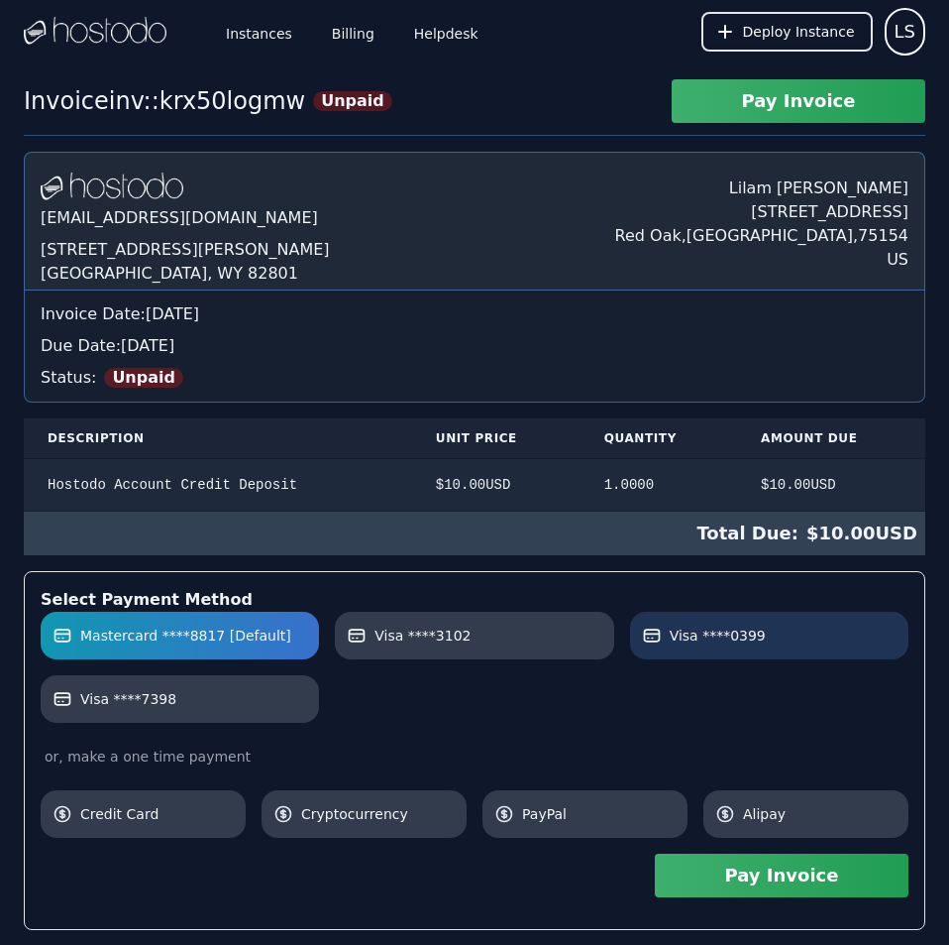
click at [714, 638] on span "Visa ****0399" at bounding box center [718, 635] width 96 height 20
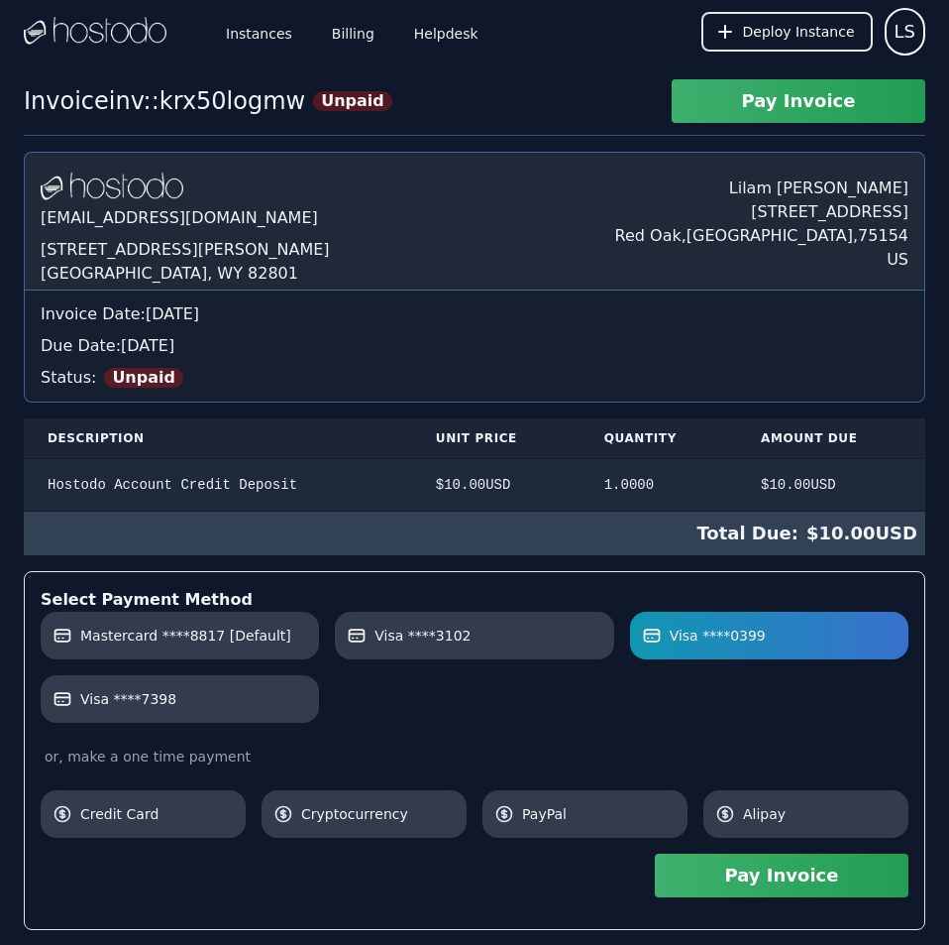
click at [709, 873] on button "Pay Invoice" at bounding box center [782, 875] width 254 height 44
